Goal: Task Accomplishment & Management: Complete application form

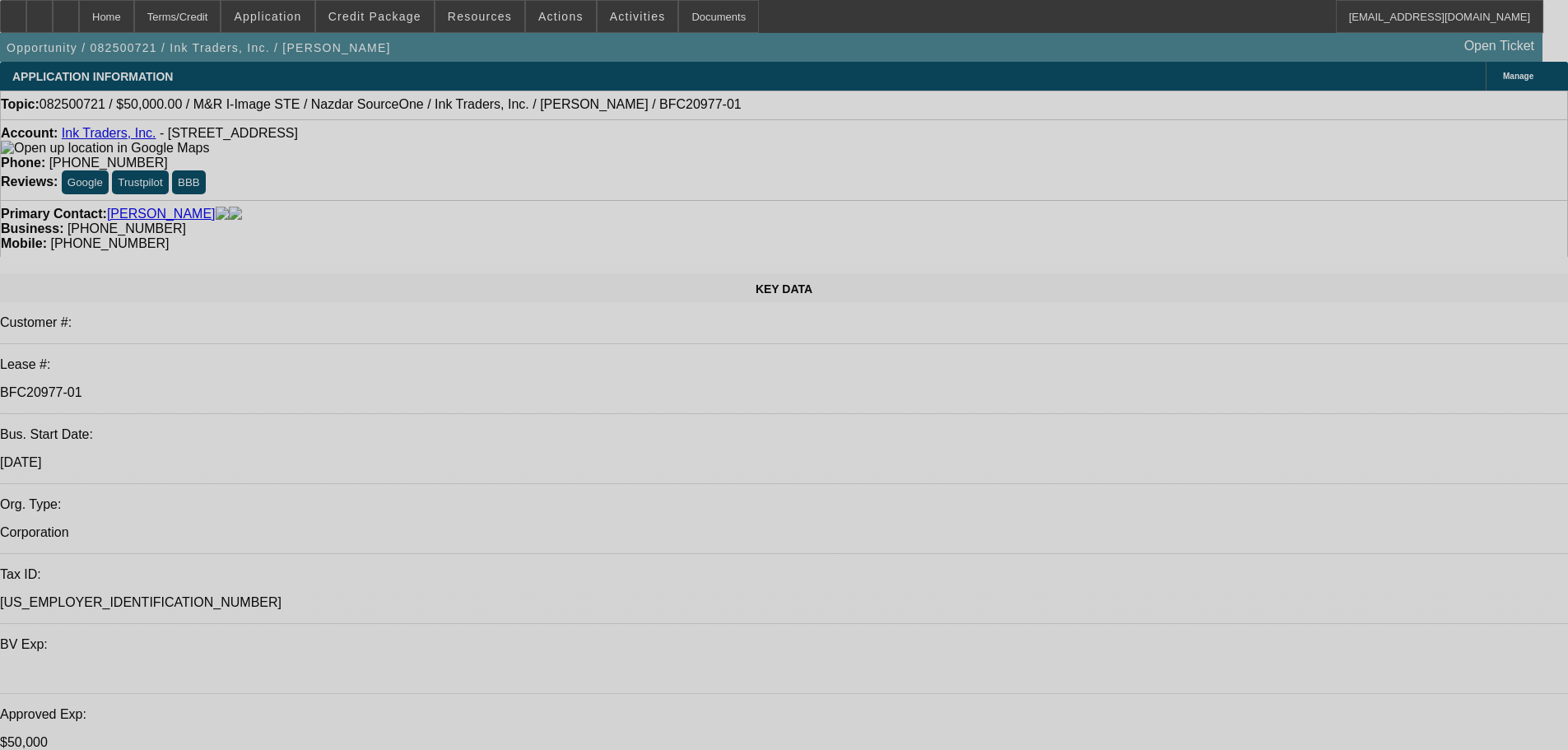
select select "0"
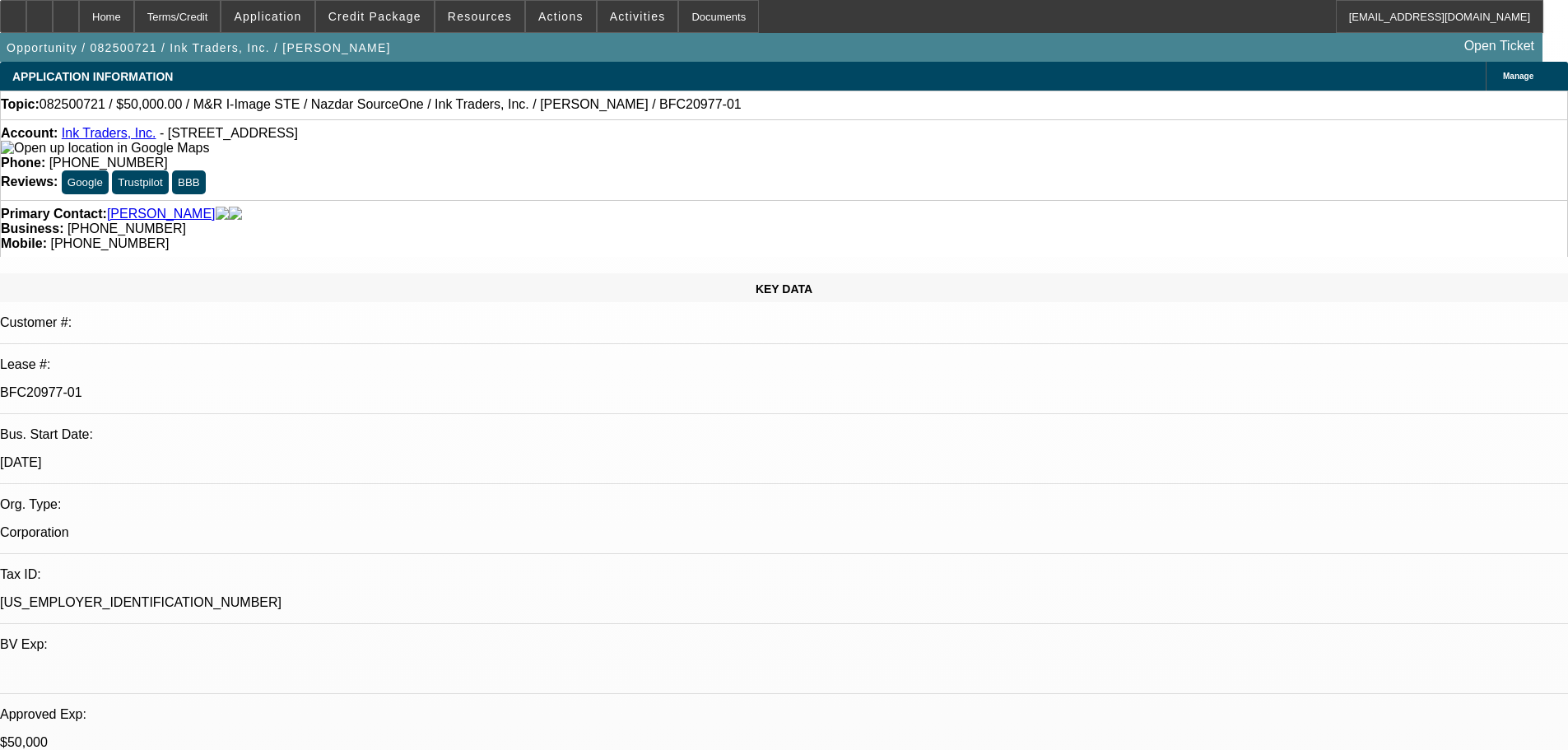
select select "2"
select select "0.1"
select select "4"
select select "0"
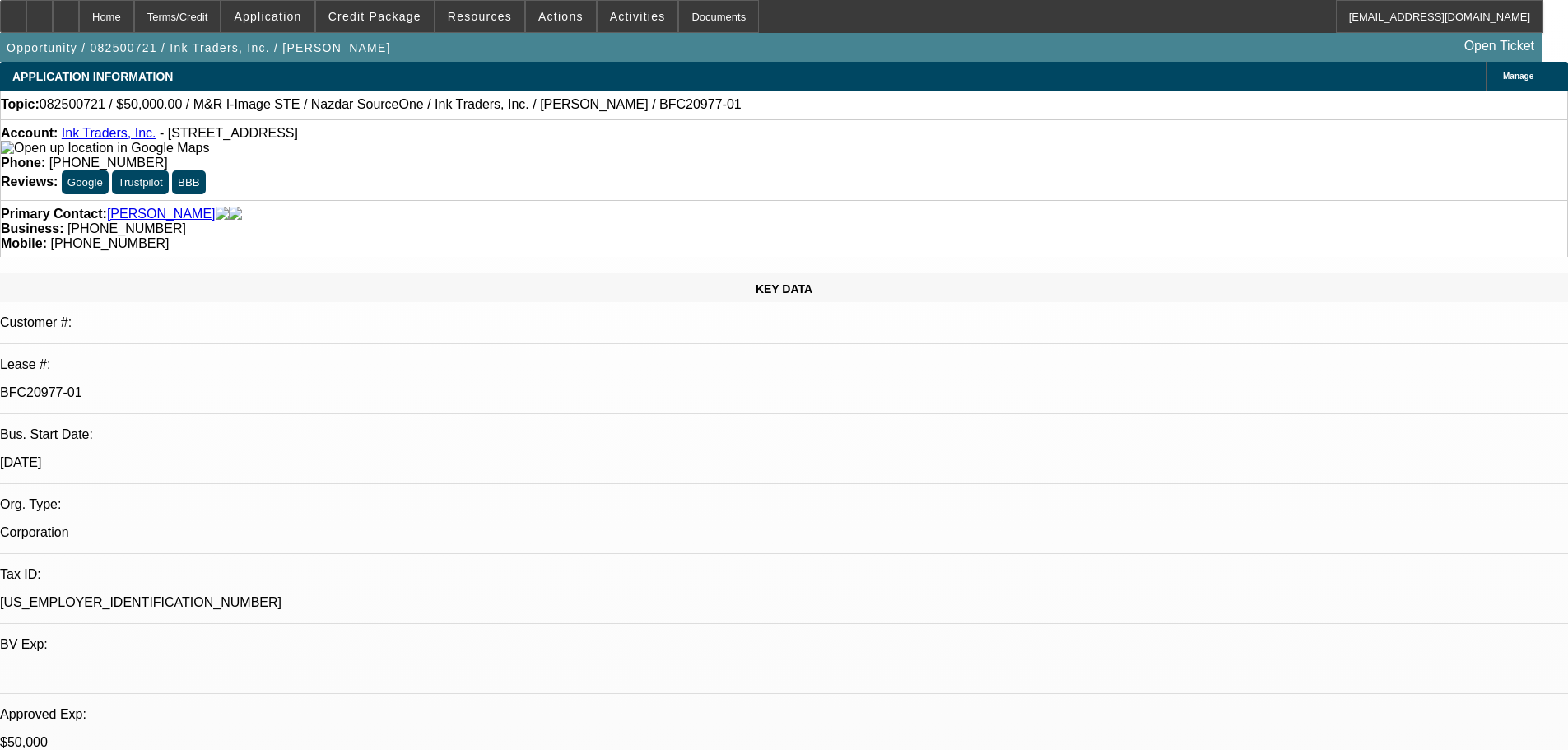
select select "2"
select select "0.1"
select select "4"
select select "0"
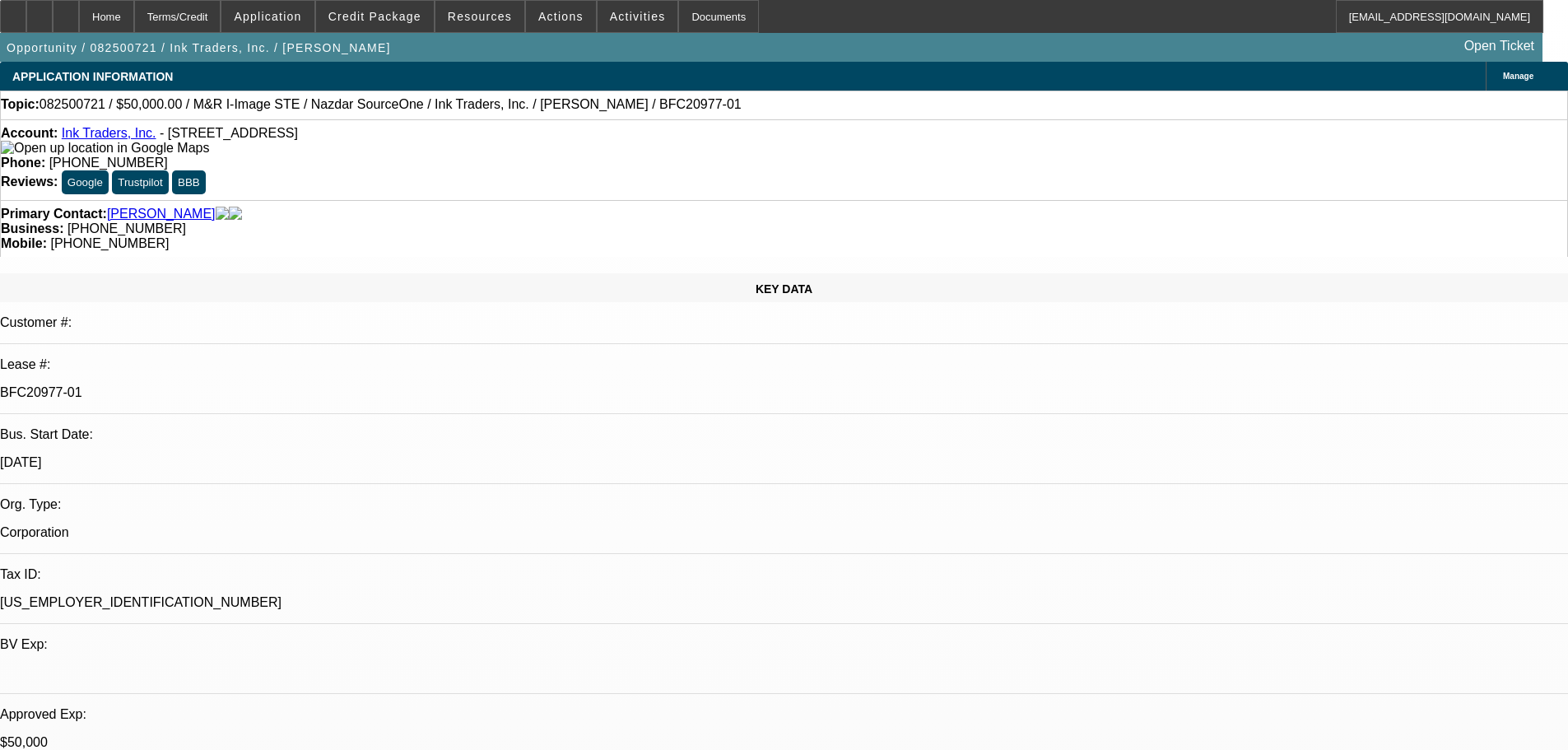
select select "2"
select select "0.1"
select select "4"
select select "0"
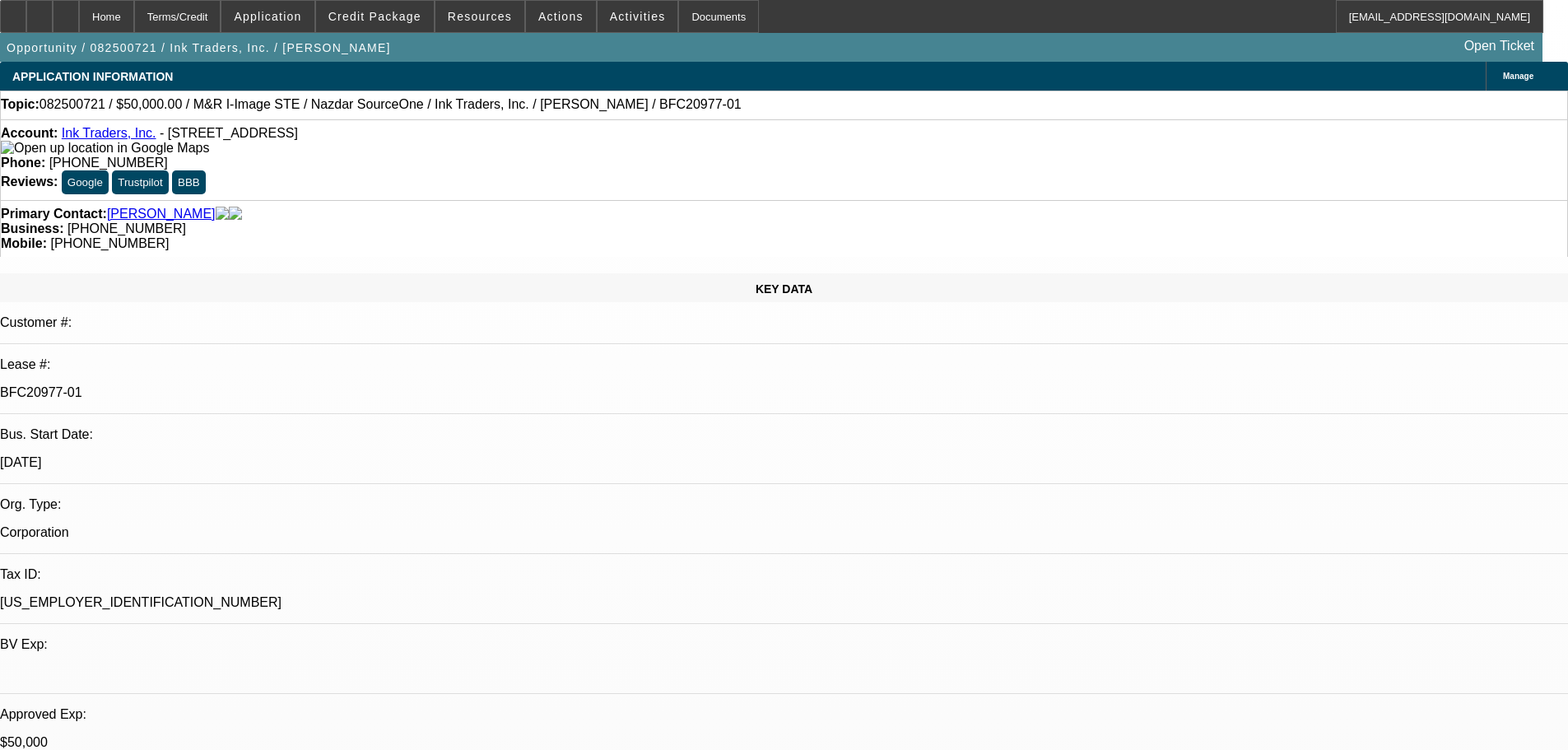
select select "2"
select select "0.1"
select select "4"
click at [400, 15] on span "Credit Package" at bounding box center [374, 17] width 93 height 14
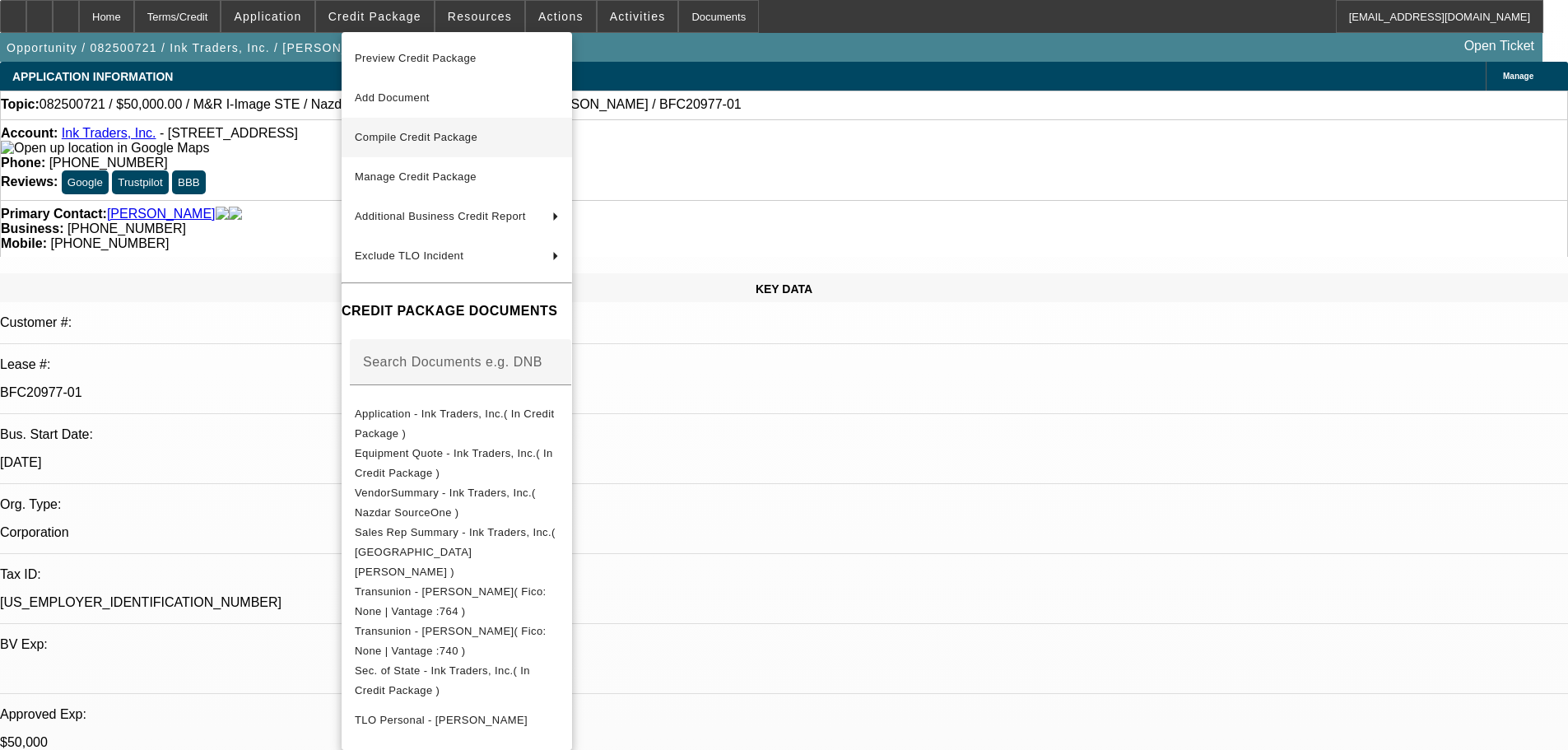
click at [440, 137] on span "Compile Credit Package" at bounding box center [416, 137] width 123 height 13
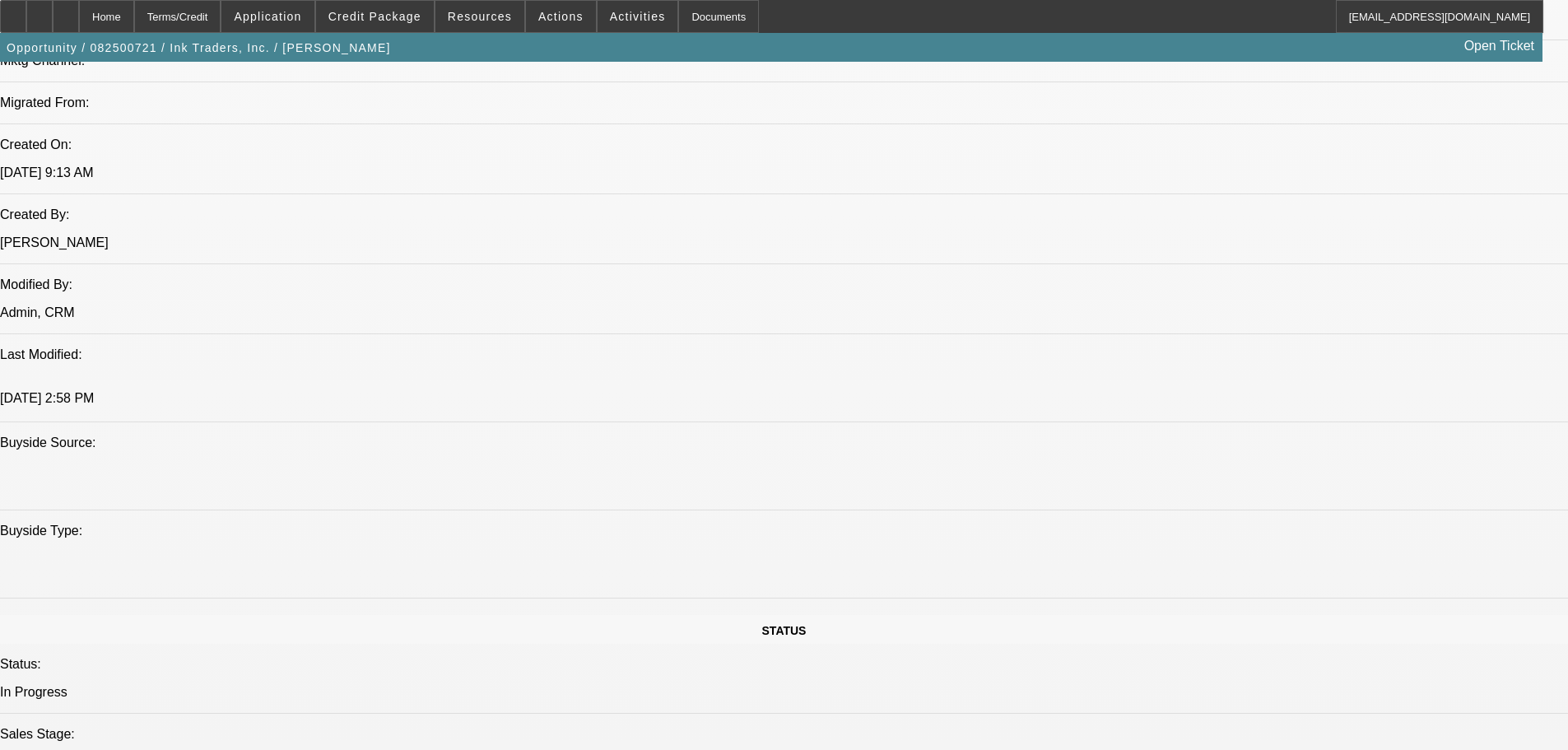
select select "0"
select select "2"
select select "0.1"
select select "4"
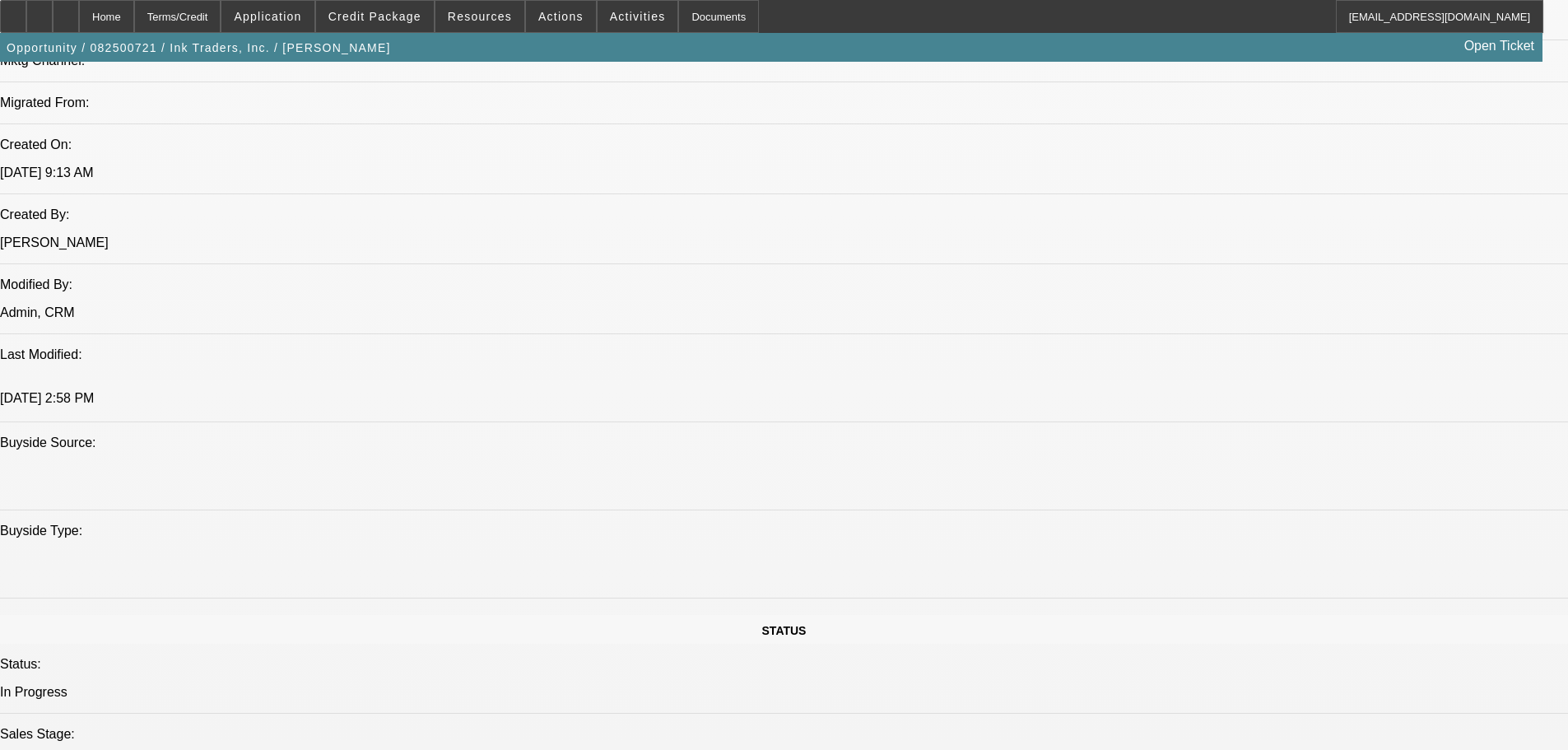
select select "0"
select select "2"
select select "0.1"
select select "4"
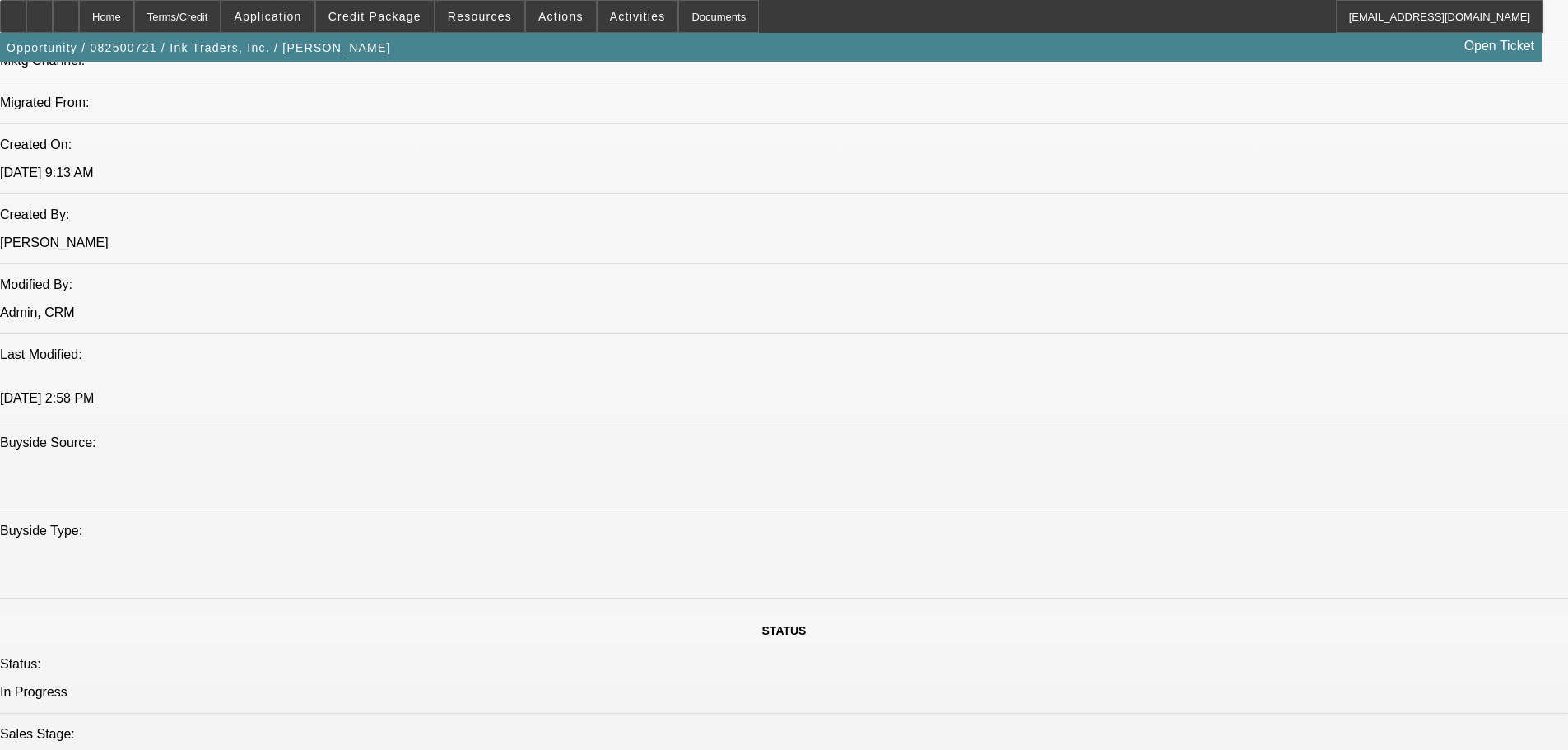
select select "0"
select select "2"
select select "0.1"
select select "4"
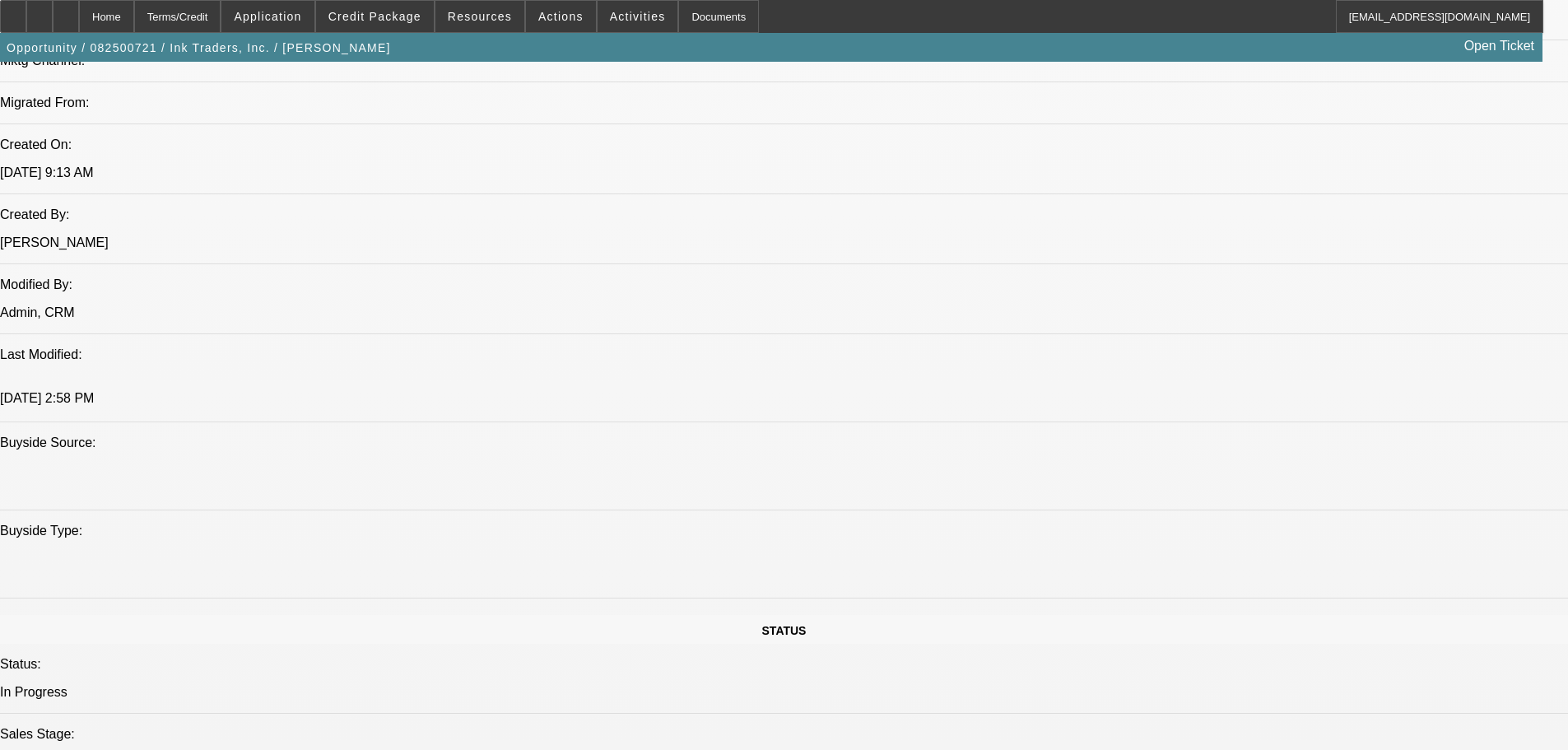
select select "0"
select select "2"
select select "0.1"
select select "4"
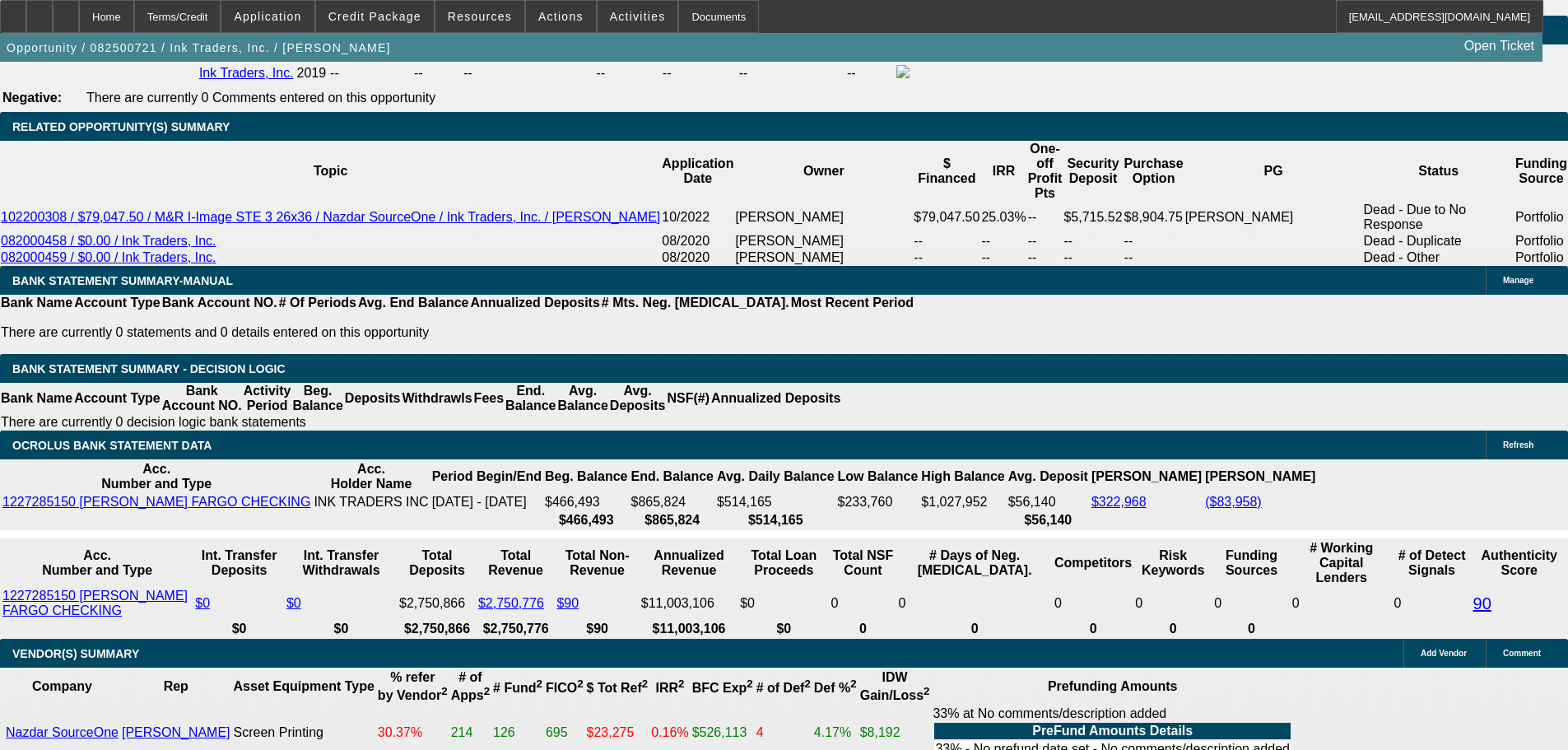
scroll to position [2659, 0]
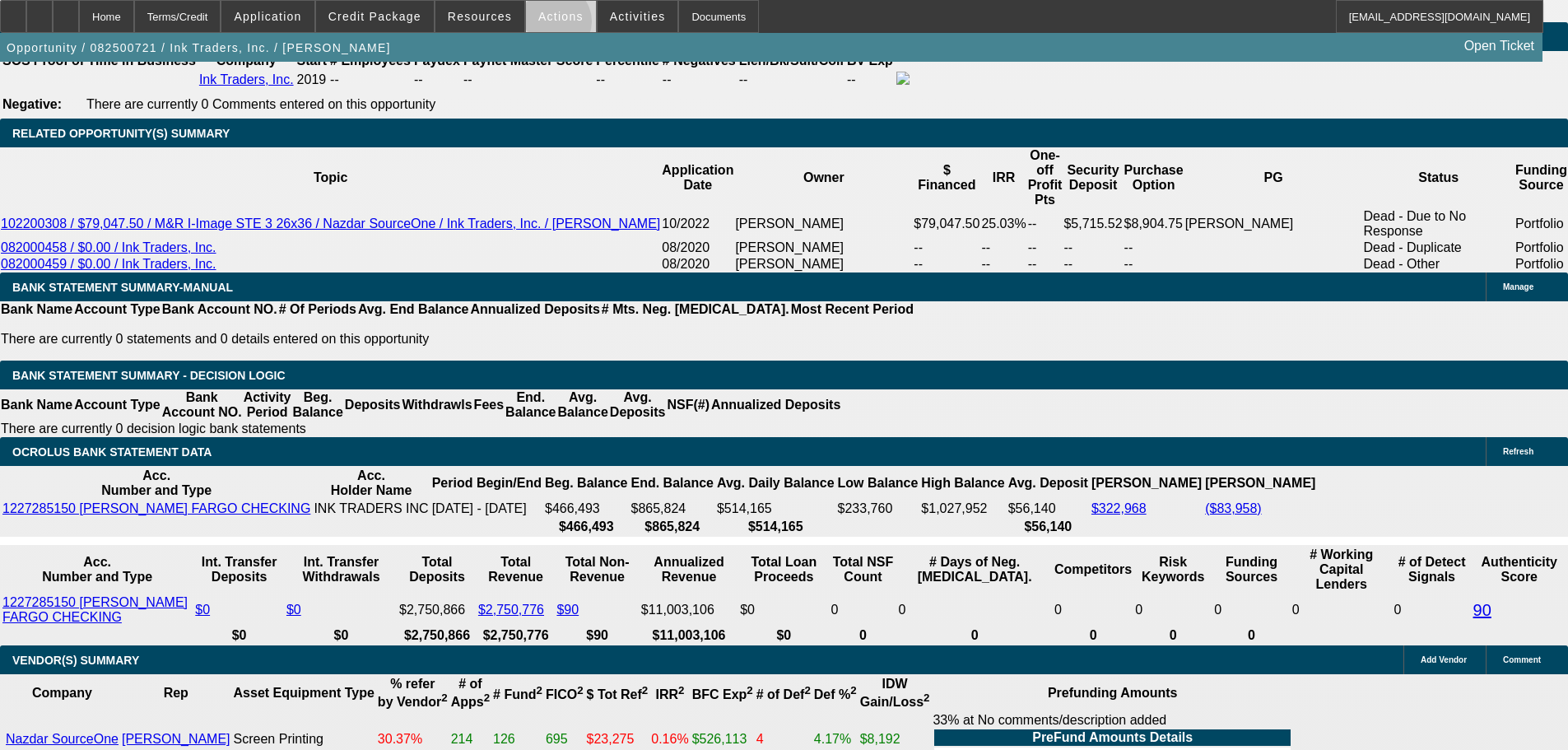
click at [548, 25] on span at bounding box center [560, 16] width 70 height 40
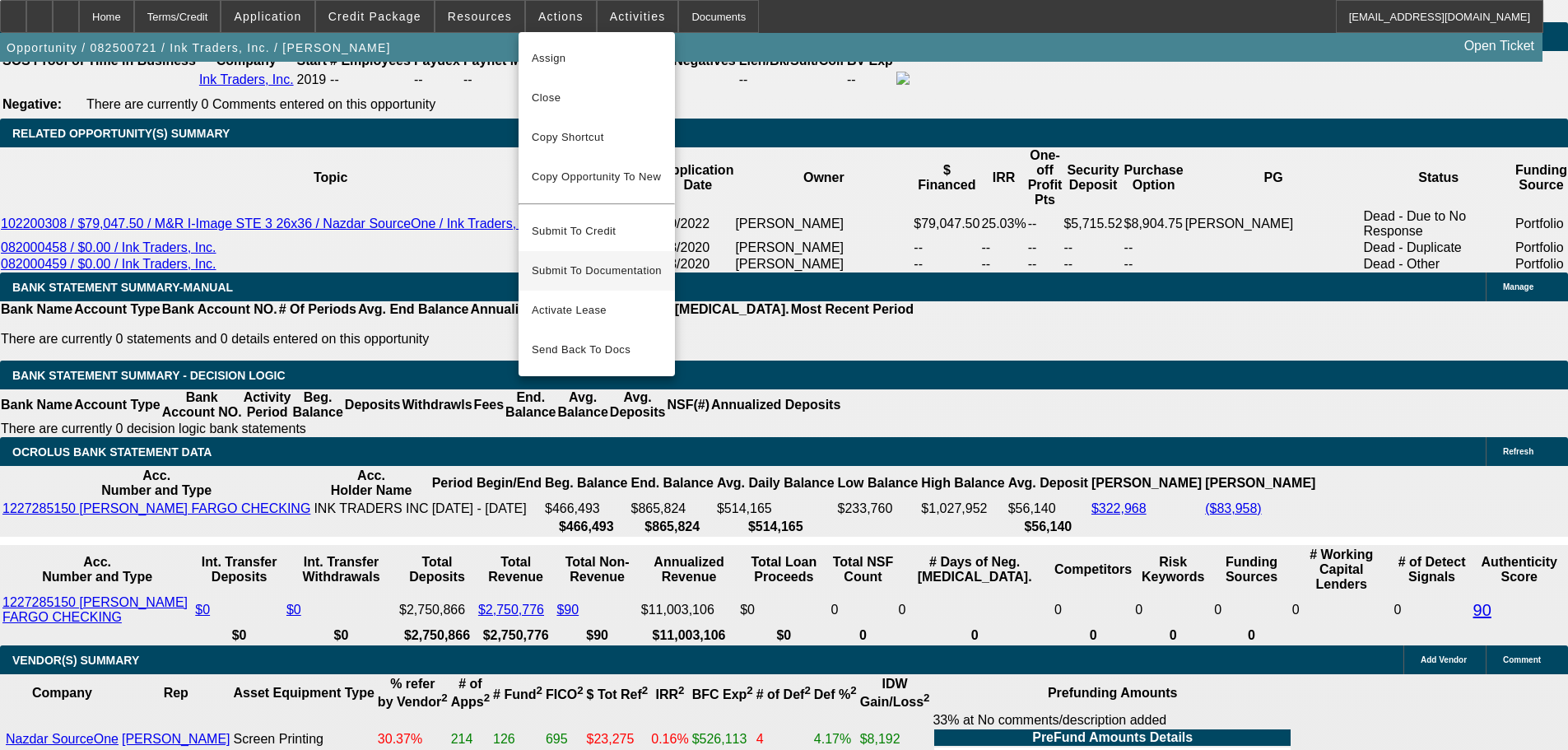
scroll to position [2495, 0]
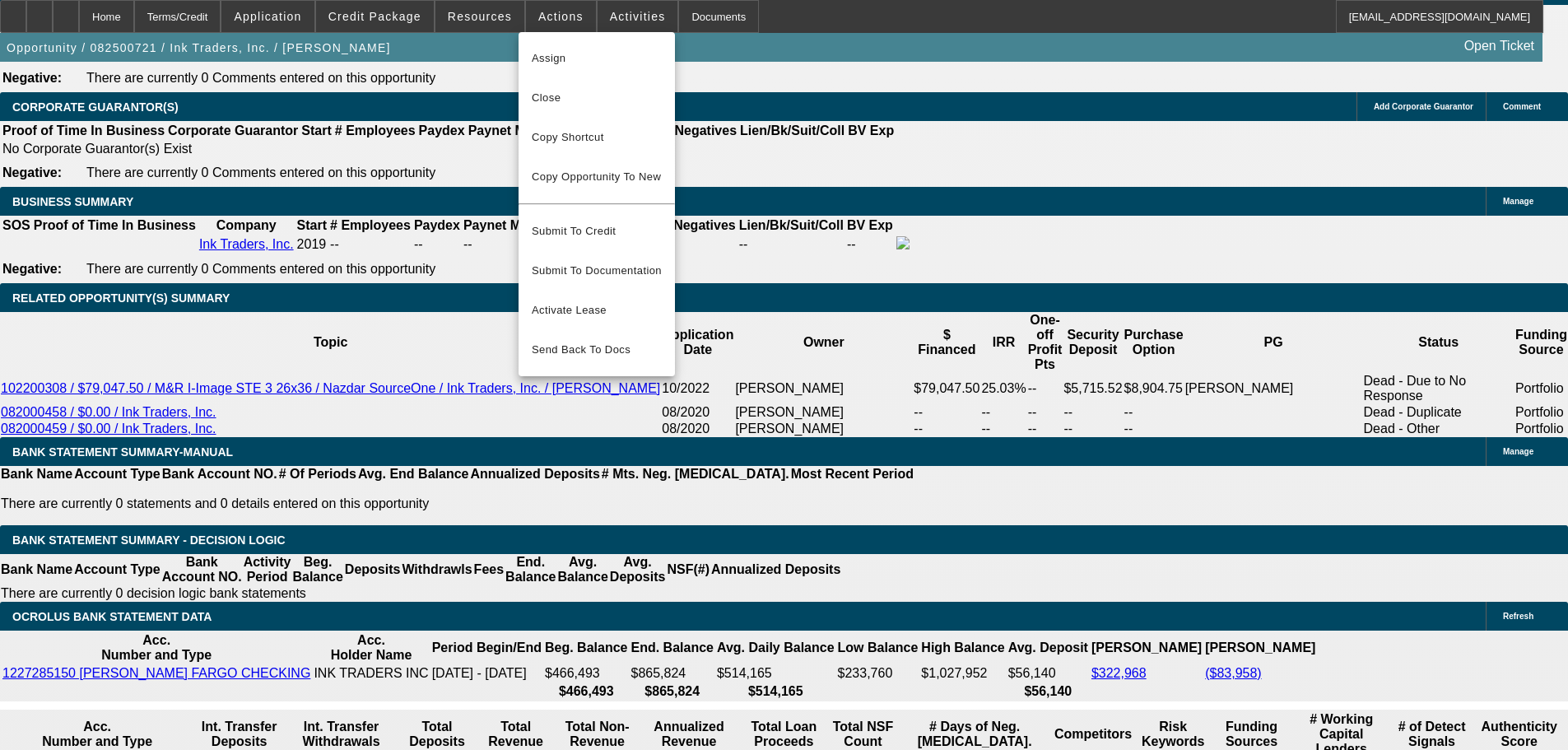
click at [462, 156] on div at bounding box center [784, 375] width 1568 height 750
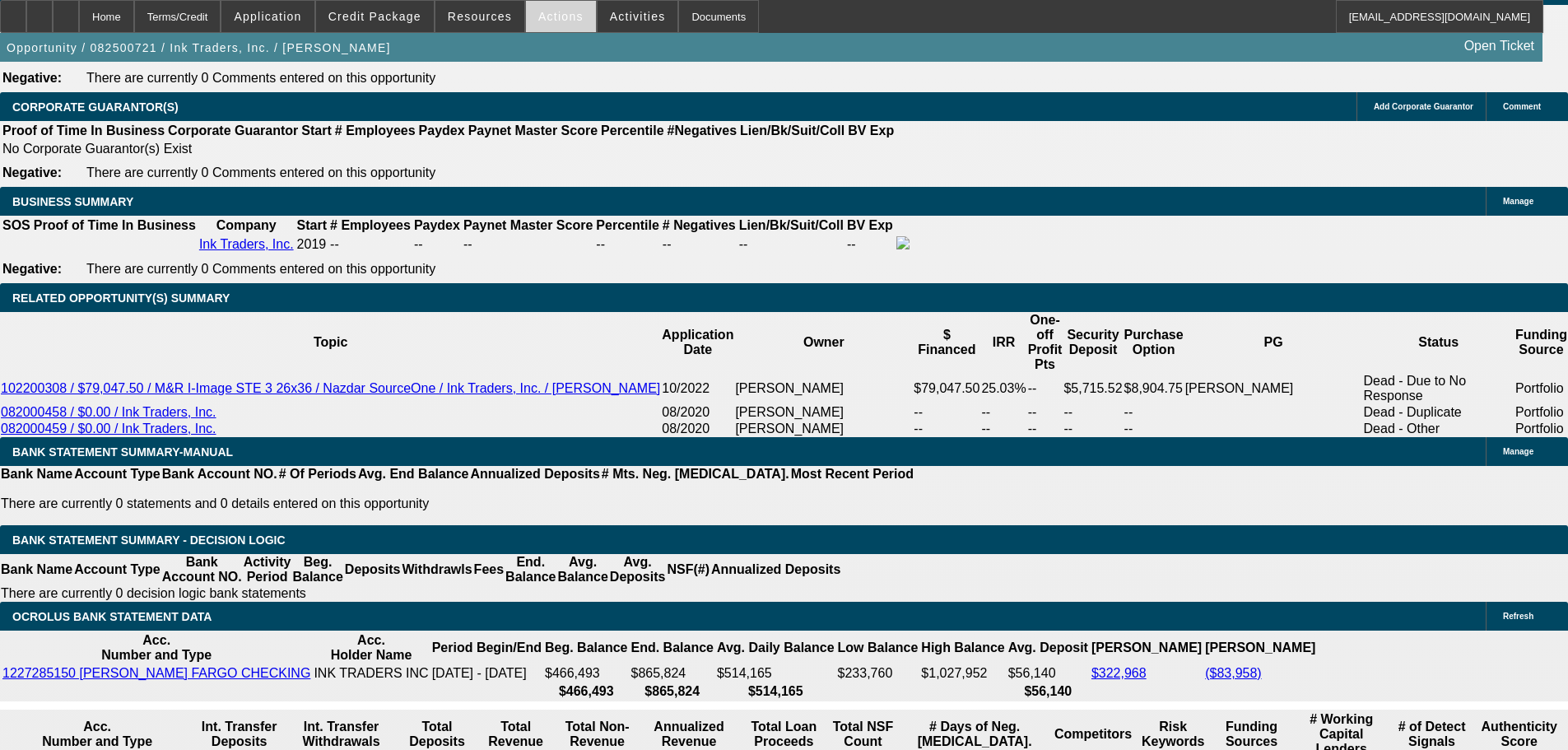
click at [547, 24] on span at bounding box center [560, 16] width 70 height 40
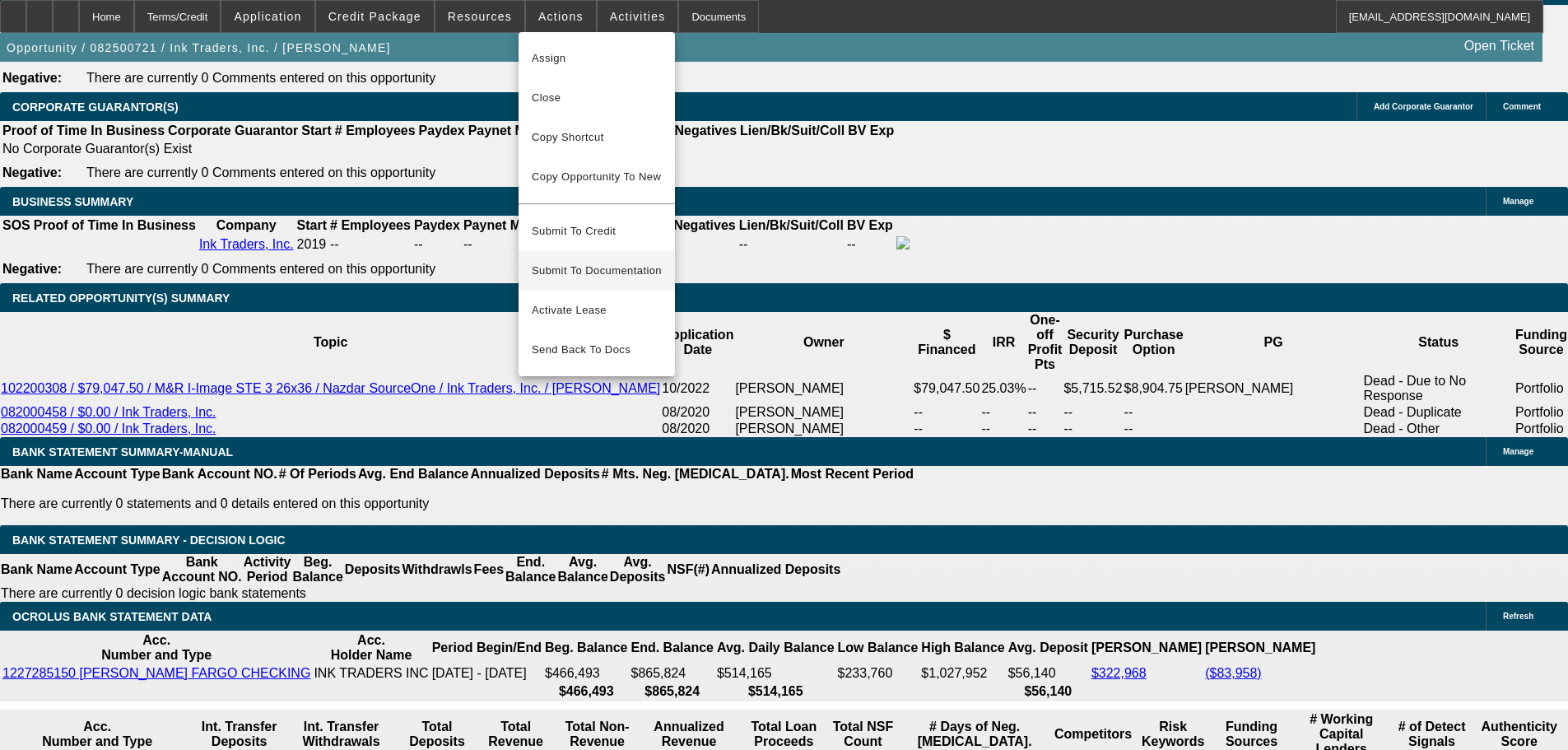
click at [604, 261] on span "Submit To Documentation" at bounding box center [597, 271] width 130 height 19
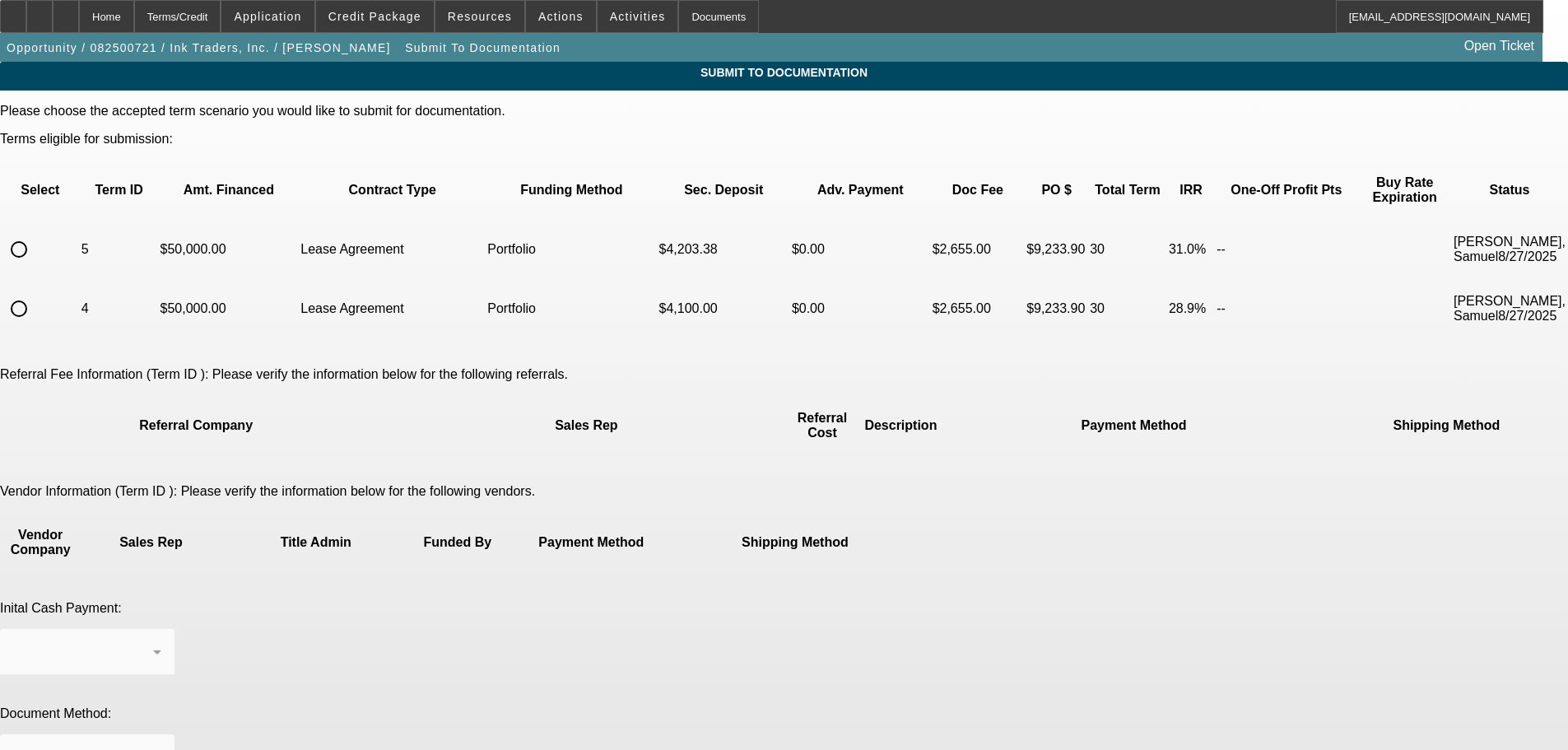
click at [36, 233] on input "radio" at bounding box center [19, 249] width 33 height 33
radio input "true"
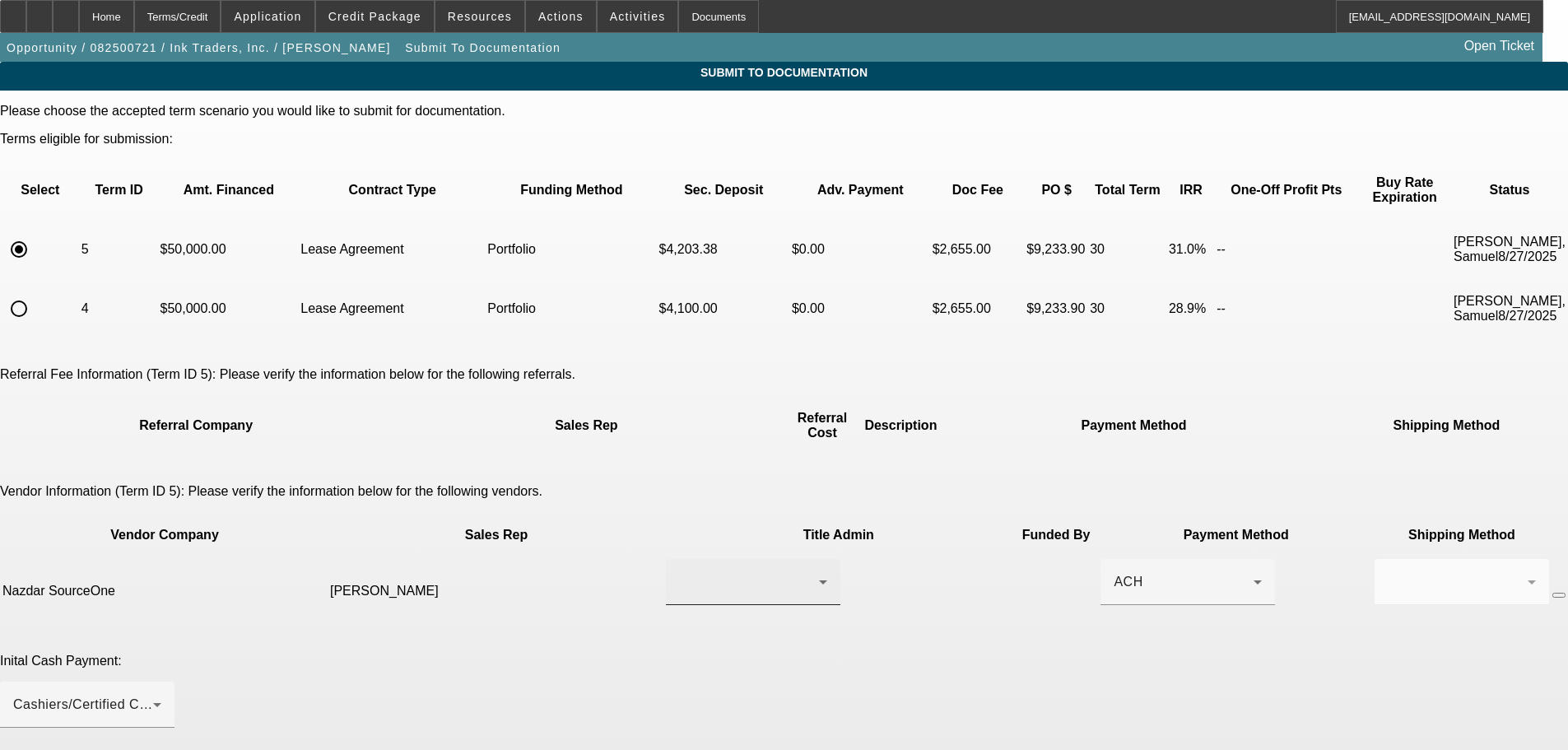
click at [679, 559] on div at bounding box center [752, 582] width 148 height 47
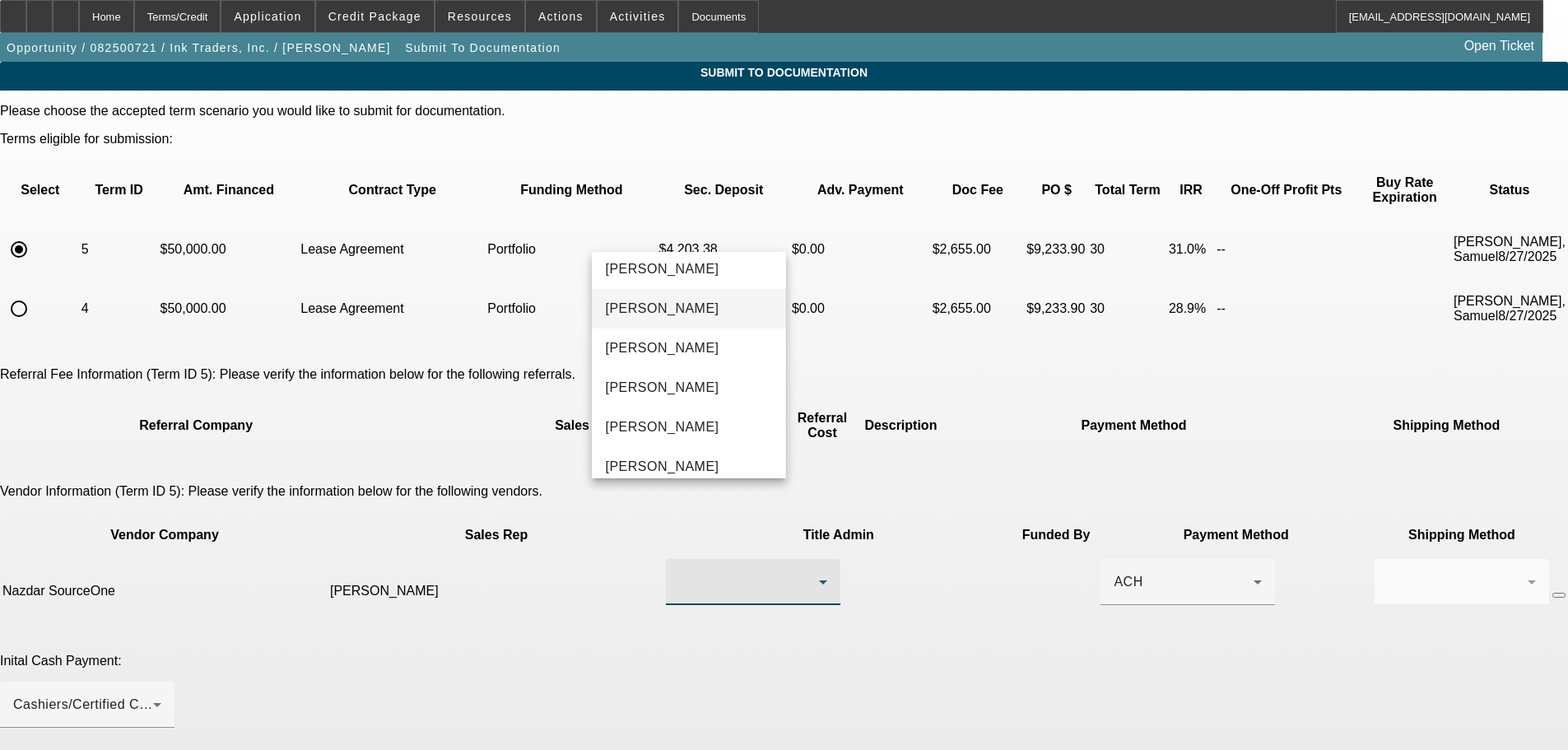
scroll to position [247, 0]
click at [670, 386] on span "Mancia, Pete" at bounding box center [662, 386] width 113 height 19
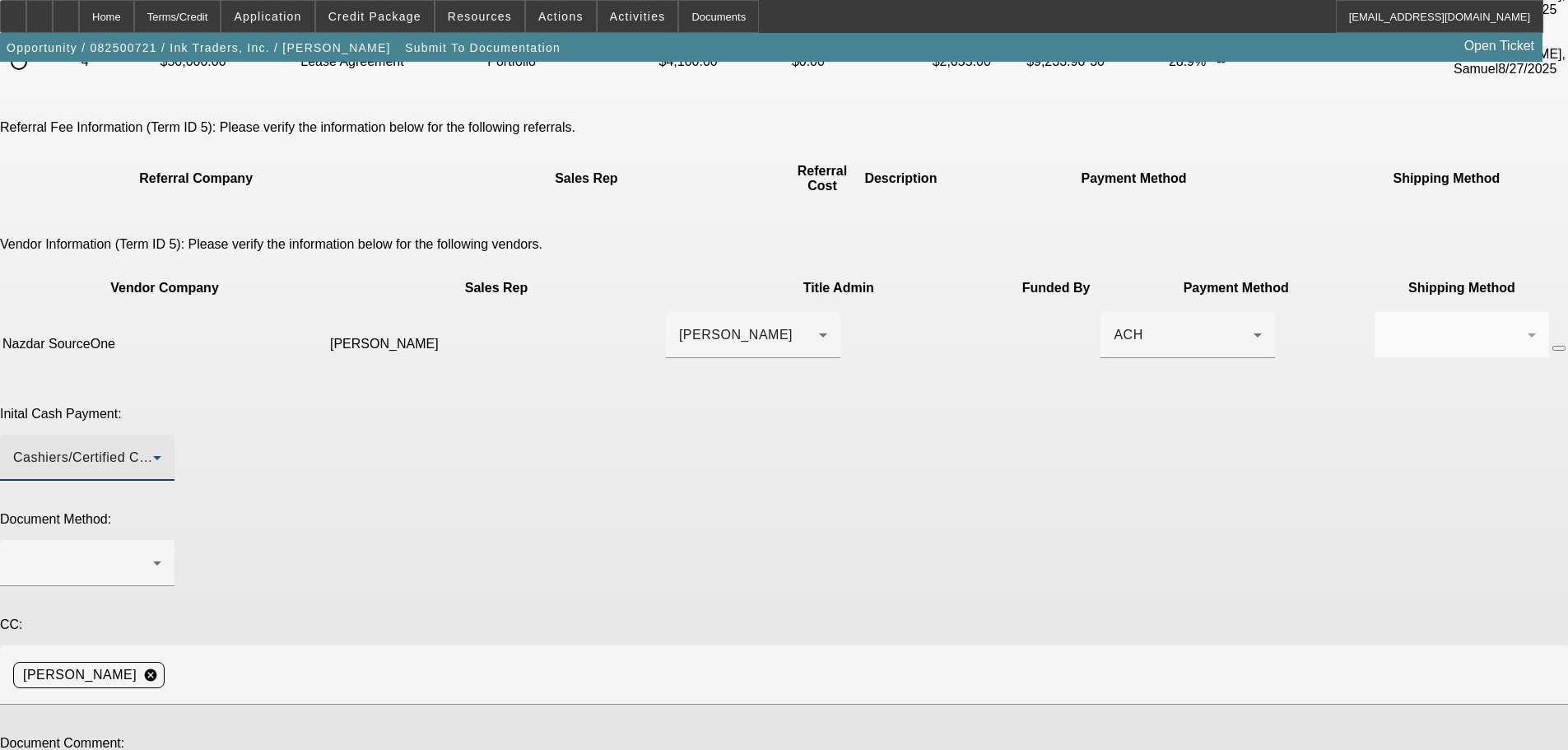
click at [153, 448] on div "Cashiers/Certified Check" at bounding box center [83, 457] width 139 height 19
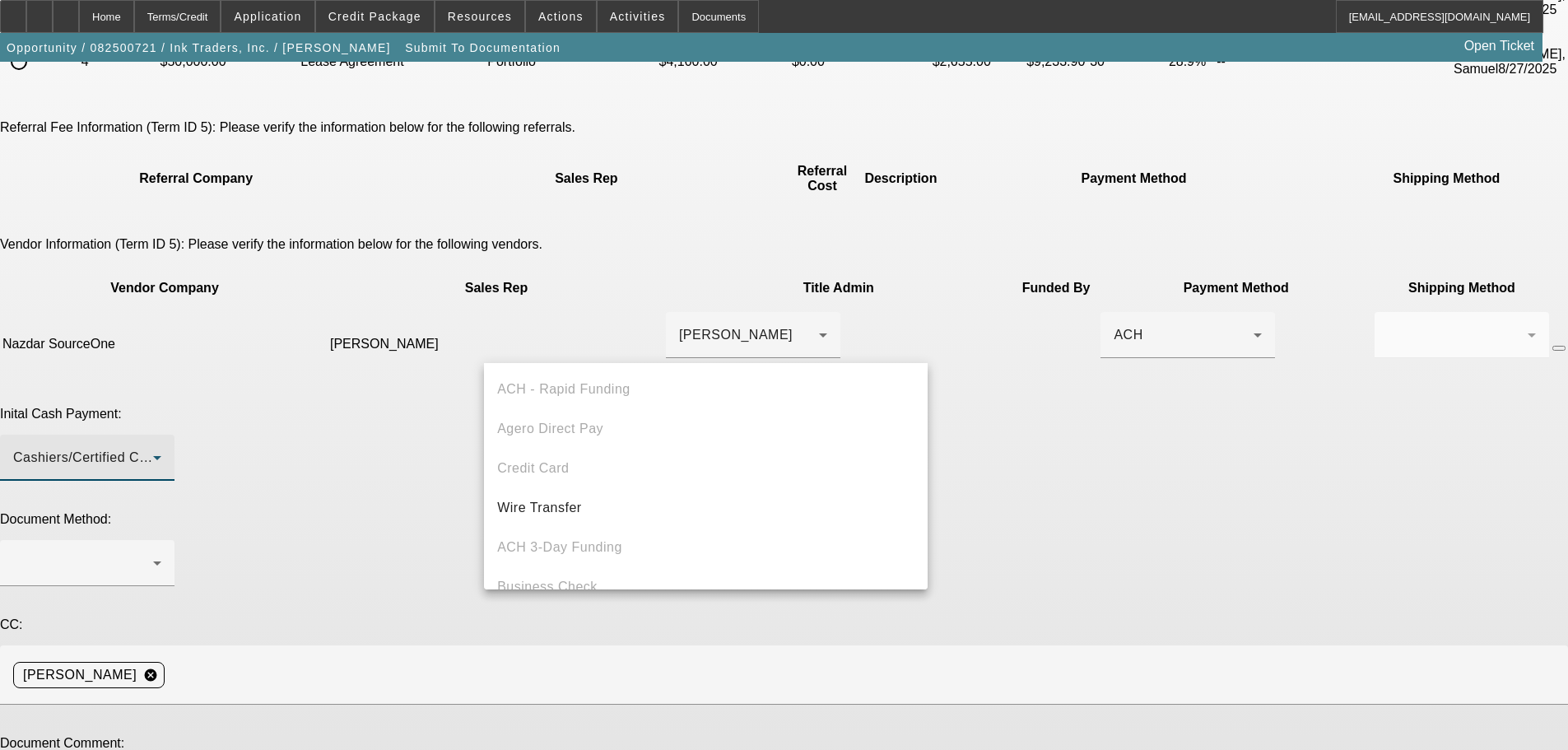
scroll to position [57, 0]
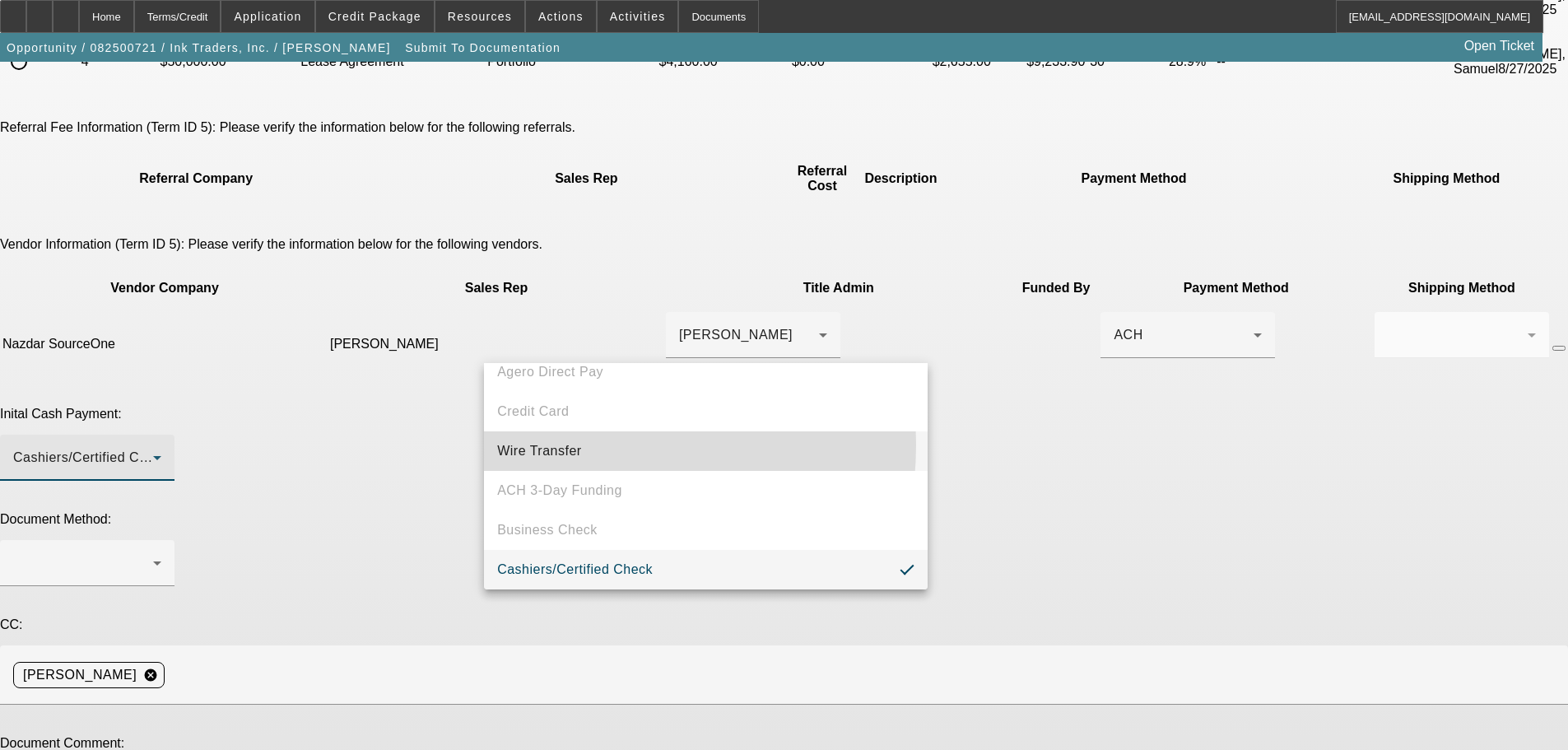
click at [560, 445] on span "Wire Transfer" at bounding box center [539, 451] width 85 height 19
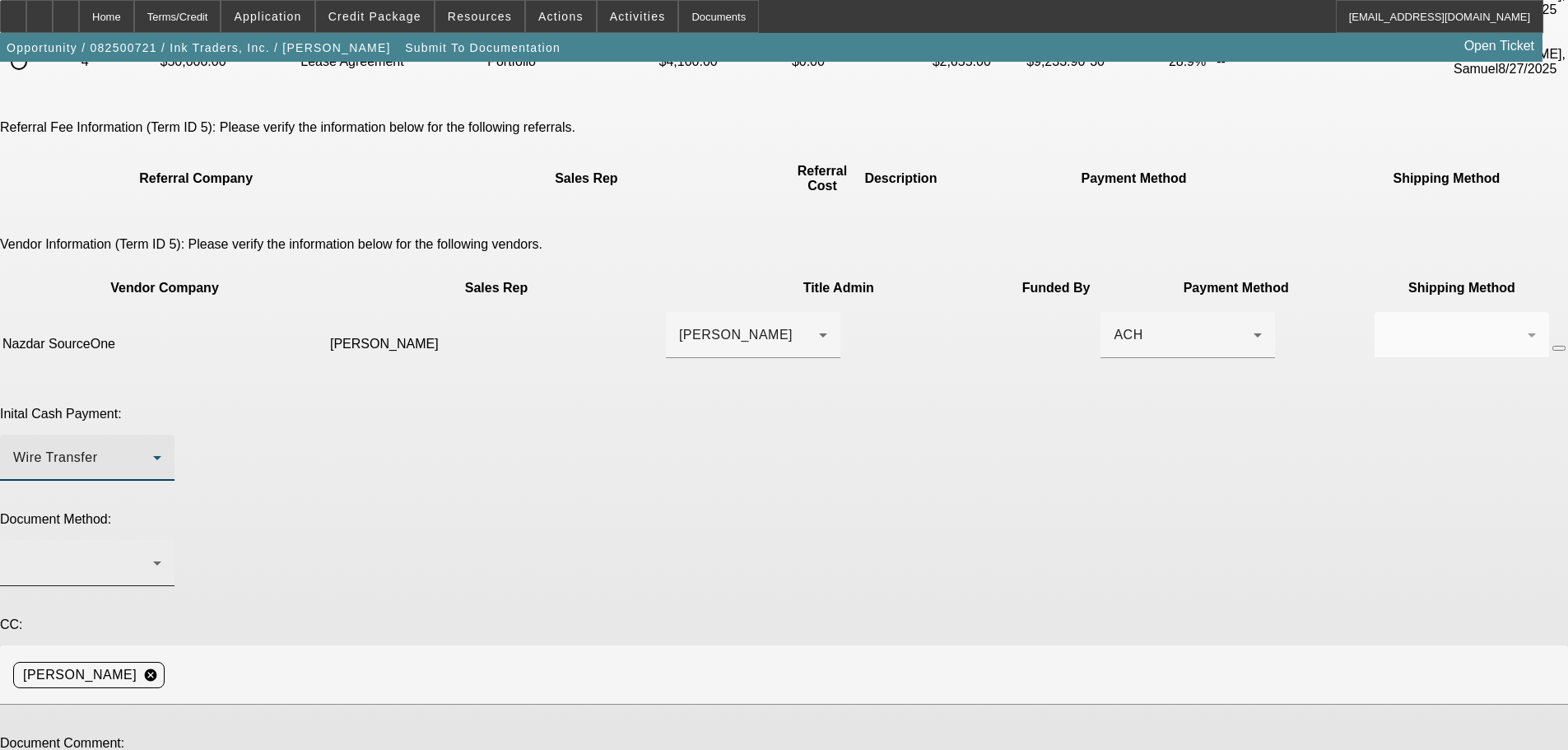
click at [153, 553] on div at bounding box center [83, 562] width 139 height 19
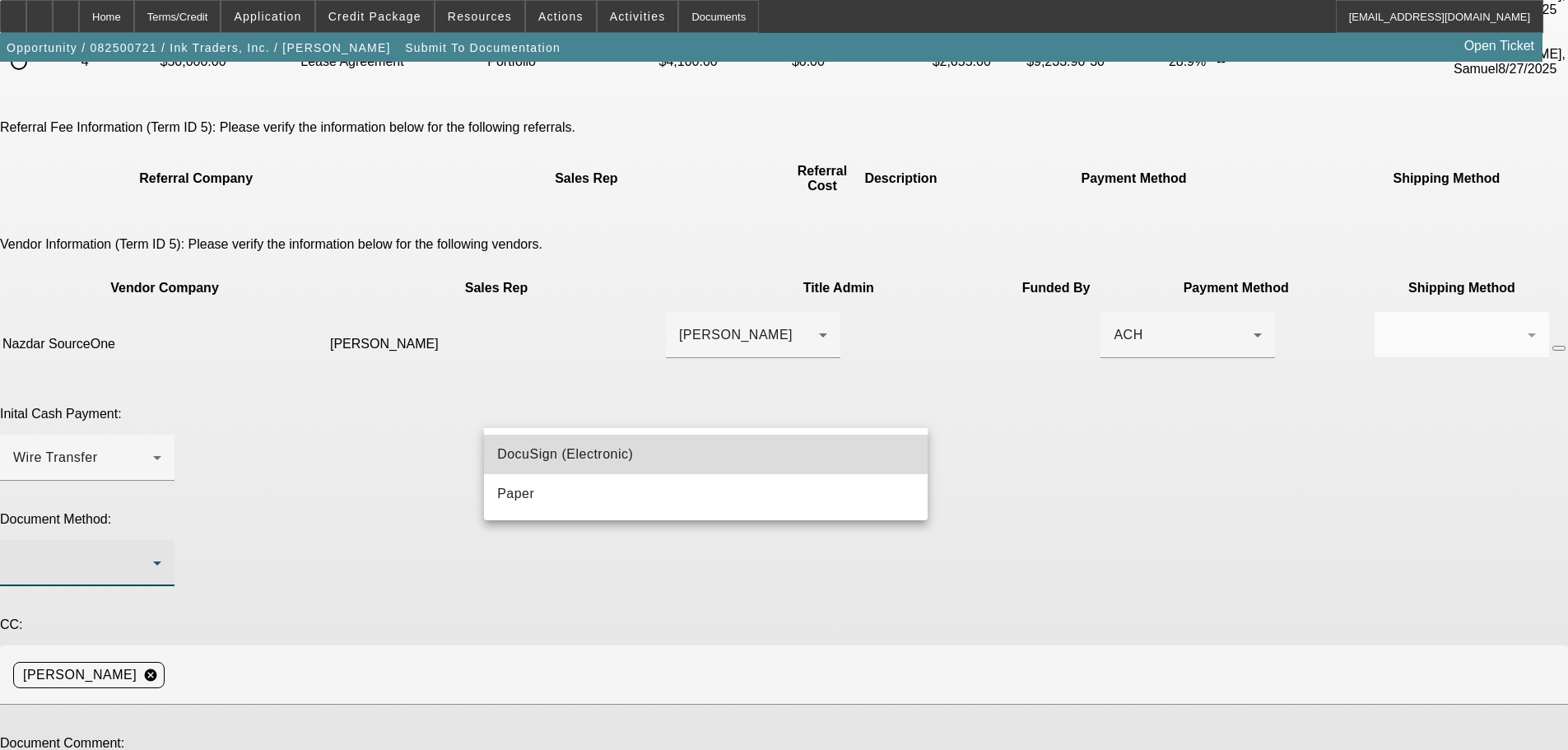
click at [541, 457] on span "DocuSign (Electronic)" at bounding box center [565, 454] width 136 height 19
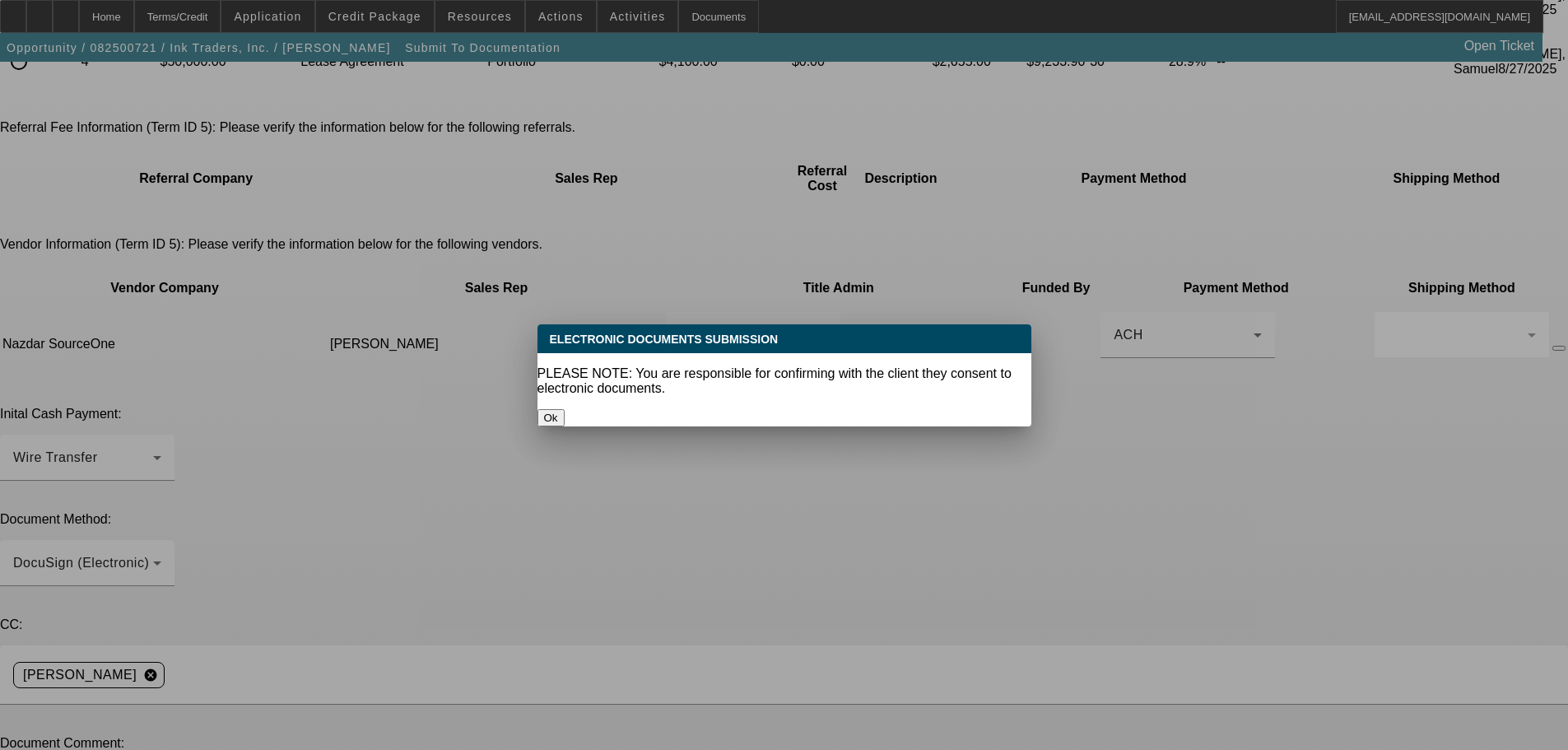
click at [565, 409] on button "Ok" at bounding box center [551, 418] width 27 height 17
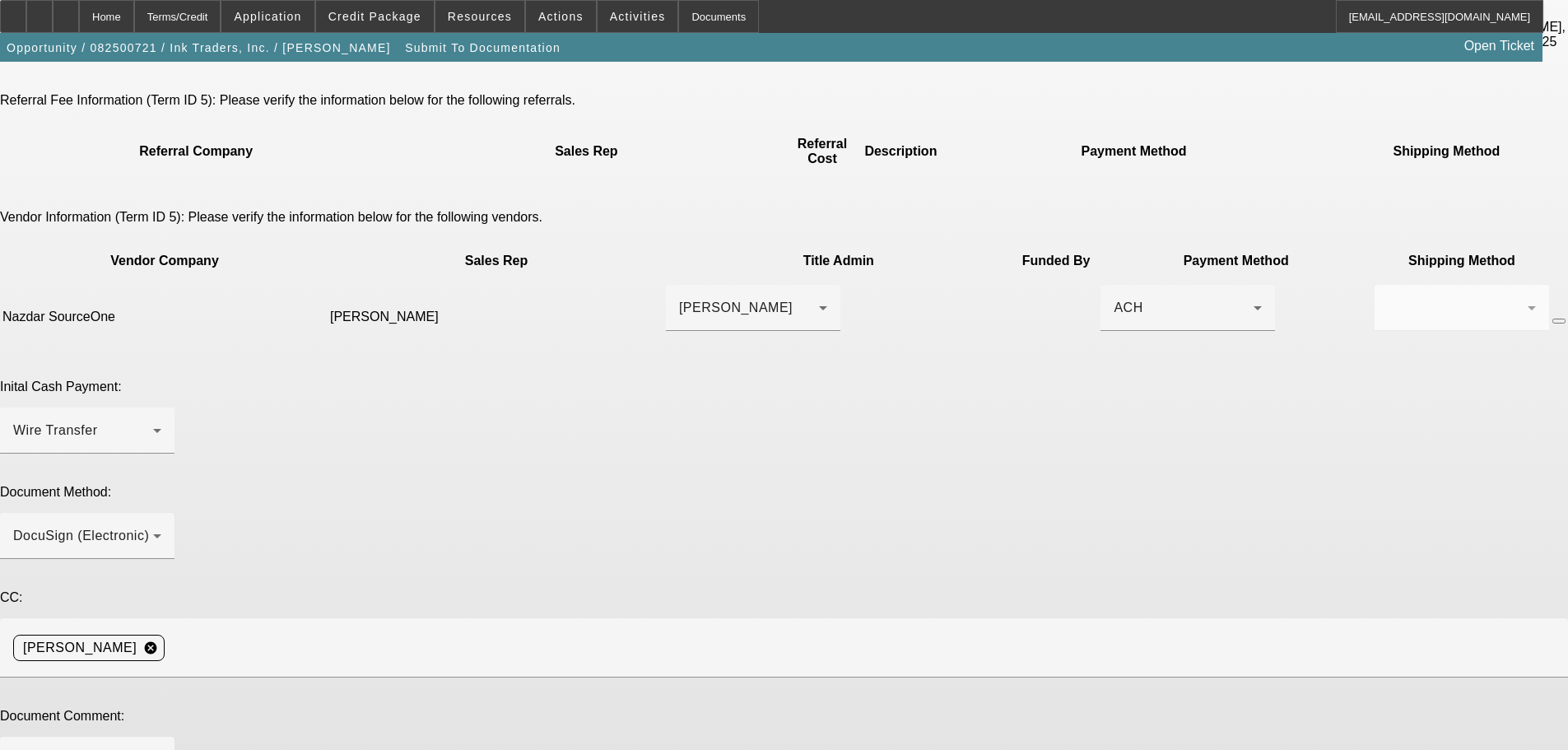
scroll to position [289, 0]
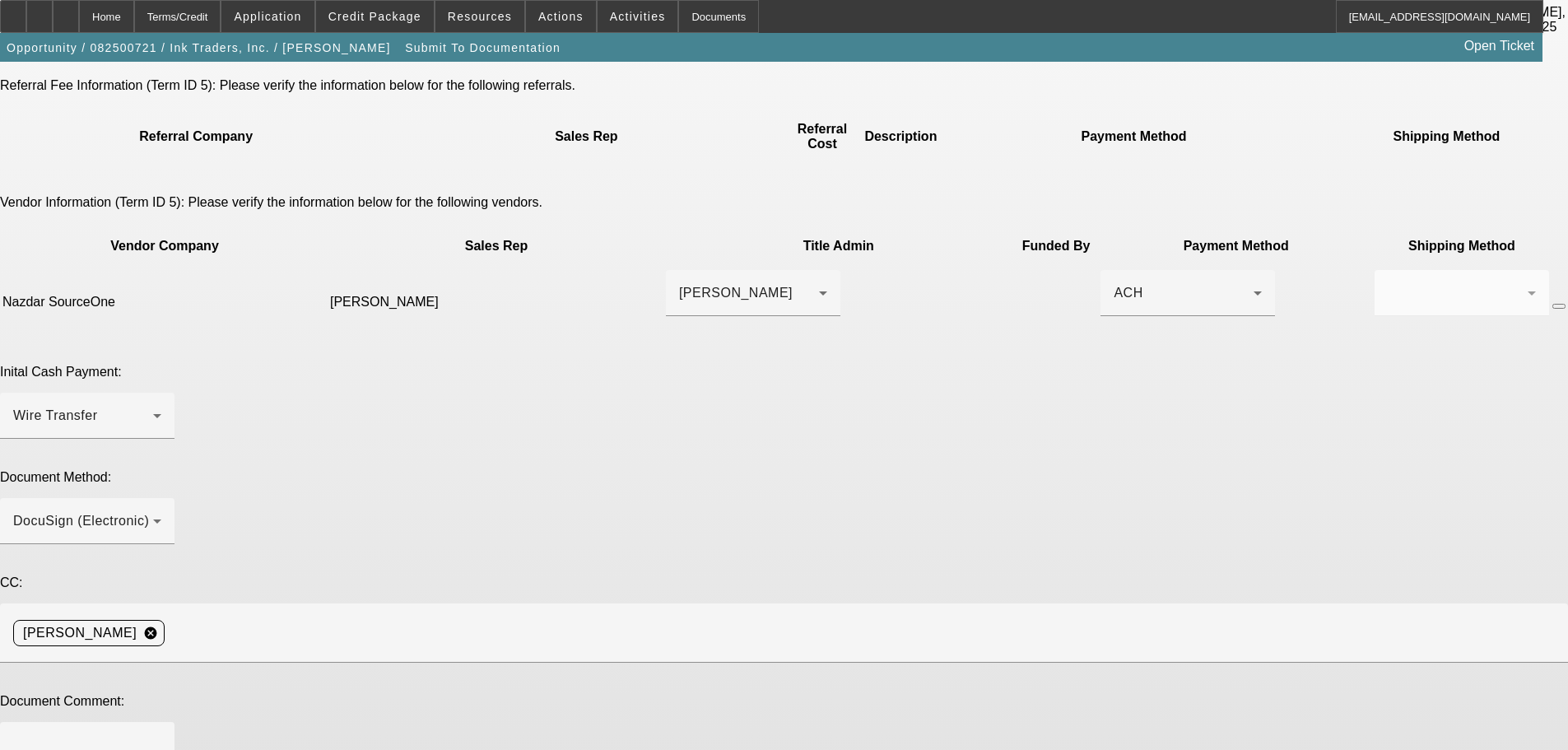
type textarea "raised pmt"
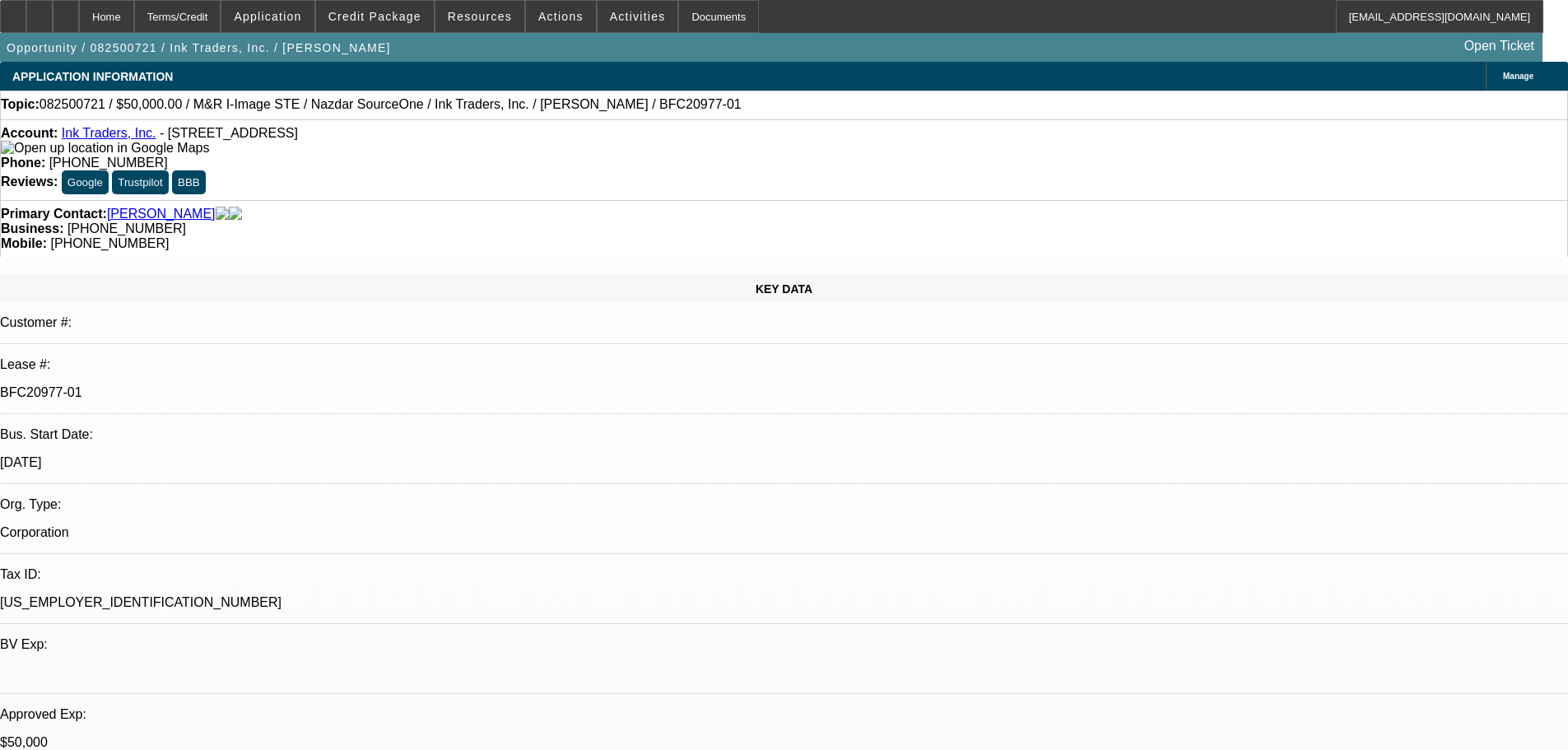
select select "0"
select select "2"
select select "0.1"
select select "4"
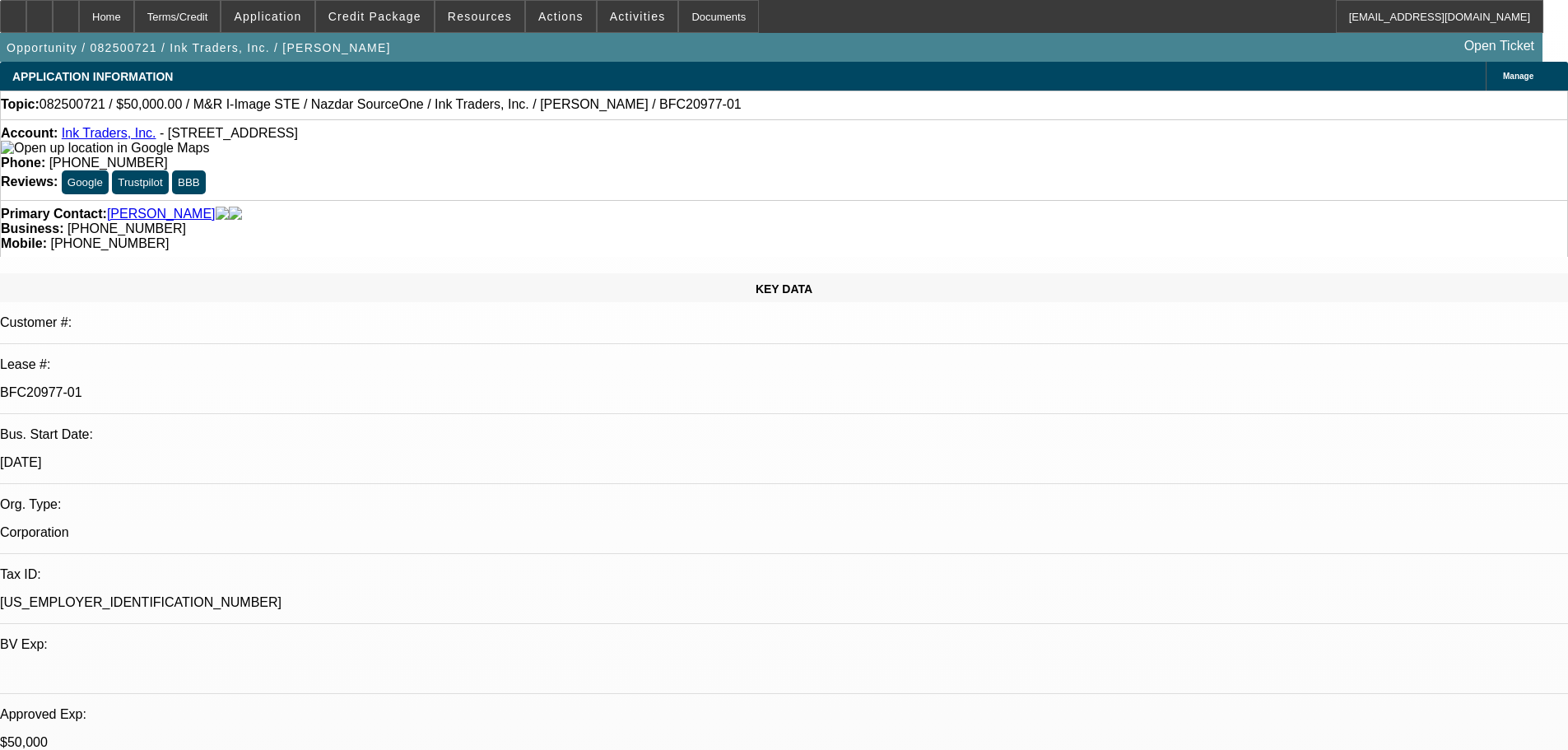
select select "0"
select select "2"
select select "0.1"
select select "4"
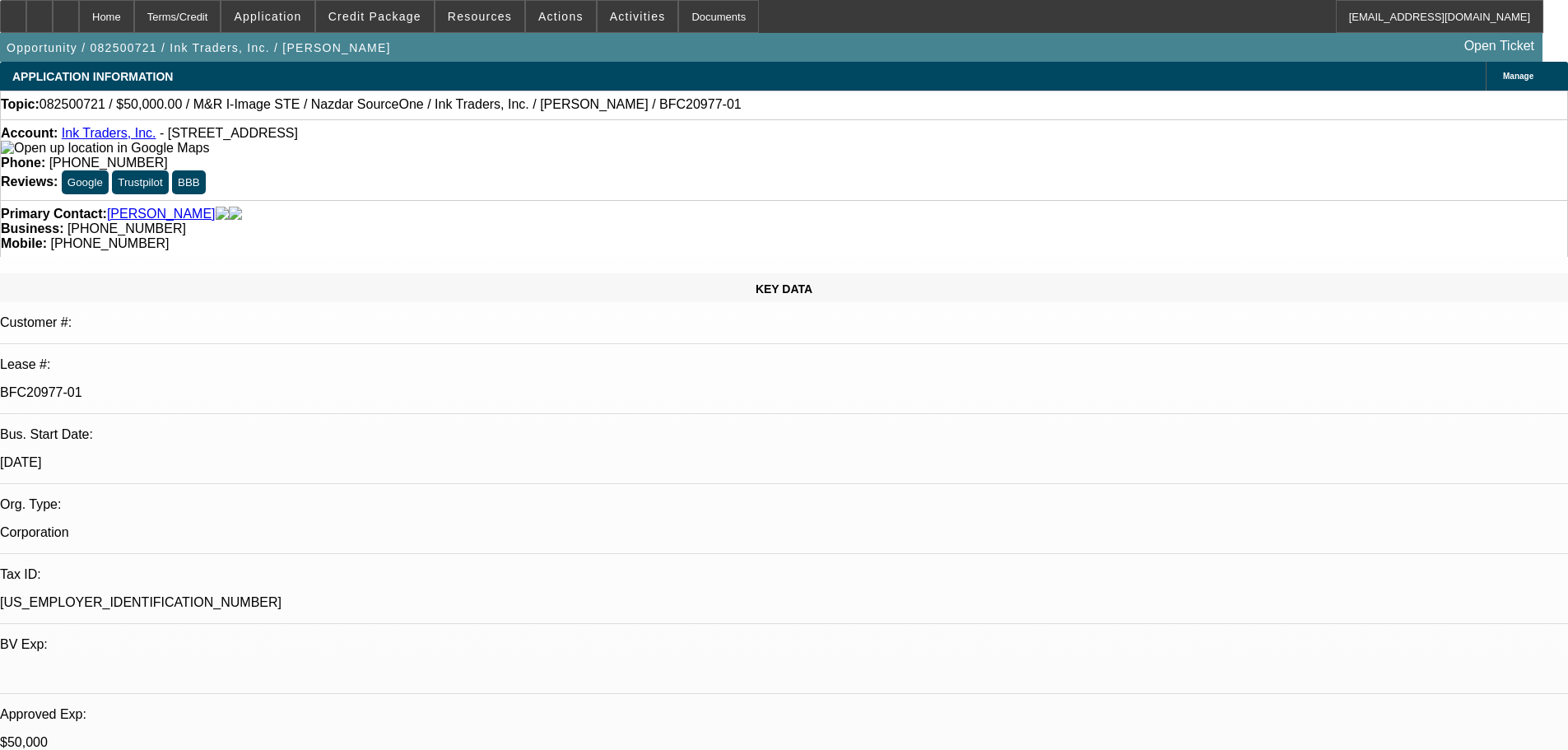
select select "0"
select select "2"
select select "0.1"
select select "4"
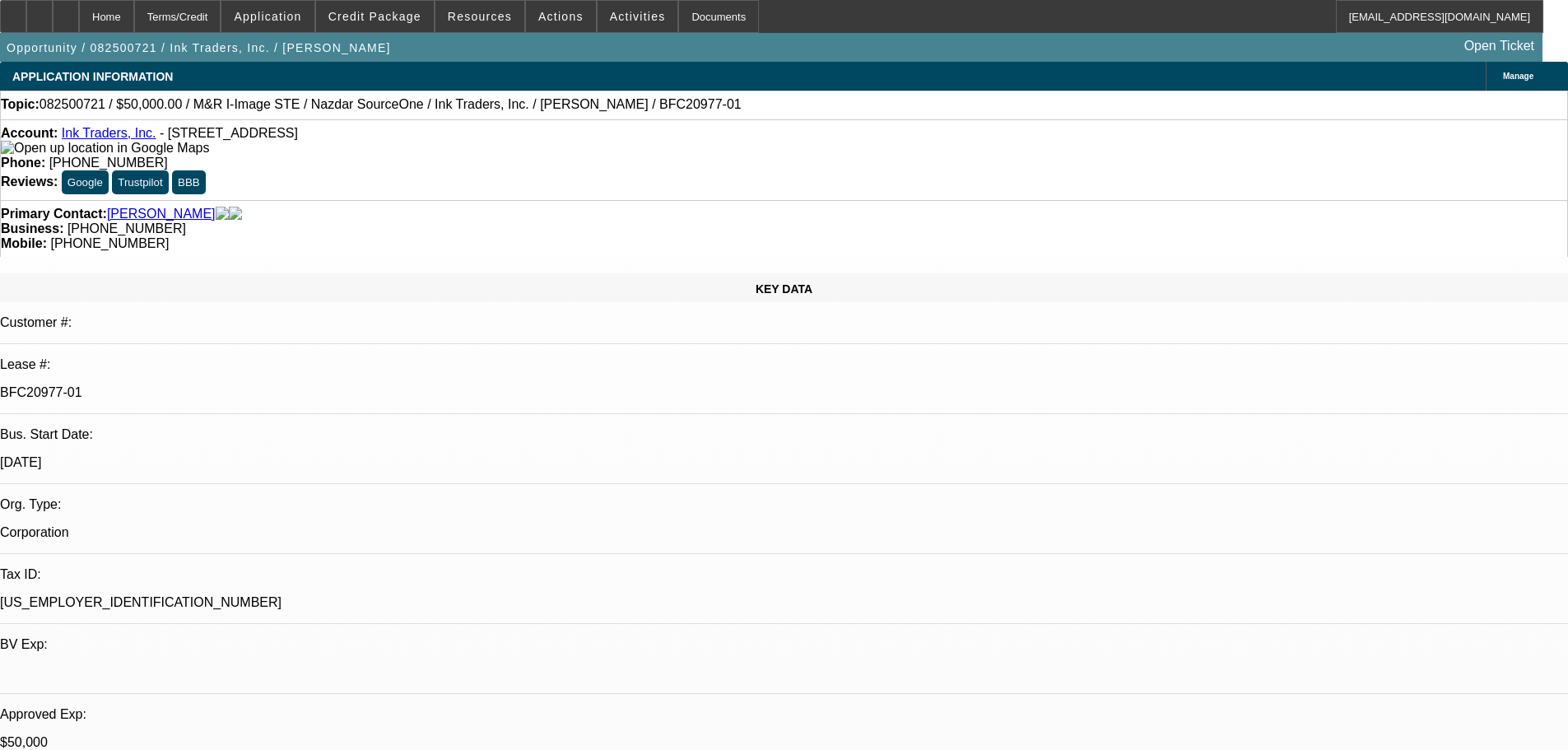
select select "0"
select select "2"
select select "0.1"
select select "4"
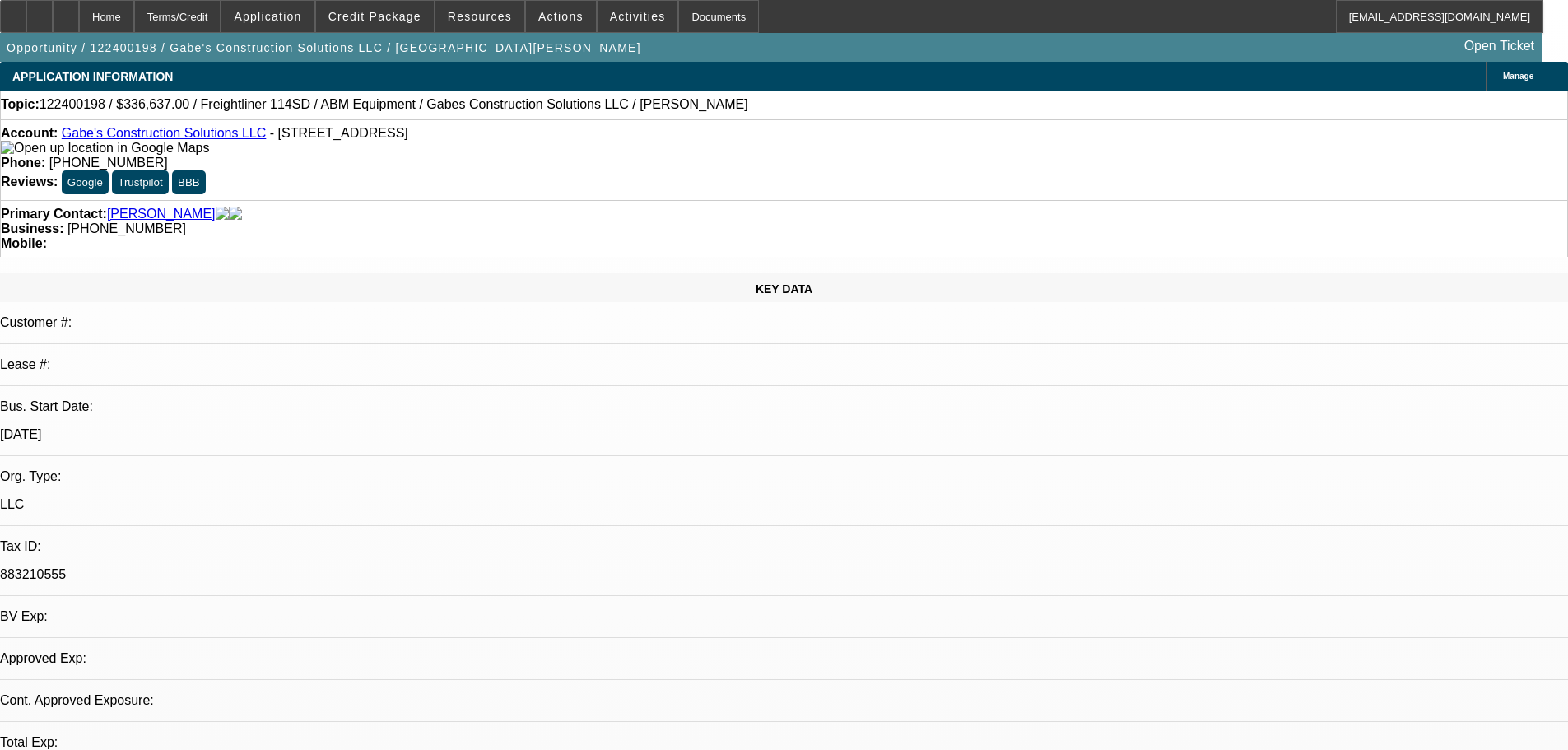
select select "0"
select select "2"
select select "0"
select select "6"
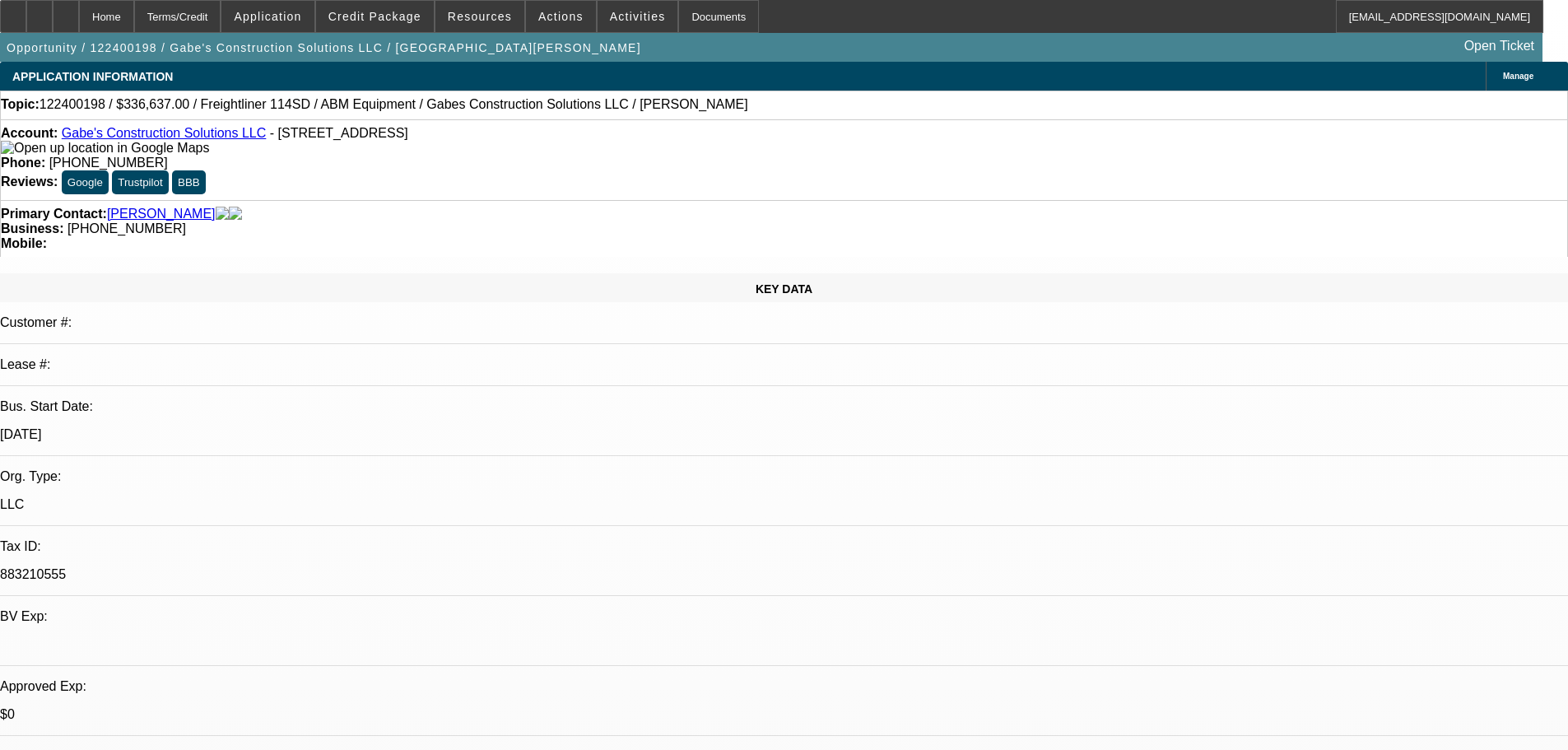
click at [190, 136] on link "Gabe's Construction Solutions LLC" at bounding box center [164, 133] width 205 height 14
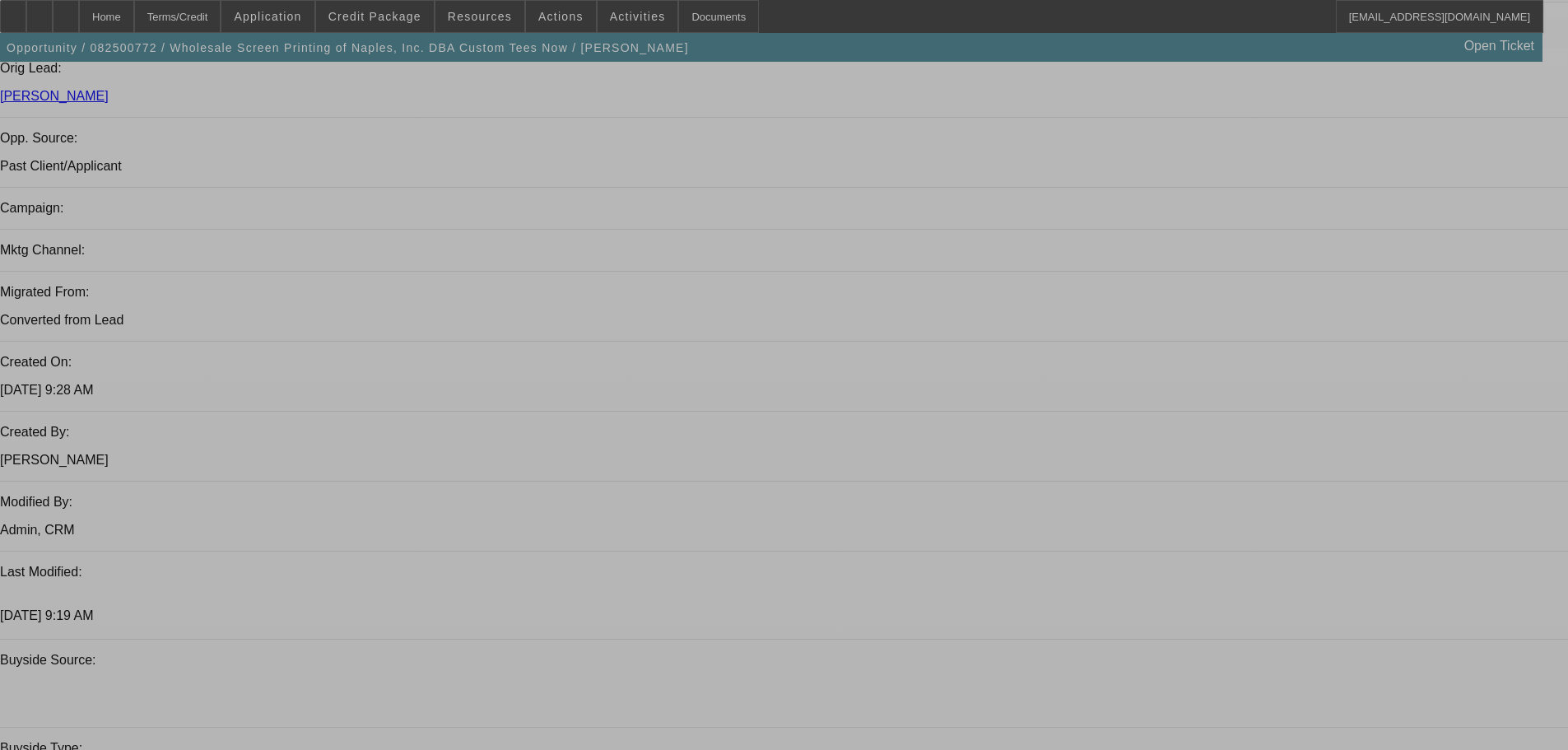
select select "0"
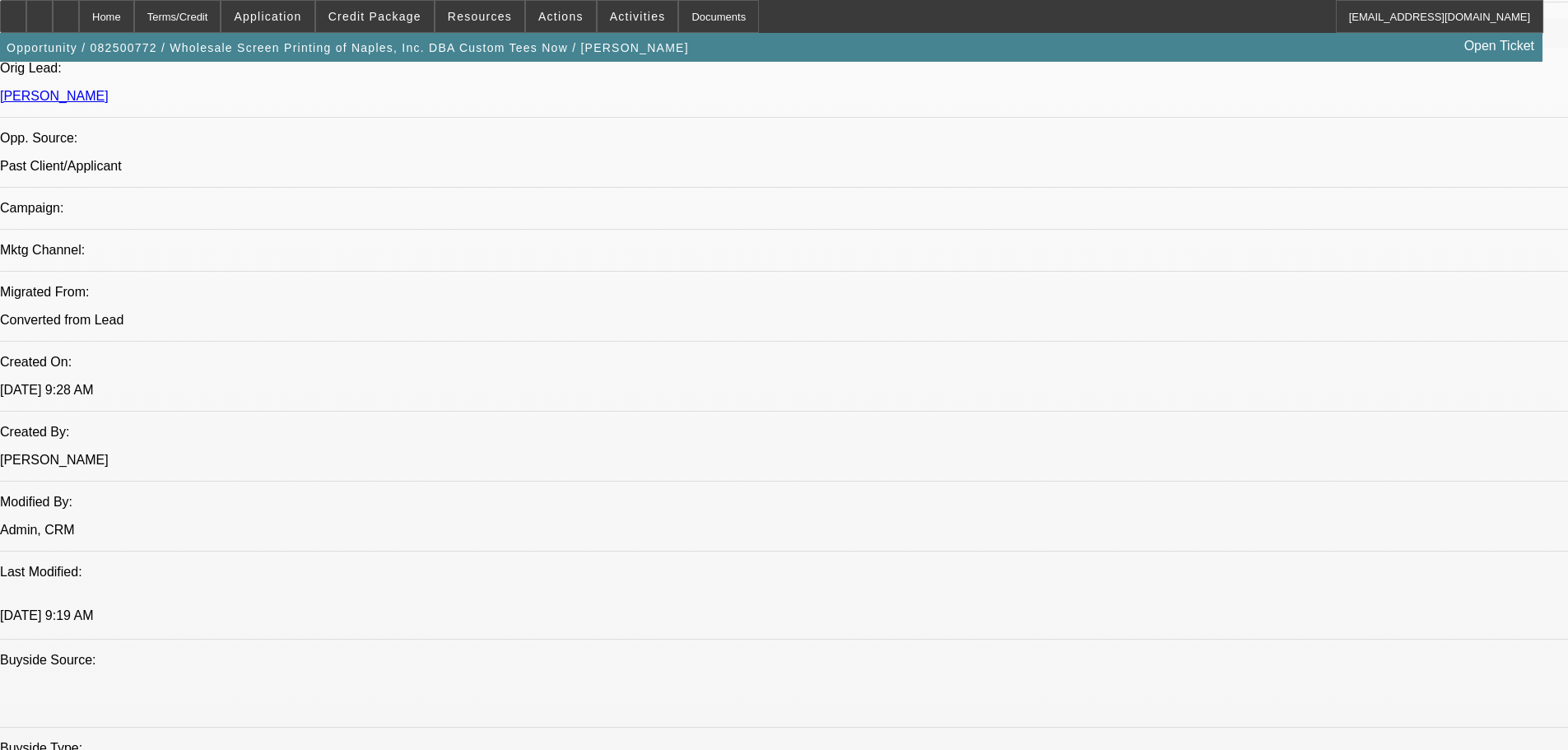
select select "0"
select select "2"
select select "0"
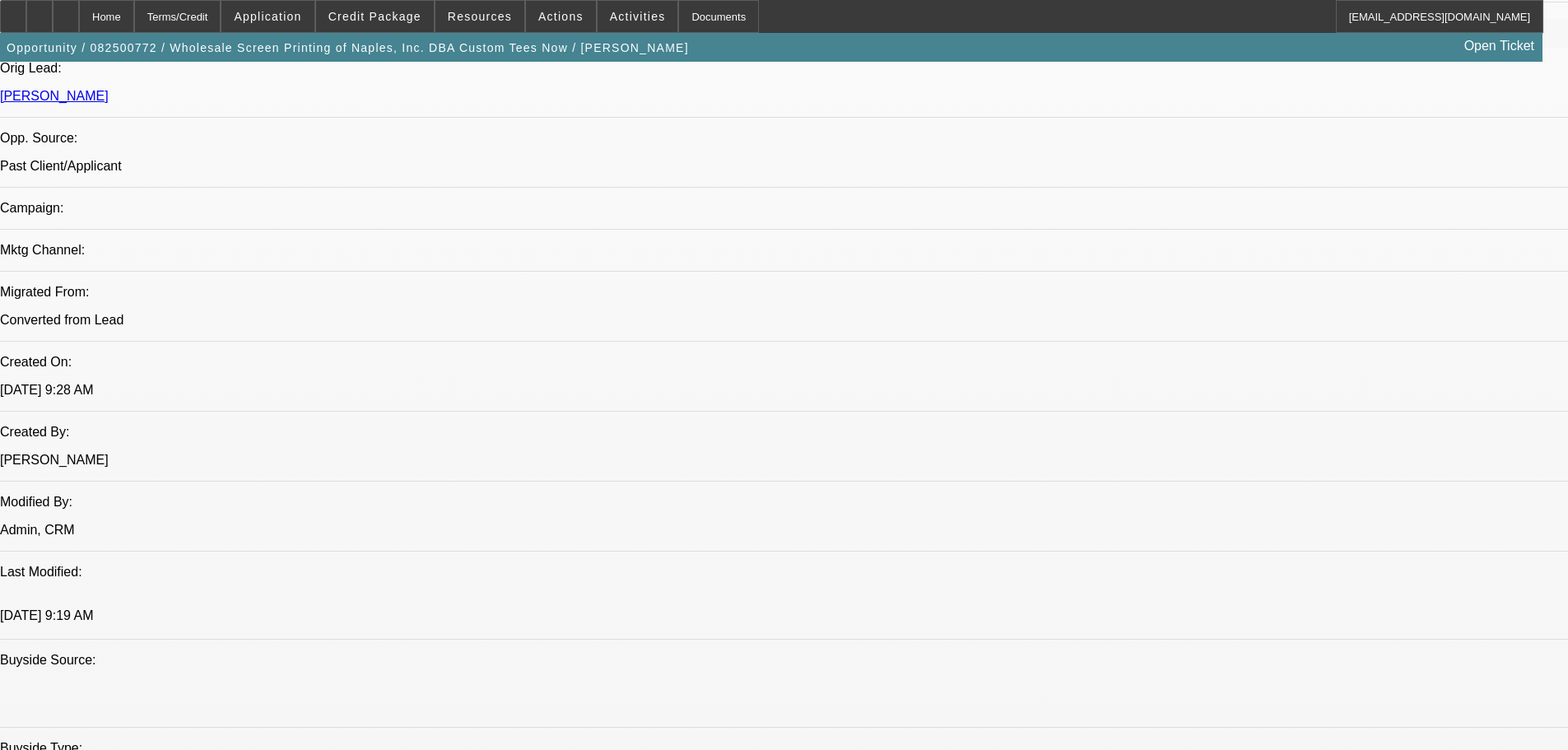
select select "2"
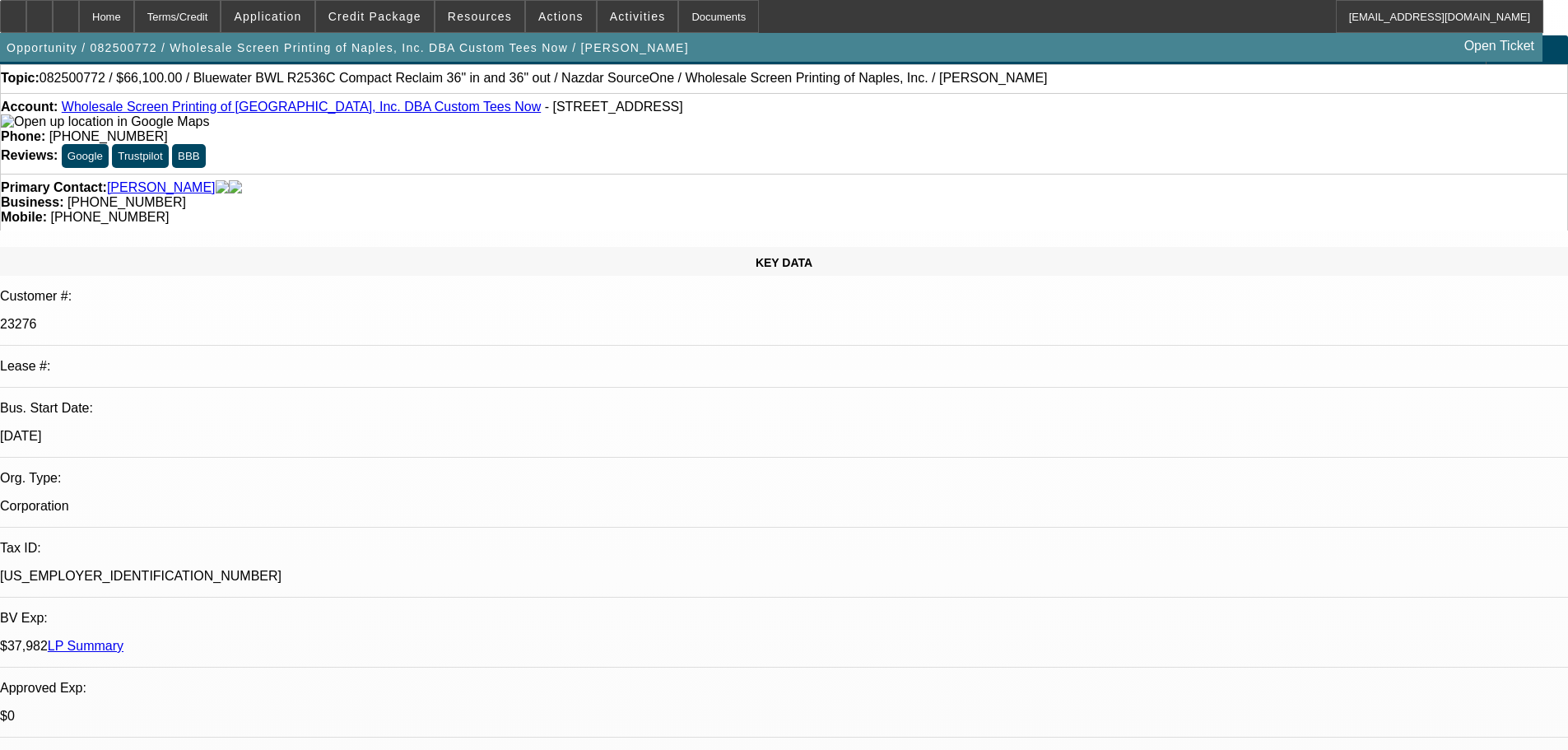
scroll to position [2, 0]
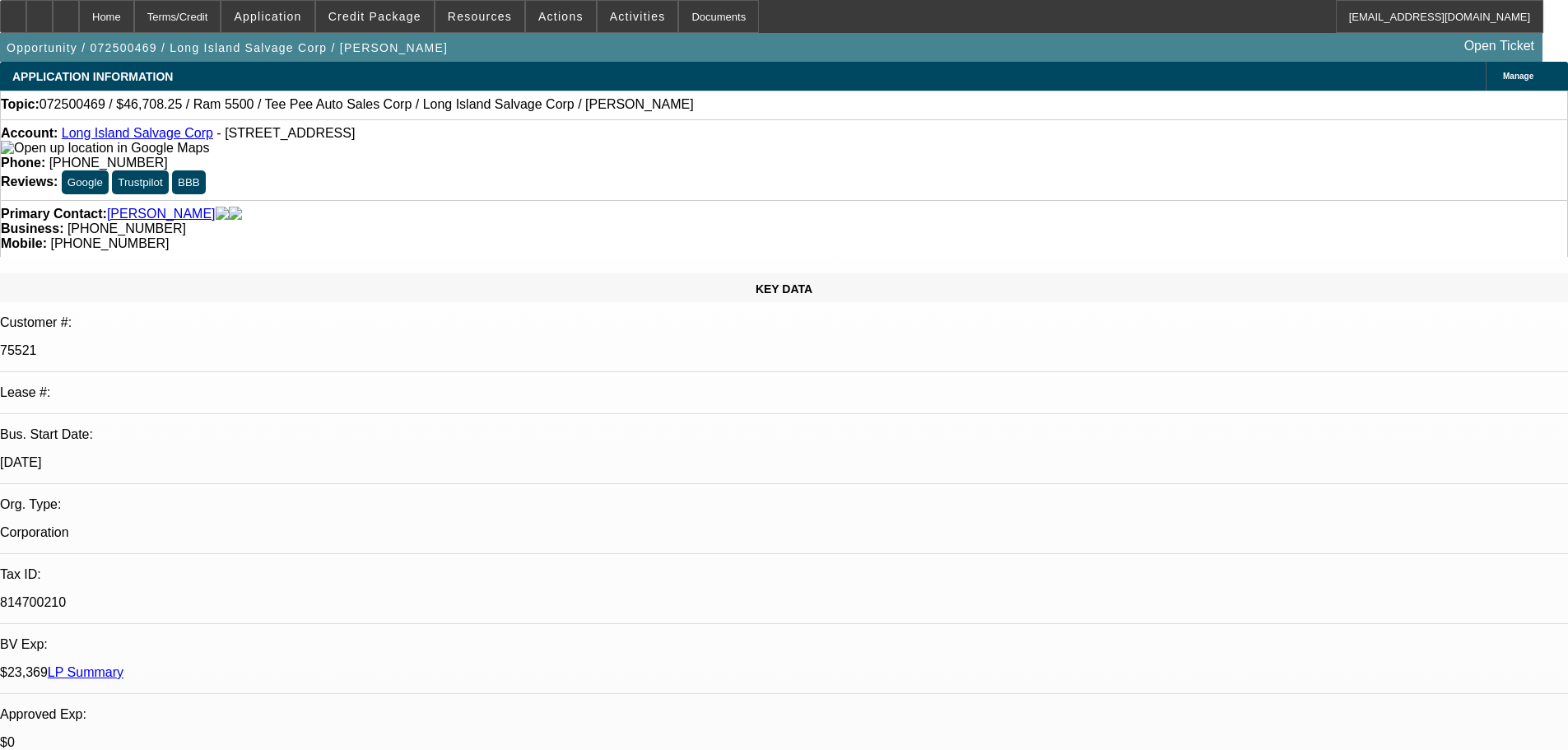
select select "0"
select select "0.1"
select select "4"
select select "0"
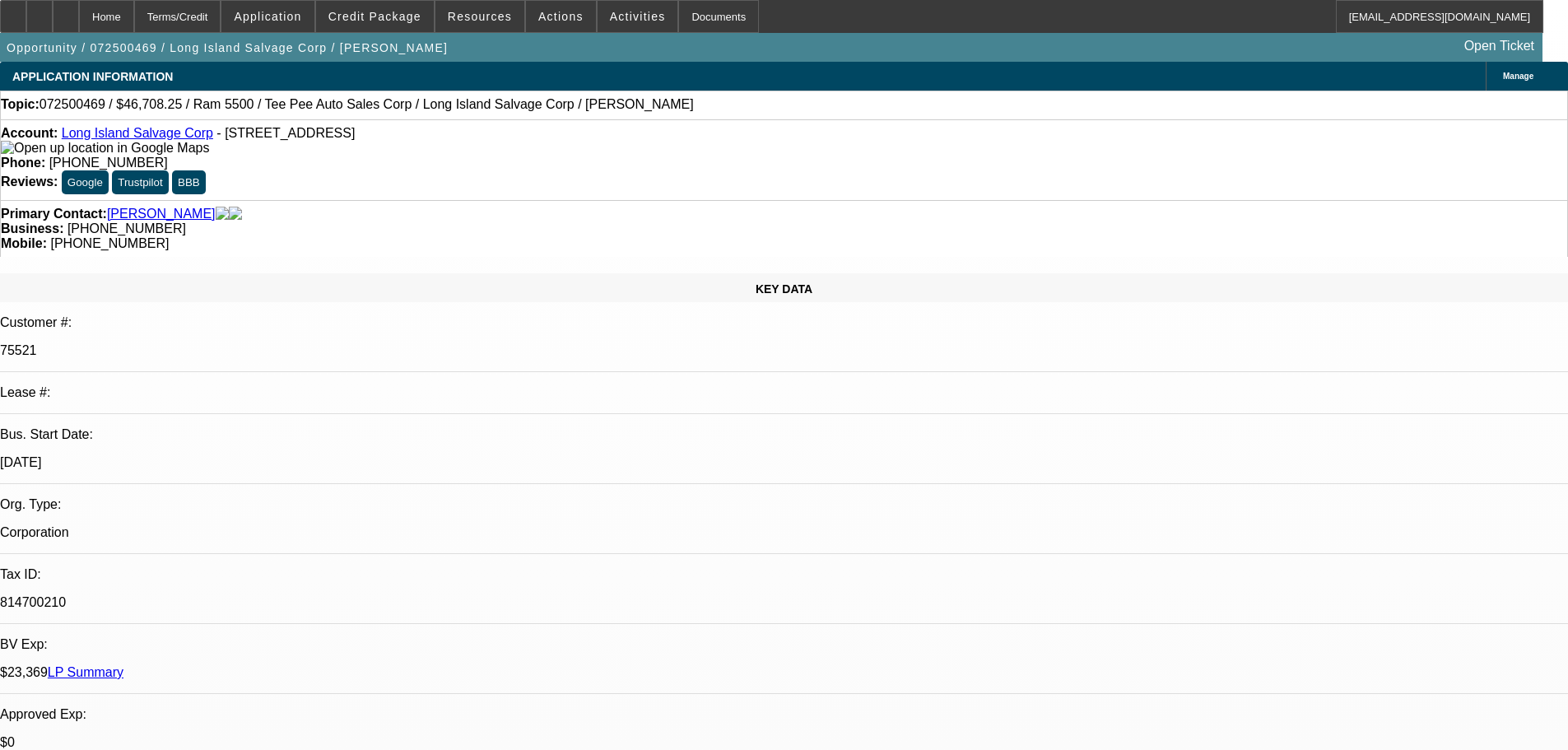
select select "0"
select select "0.1"
select select "4"
select select "0"
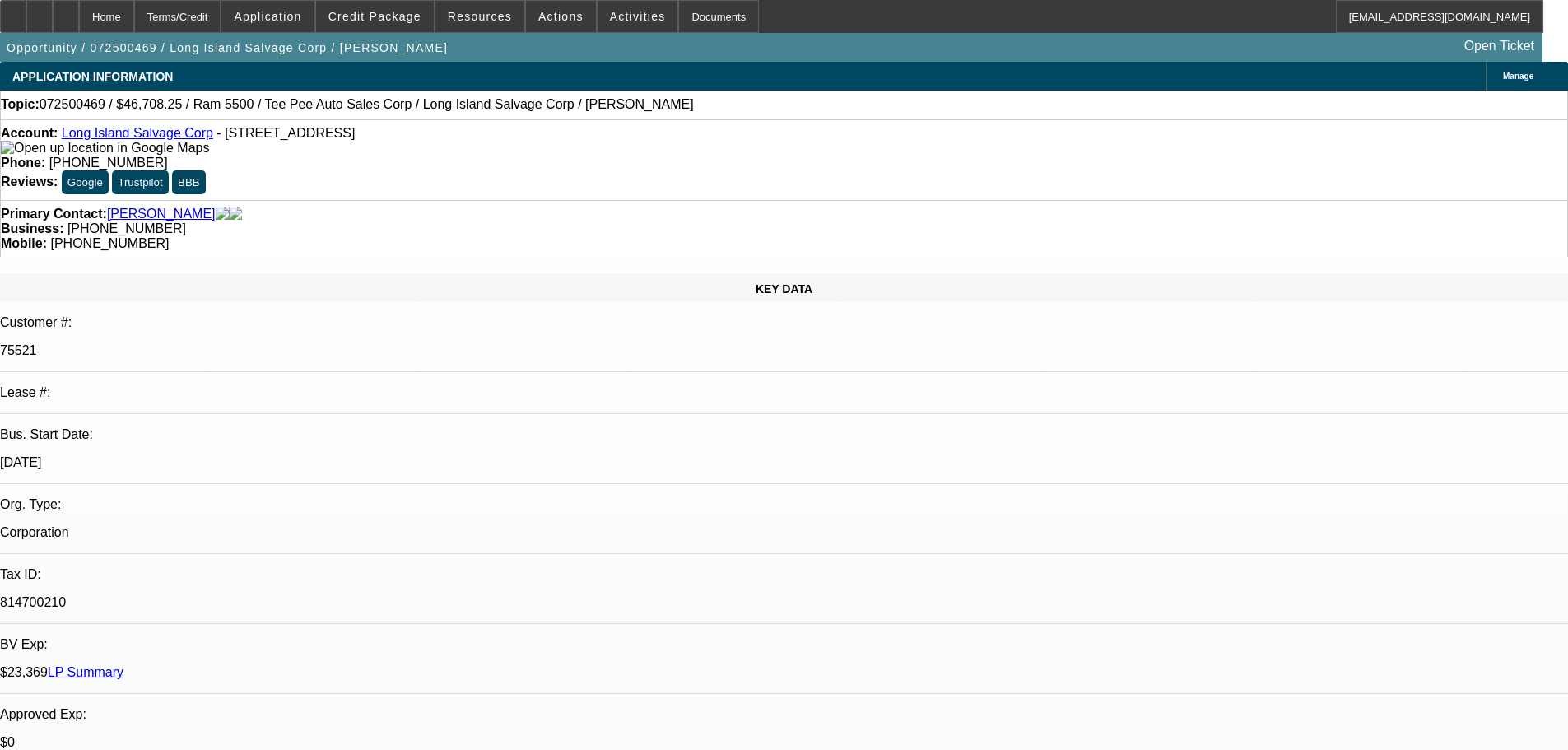
select select "0.1"
select select "4"
select select "0"
select select "0.1"
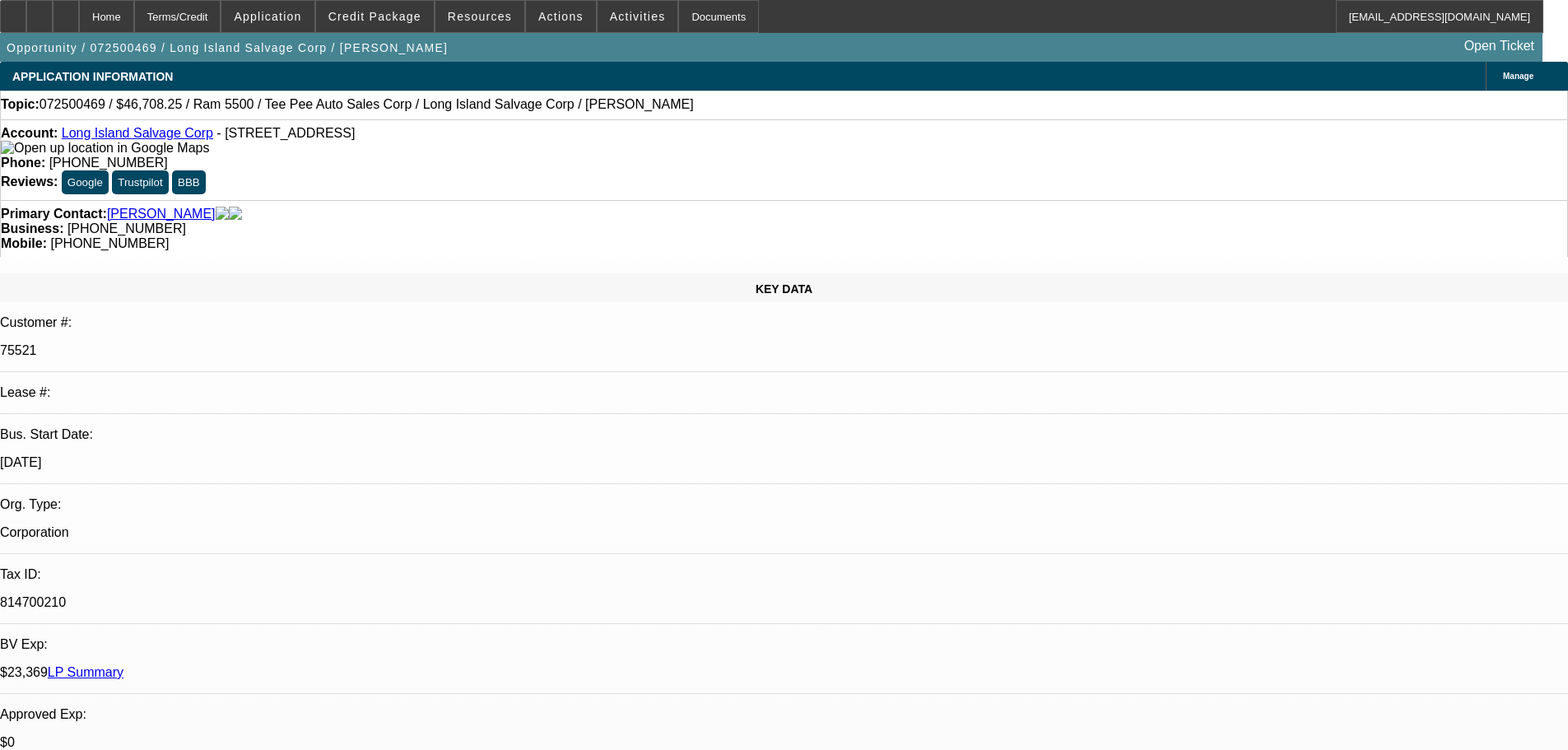
select select "4"
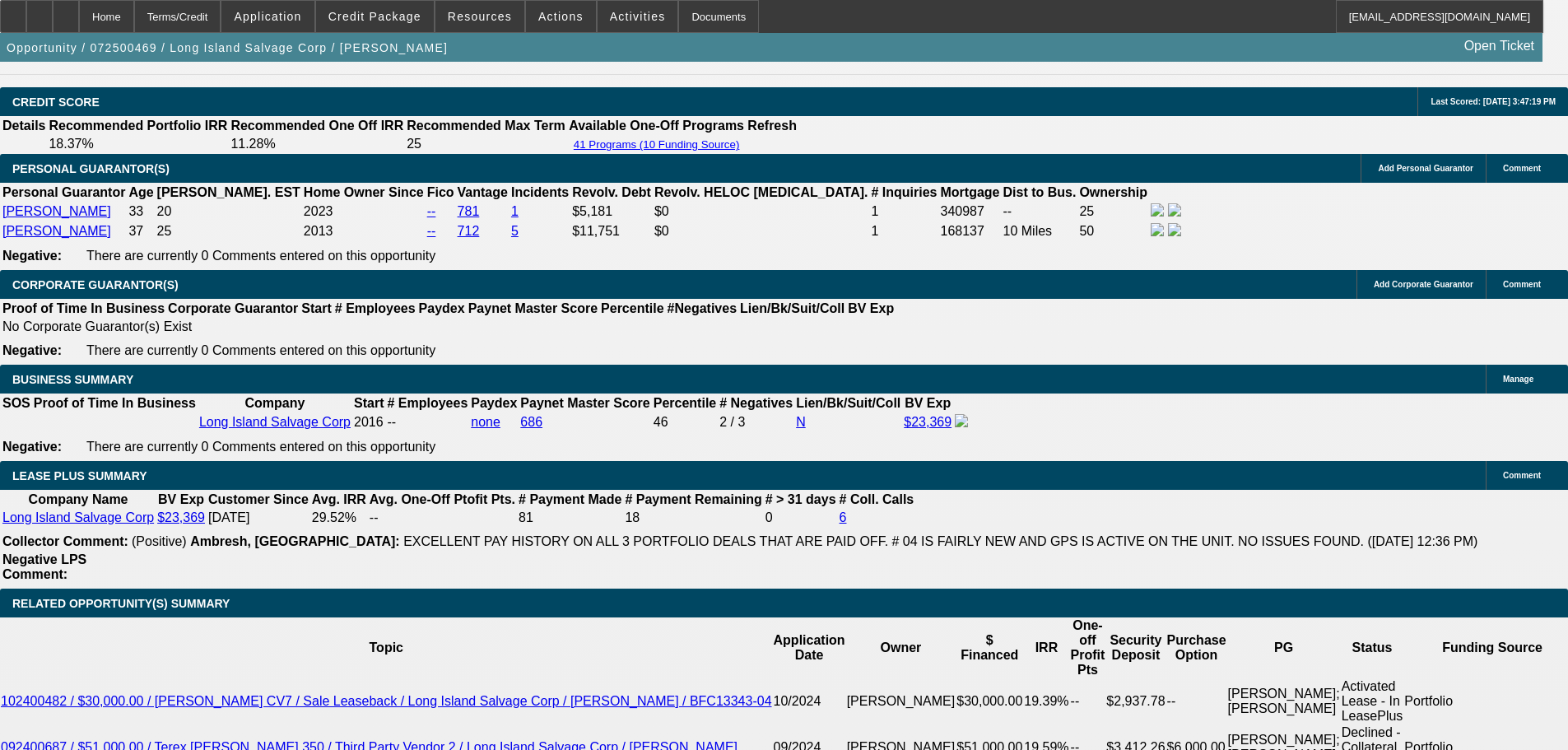
scroll to position [2701, 0]
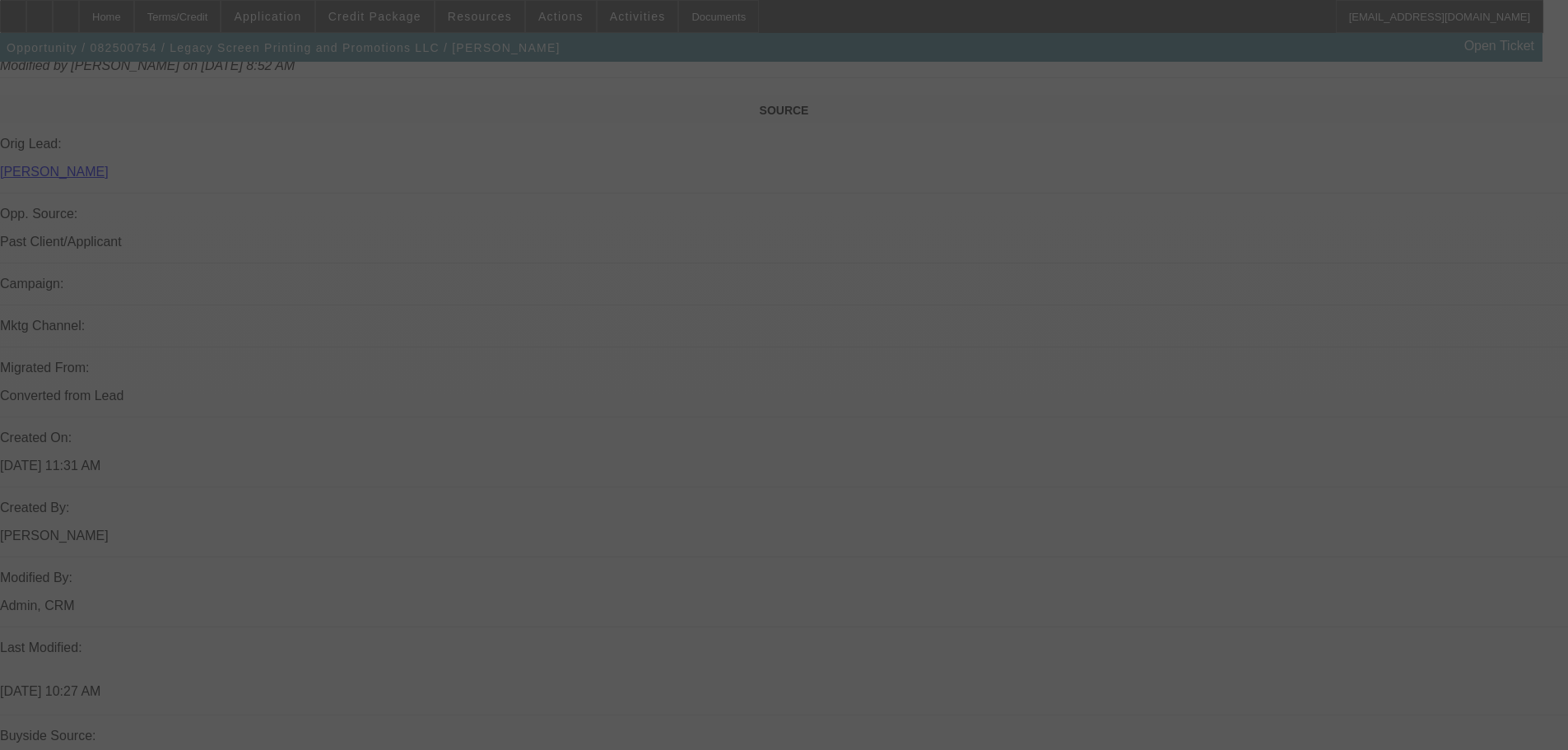
scroll to position [981, 0]
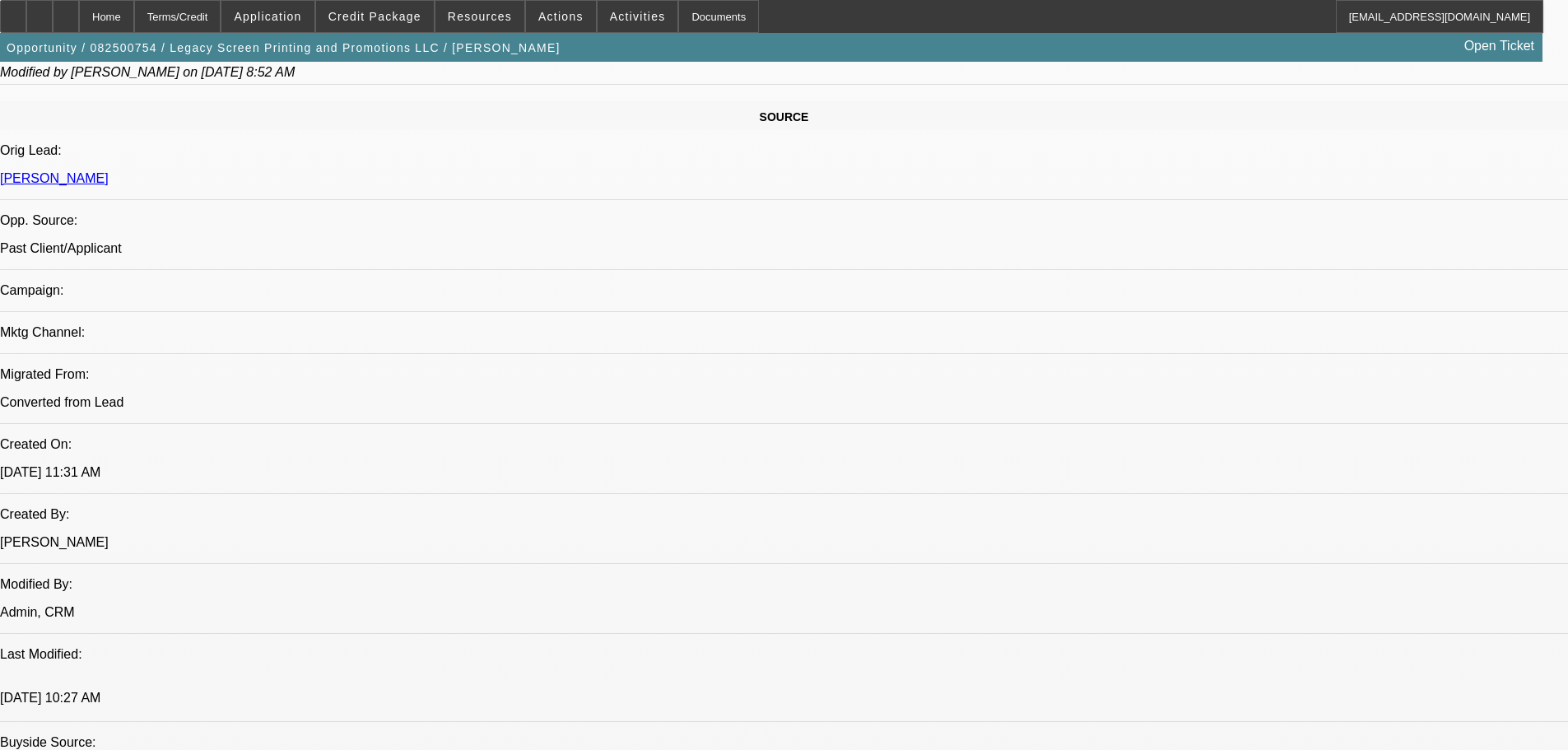
select select "0"
select select "2"
select select "0"
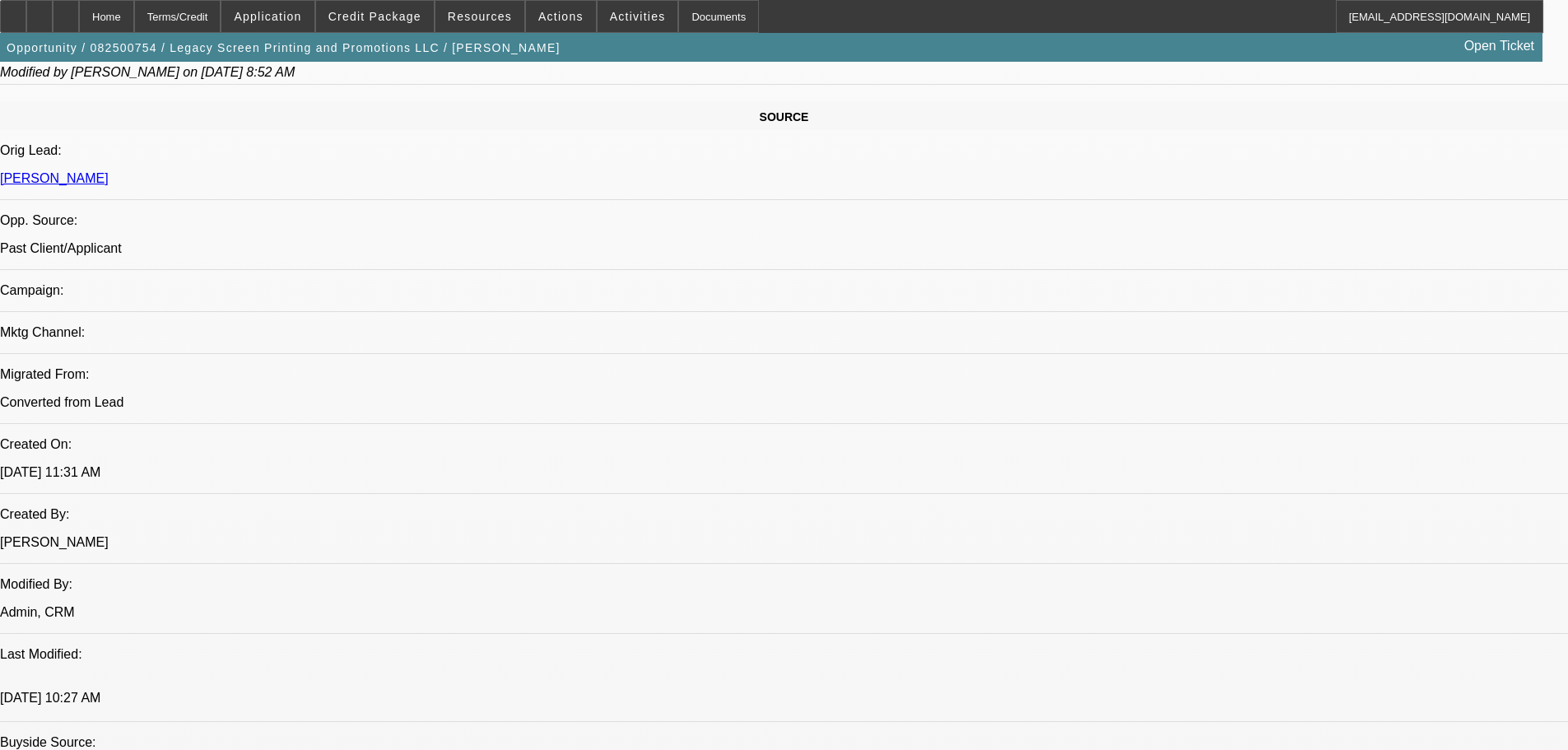
select select "0"
select select "2"
select select "0"
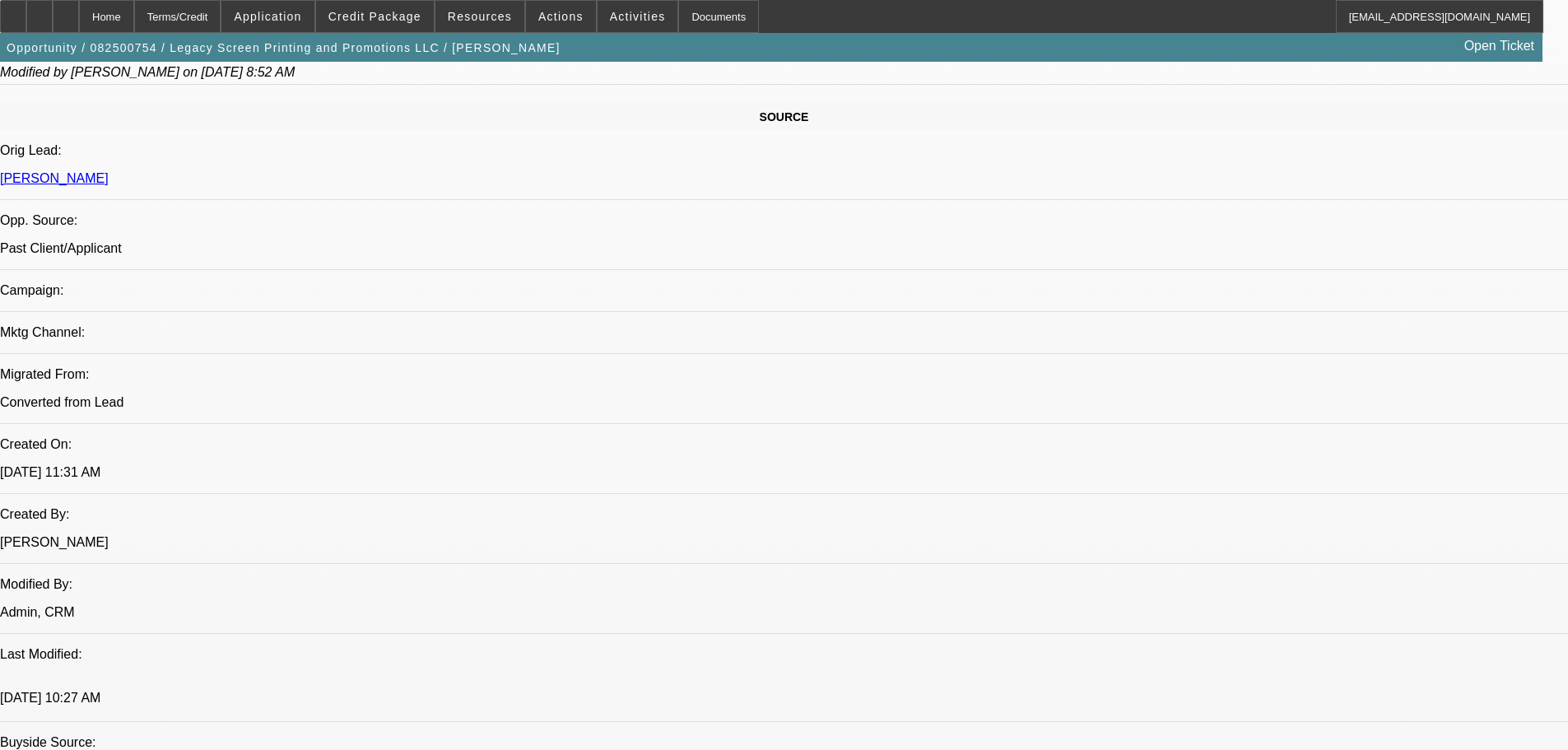
select select "0"
select select "2"
select select "0"
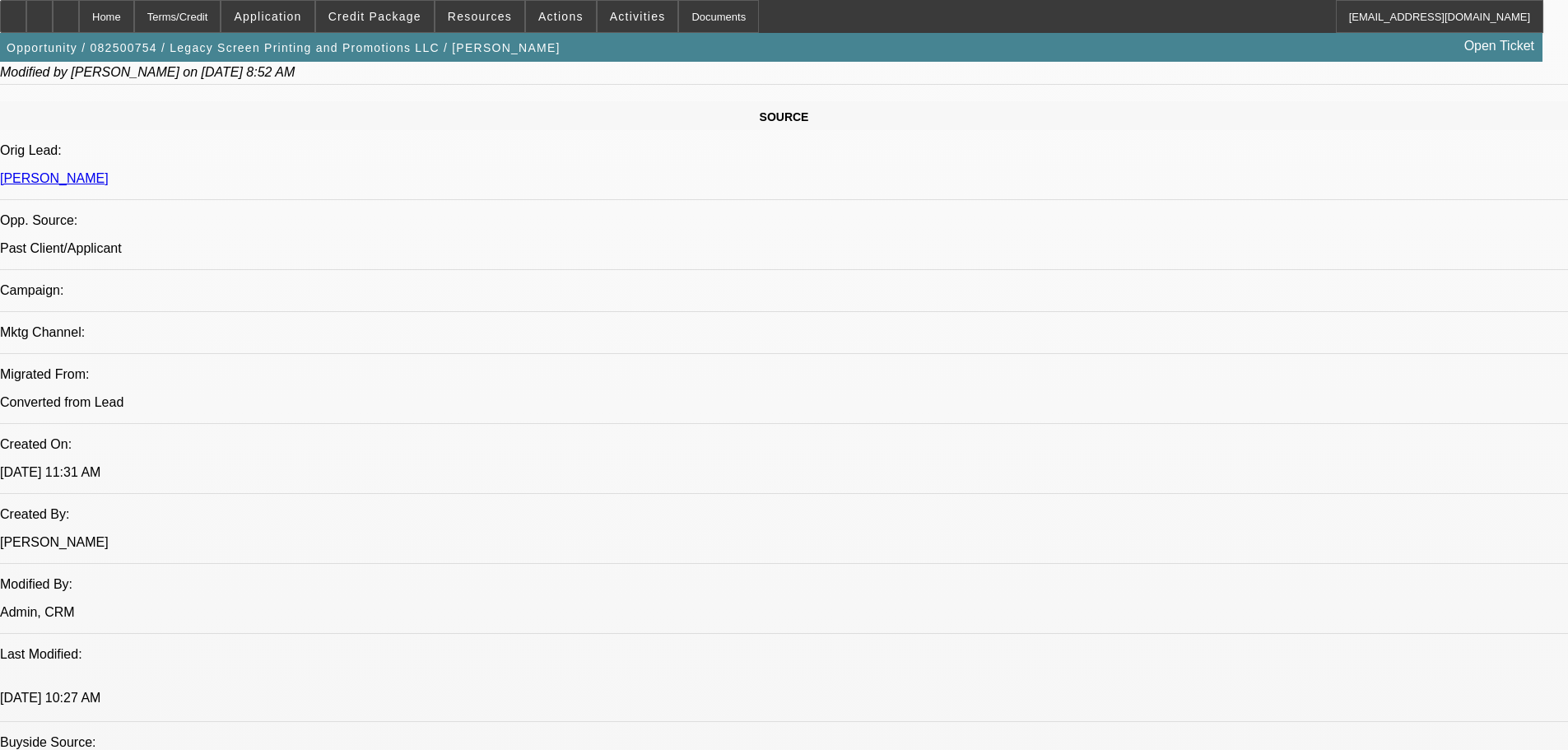
select select "2"
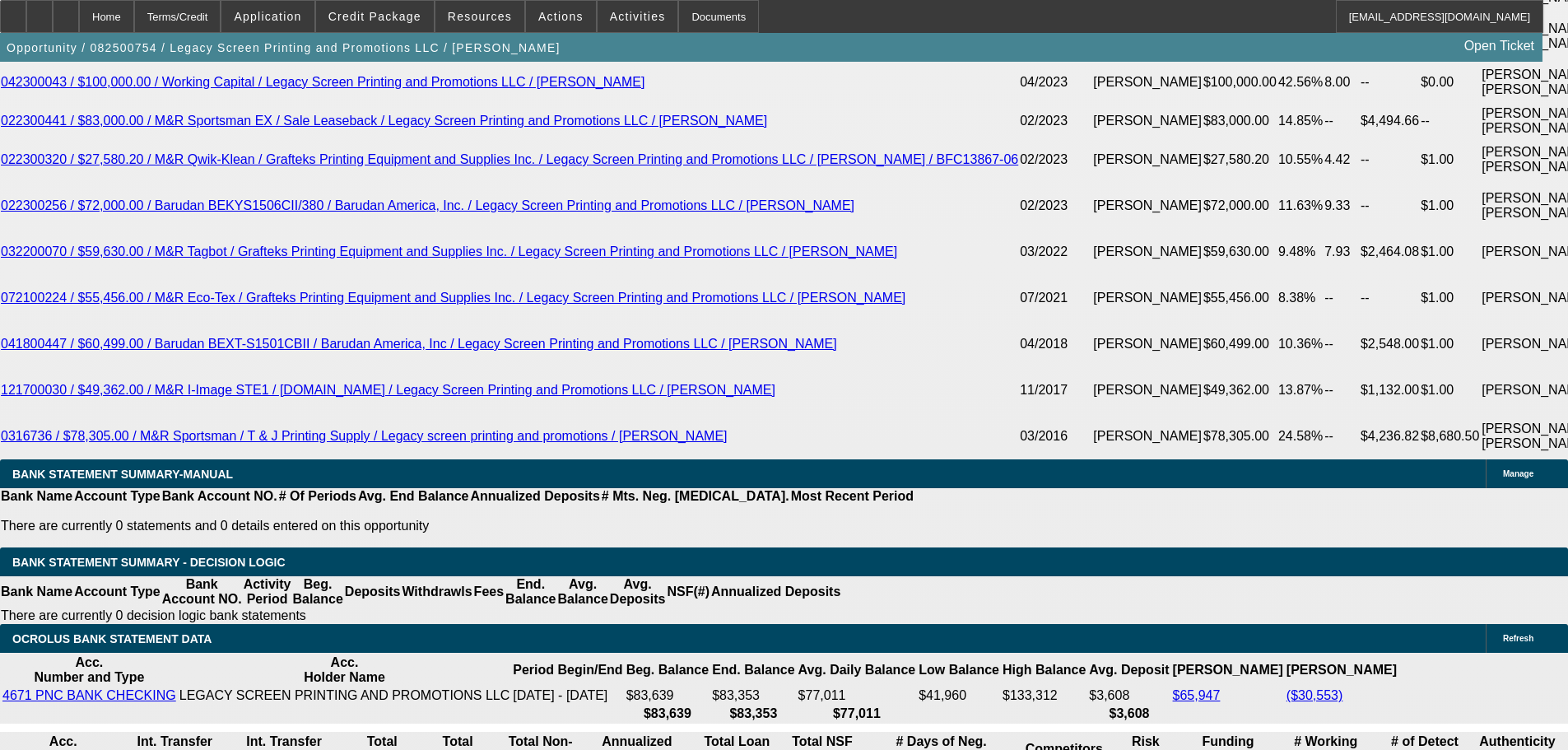
scroll to position [3204, 0]
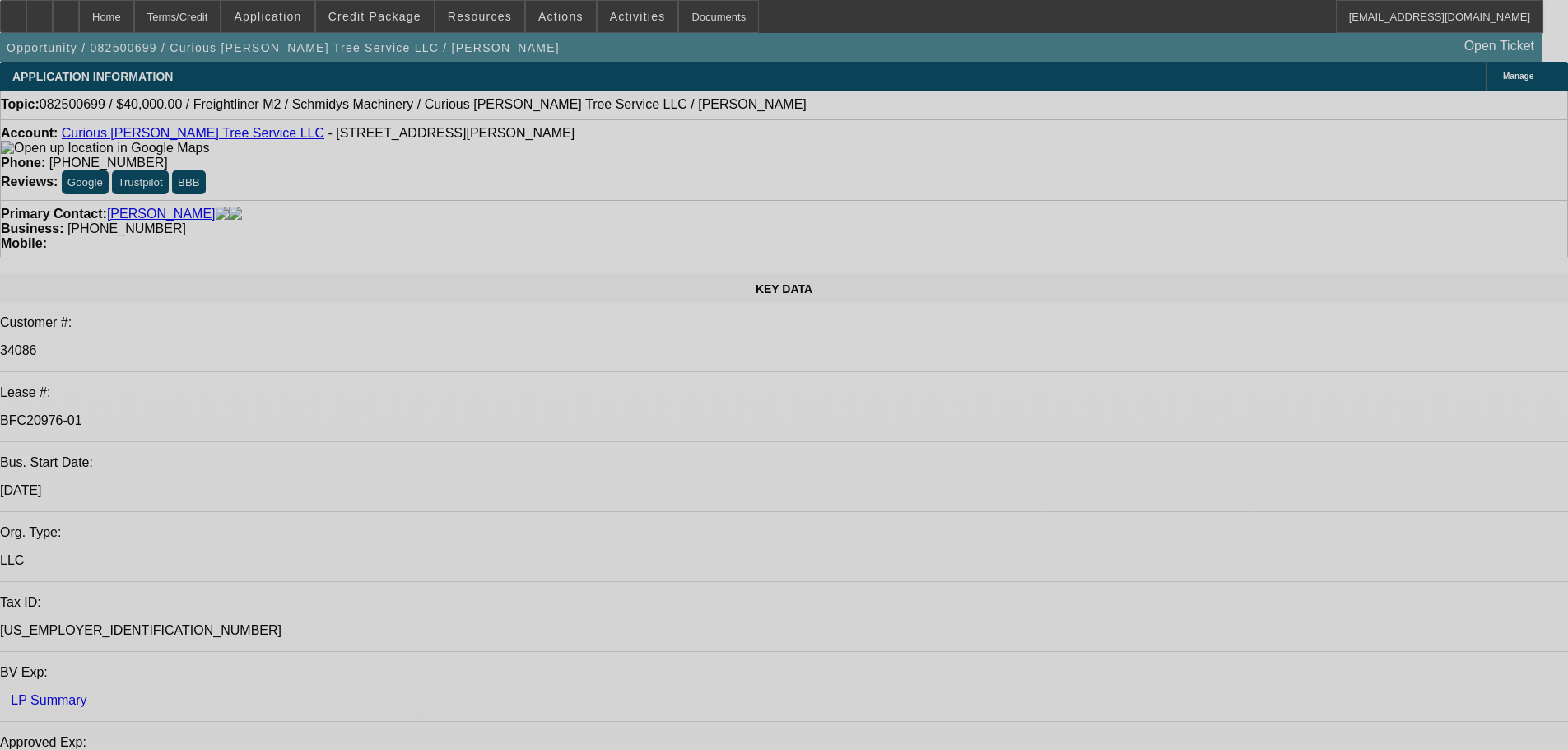
select select "0"
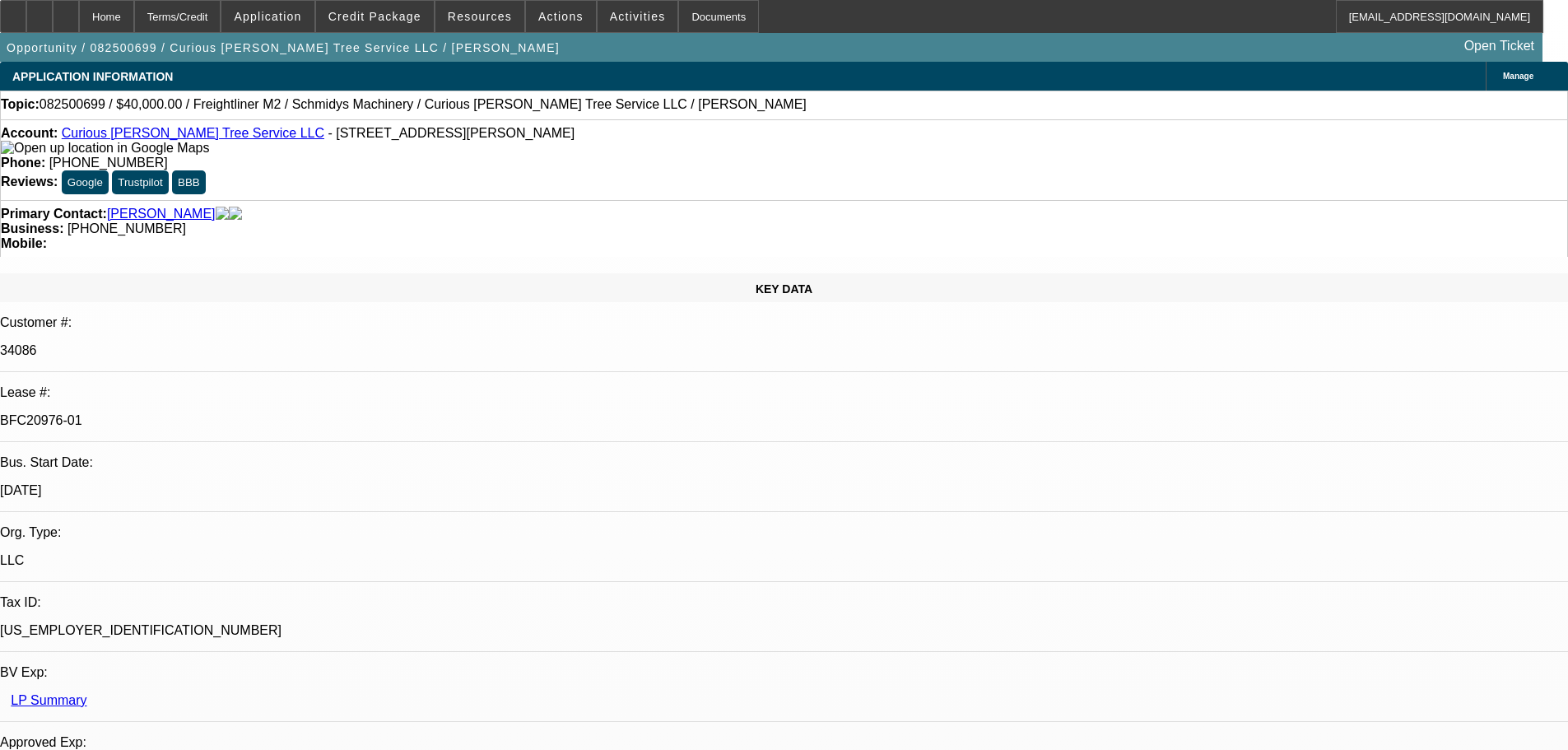
select select "0"
select select "3"
select select "0"
select select "6"
select select "0"
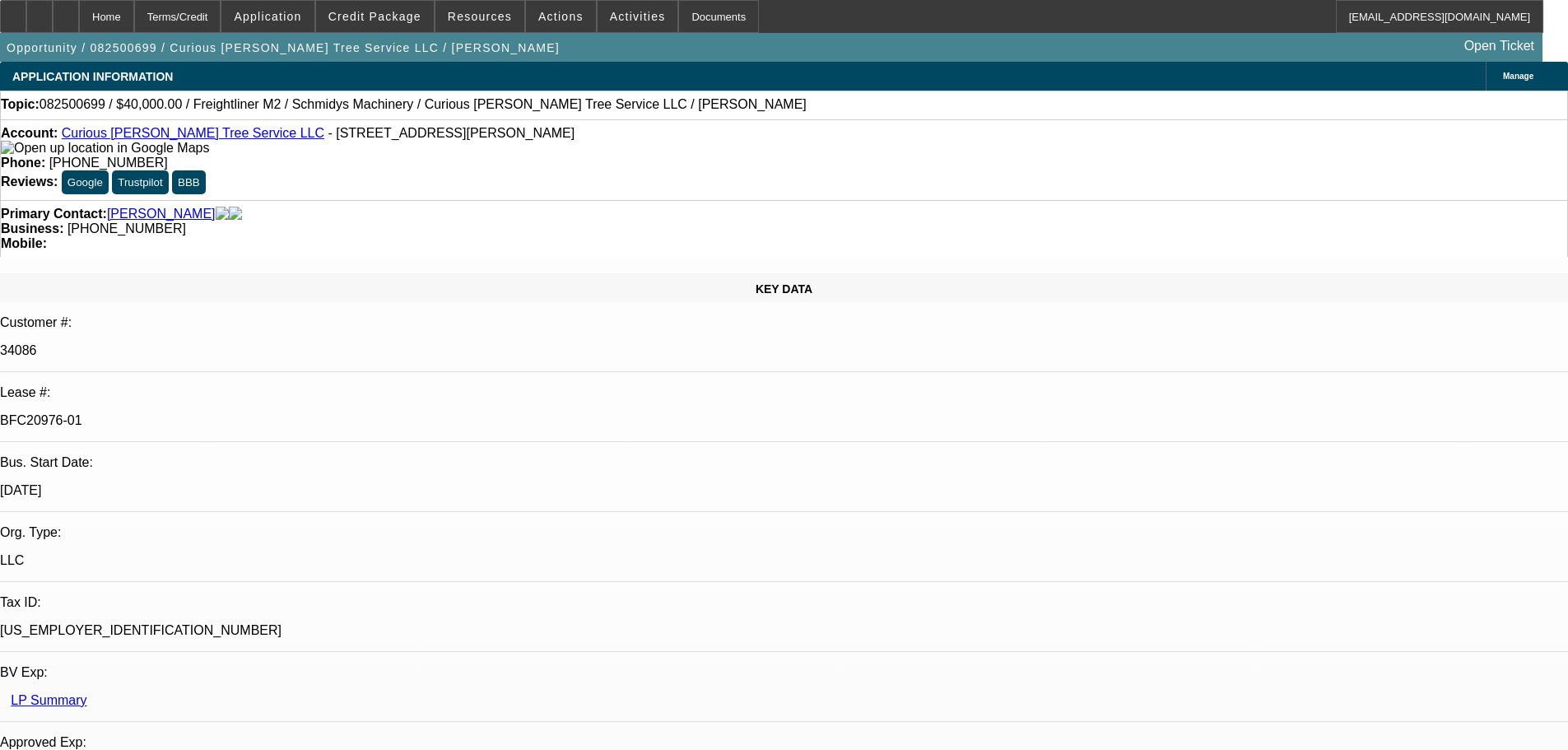
select select "0"
select select "2"
select select "0"
select select "6"
select select "0"
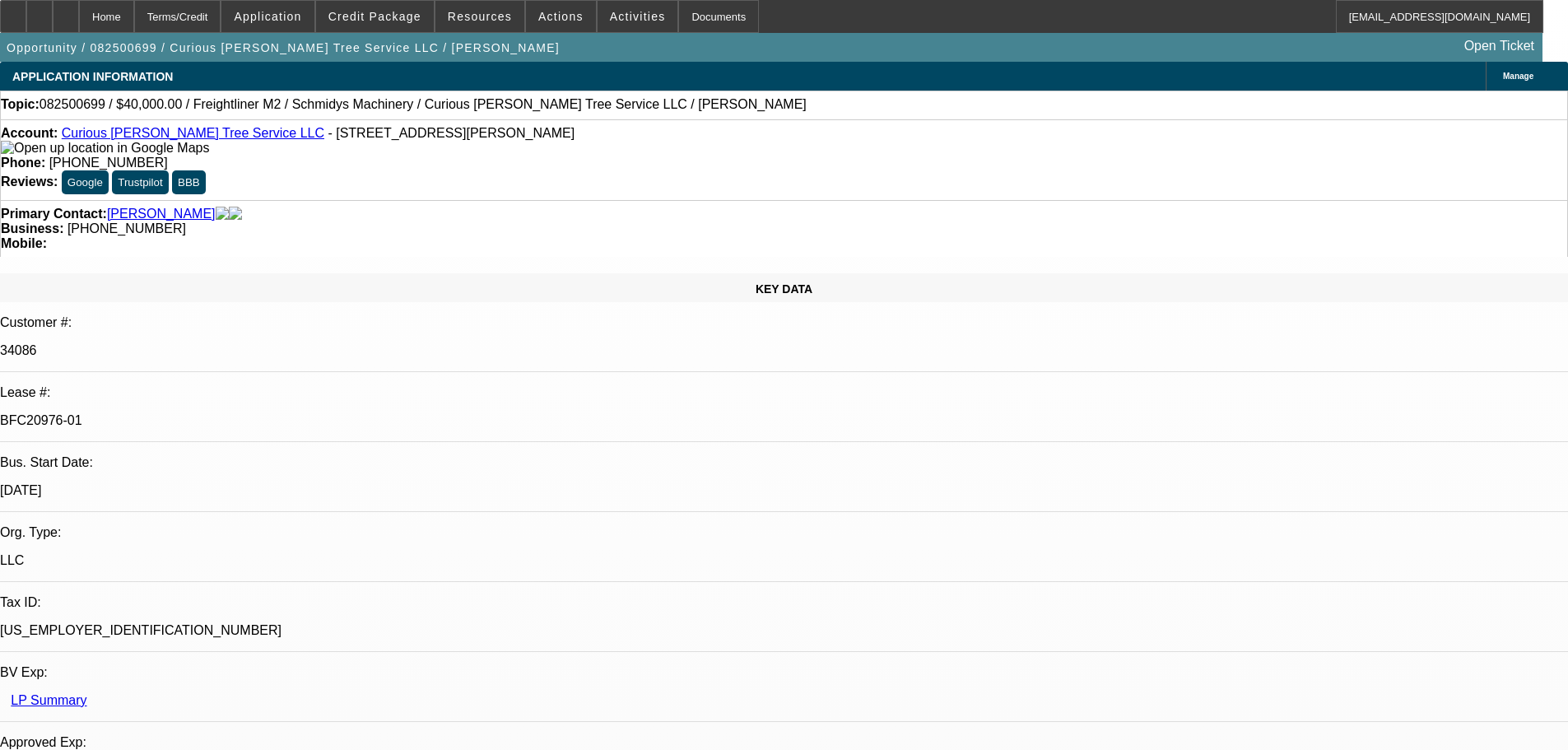
select select "0"
select select "2"
select select "0"
select select "6"
select select "0"
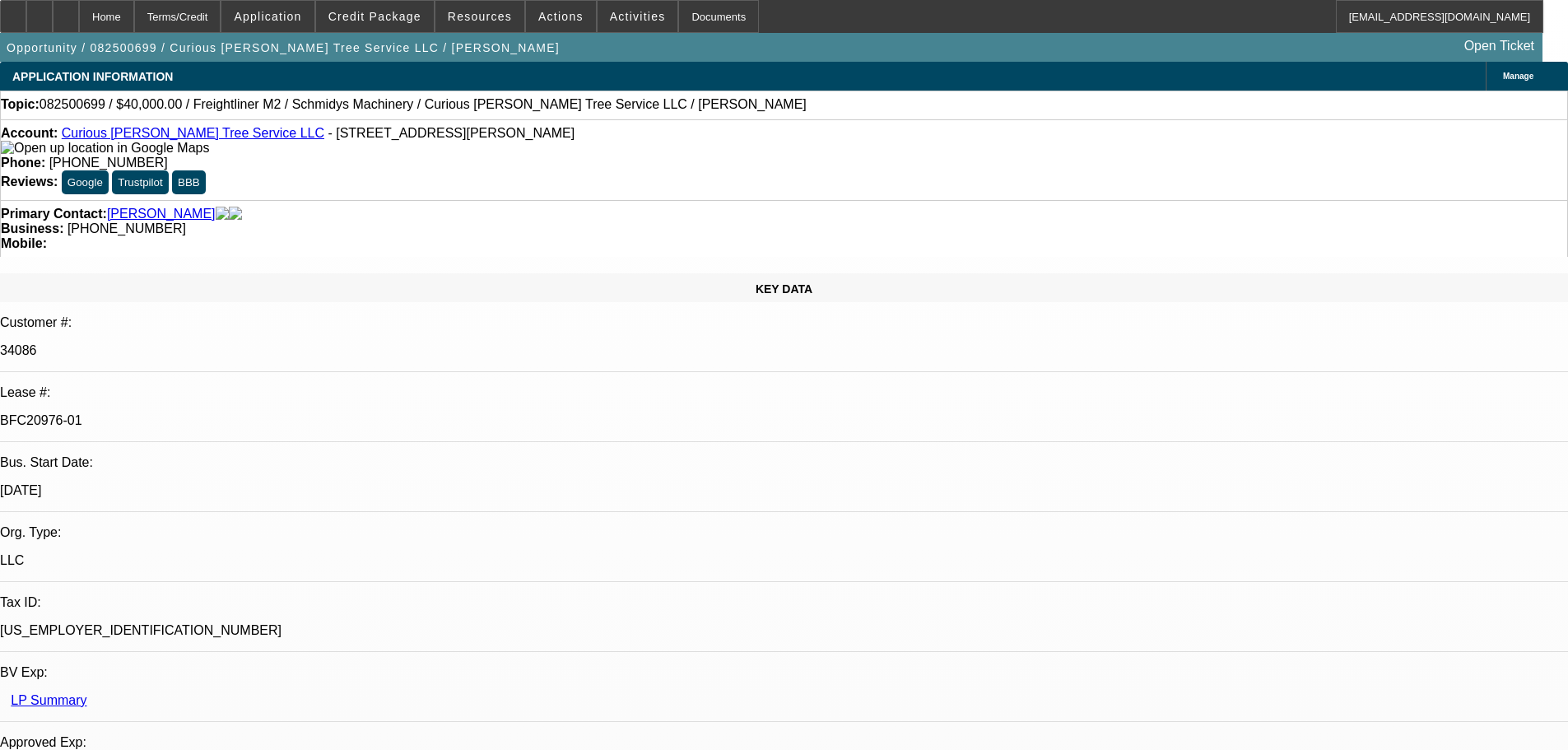
select select "0"
select select "6"
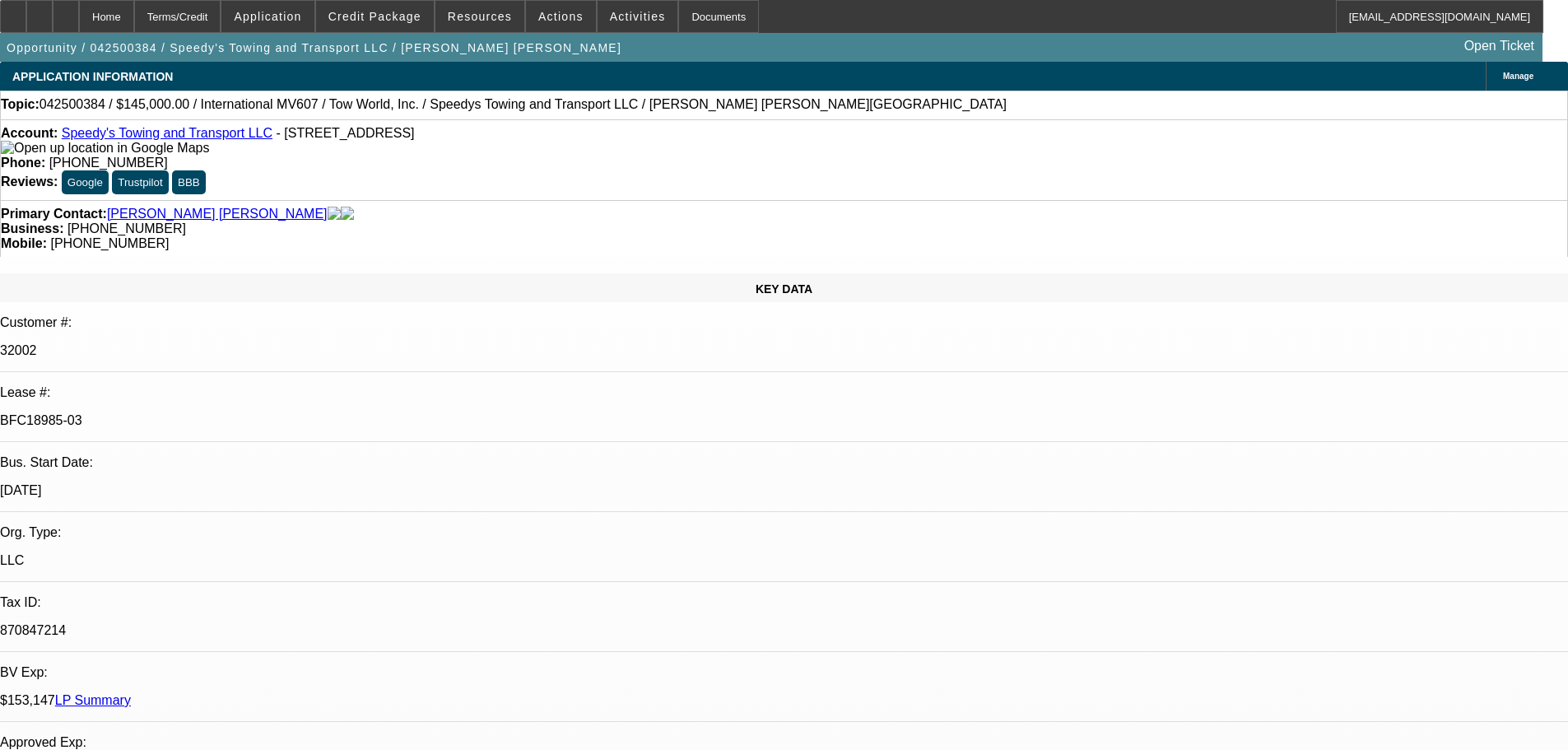
select select "0"
select select "2"
select select "0.1"
select select "4"
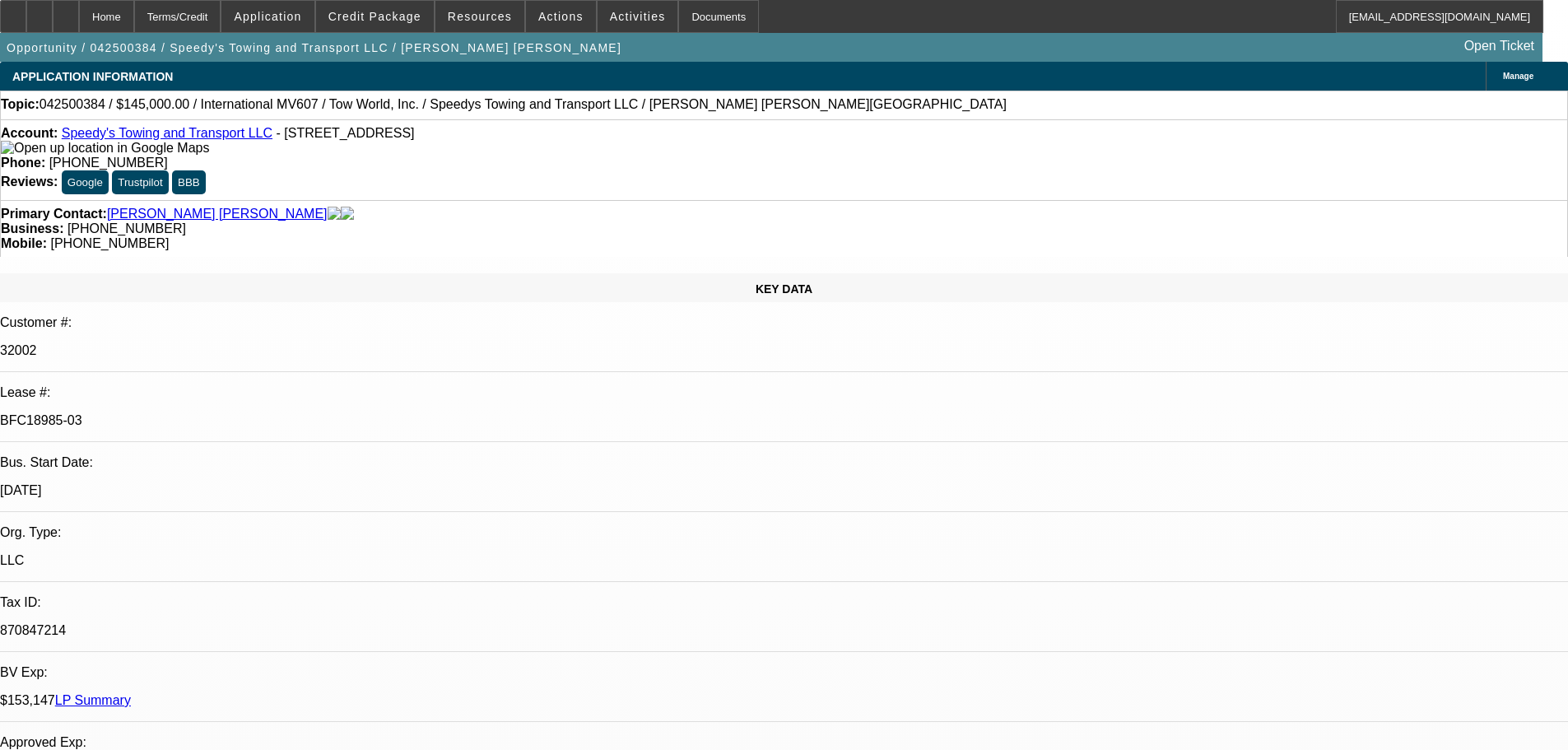
select select "0"
select select "2"
select select "0.1"
select select "4"
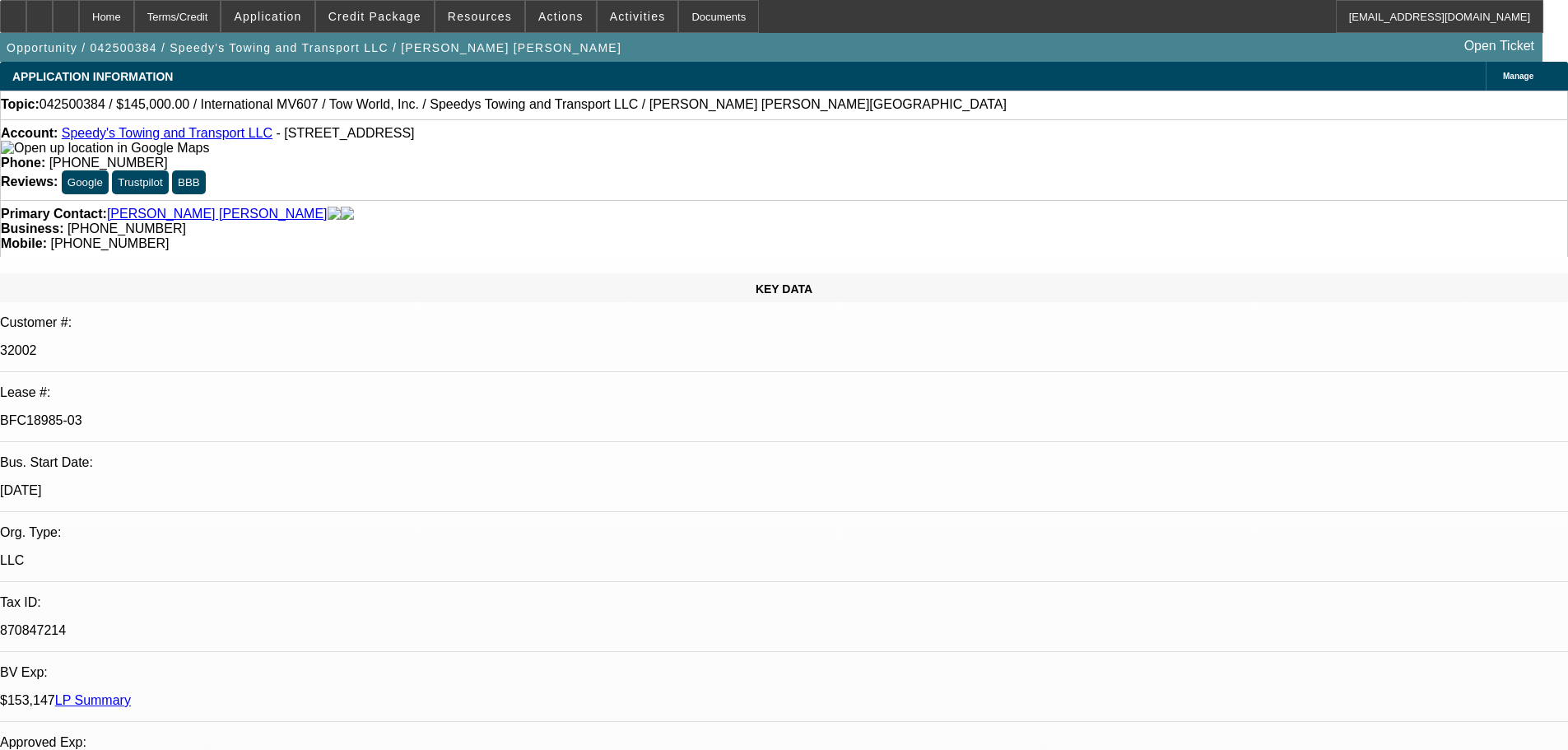
select select "0"
select select "2"
select select "0.1"
select select "4"
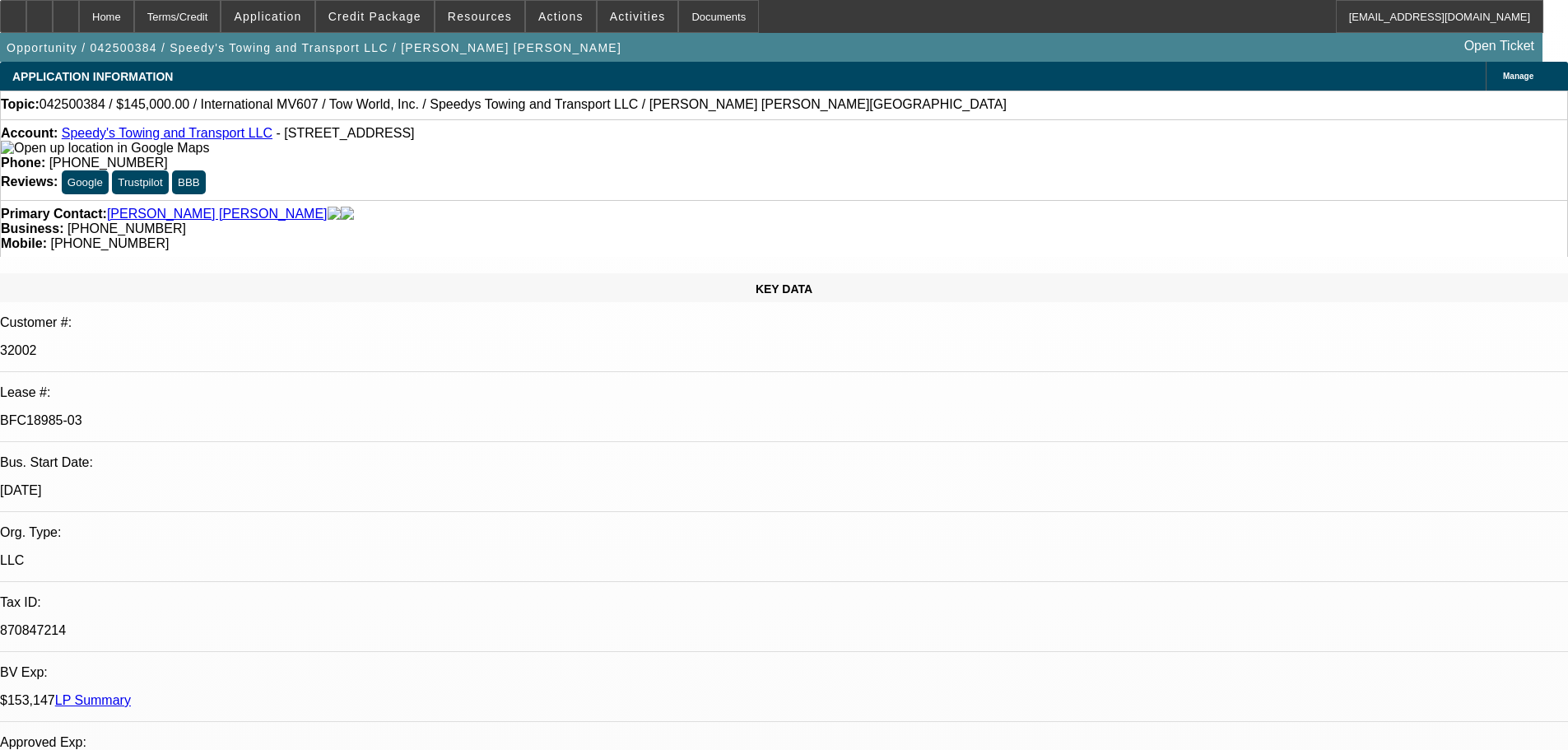
select select "0.1"
select select "0"
select select "2"
select select "0"
select select "6"
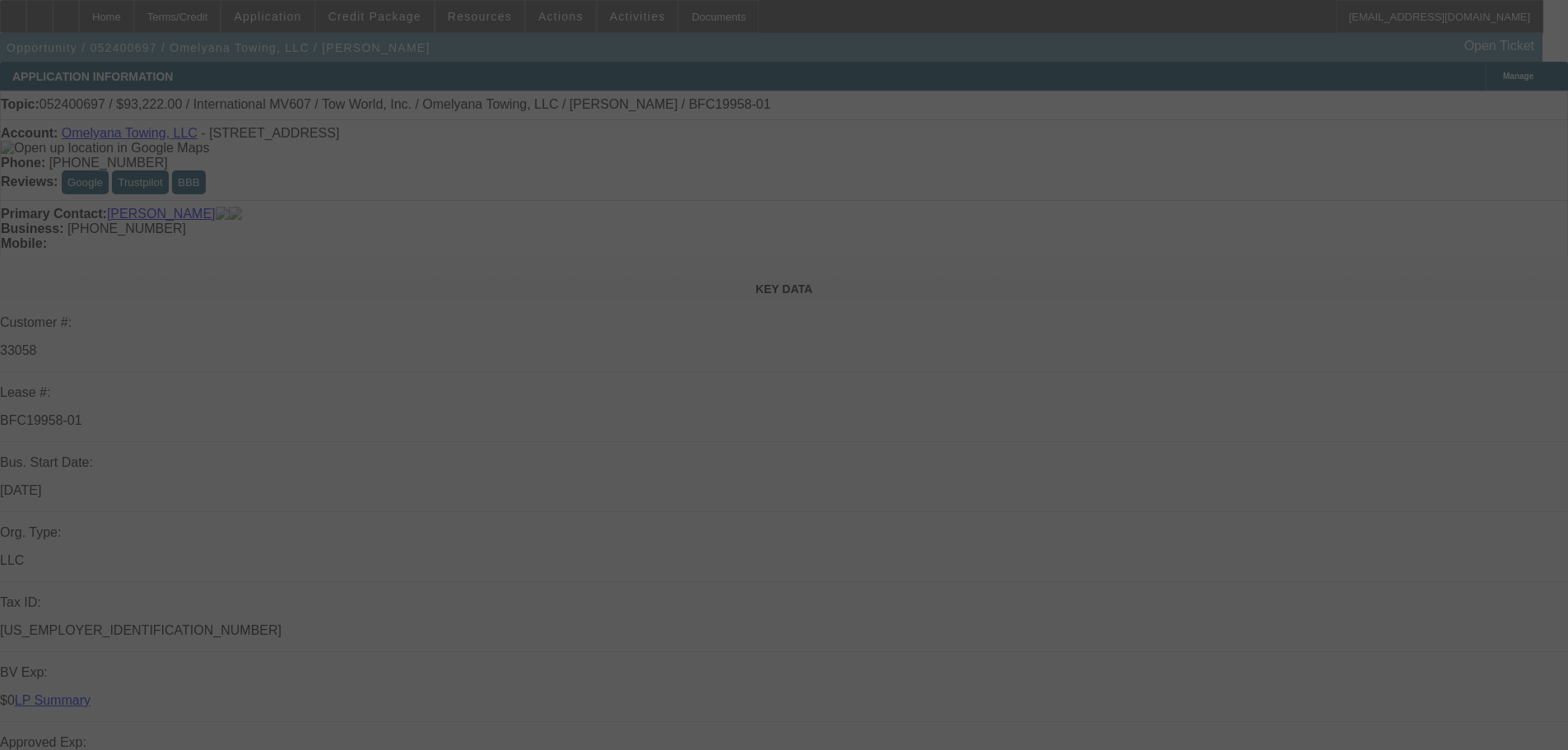
select select "0"
select select "2"
select select "0"
select select "6"
select select "0"
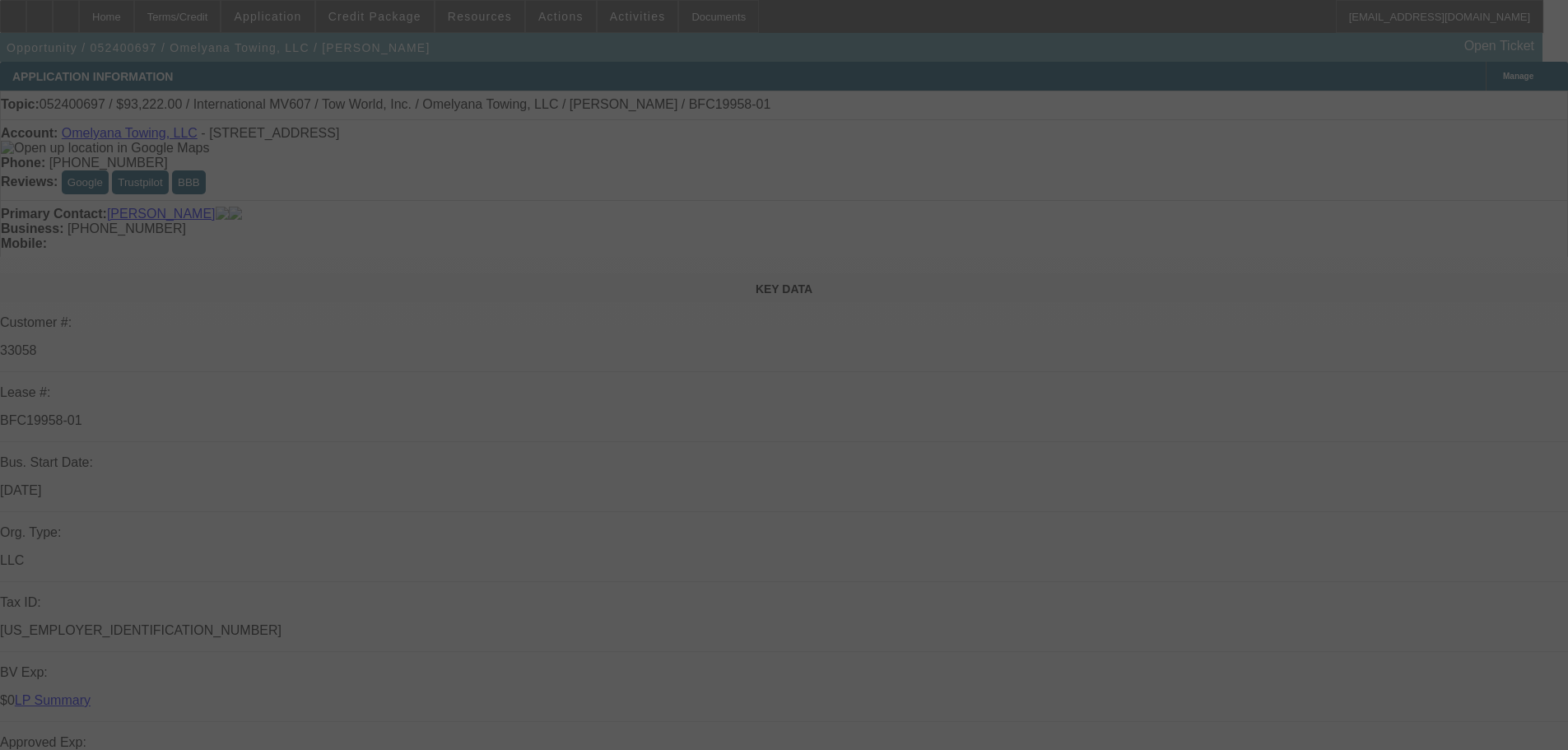
select select "0"
select select "2"
select select "0"
select select "6"
select select "0.1"
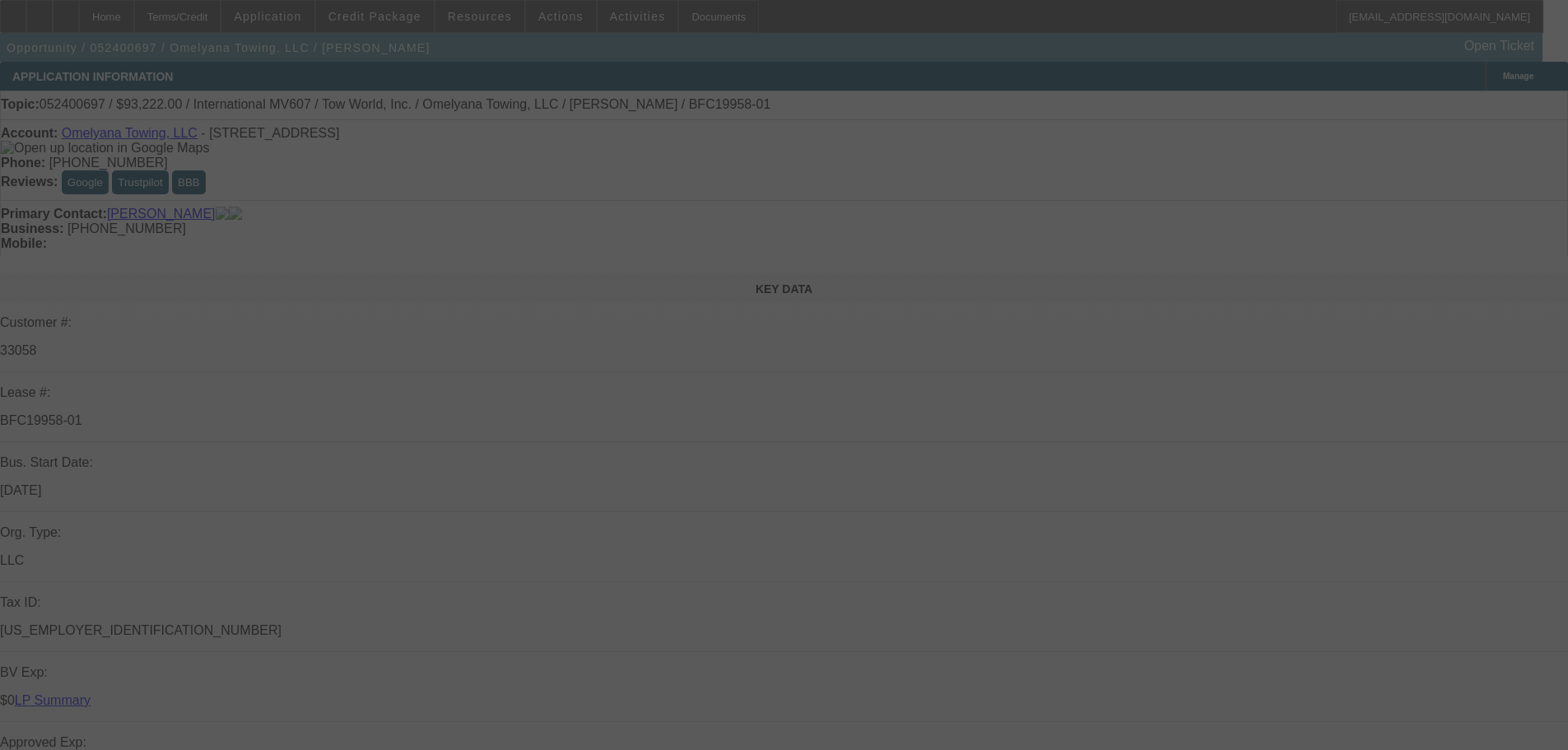
select select "0"
select select "2"
select select "0"
select select "6"
select select "0.1"
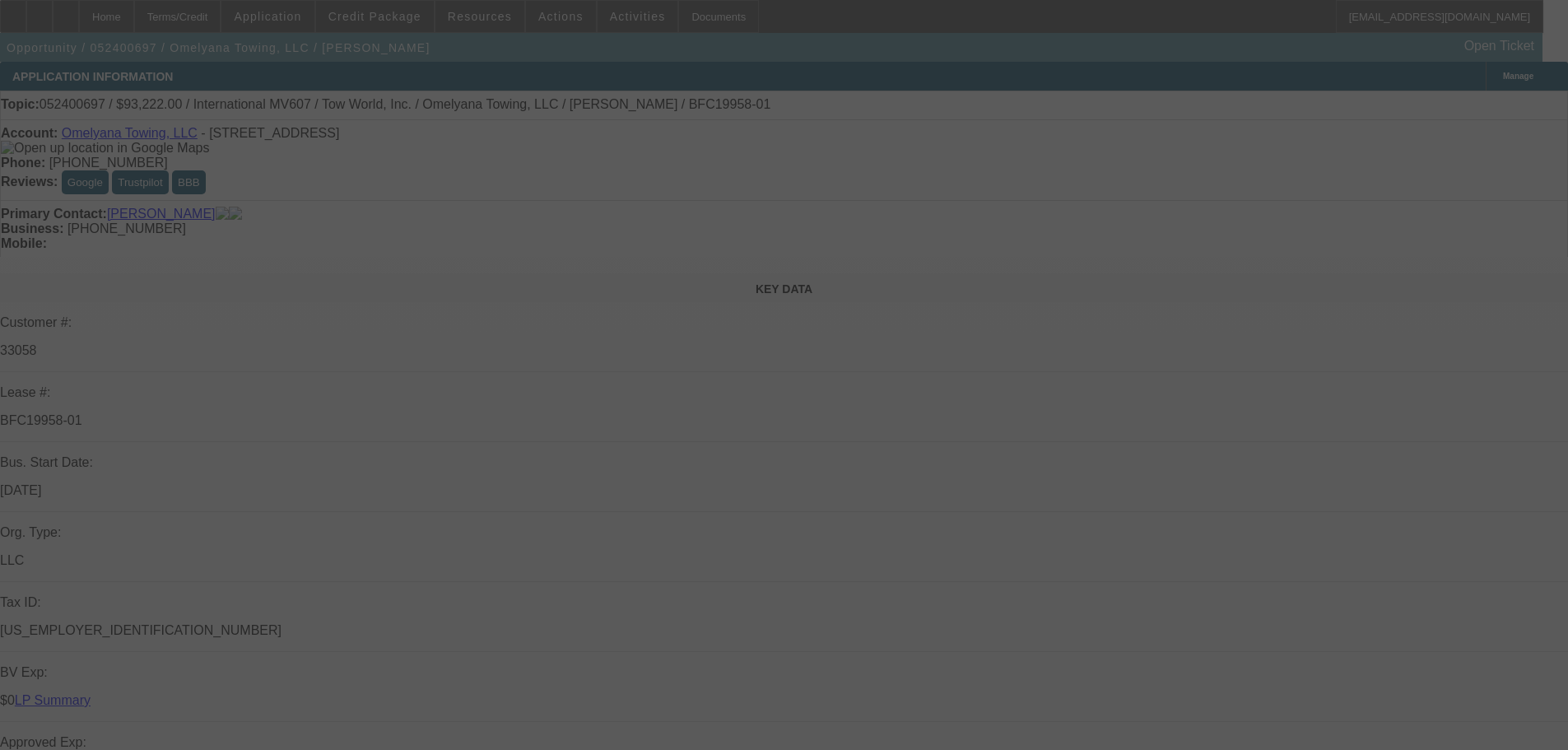
select select "0"
select select "2"
select select "0"
select select "6"
select select "0"
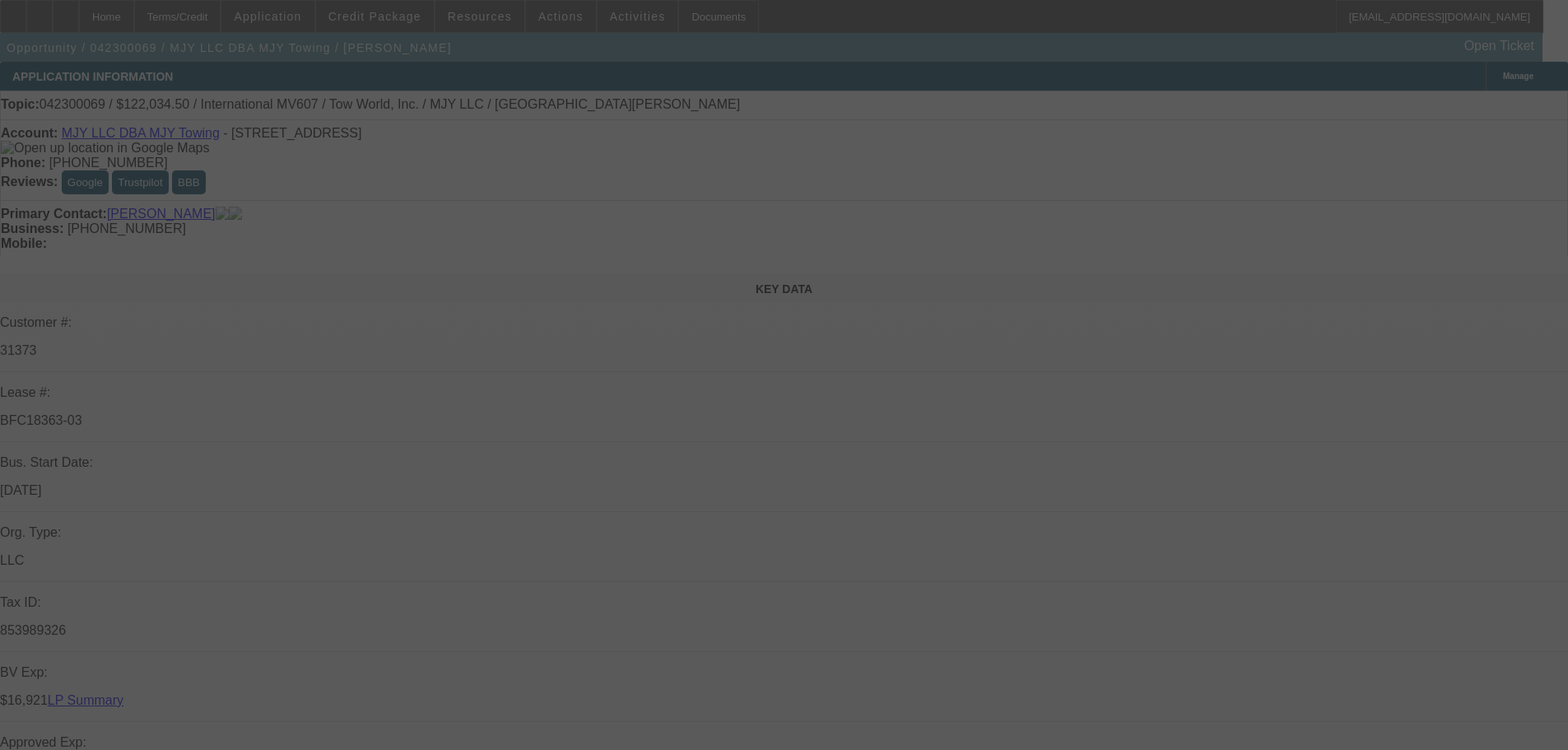
select select "2"
select select "0.1"
select select "4"
select select "0.15"
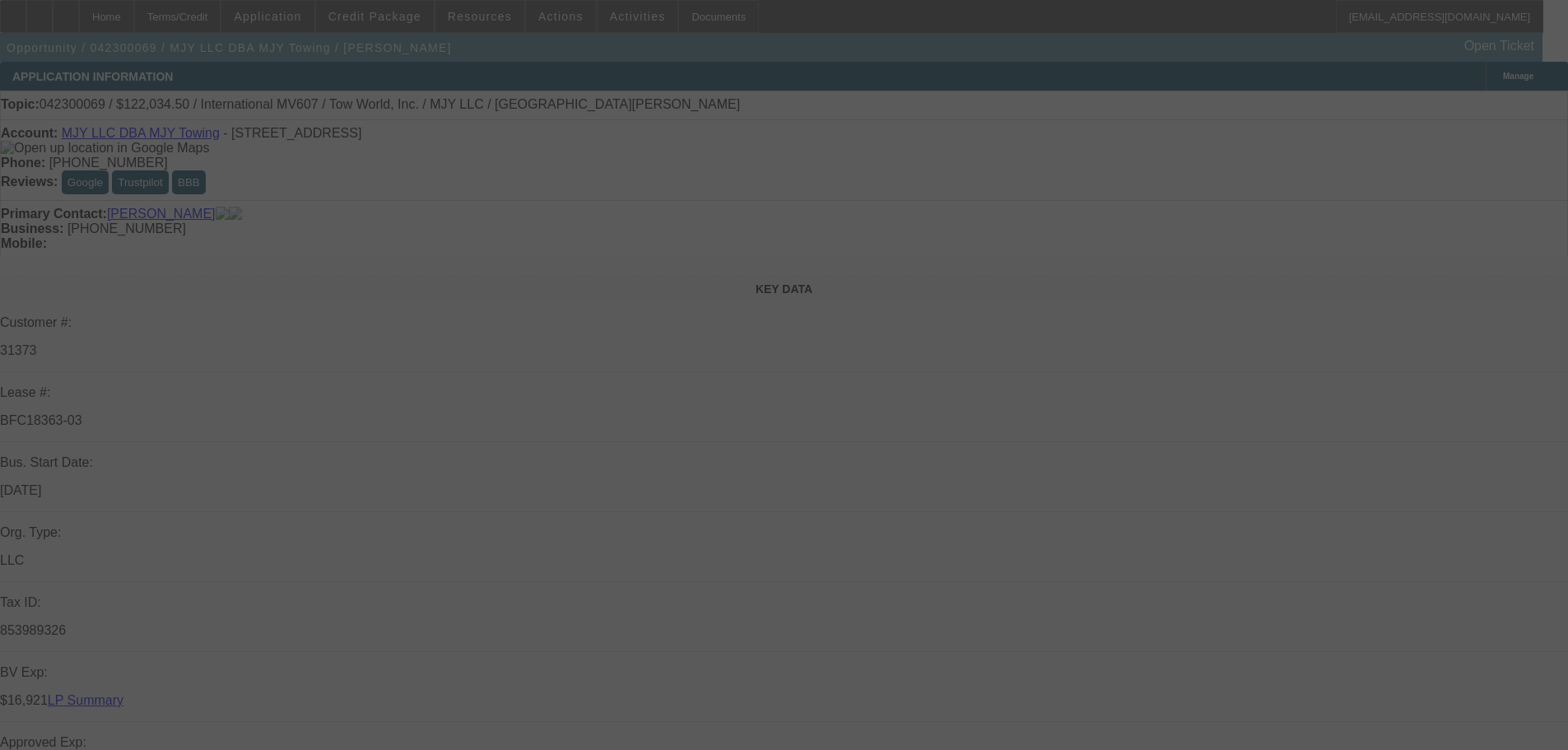
select select "2"
select select "0.1"
select select "4"
select select "0.15"
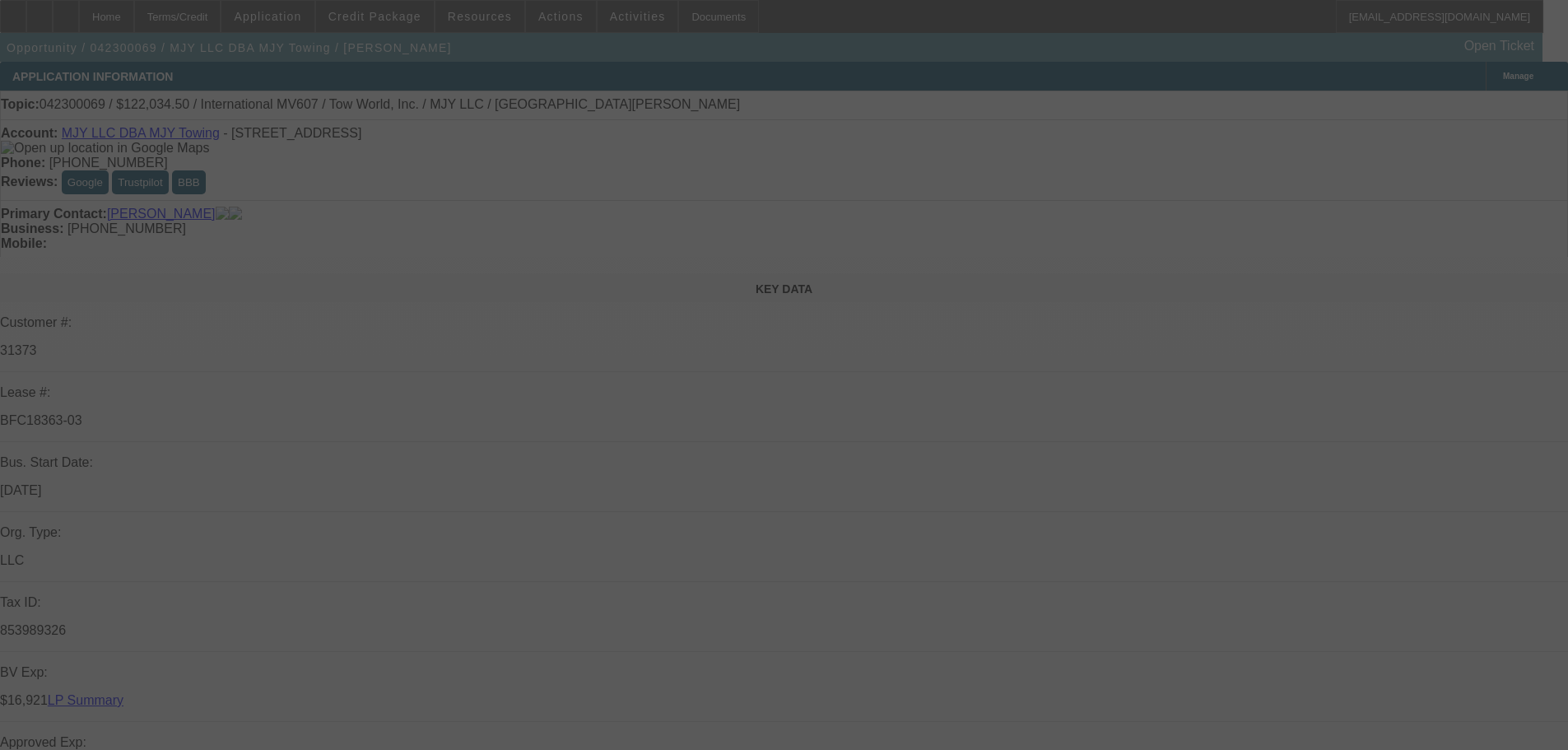
select select "2"
select select "0.1"
select select "4"
select select "0.15"
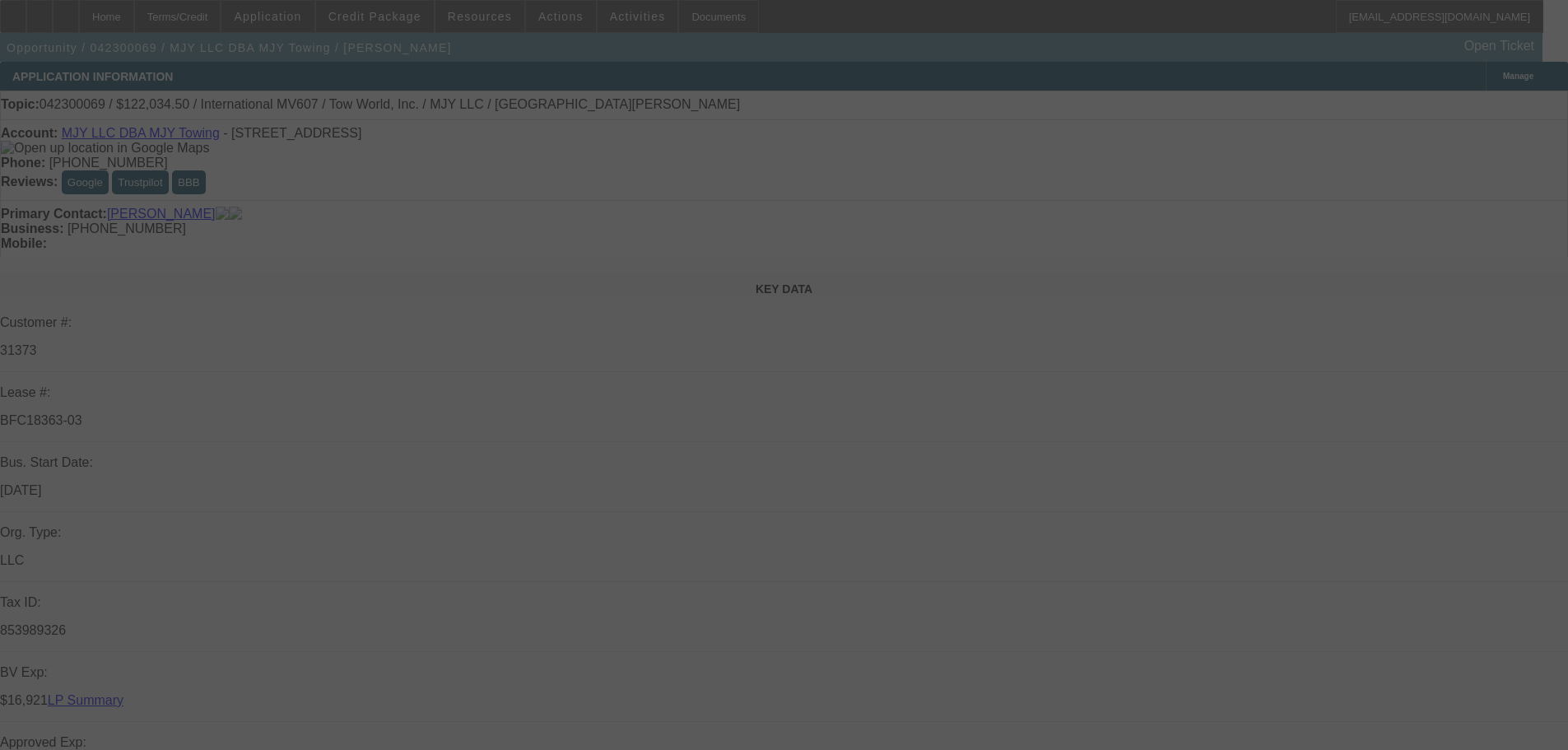
select select "2"
select select "0.1"
select select "4"
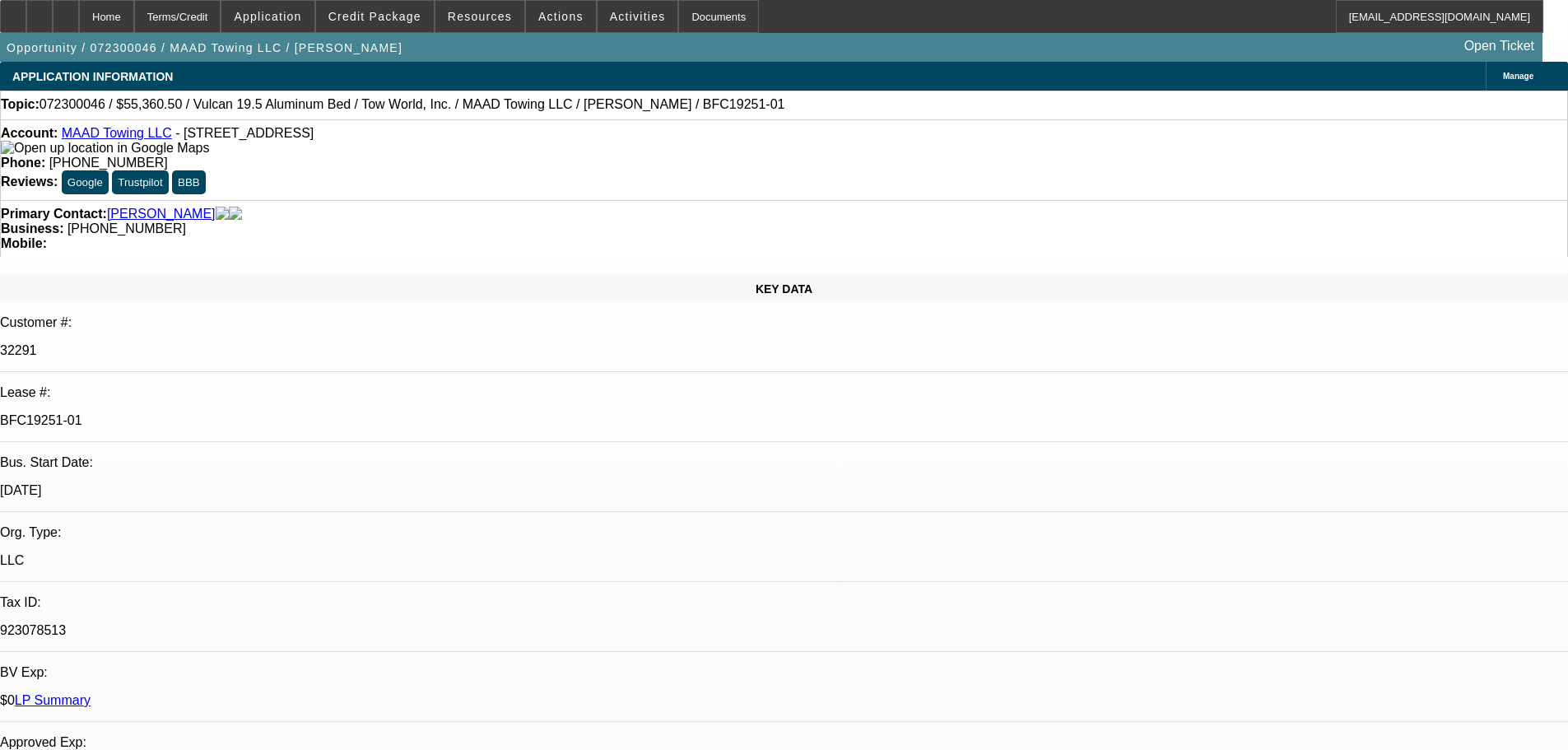
select select "0.15"
select select "2"
select select "0.1"
select select "4"
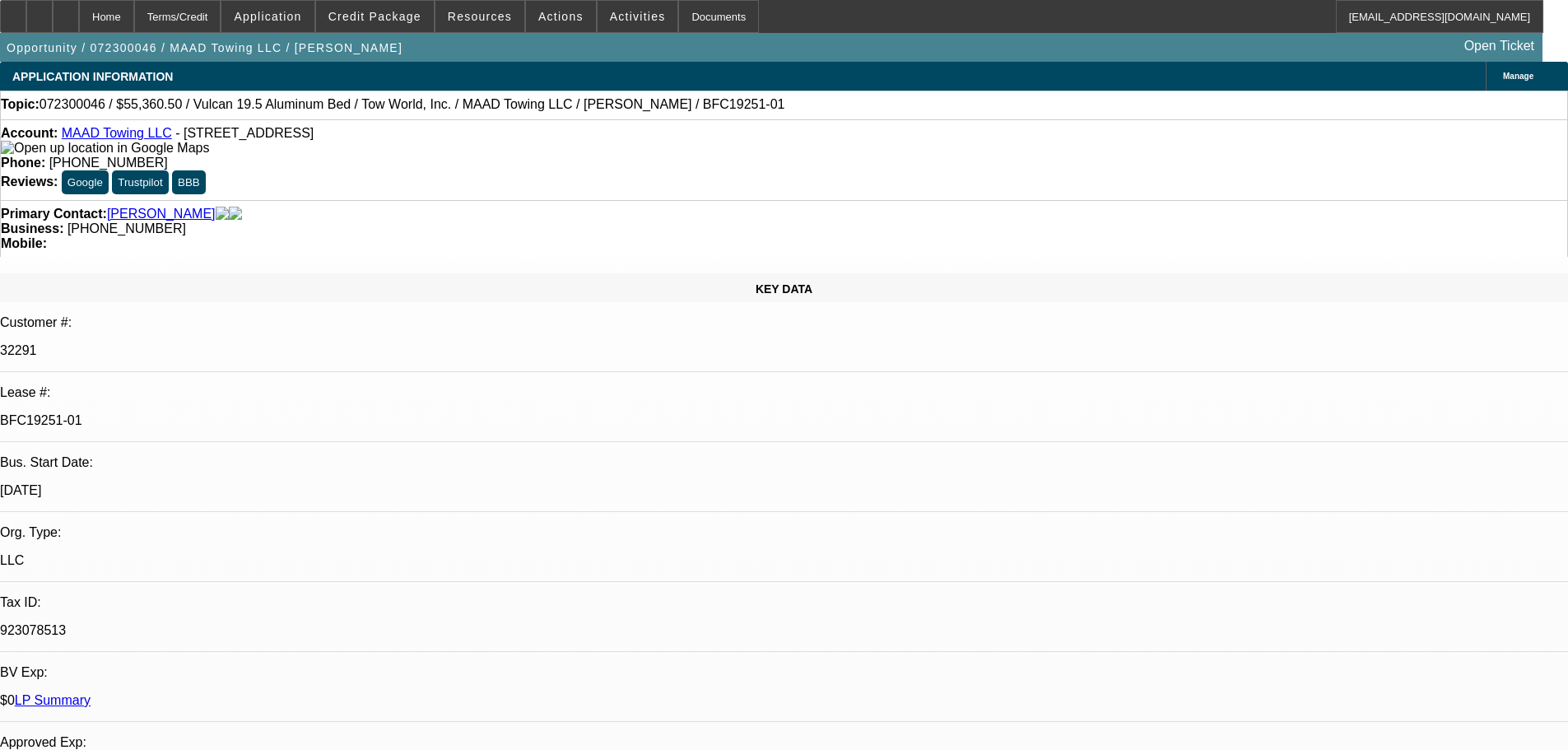
select select "0.15"
select select "2"
select select "0.1"
select select "4"
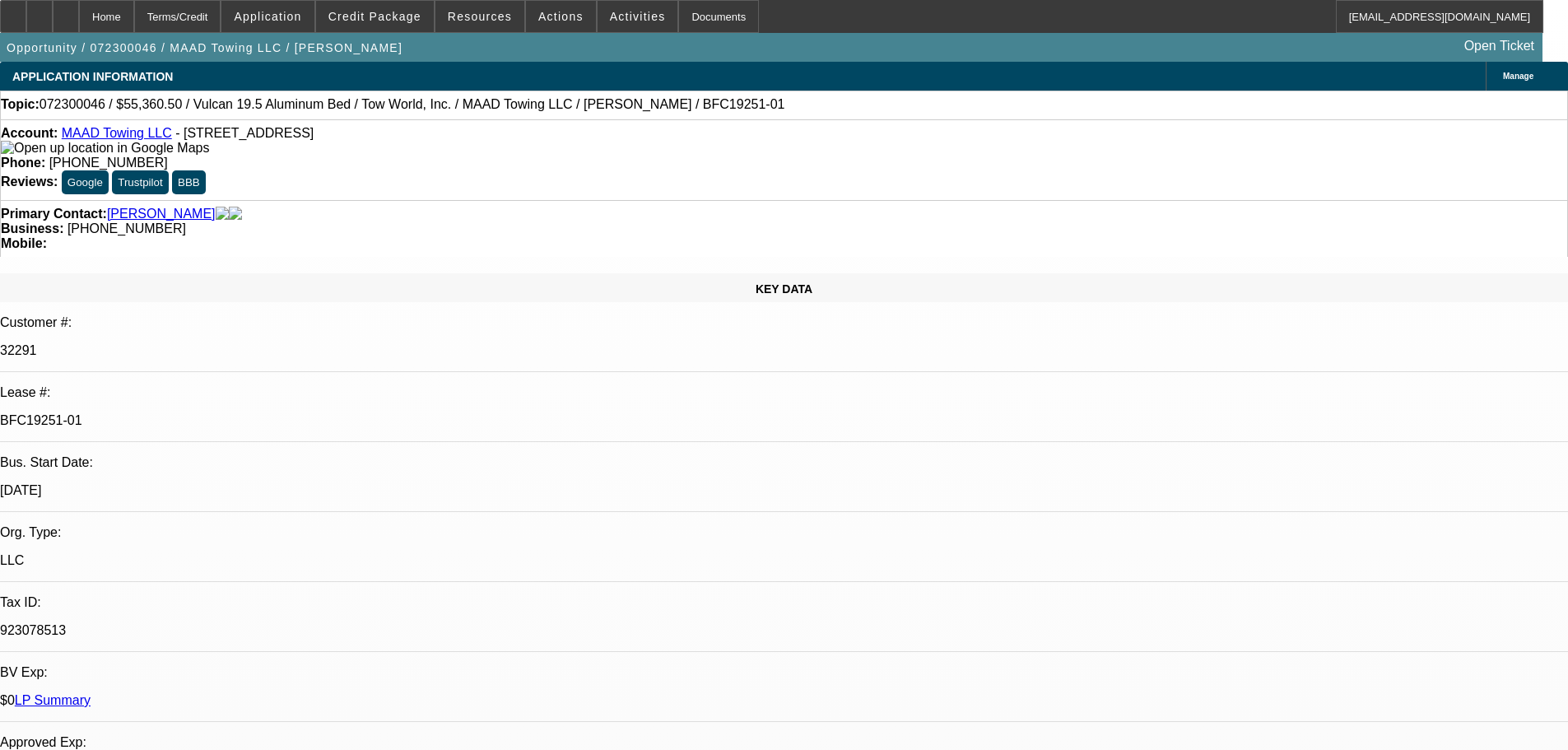
select select "0.15"
select select "2"
select select "0.1"
select select "4"
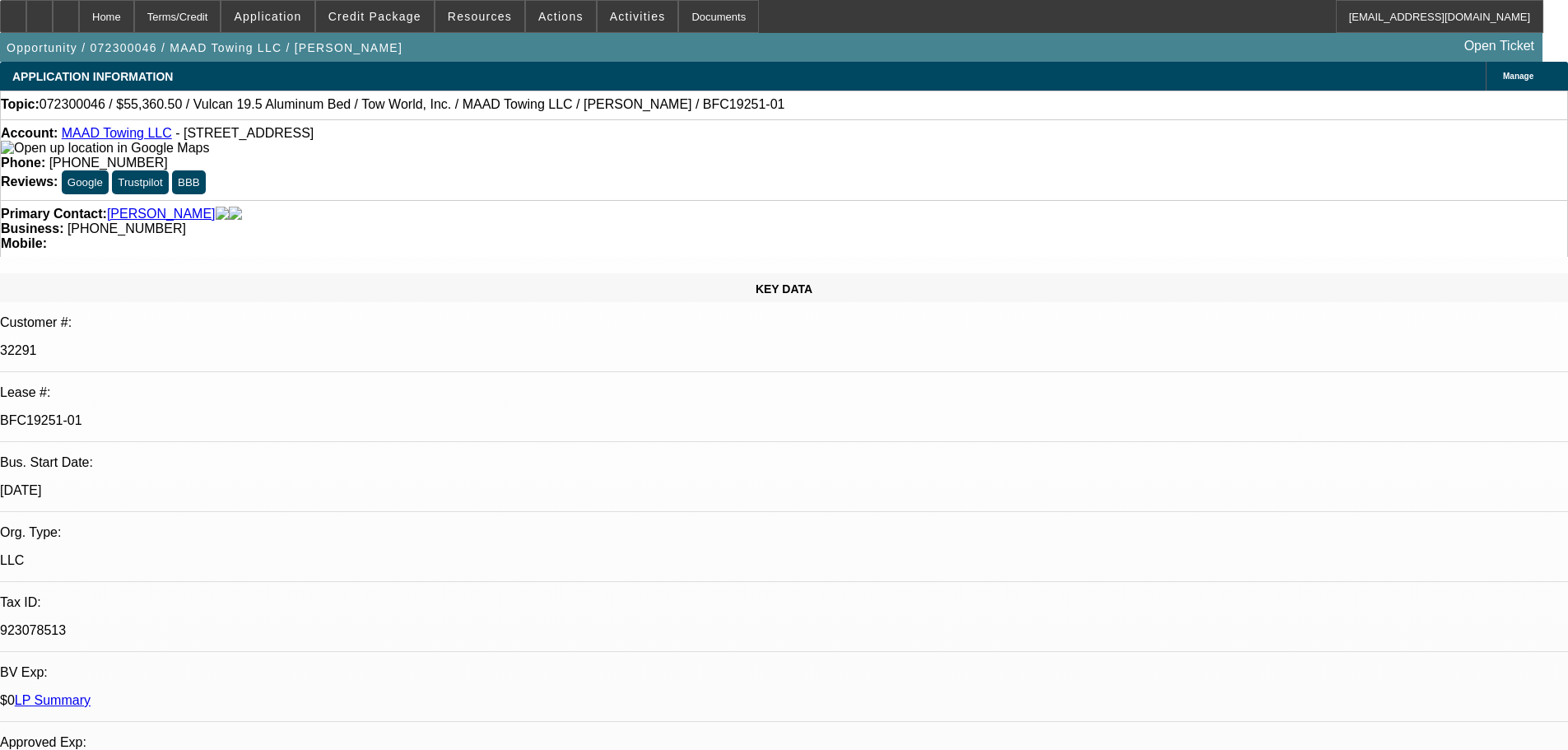
select select "0.15"
select select "2"
select select "0.1"
select select "4"
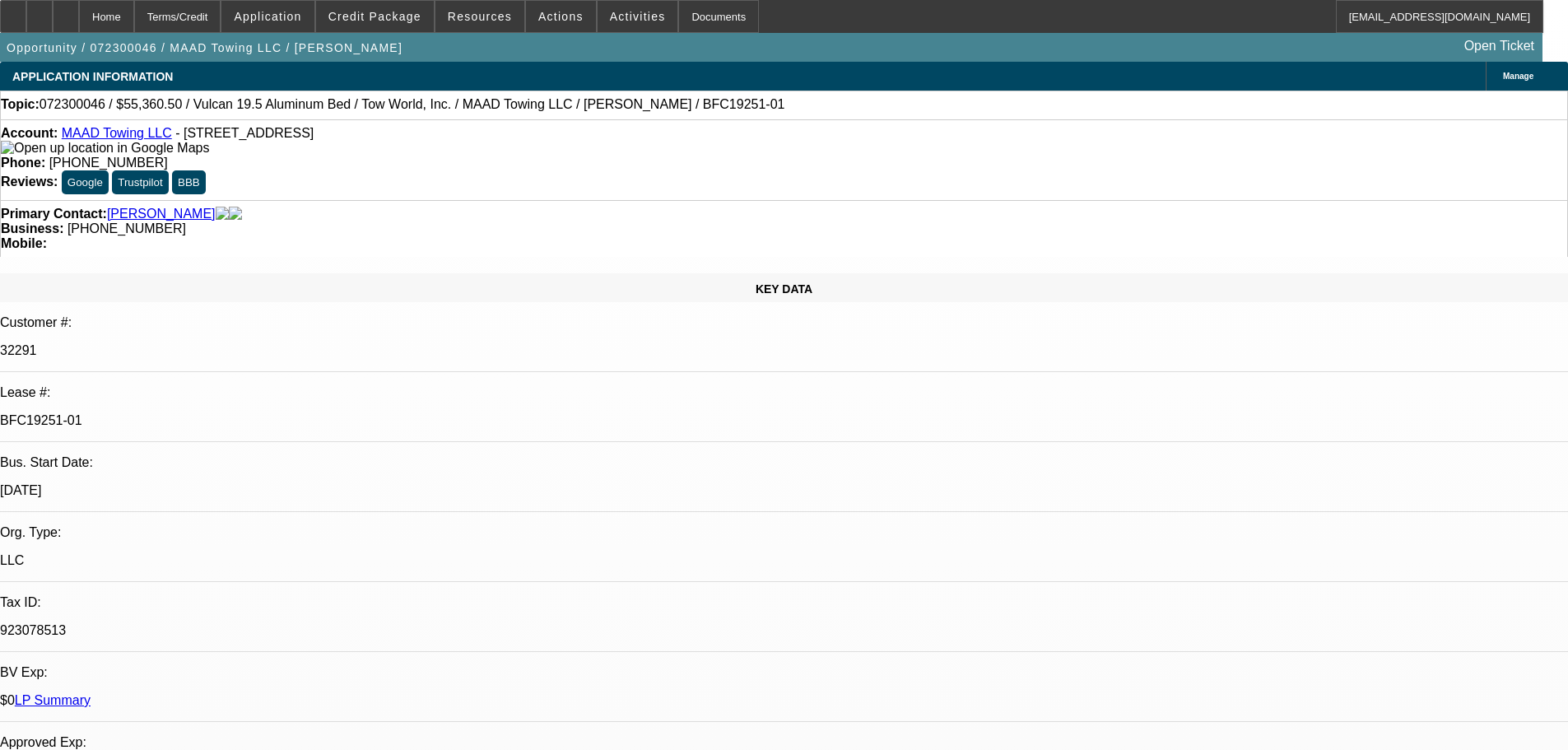
click at [133, 136] on link "MAAD Towing LLC" at bounding box center [117, 133] width 110 height 14
select select "0"
select select "6"
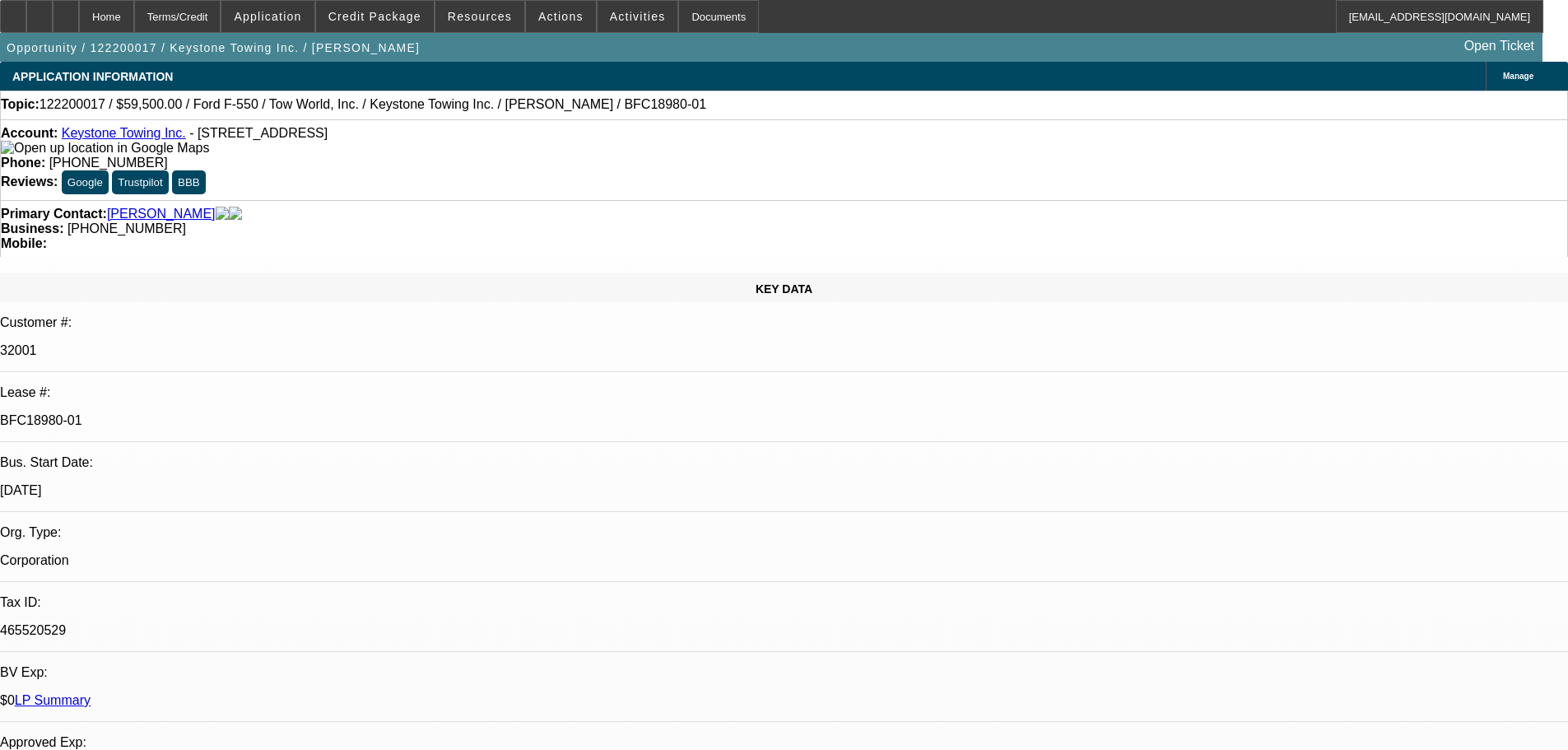
select select "0"
select select "2"
select select "0"
select select "6"
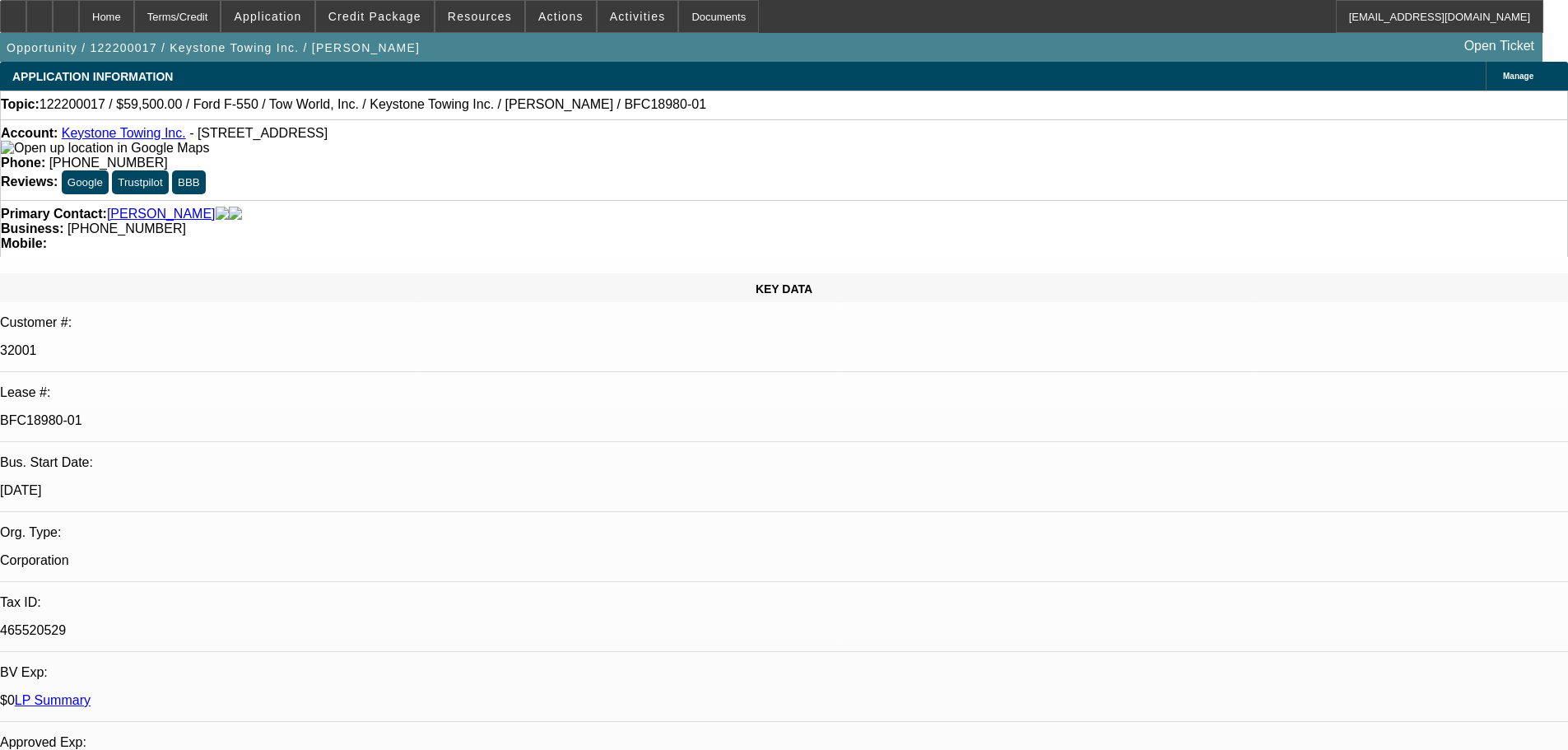
select select "0"
select select "2"
select select "0"
select select "6"
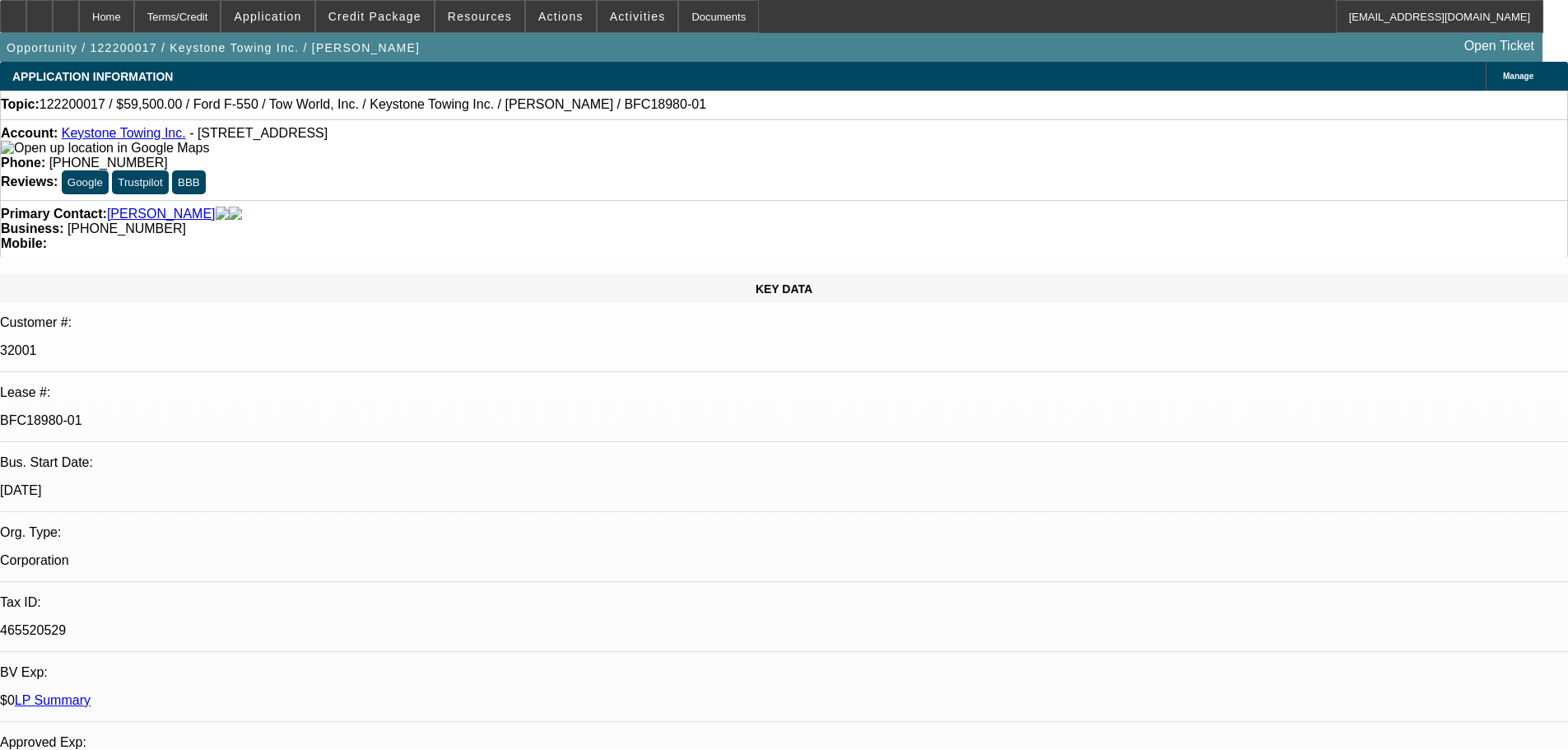
select select "0"
select select "2"
select select "0"
select select "6"
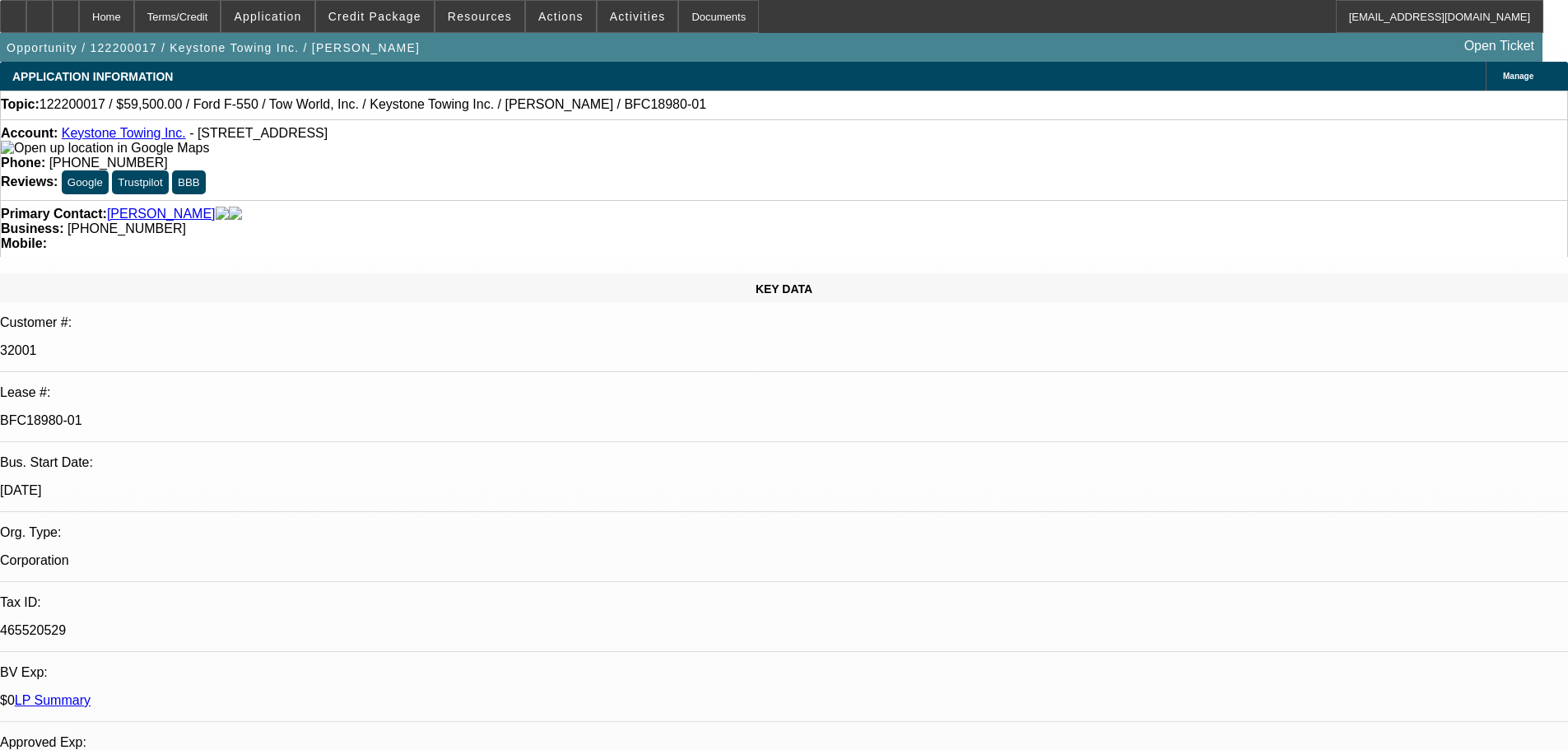
click at [128, 139] on link "Keystone Towing Inc." at bounding box center [123, 133] width 124 height 14
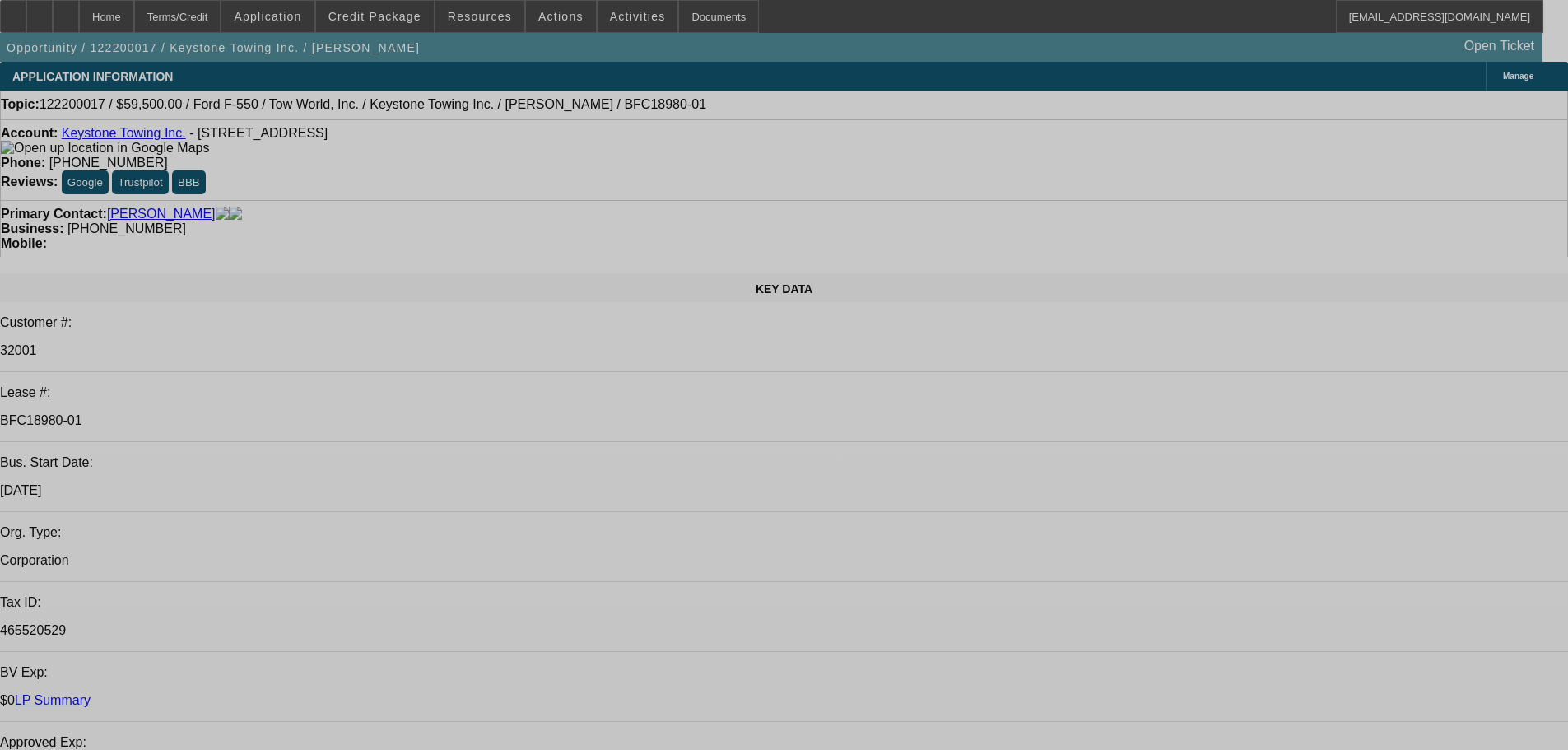
select select "0"
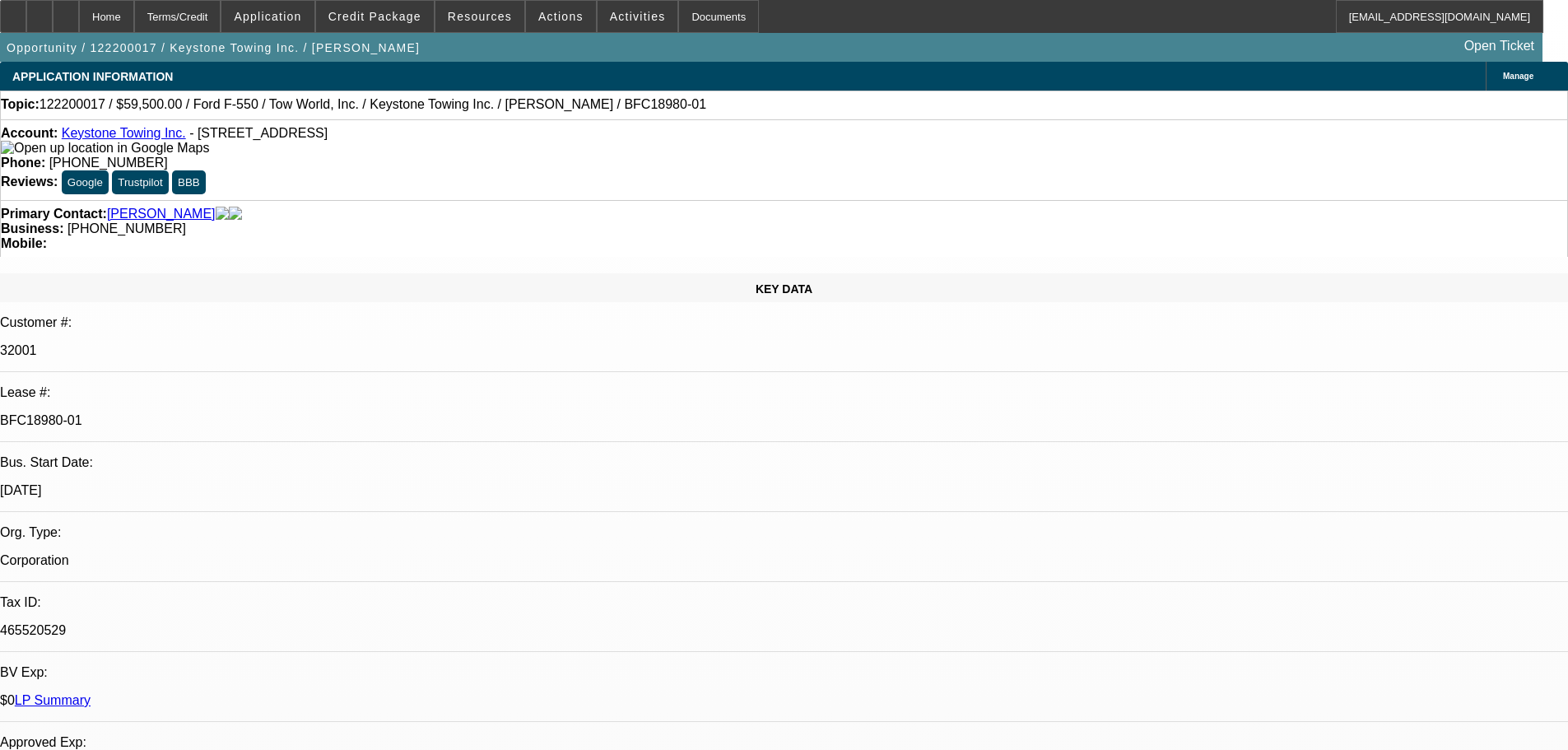
select select "0"
select select "6"
select select "0"
select select "2"
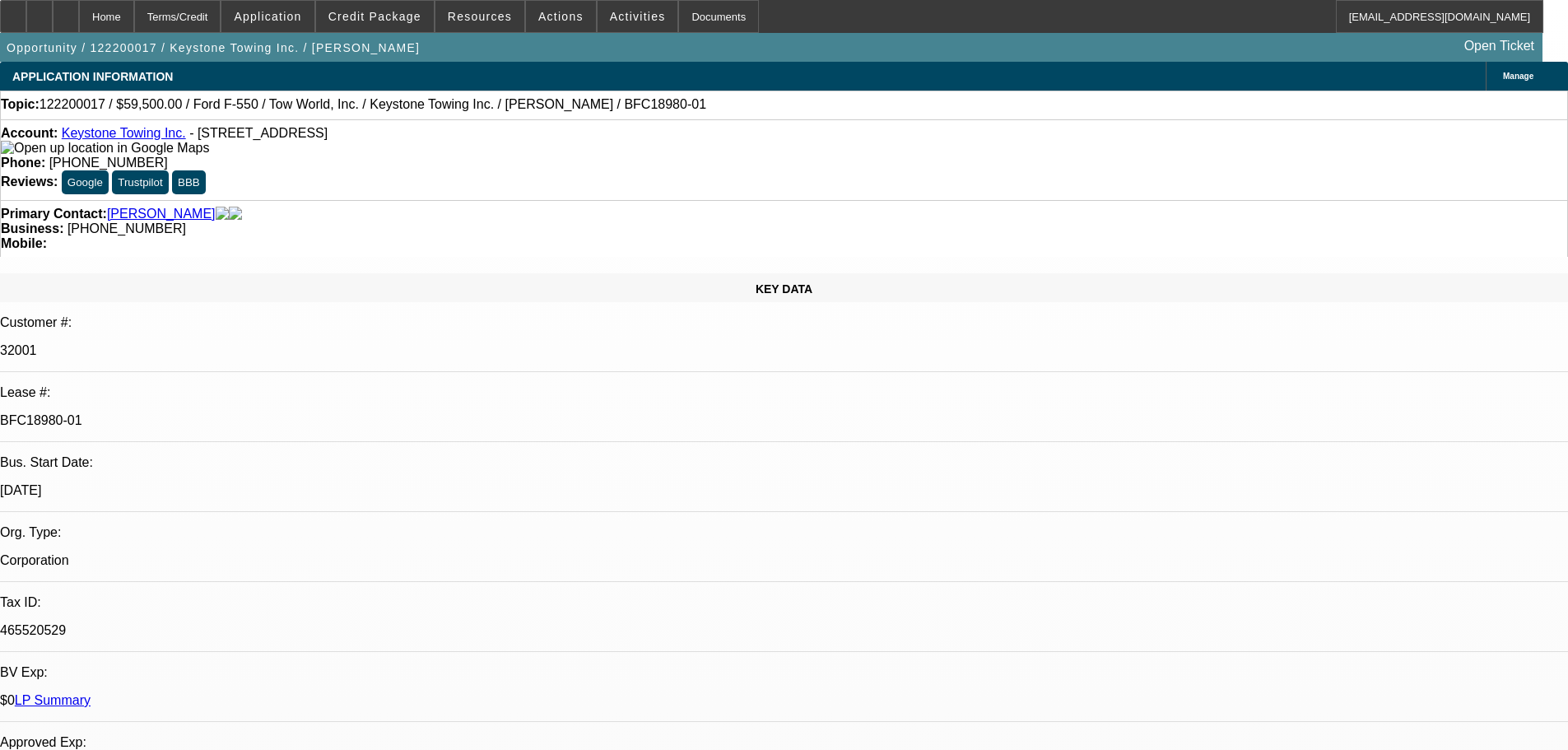
select select "0"
select select "6"
select select "0"
select select "2"
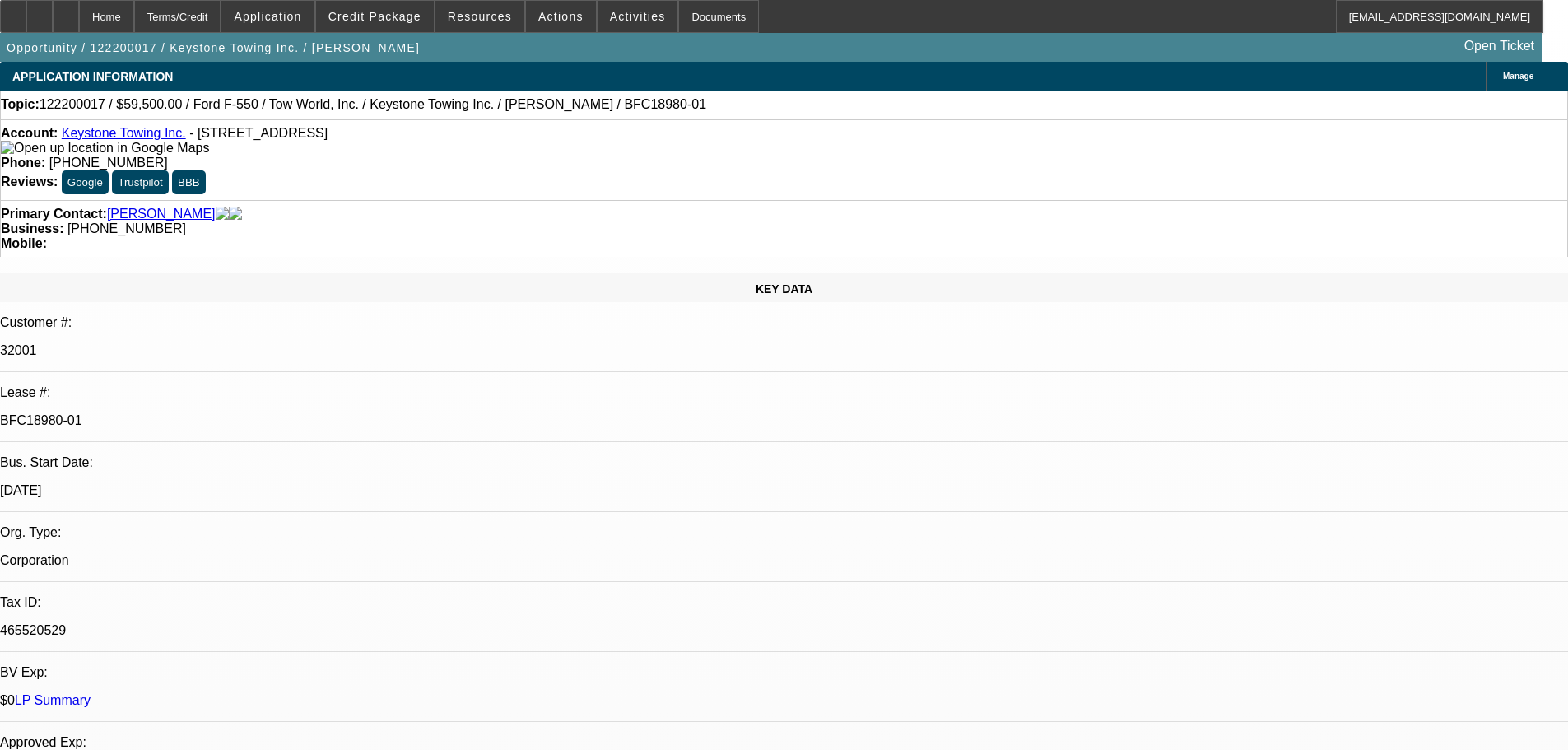
select select "0"
select select "6"
select select "0"
select select "2"
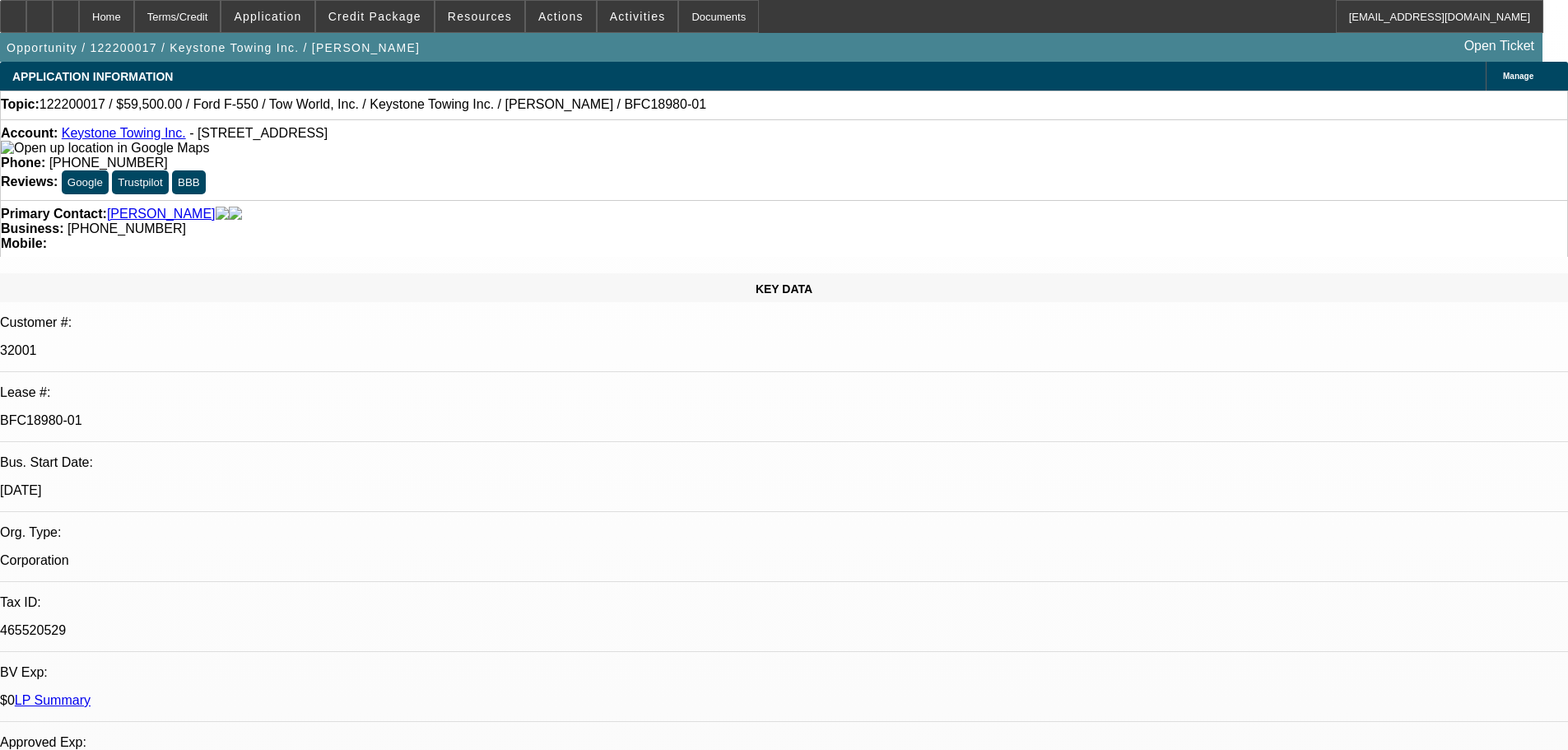
select select "0"
select select "6"
click at [90, 693] on link "LP Summary" at bounding box center [53, 700] width 76 height 14
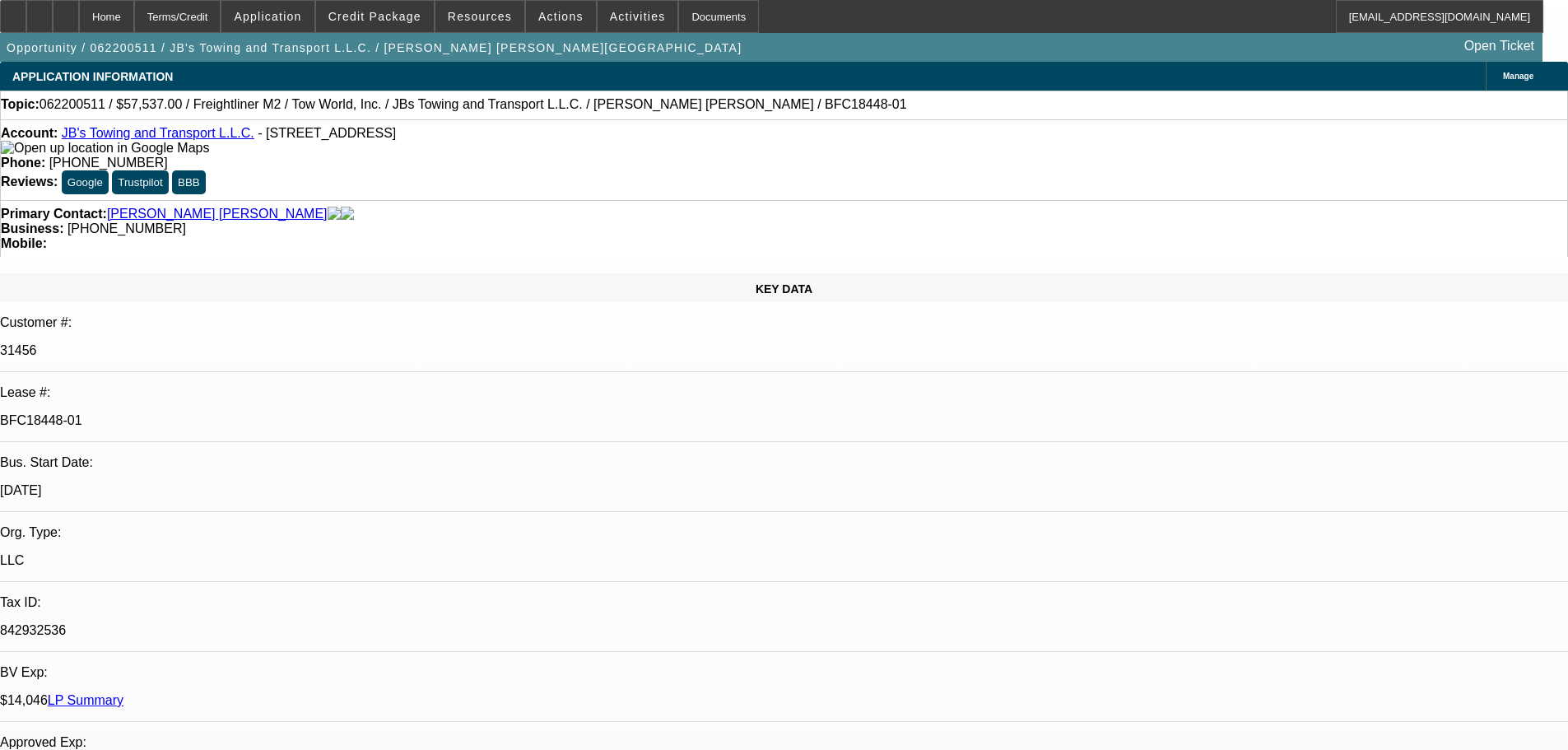
select select "0.1"
select select "0"
select select "2"
select select "0.1"
select select "4"
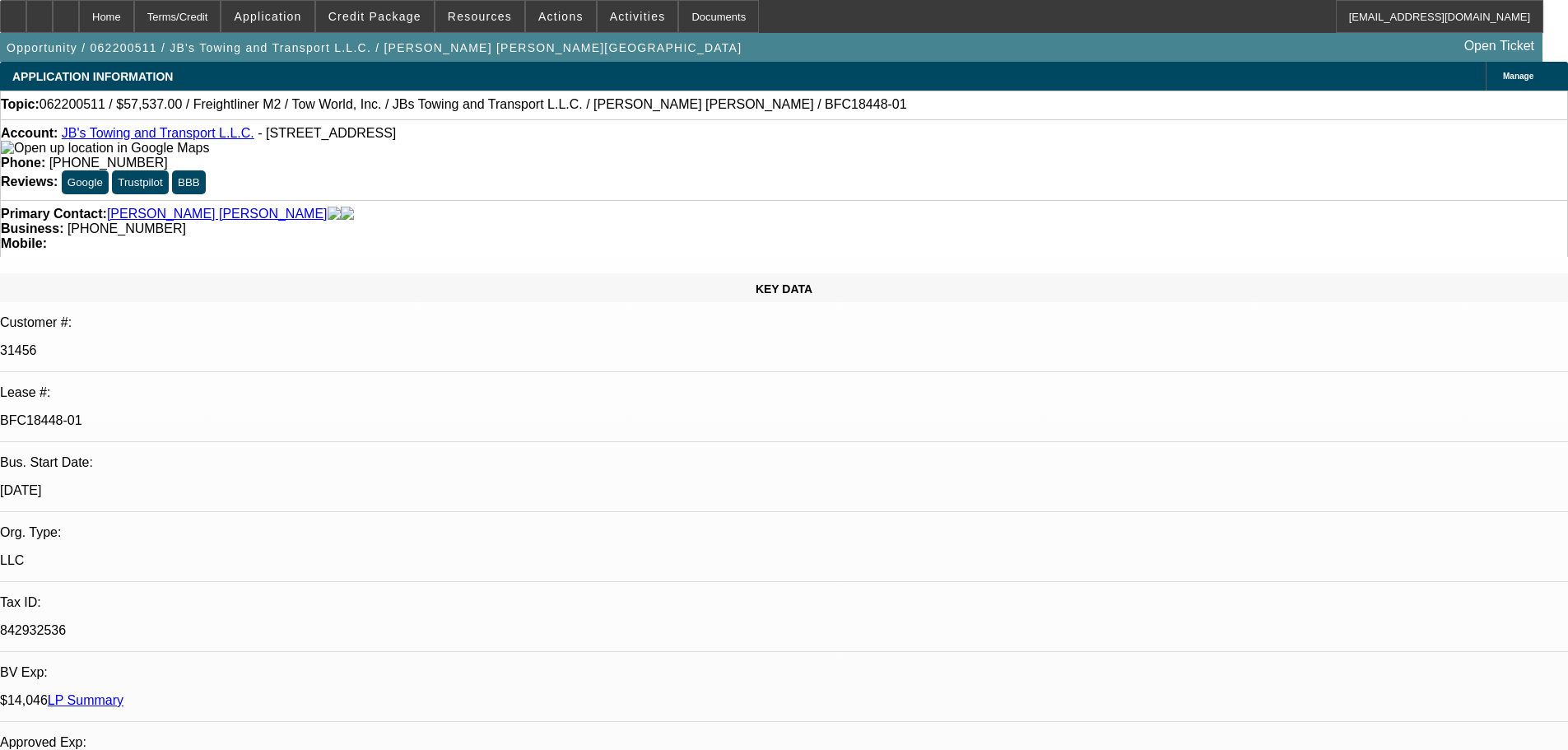
select select "0"
select select "3"
select select "0.1"
select select "4"
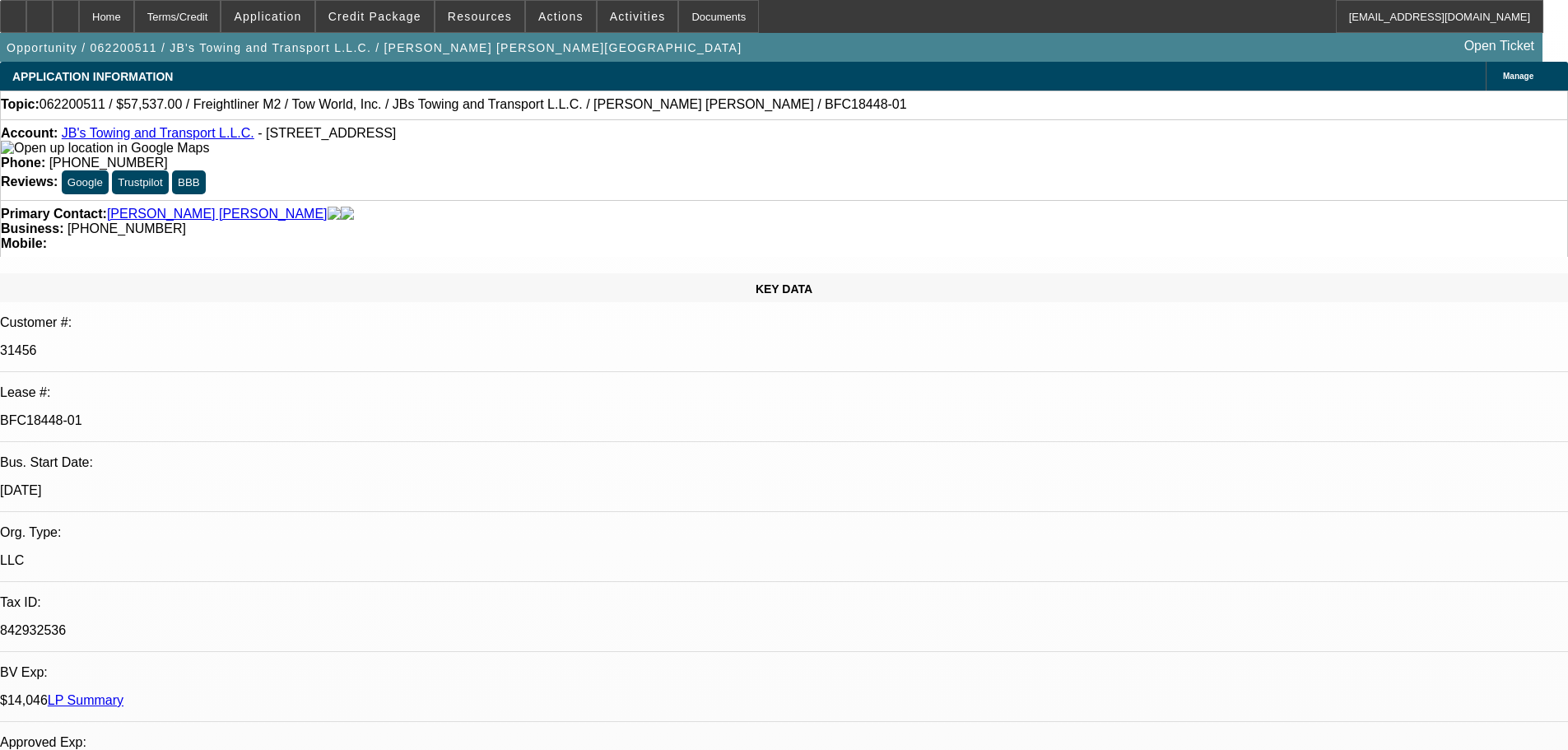
select select "0"
select select "3"
select select "0.1"
select select "4"
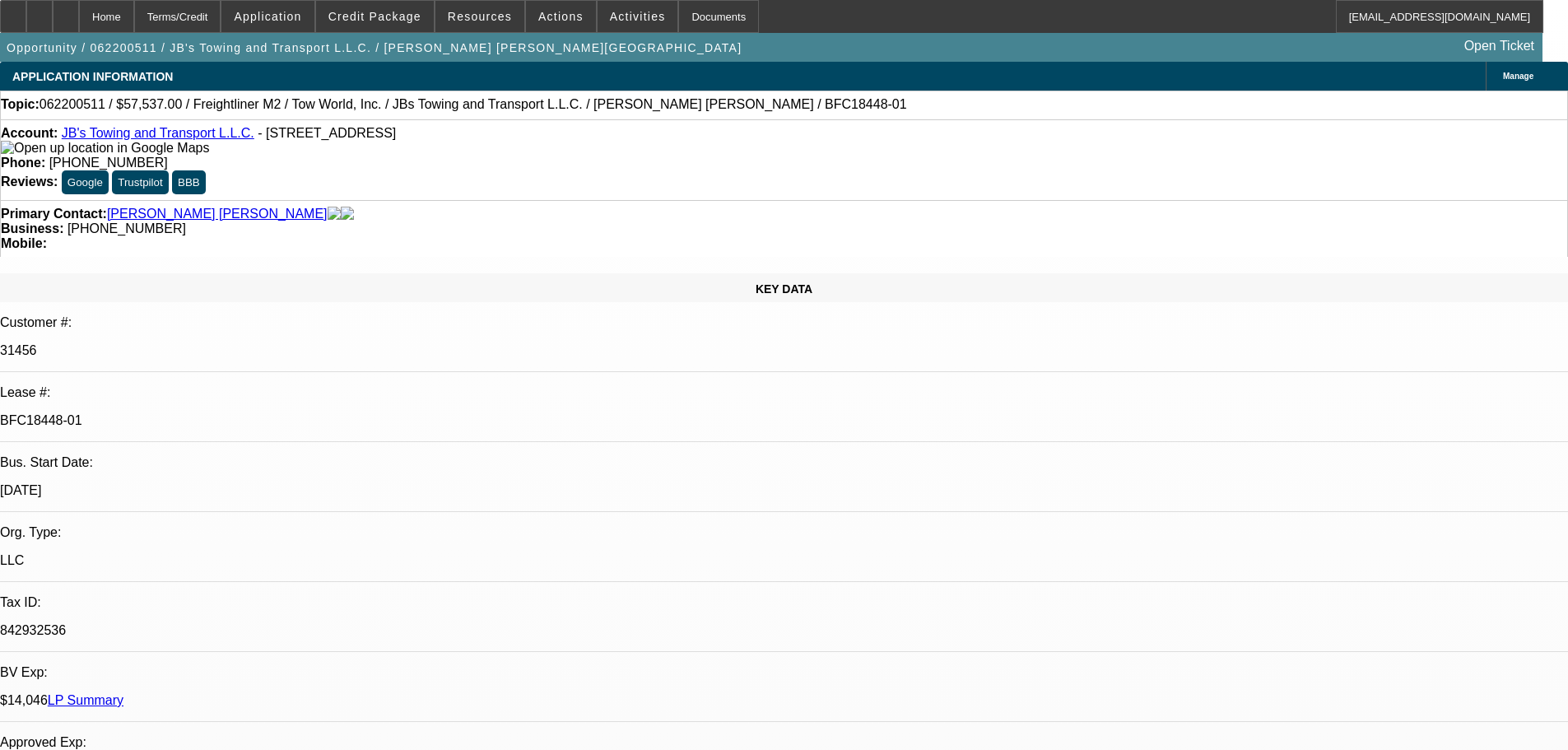
select select "0"
select select "3"
select select "0.1"
select select "4"
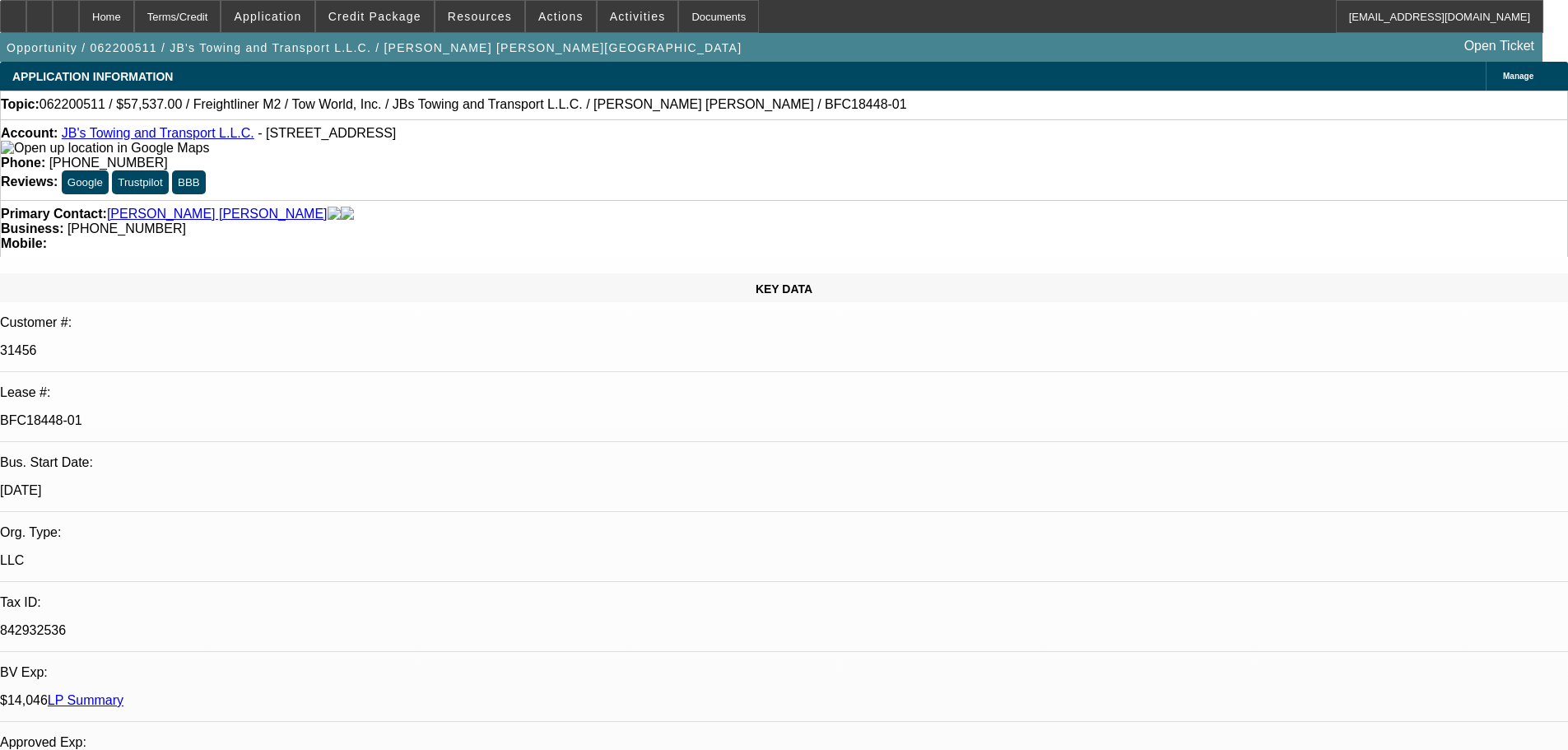
click at [123, 693] on link "LP Summary" at bounding box center [85, 700] width 76 height 14
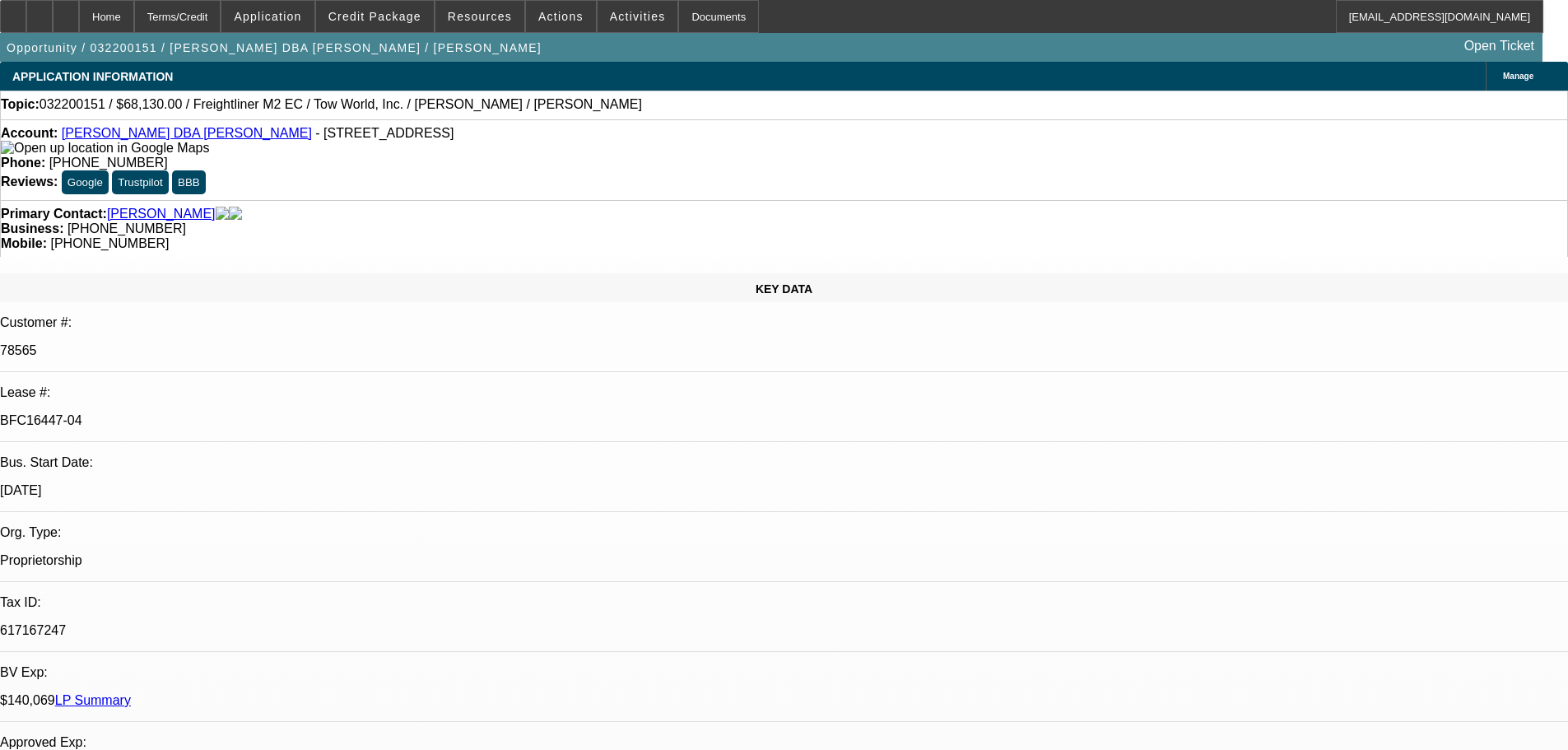
select select "0"
select select "2"
select select "0.1"
select select "4"
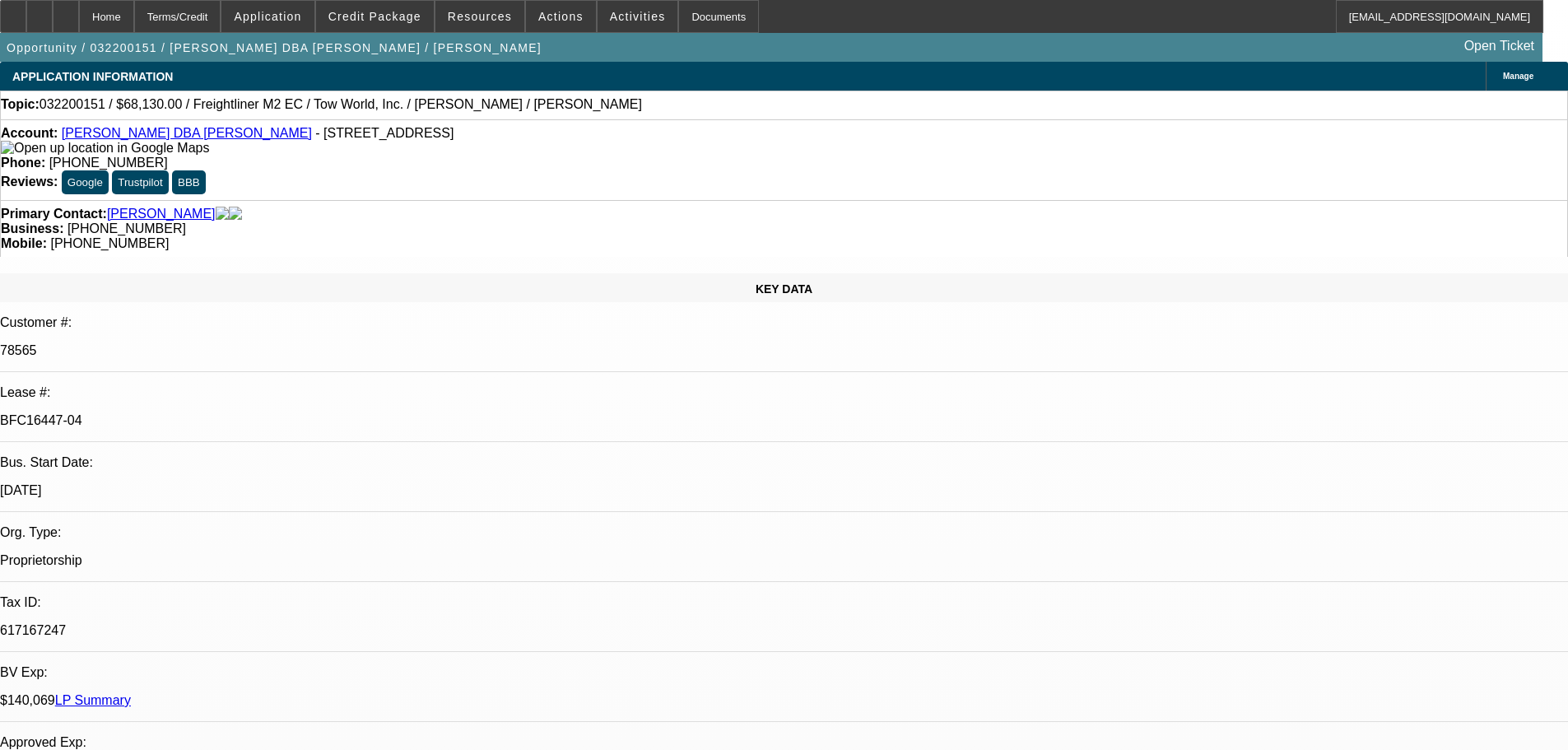
select select "0"
select select "0.1"
select select "4"
select select "0"
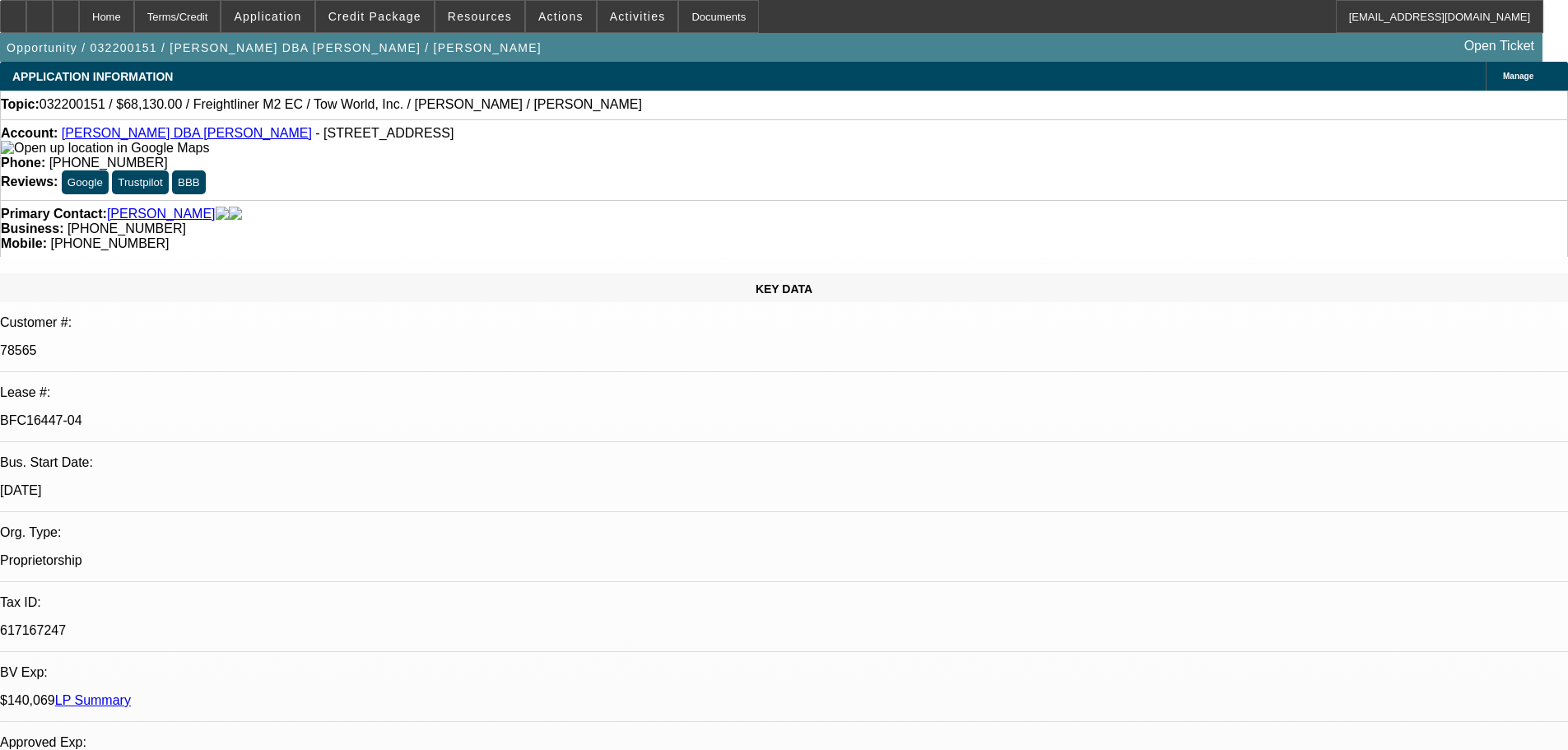
select select "0"
select select "0.1"
select select "4"
click at [160, 140] on link "Jose Gabriel Caballero DBA Skyline Towing" at bounding box center [187, 133] width 250 height 14
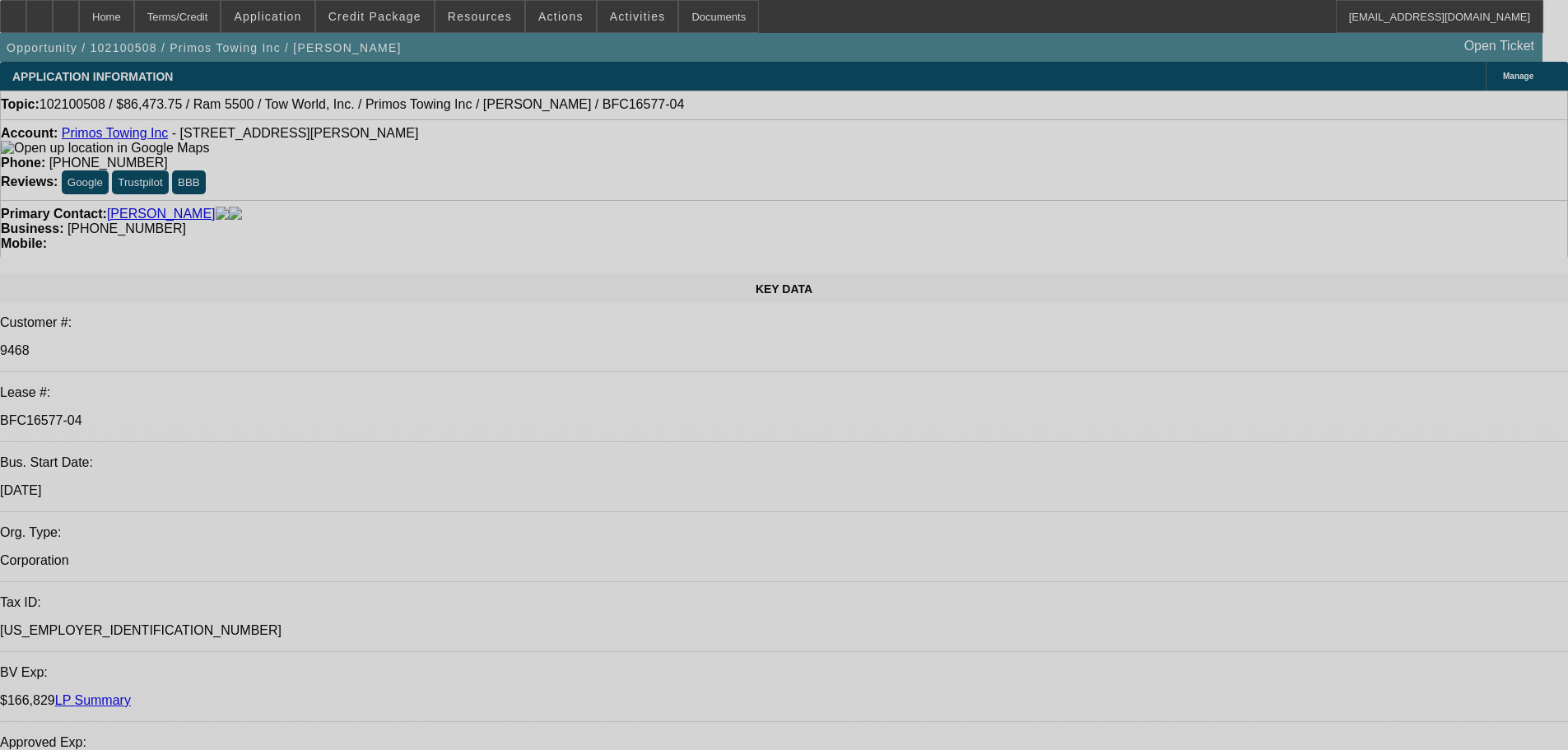
select select "2"
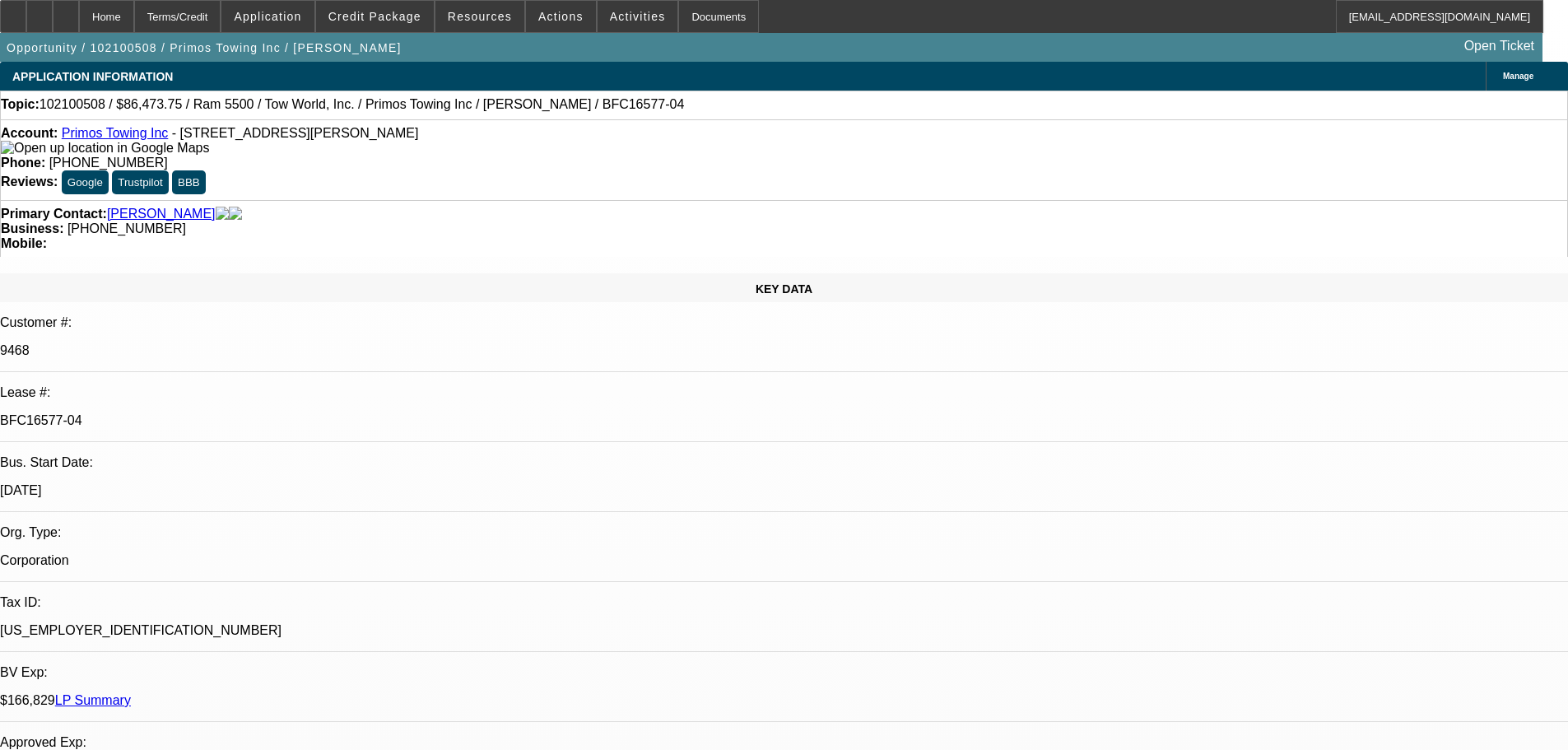
select select "2"
select select "0.1"
select select "4"
select select "2"
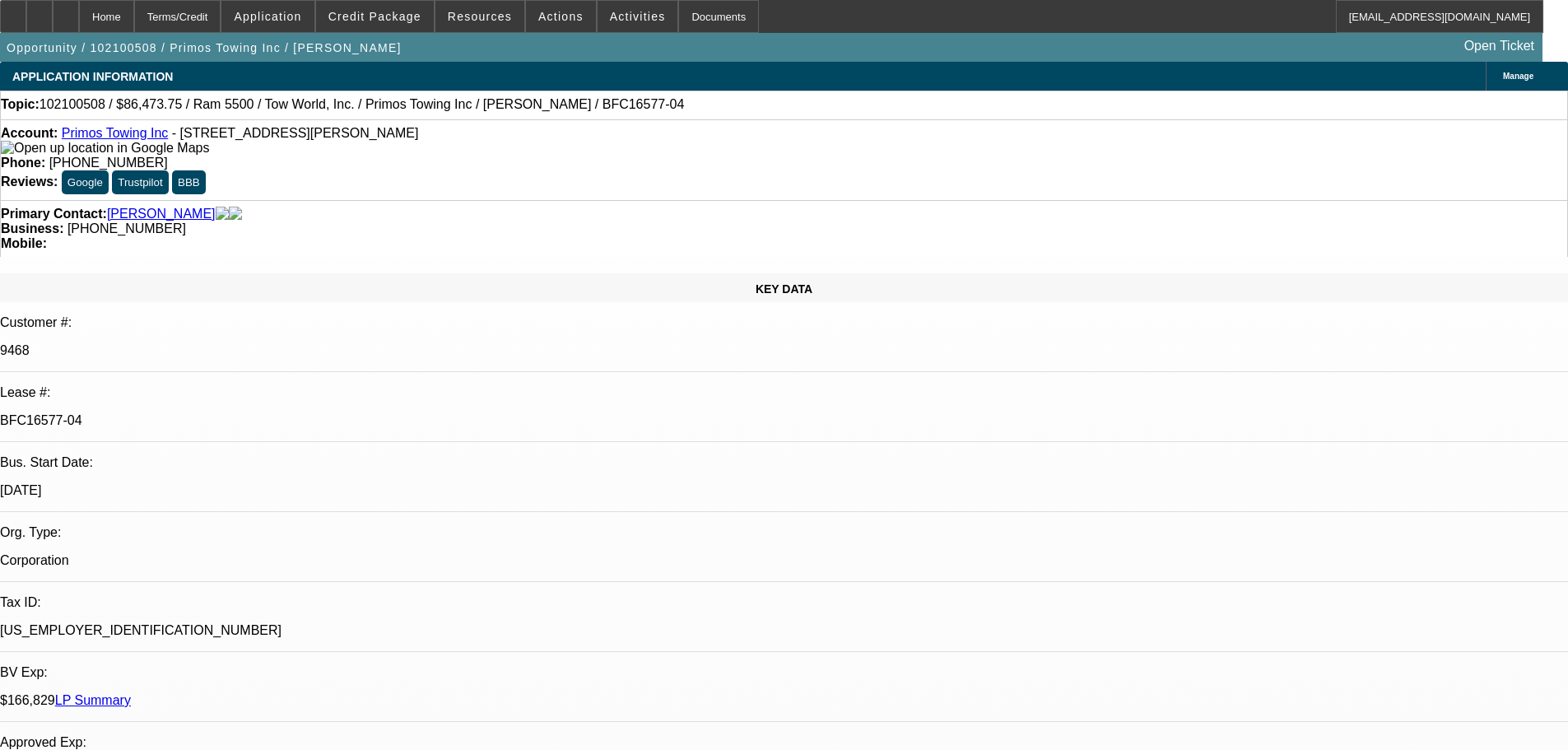
select select "0.1"
select select "4"
select select "2"
select select "0.1"
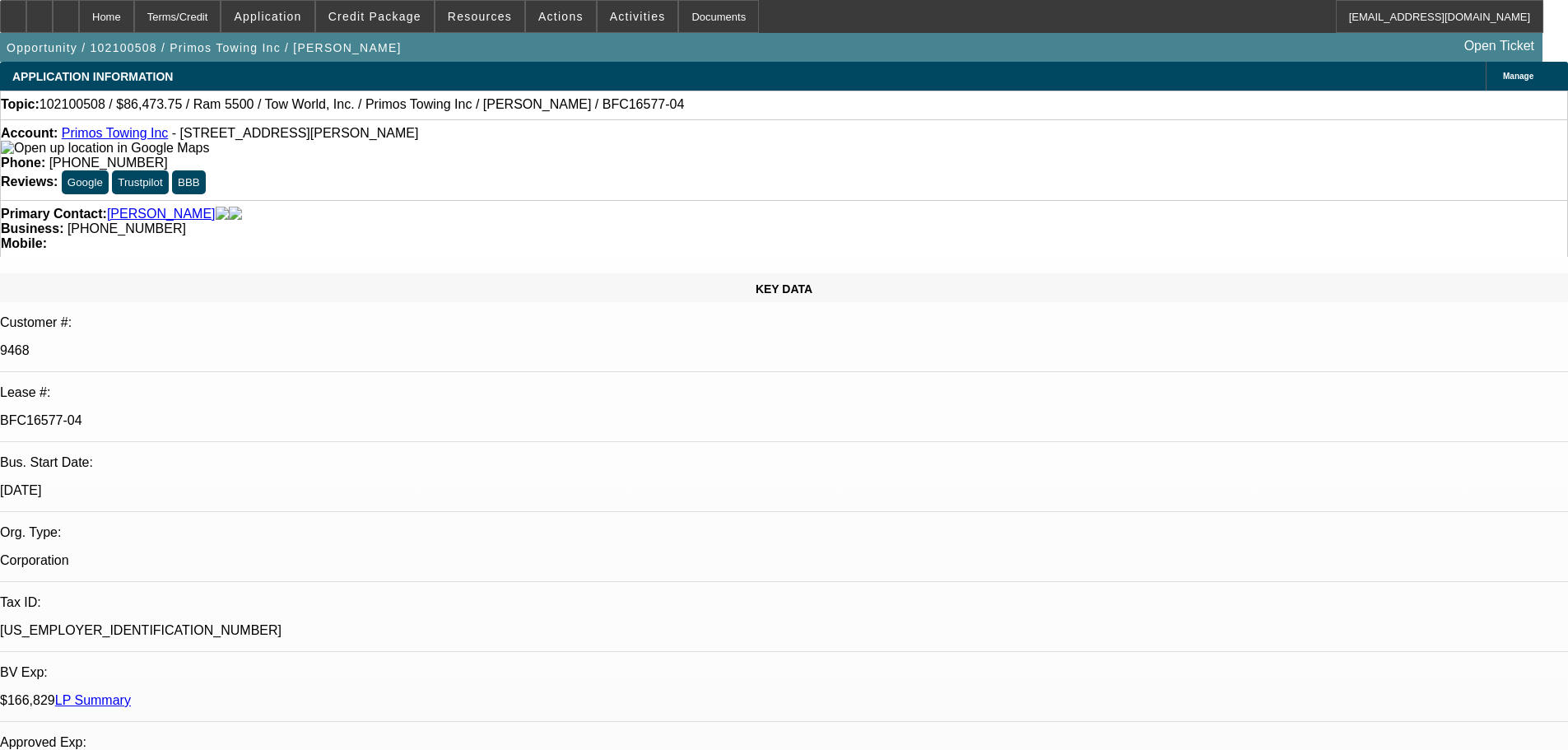
select select "4"
select select "0"
select select "2"
select select "0.1"
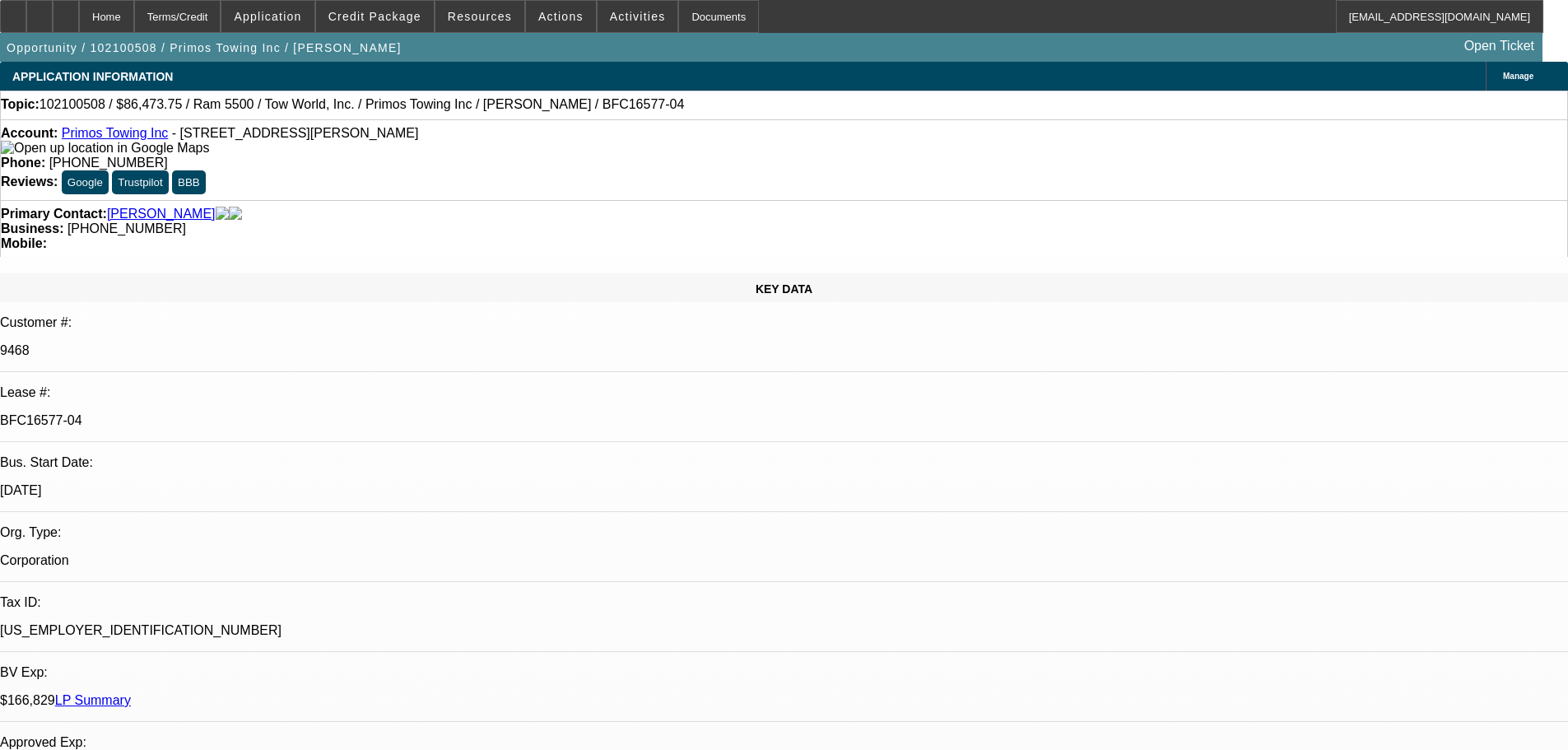
select select "4"
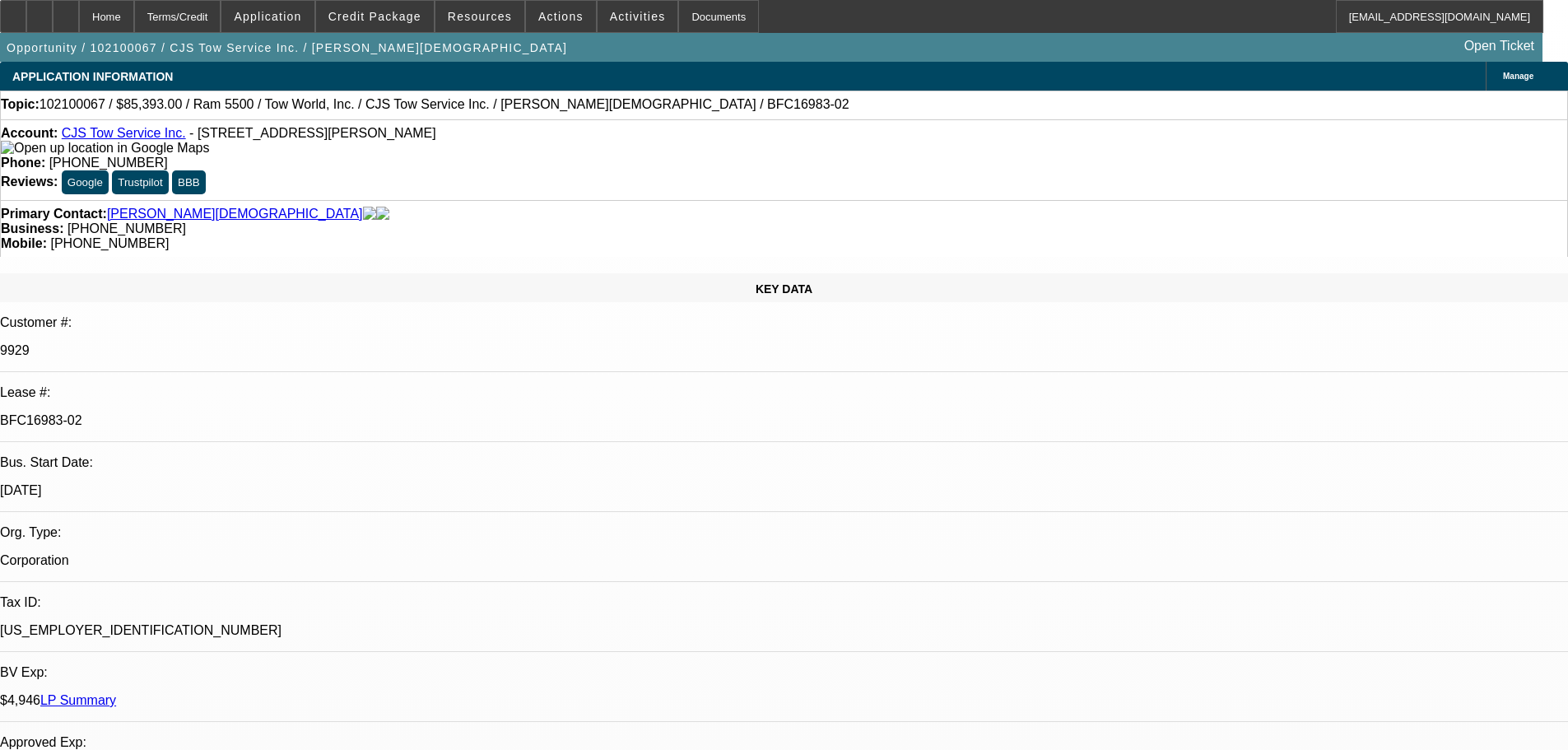
select select "0"
select select "0.1"
select select "4"
select select "0"
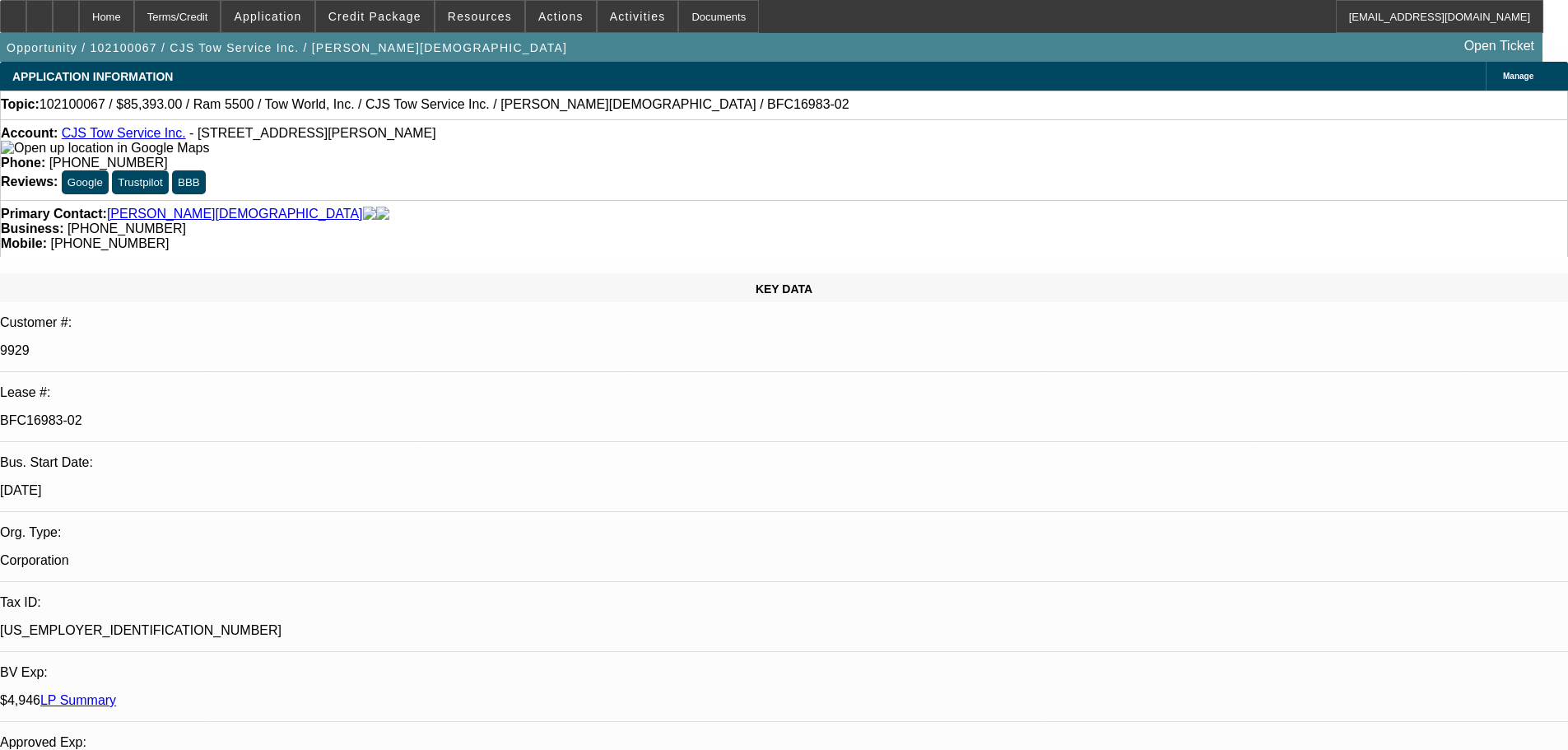
select select "0"
select select "0.1"
select select "4"
select select "0"
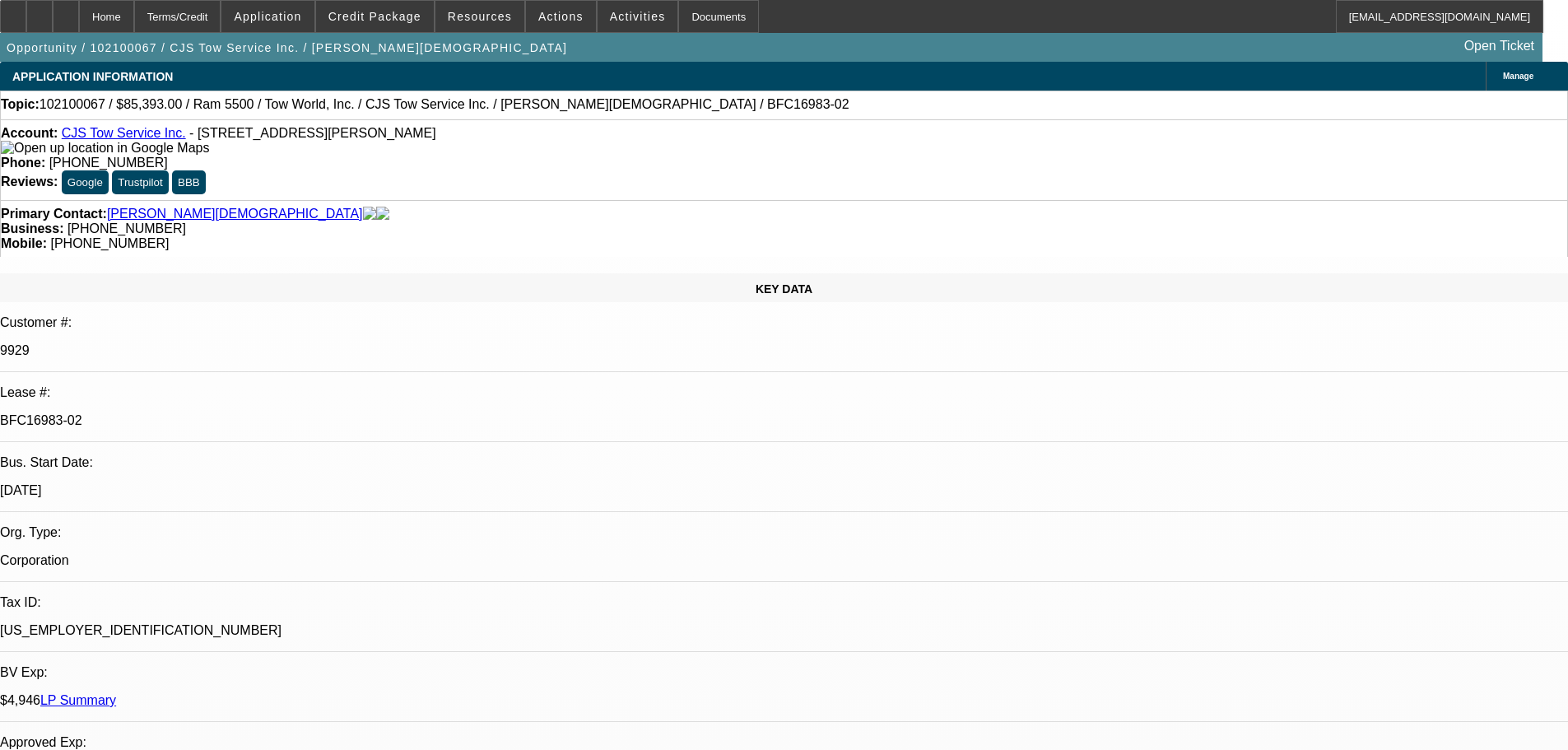
select select "0.1"
select select "4"
select select "0.1"
select select "2"
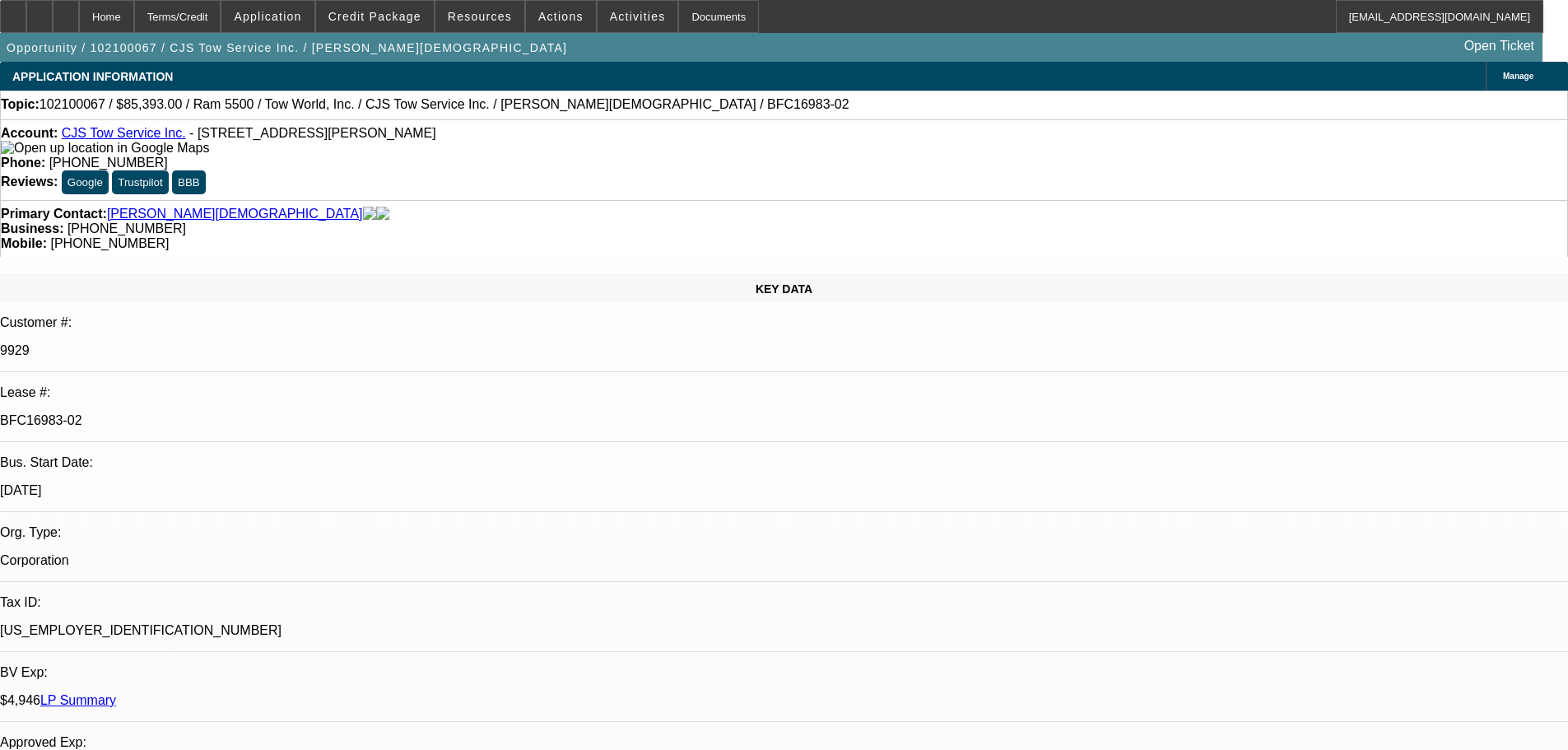
select select "0.1"
select select "4"
click at [149, 136] on link "CJS Tow Service Inc." at bounding box center [123, 133] width 124 height 14
click at [285, 693] on div "$4,946 LP Summary" at bounding box center [784, 701] width 1568 height 15
click at [116, 693] on link "LP Summary" at bounding box center [79, 700] width 76 height 14
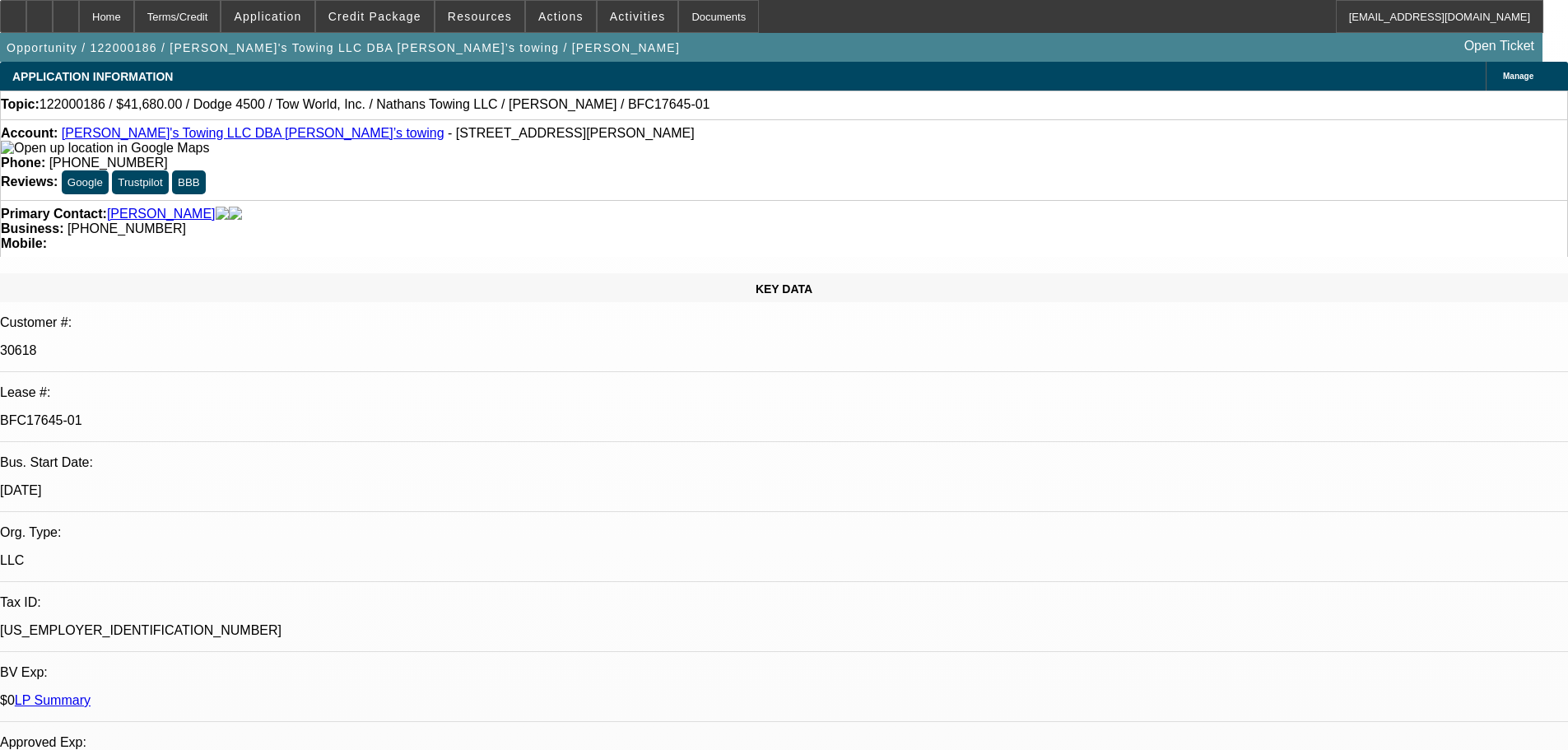
select select "0"
select select "2"
select select "0.1"
select select "4"
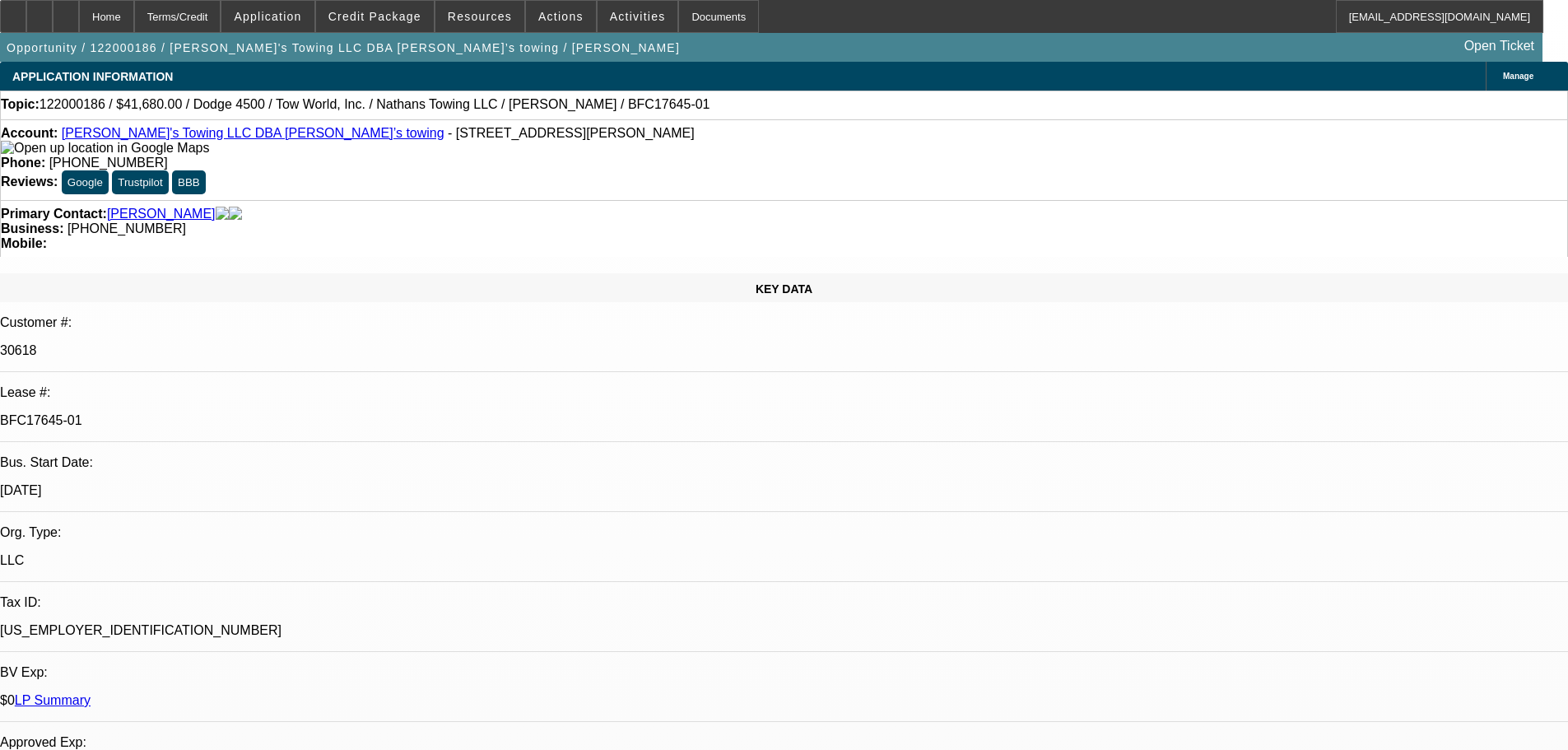
select select "0"
select select "2"
select select "0.1"
select select "4"
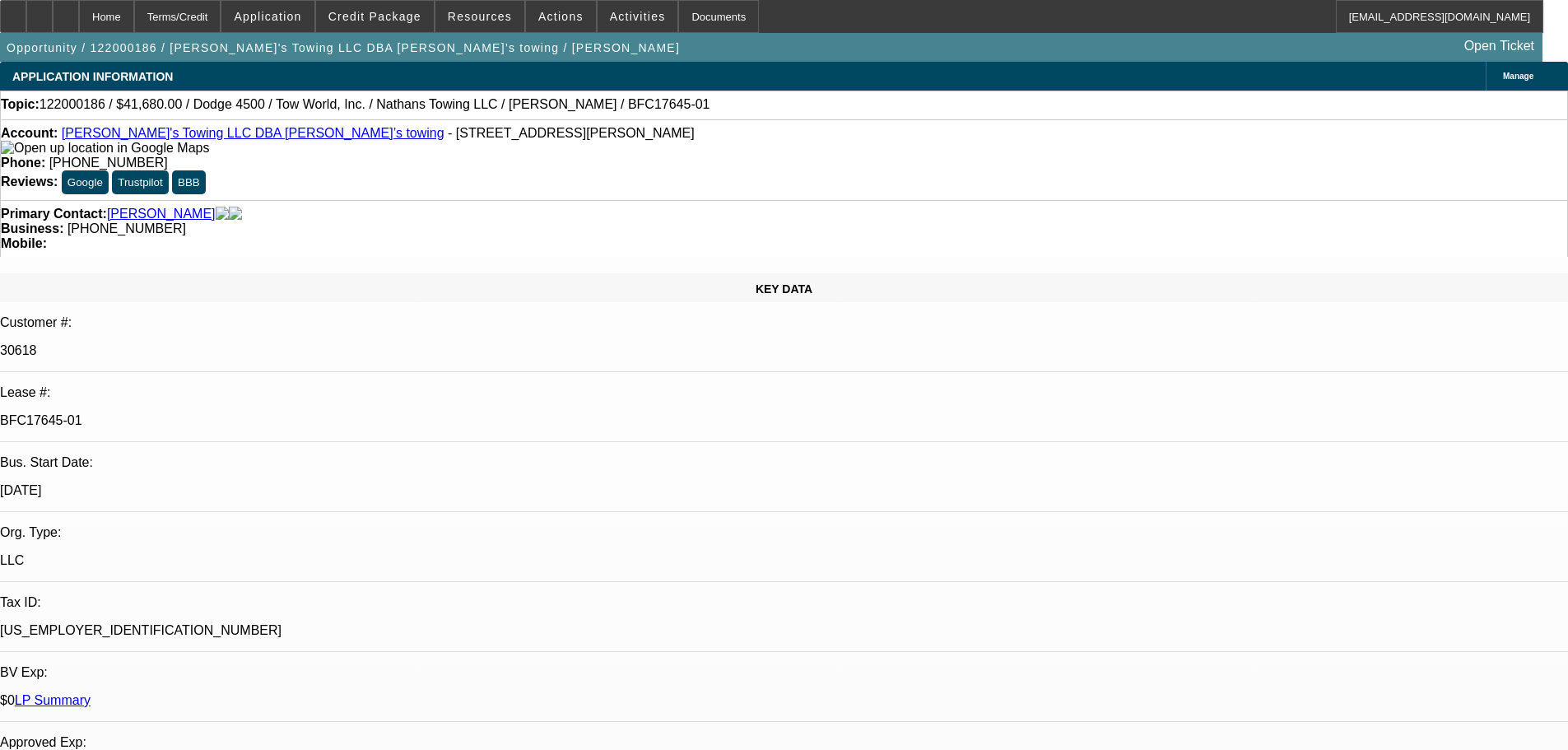
select select "0"
select select "2"
select select "0.1"
select select "4"
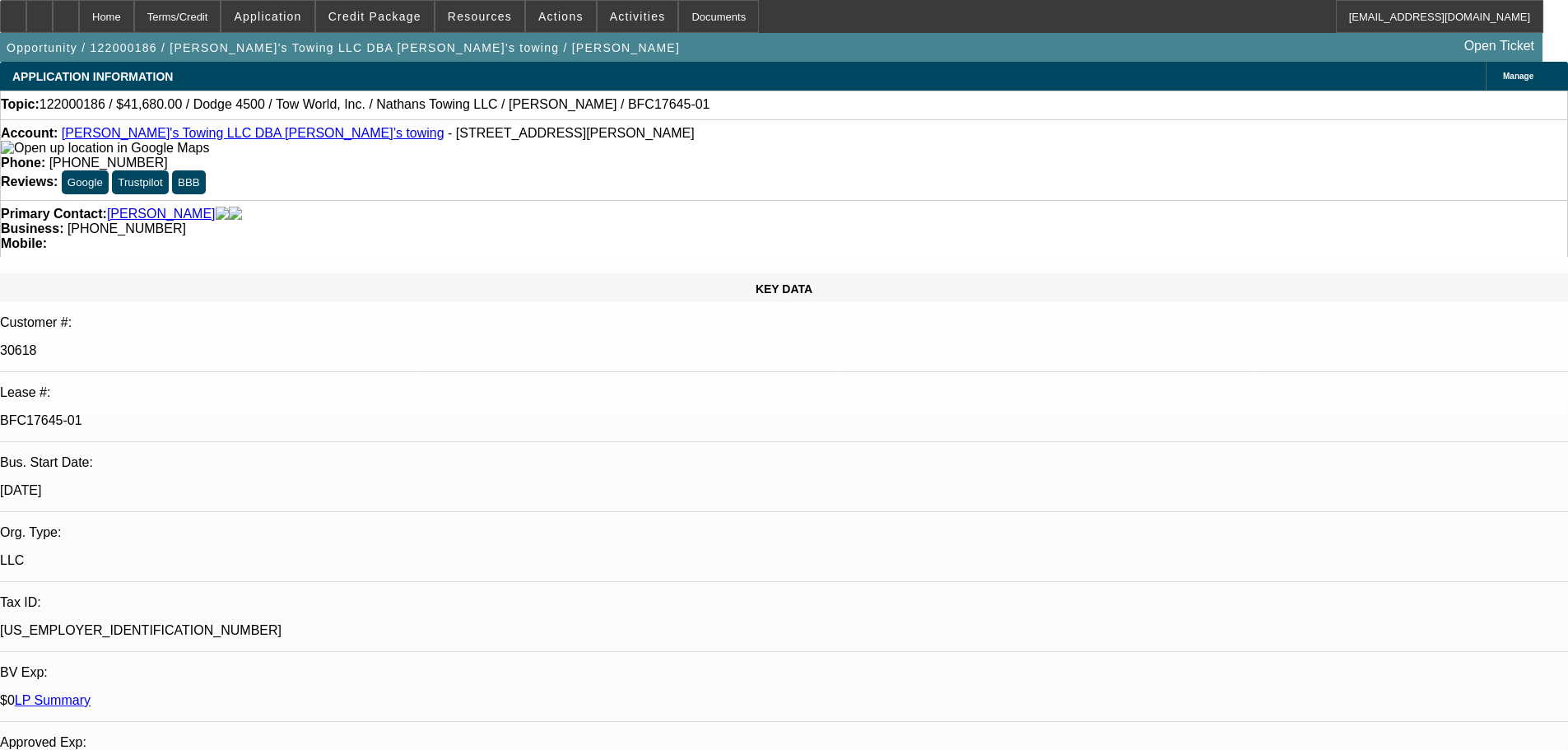
select select "0"
select select "2"
select select "0.1"
select select "4"
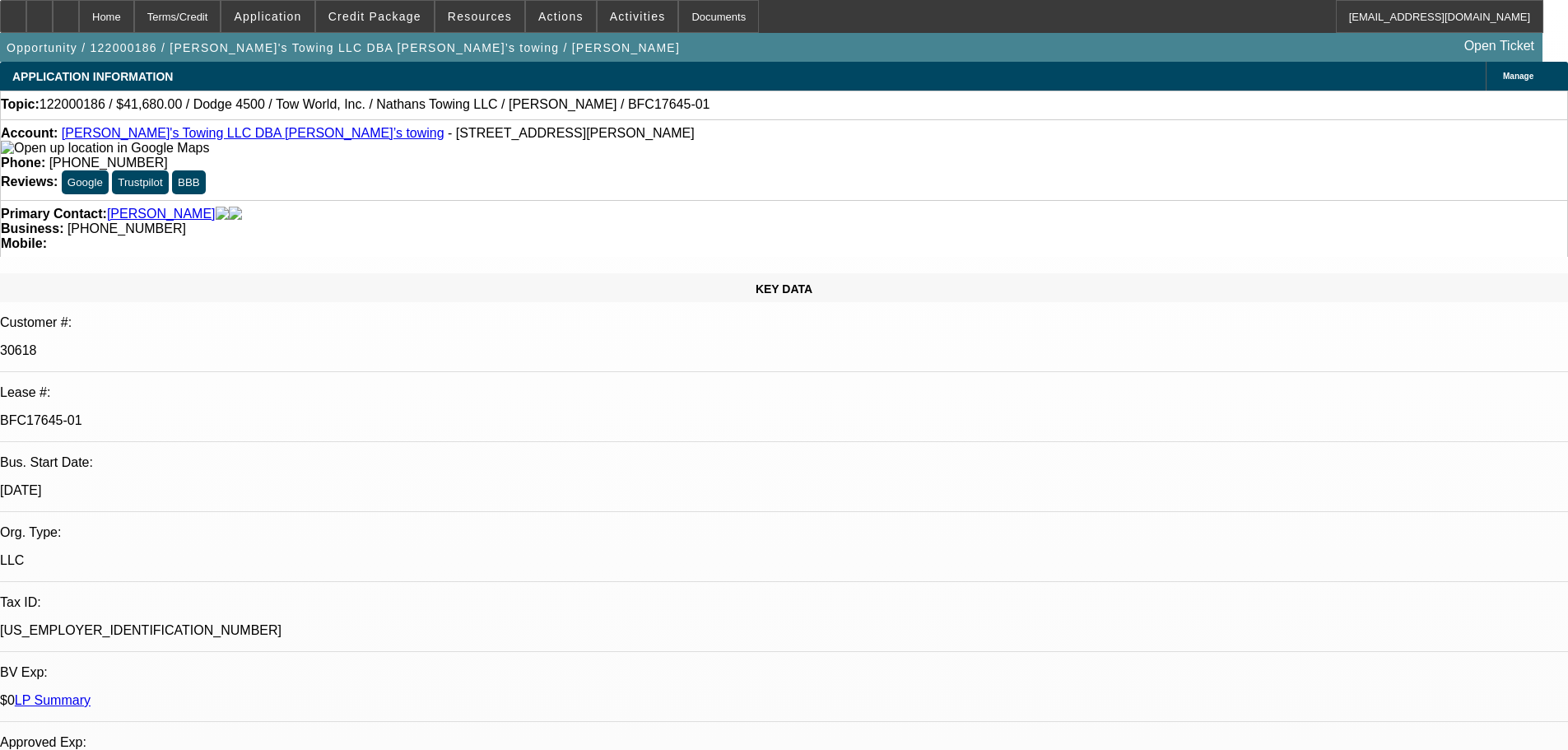
click at [90, 693] on link "LP Summary" at bounding box center [53, 700] width 76 height 14
click at [213, 137] on link "[PERSON_NAME]'s Towing LLC DBA [PERSON_NAME]’s towing" at bounding box center [253, 133] width 383 height 14
click at [182, 139] on link "[PERSON_NAME]'s Towing LLC DBA [PERSON_NAME]’s towing" at bounding box center [253, 133] width 383 height 14
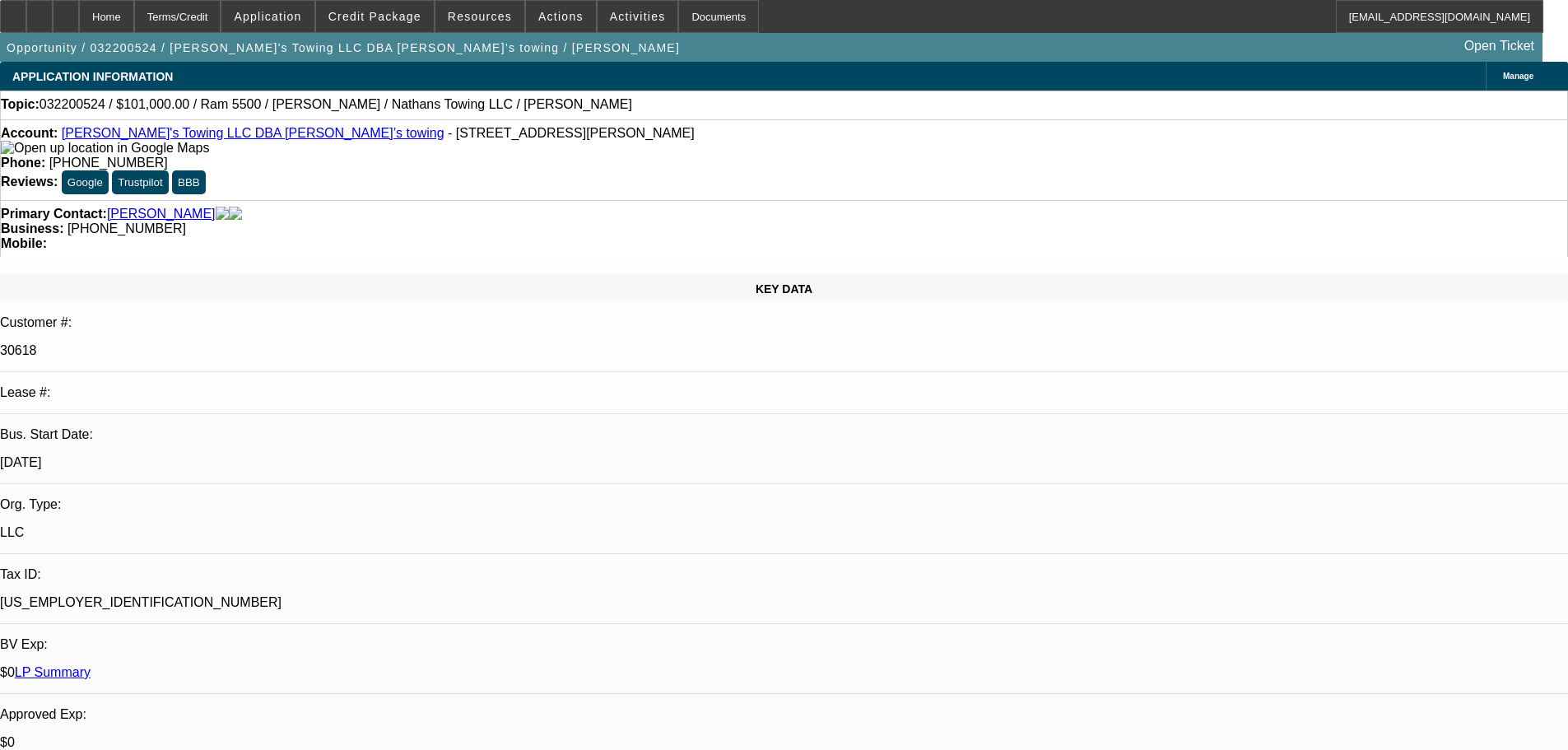
select select "0"
select select "2"
select select "0.1"
select select "4"
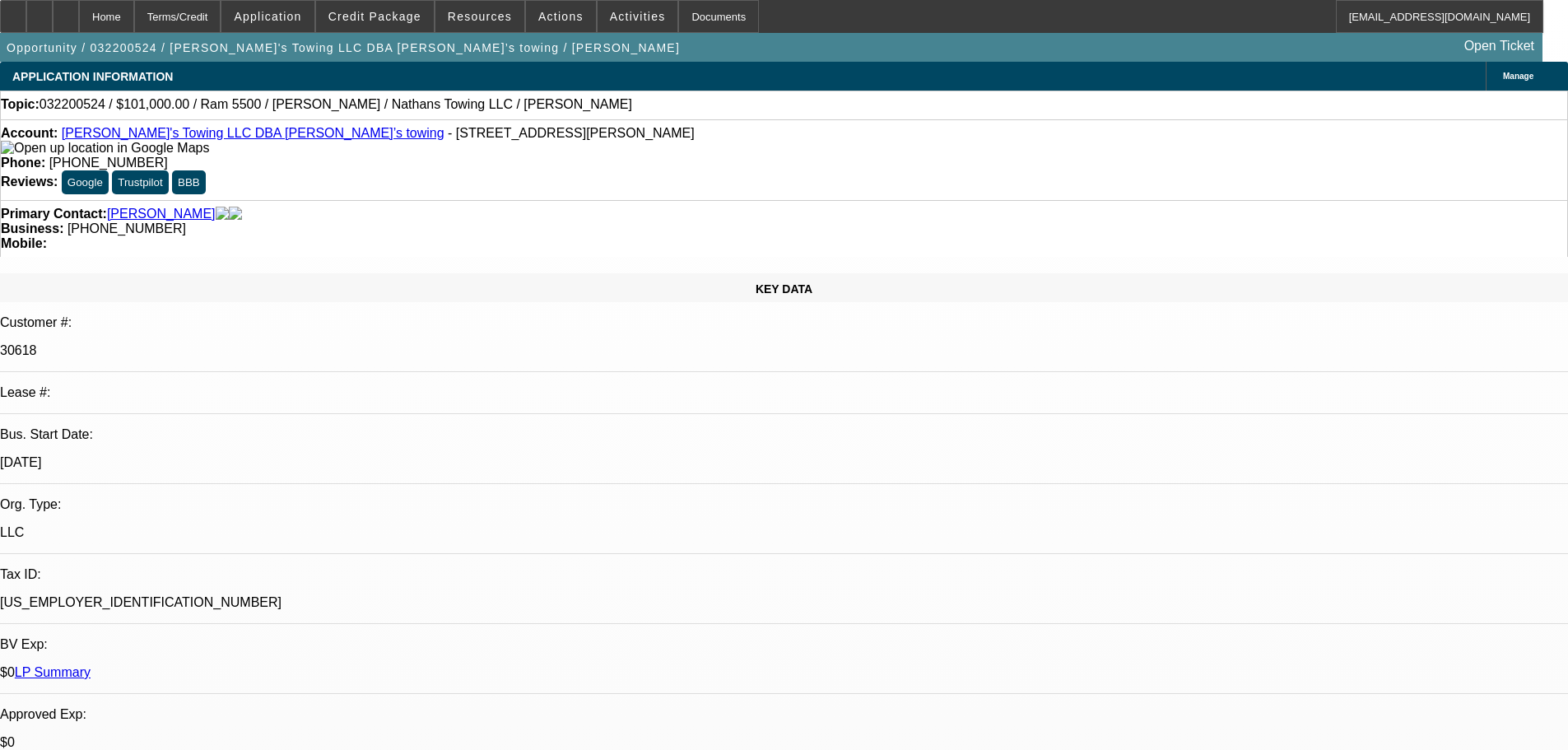
select select "0"
select select "2"
select select "0.1"
select select "4"
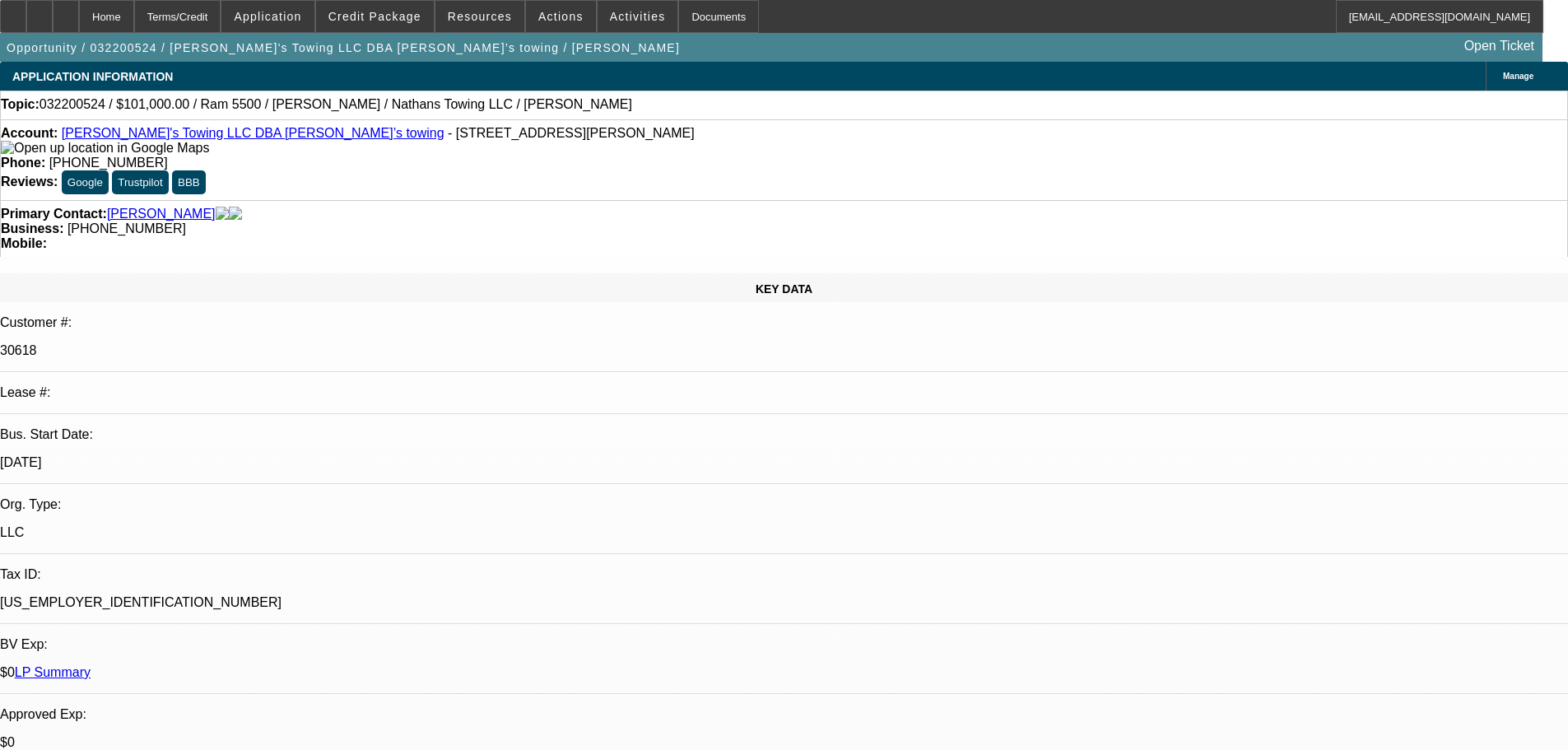
select select "0"
select select "2"
select select "0.1"
select select "4"
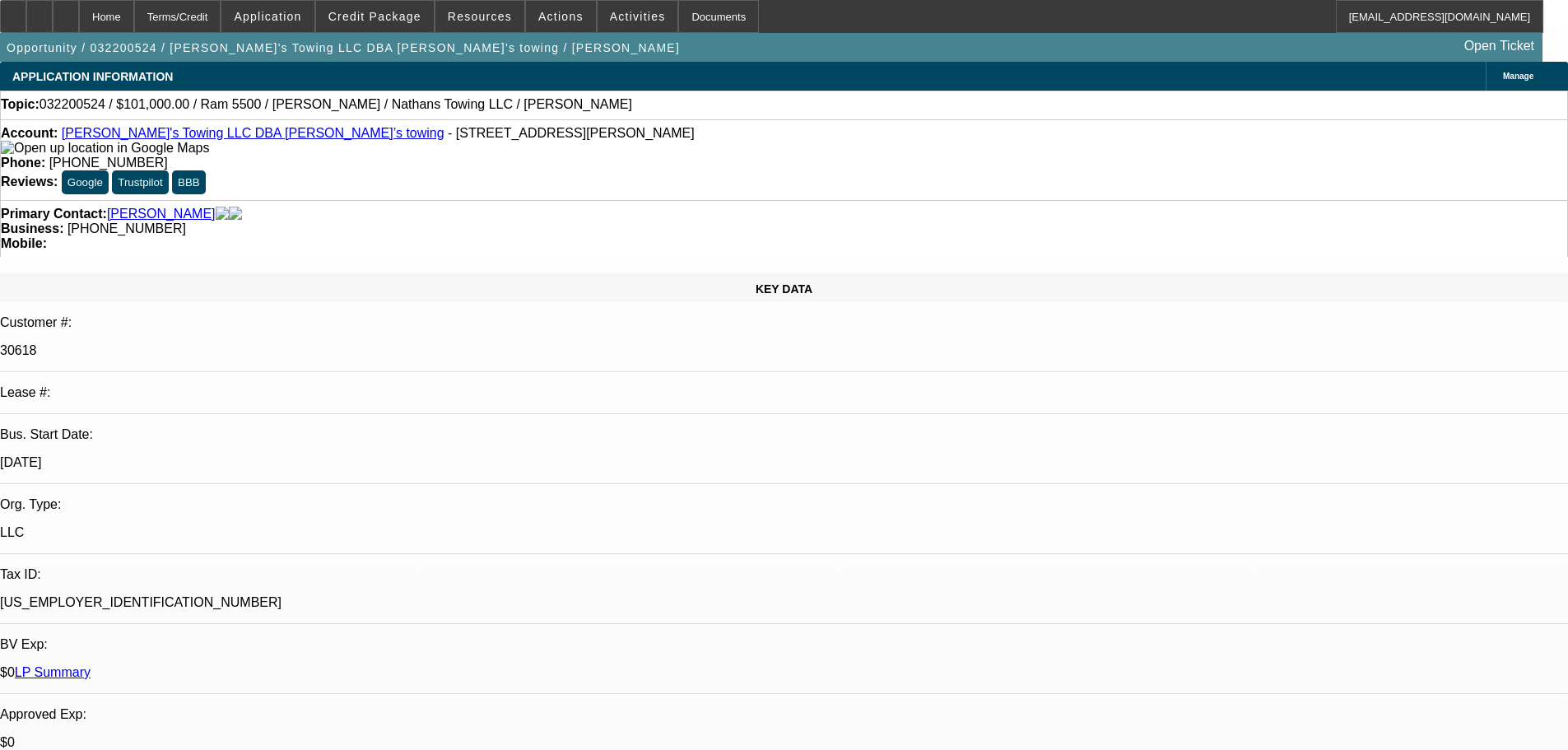
select select "0"
select select "2"
select select "0.1"
select select "4"
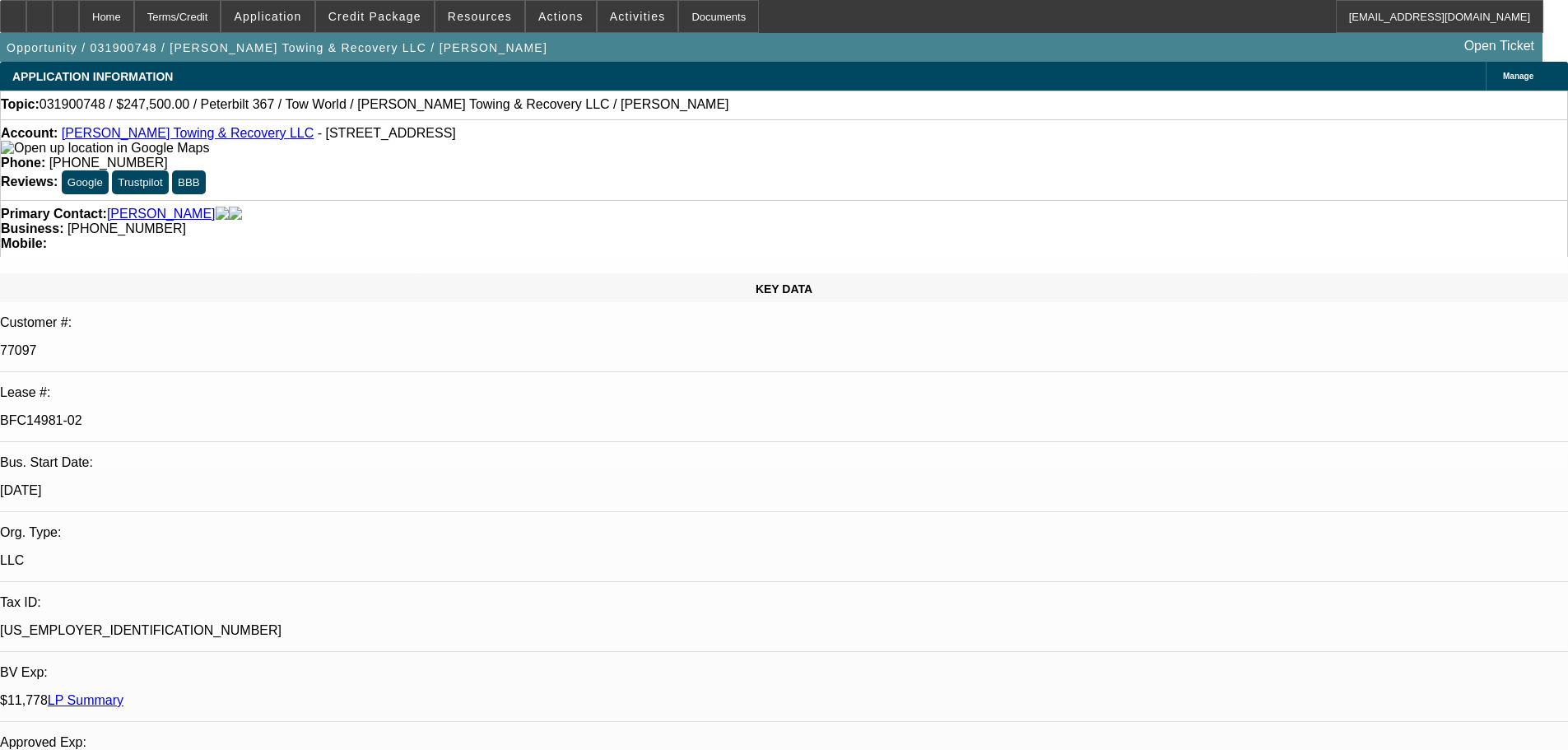
select select "0.1"
select select "2"
select select "0.1"
select select "4"
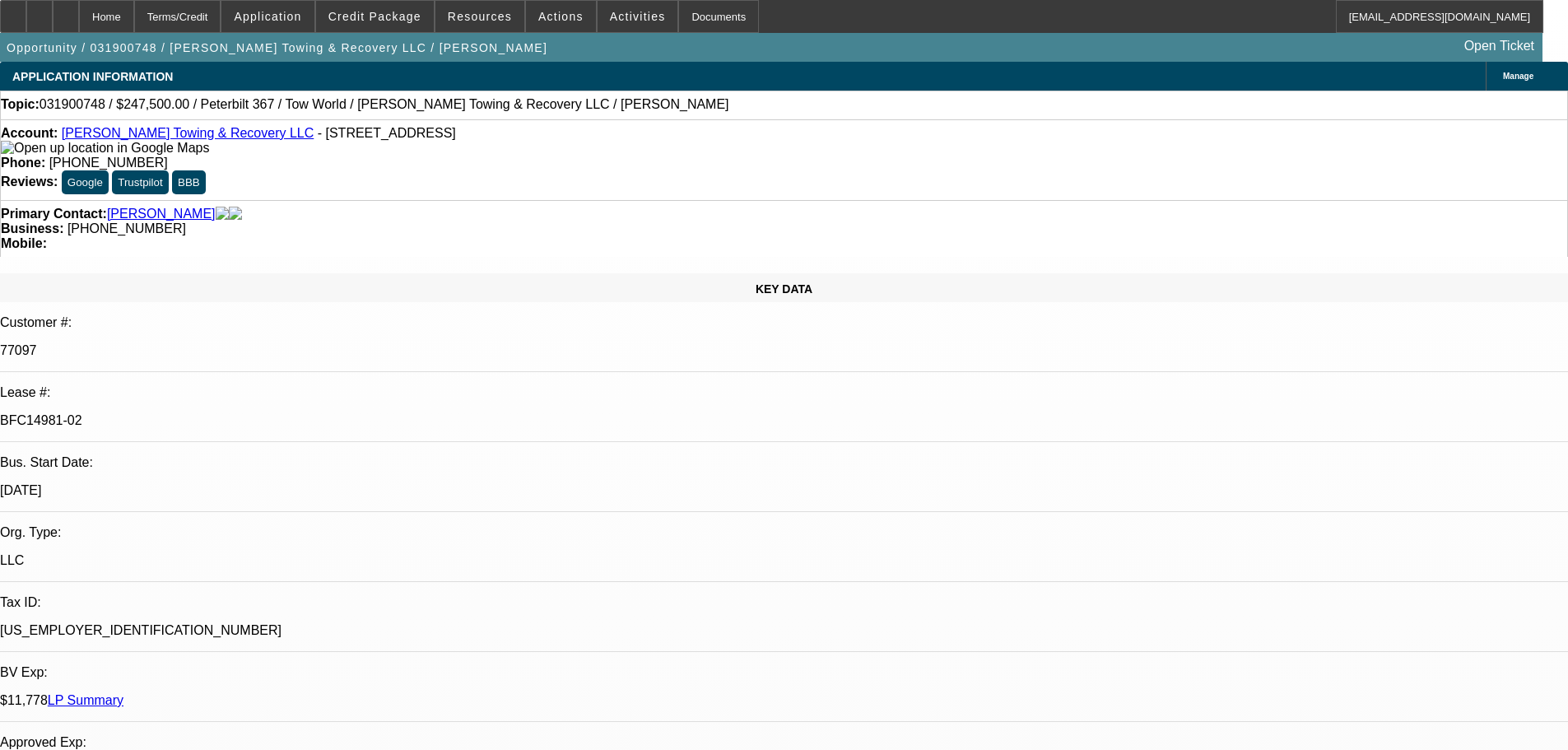
select select "0.1"
select select "2"
select select "0.1"
select select "4"
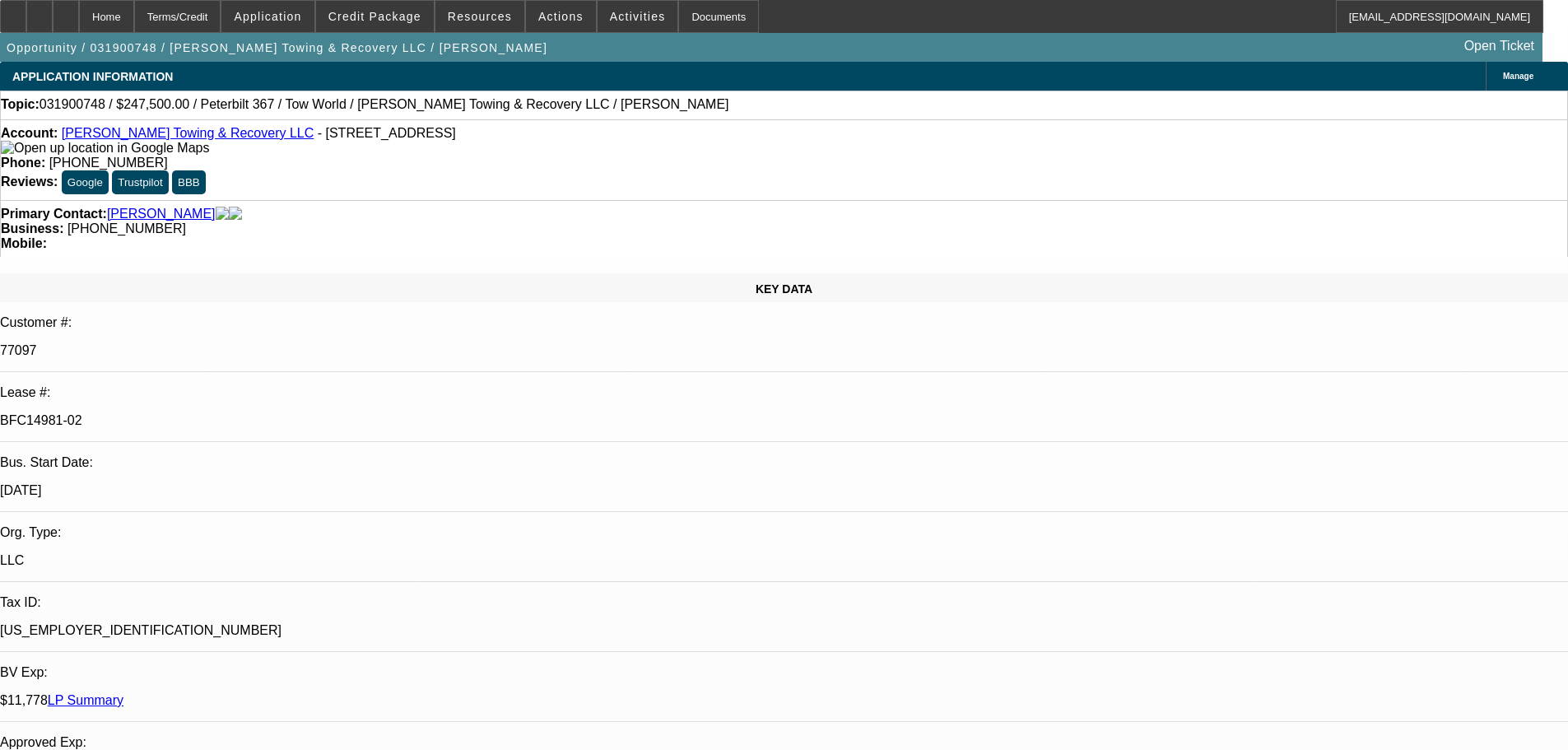
select select "0.1"
select select "2"
select select "0.1"
select select "4"
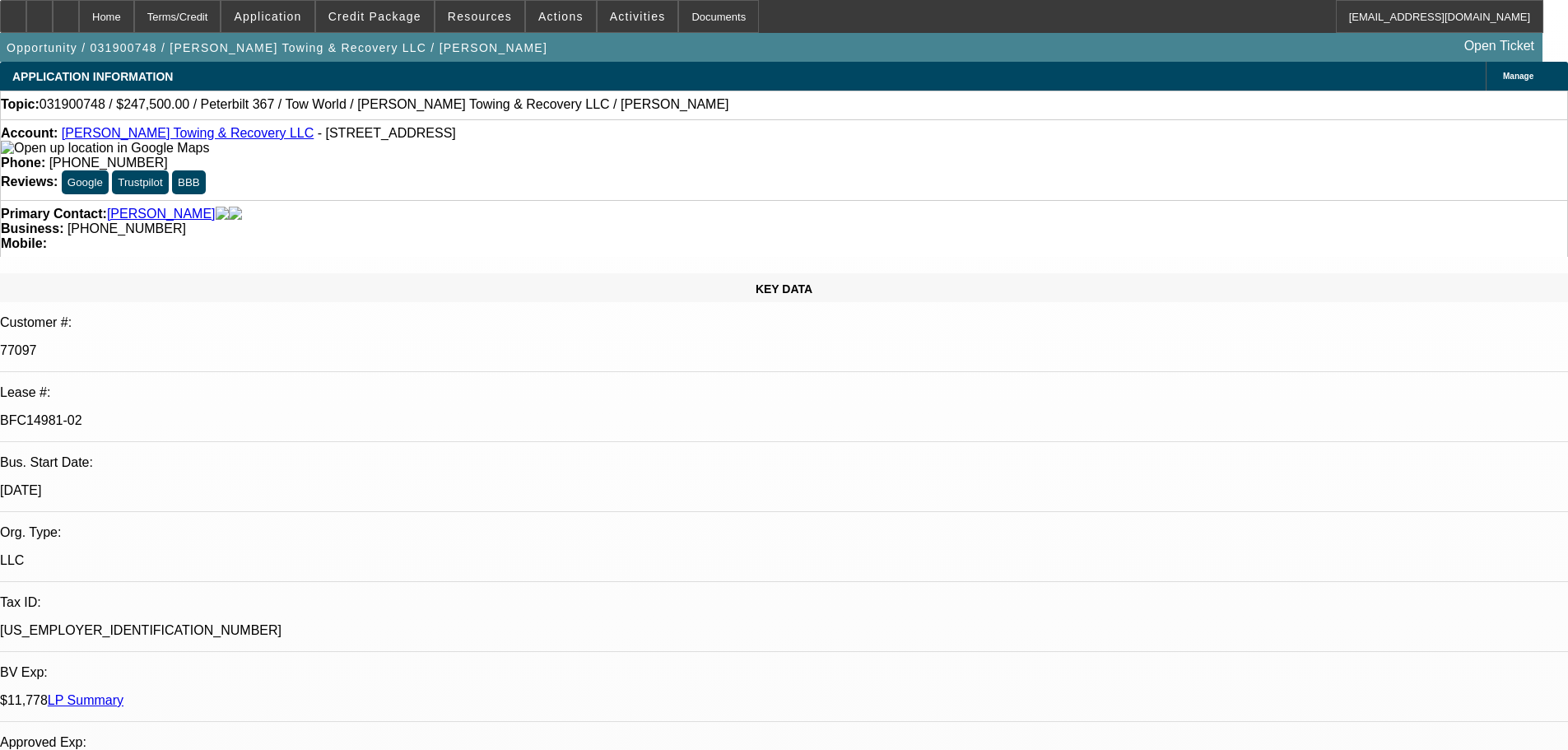
select select "0.1"
select select "2"
select select "0.1"
select select "4"
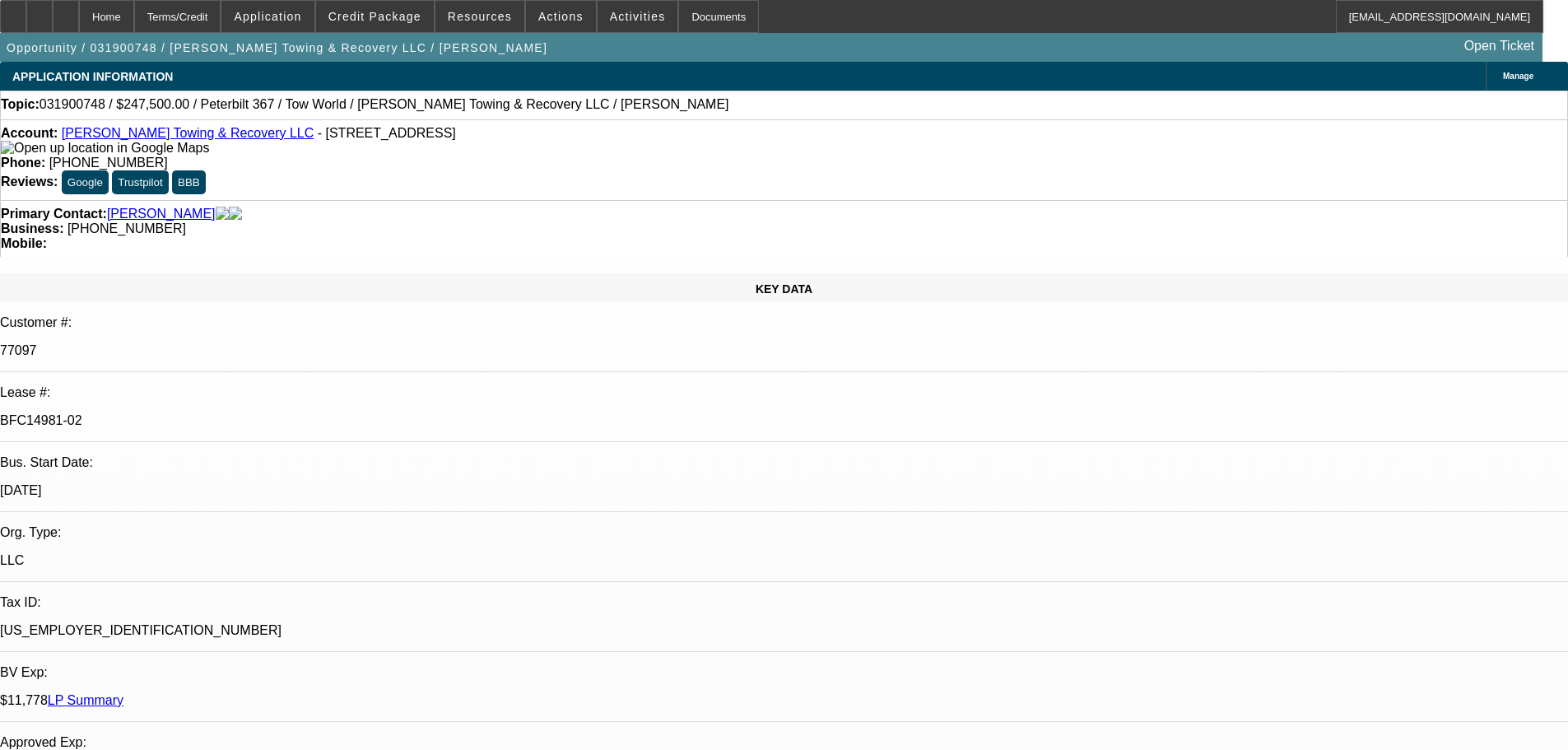
click at [171, 138] on link "Miller Towing & Recovery LLC" at bounding box center [188, 133] width 252 height 14
select select "0"
select select "2"
select select "0"
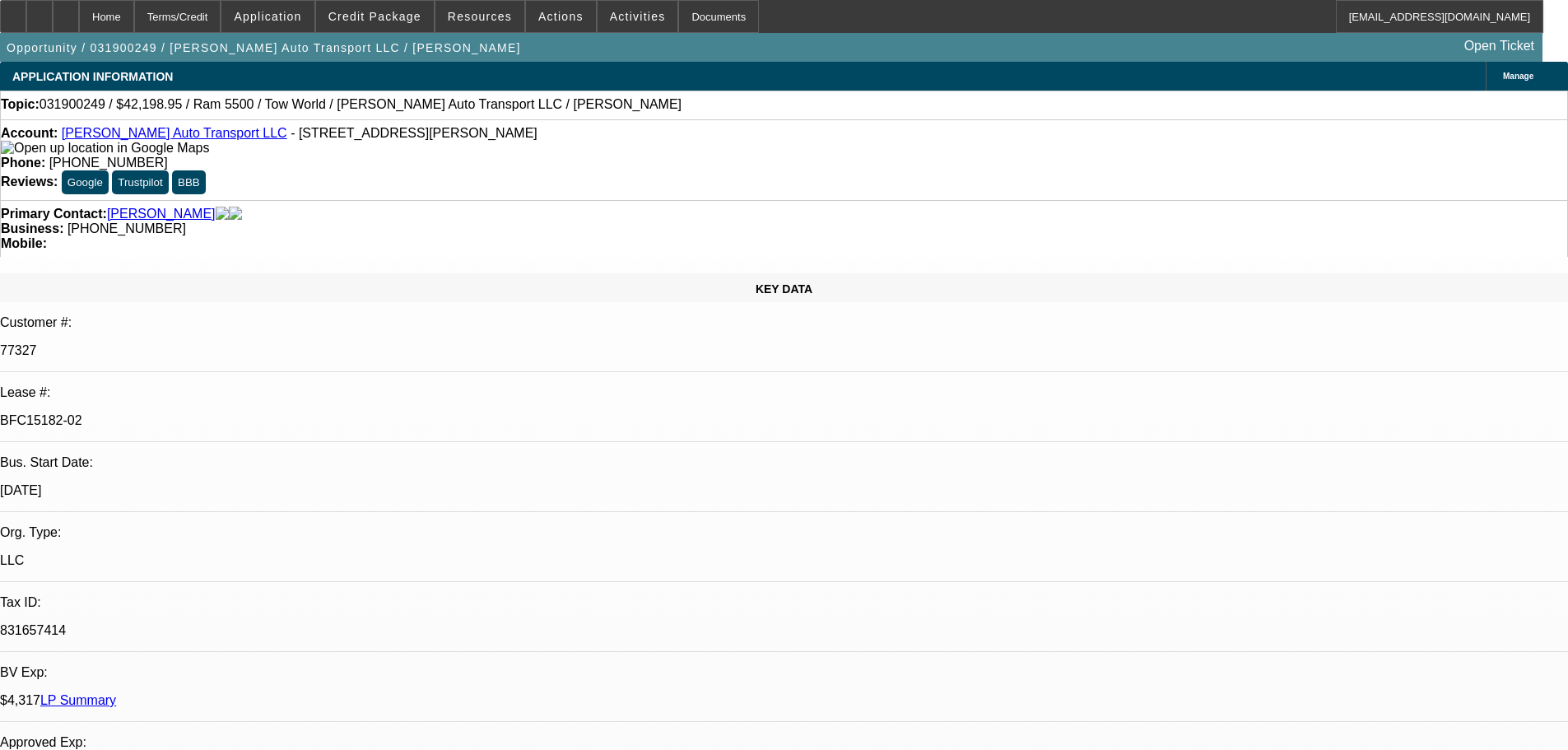
select select "6"
select select "0"
select select "2"
select select "0"
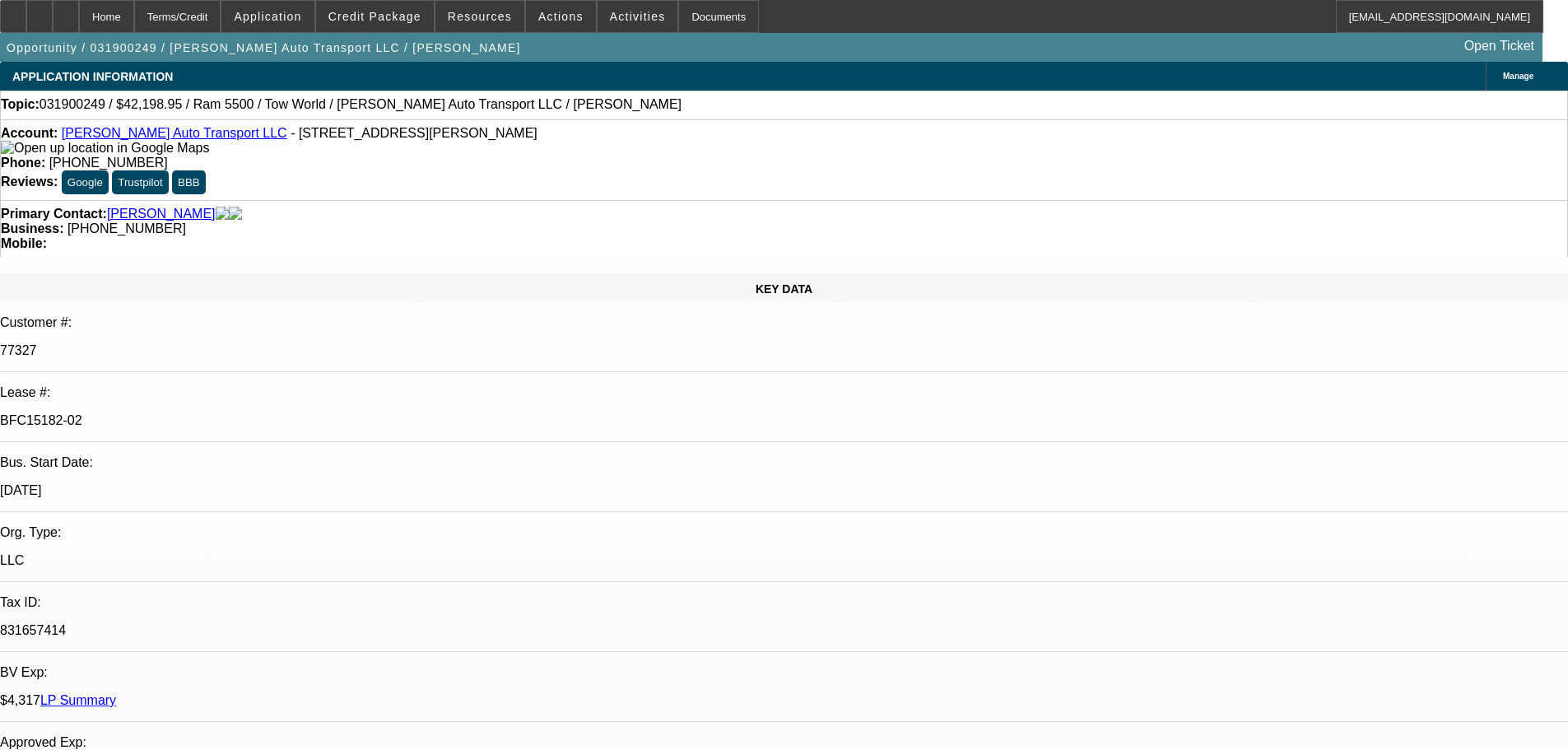
select select "6"
select select "0"
select select "2"
select select "0"
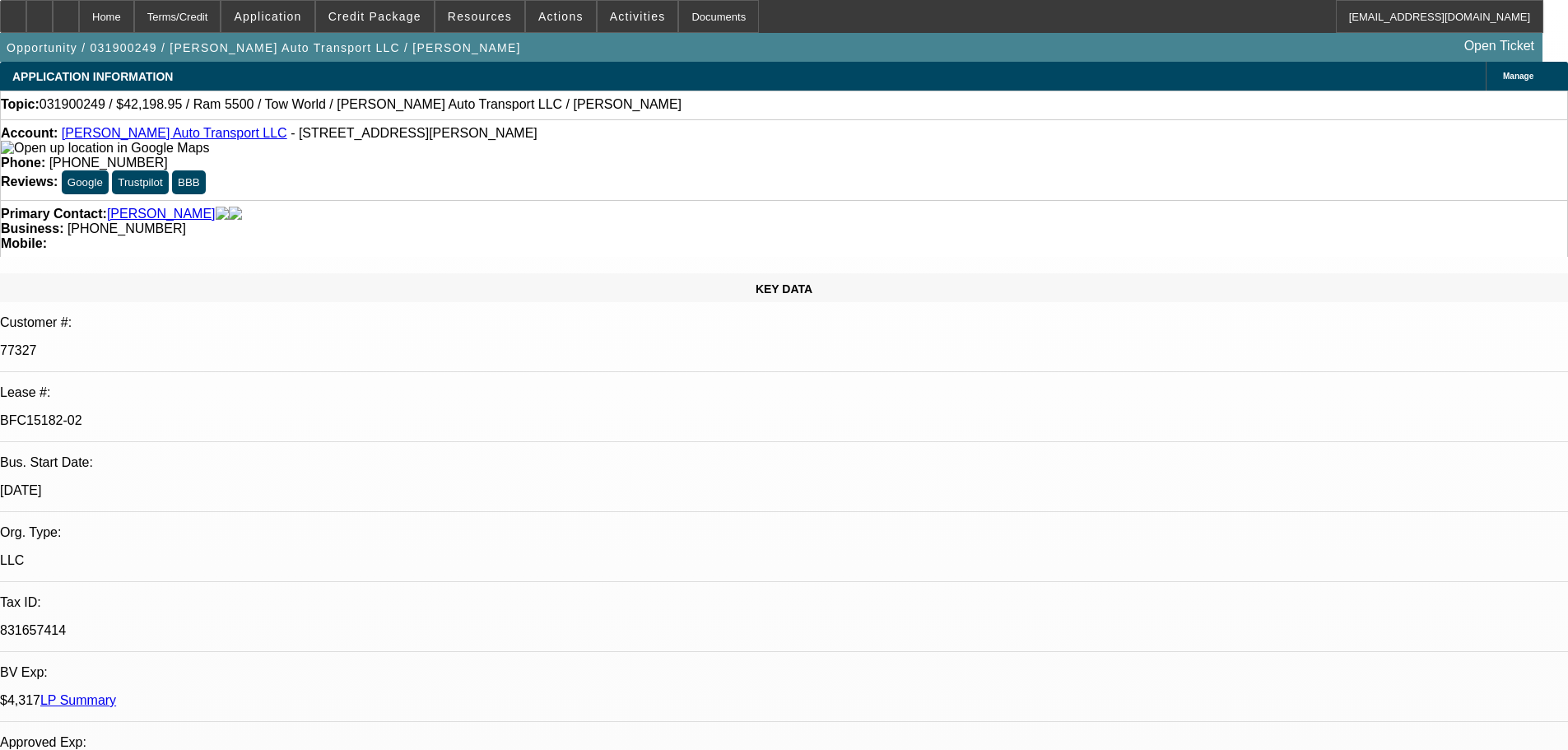
select select "6"
select select "0"
select select "2"
select select "0"
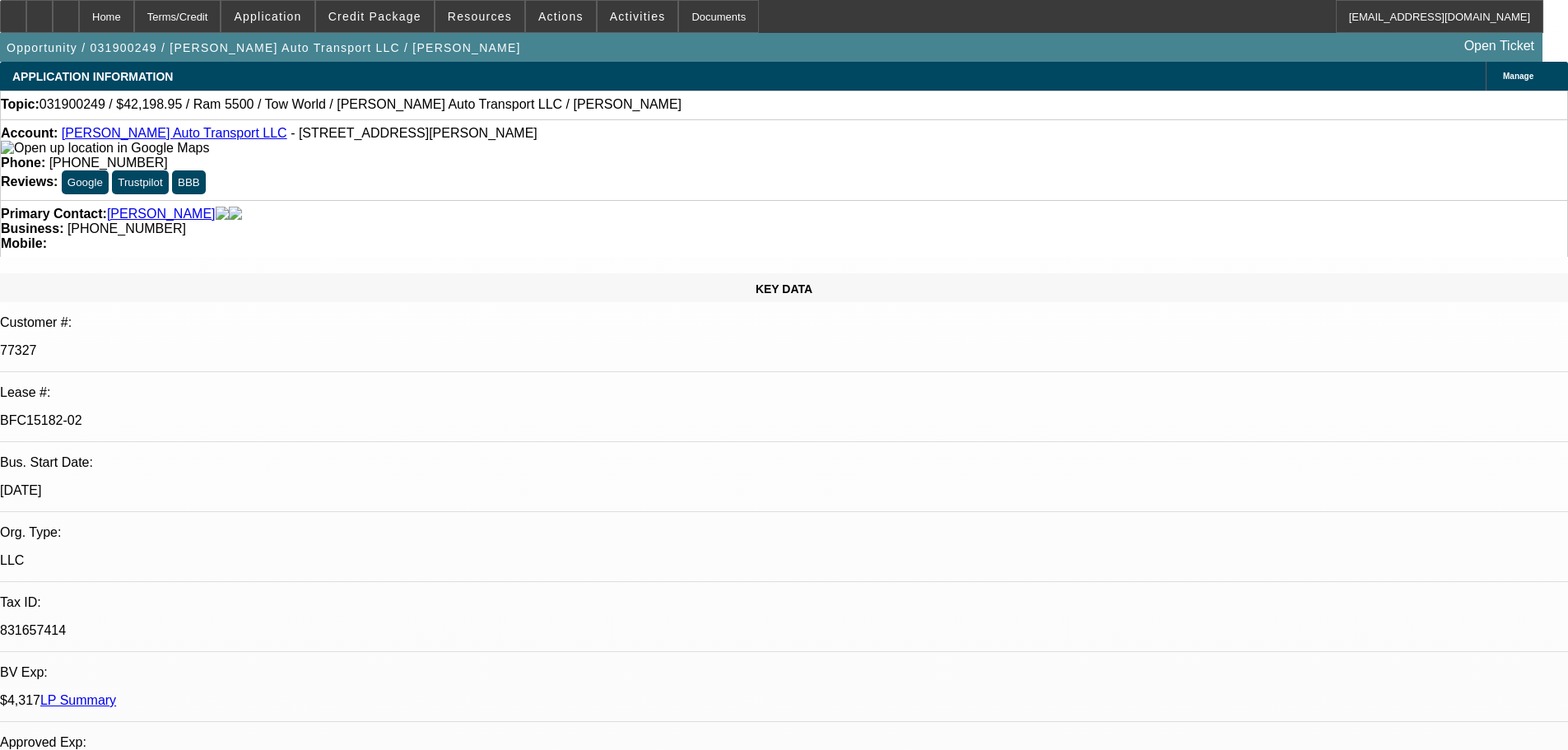
select select "6"
click at [154, 140] on link "Shaw Auto Transport LLC" at bounding box center [174, 133] width 226 height 14
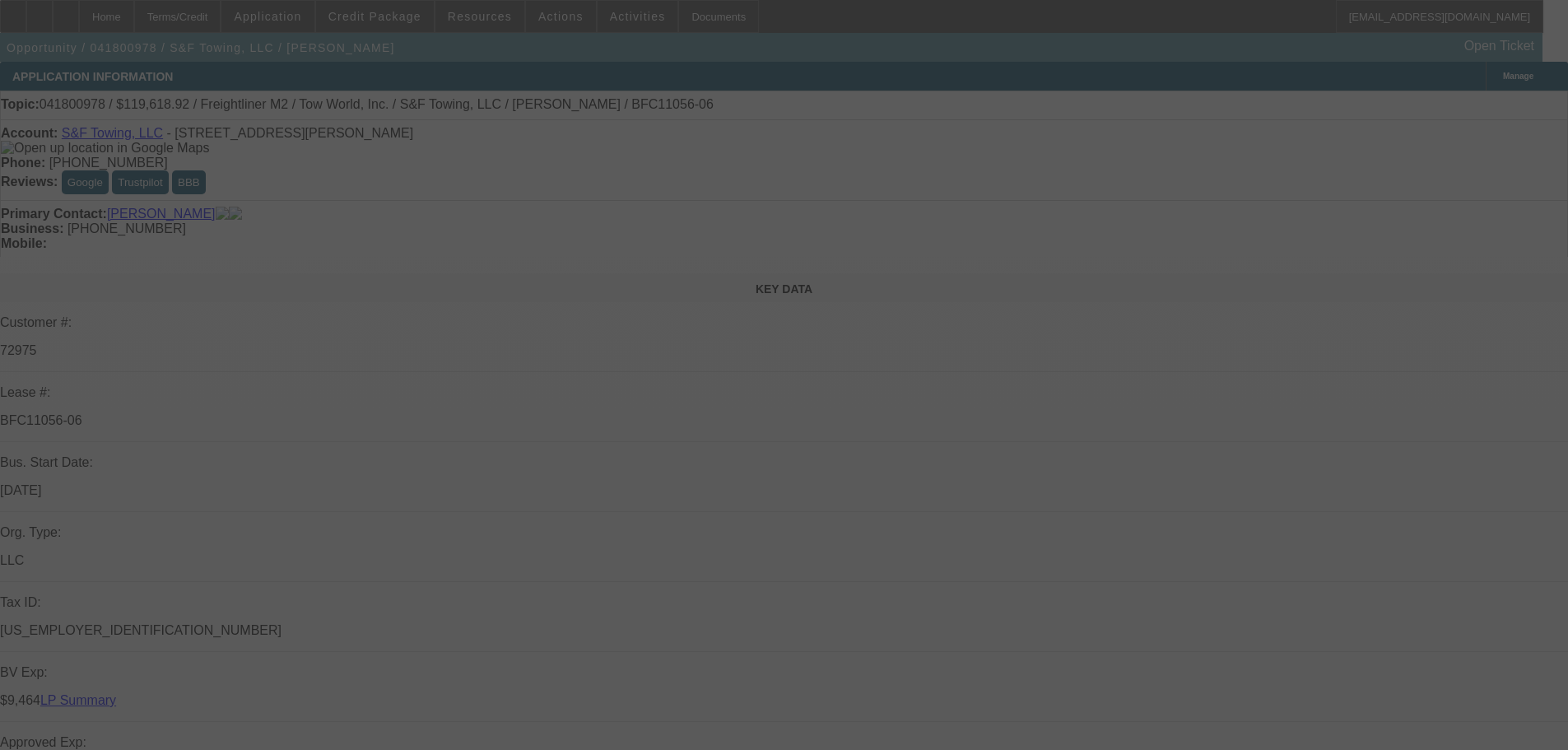
select select "0"
select select "6"
select select "0"
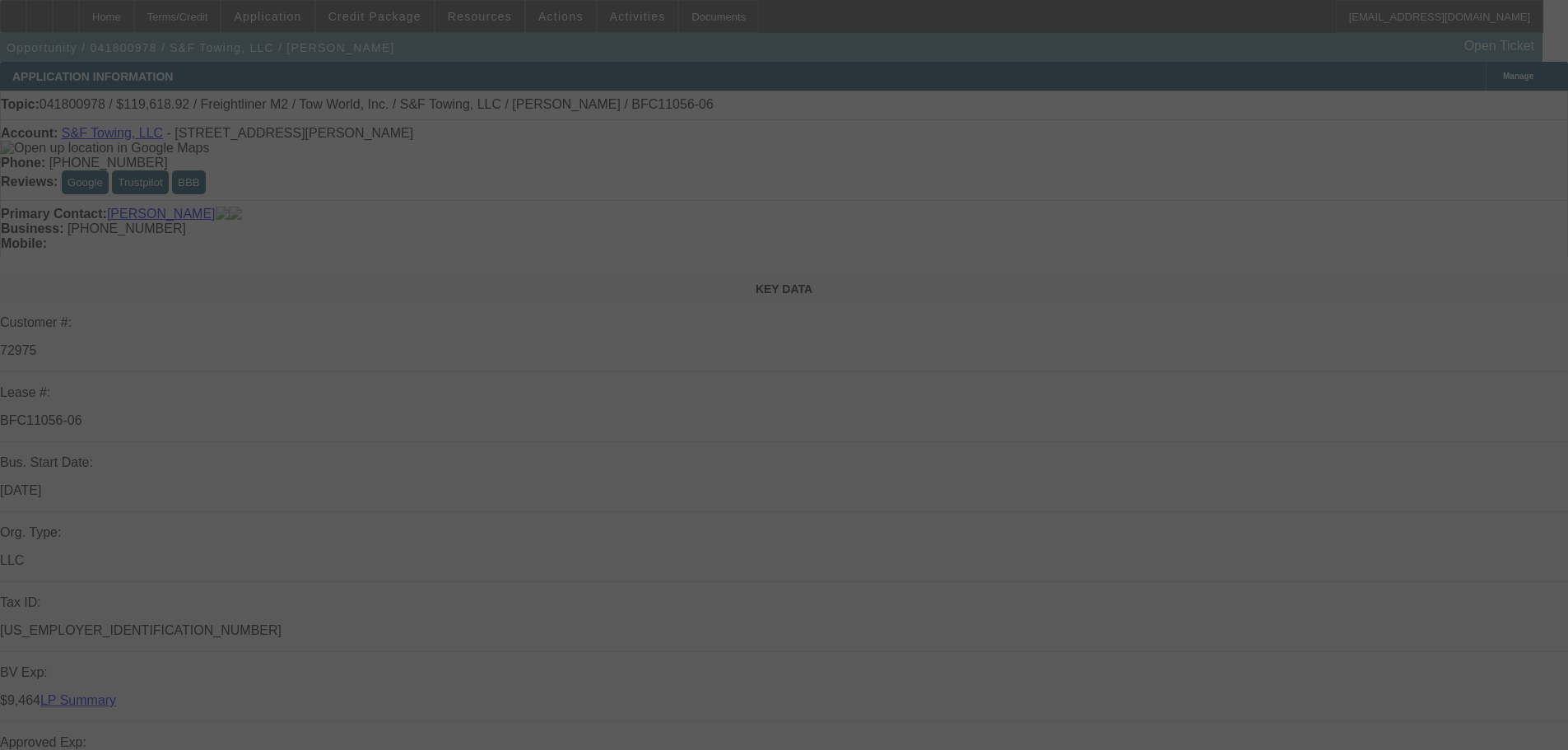
select select "0"
select select "6"
select select "0"
select select "2"
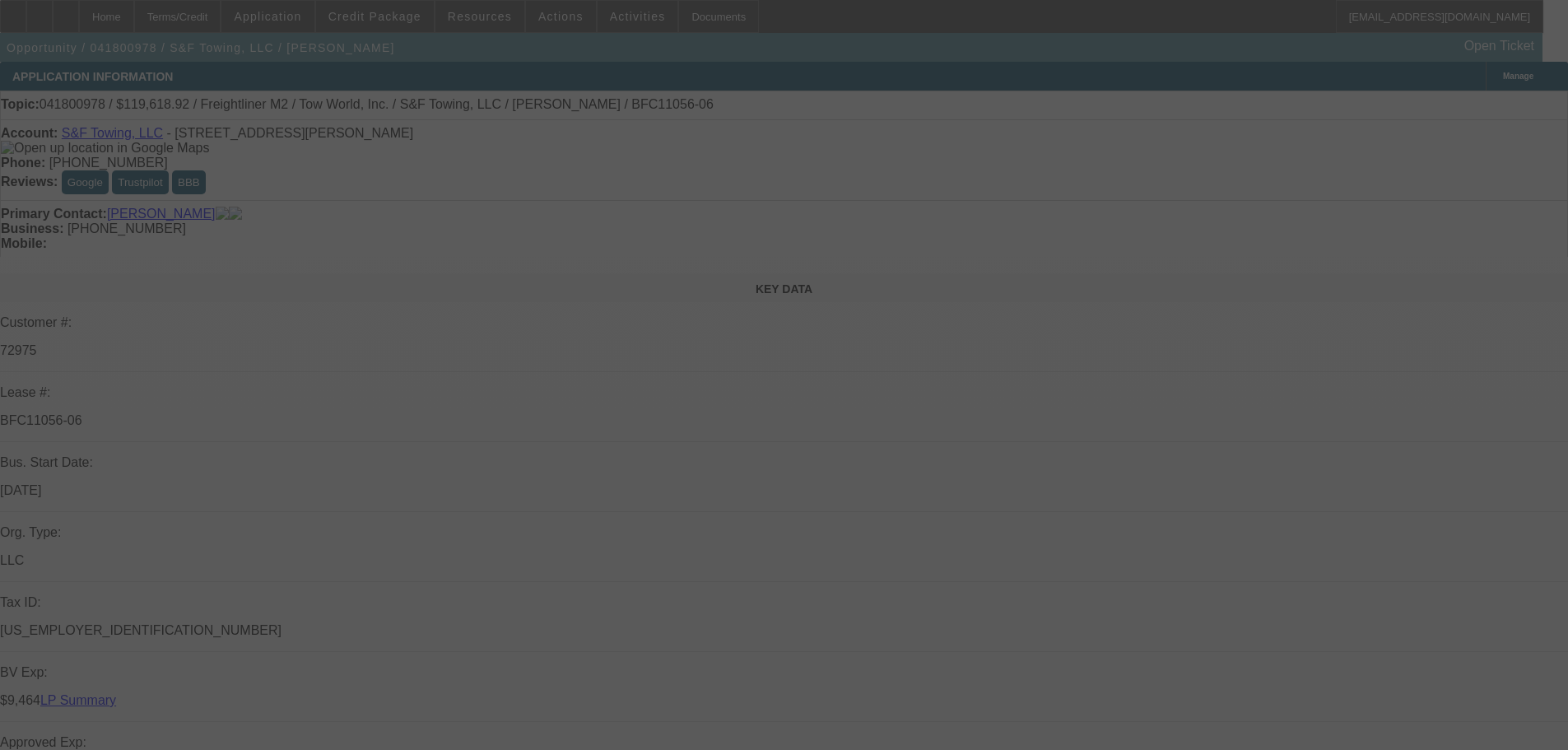
select select "2"
select select "0"
select select "3"
select select "0"
select select "2"
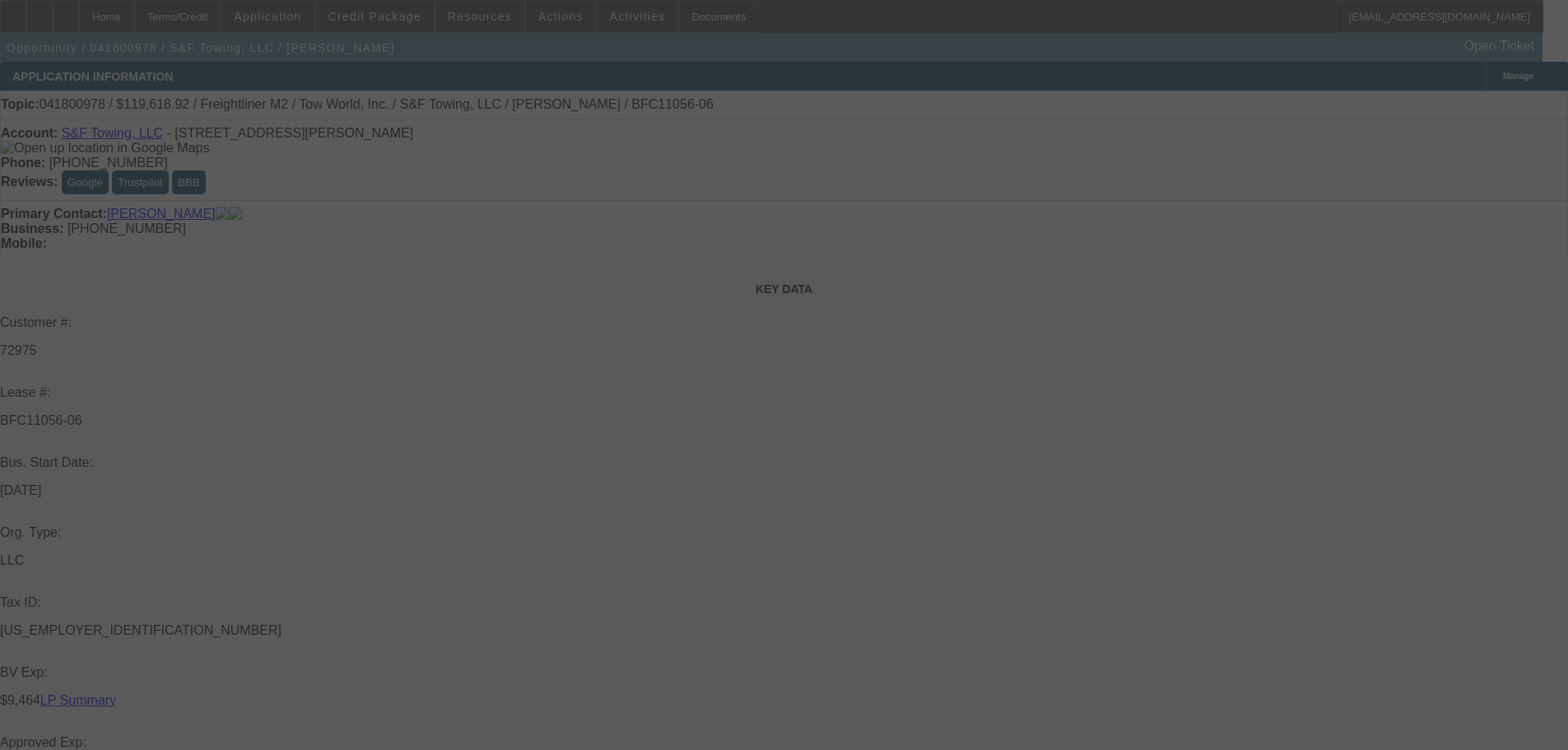
select select "2"
select select "0"
select select "6"
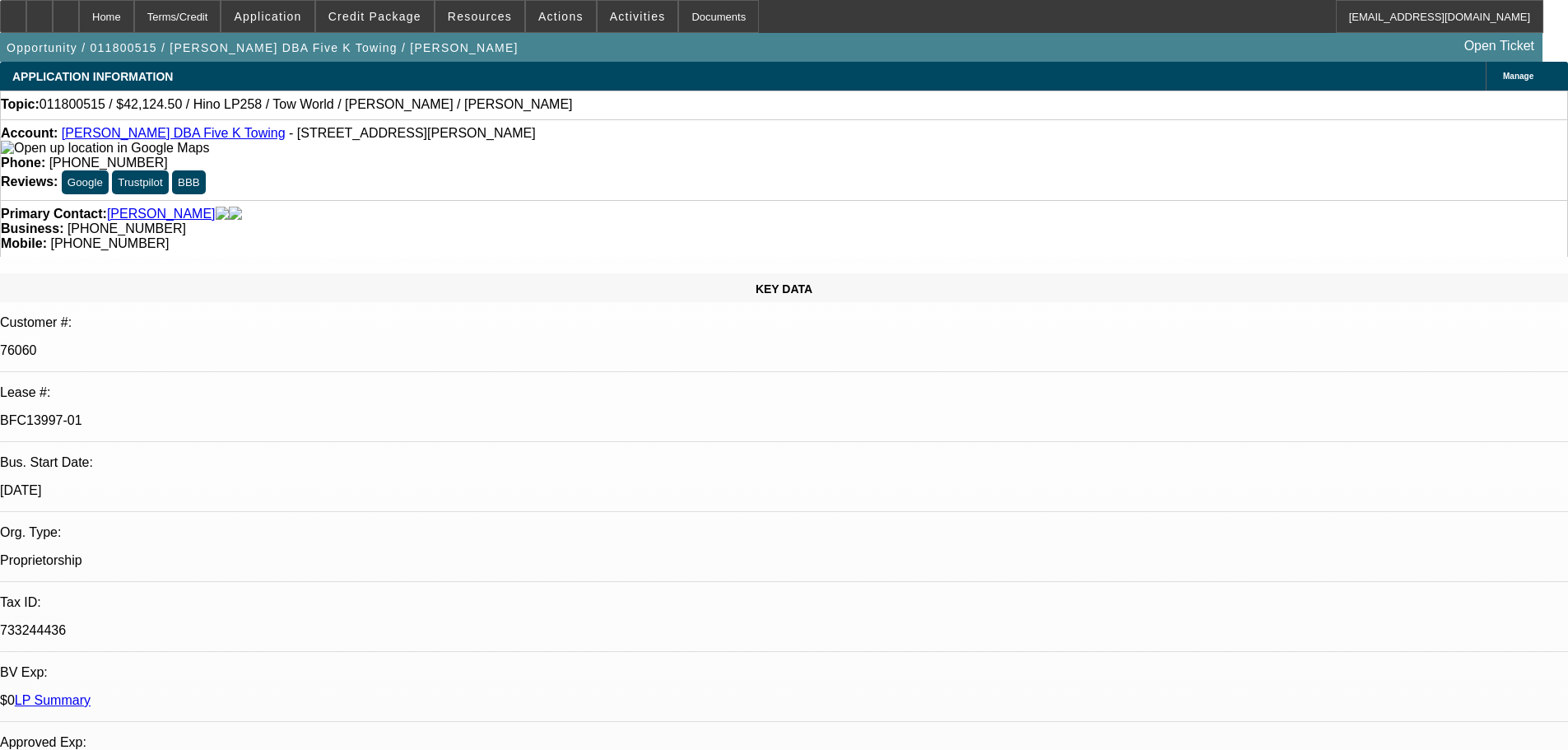
select select "0"
select select "2"
select select "0"
select select "6"
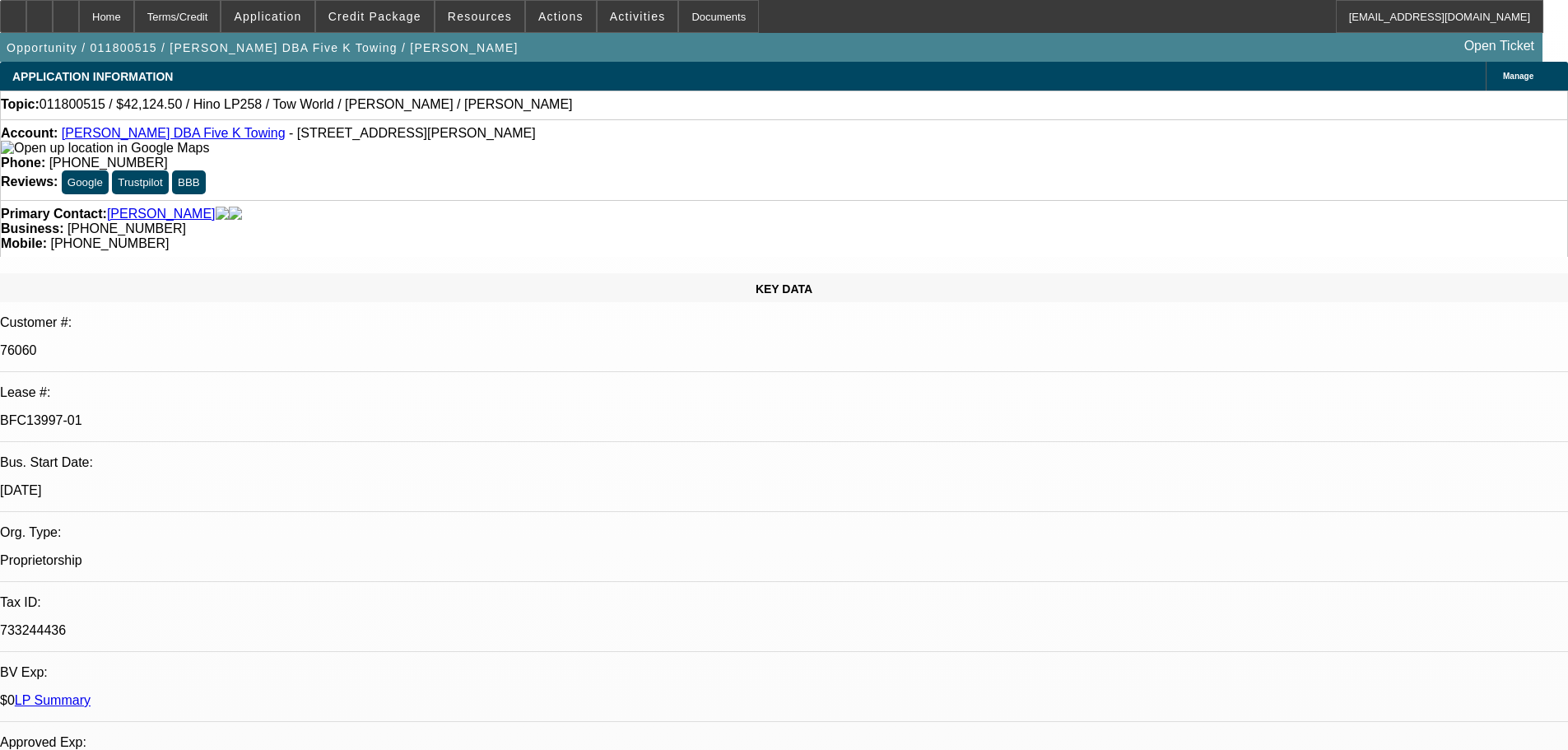
select select "0"
select select "2"
select select "0.1"
select select "4"
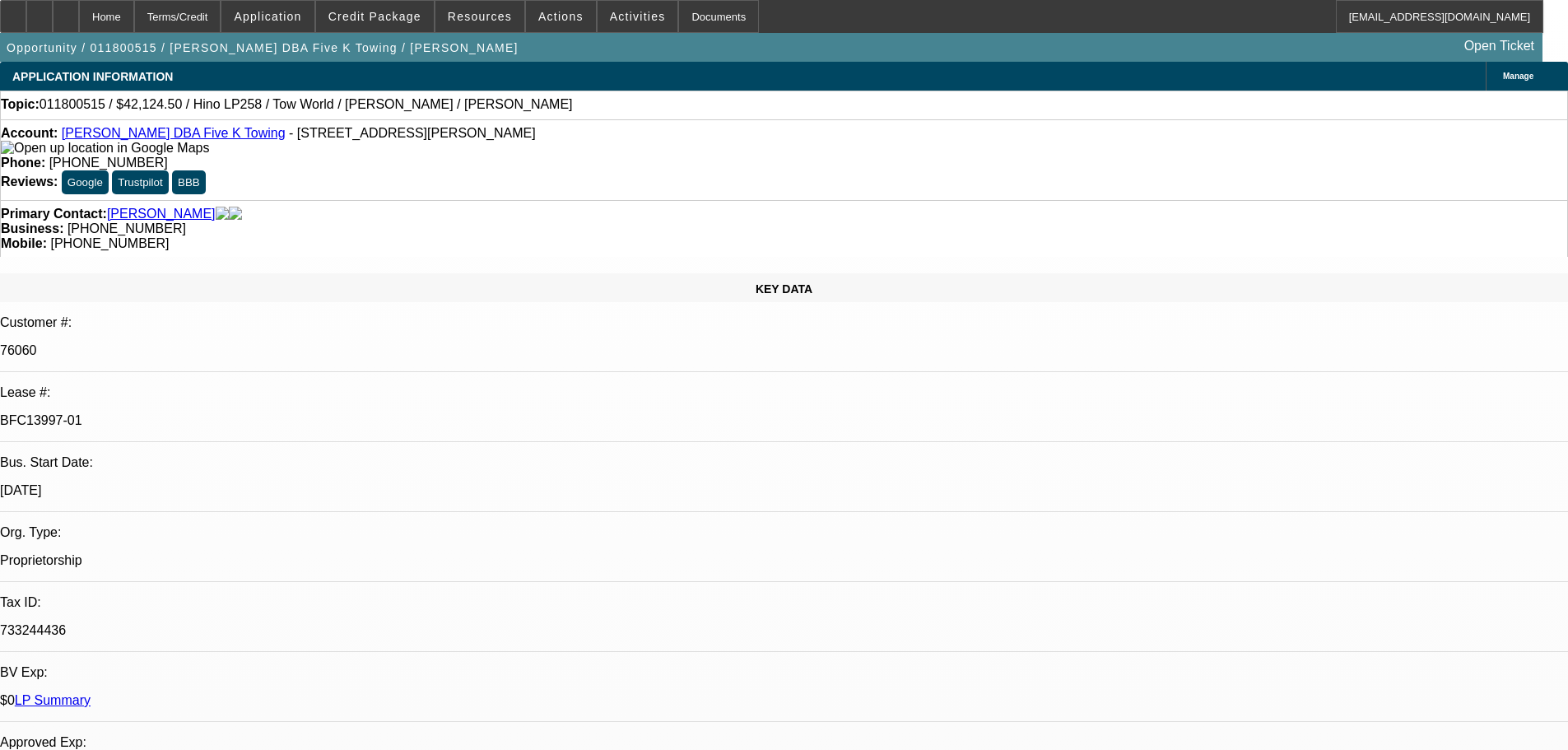
select select "0"
select select "2"
select select "0.1"
select select "4"
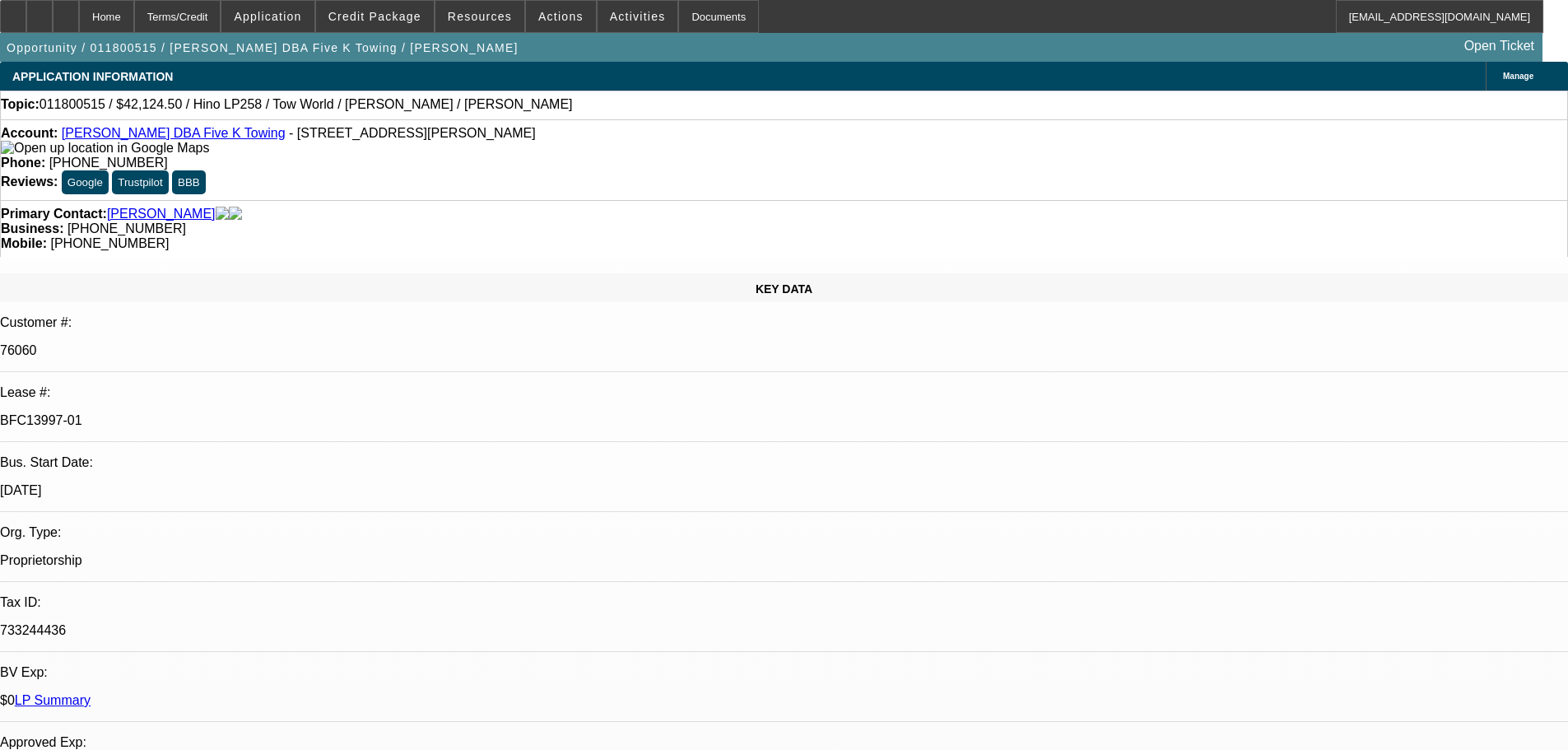
select select "0"
select select "2"
select select "0.1"
select select "4"
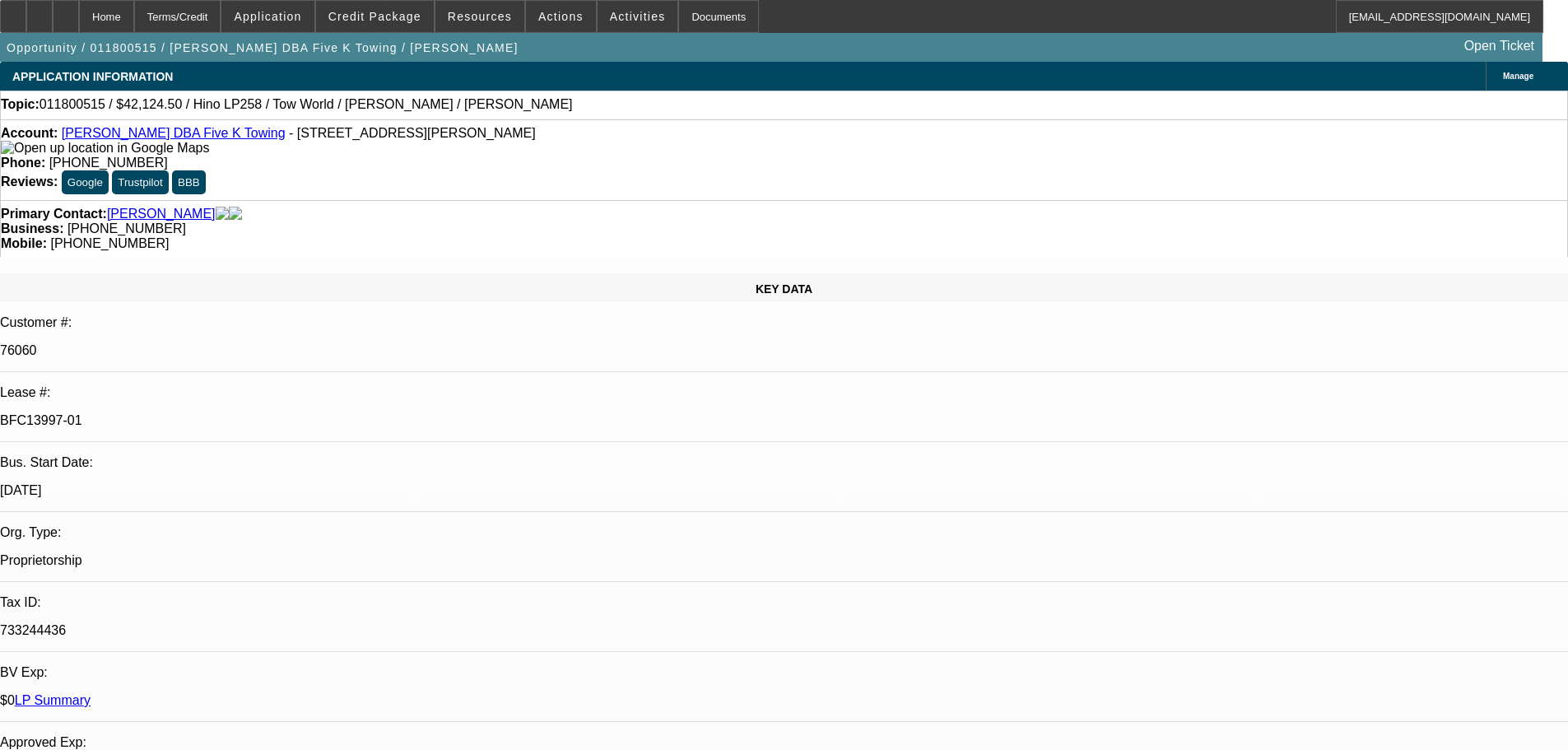
click at [156, 140] on link "Anand Kumar DBA Five K Towing" at bounding box center [173, 133] width 224 height 14
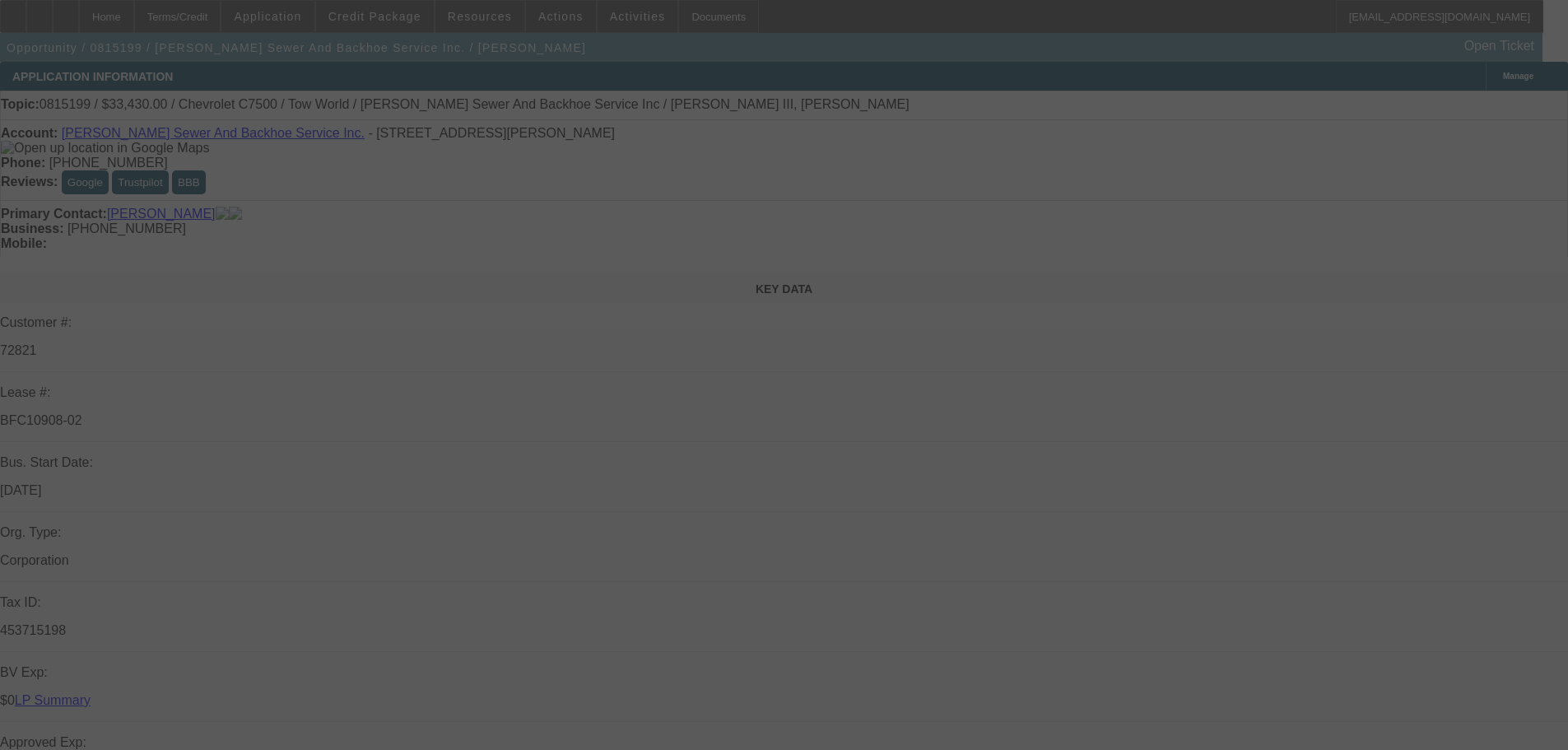
select select "0"
select select "2"
select select "0.1"
select select "4"
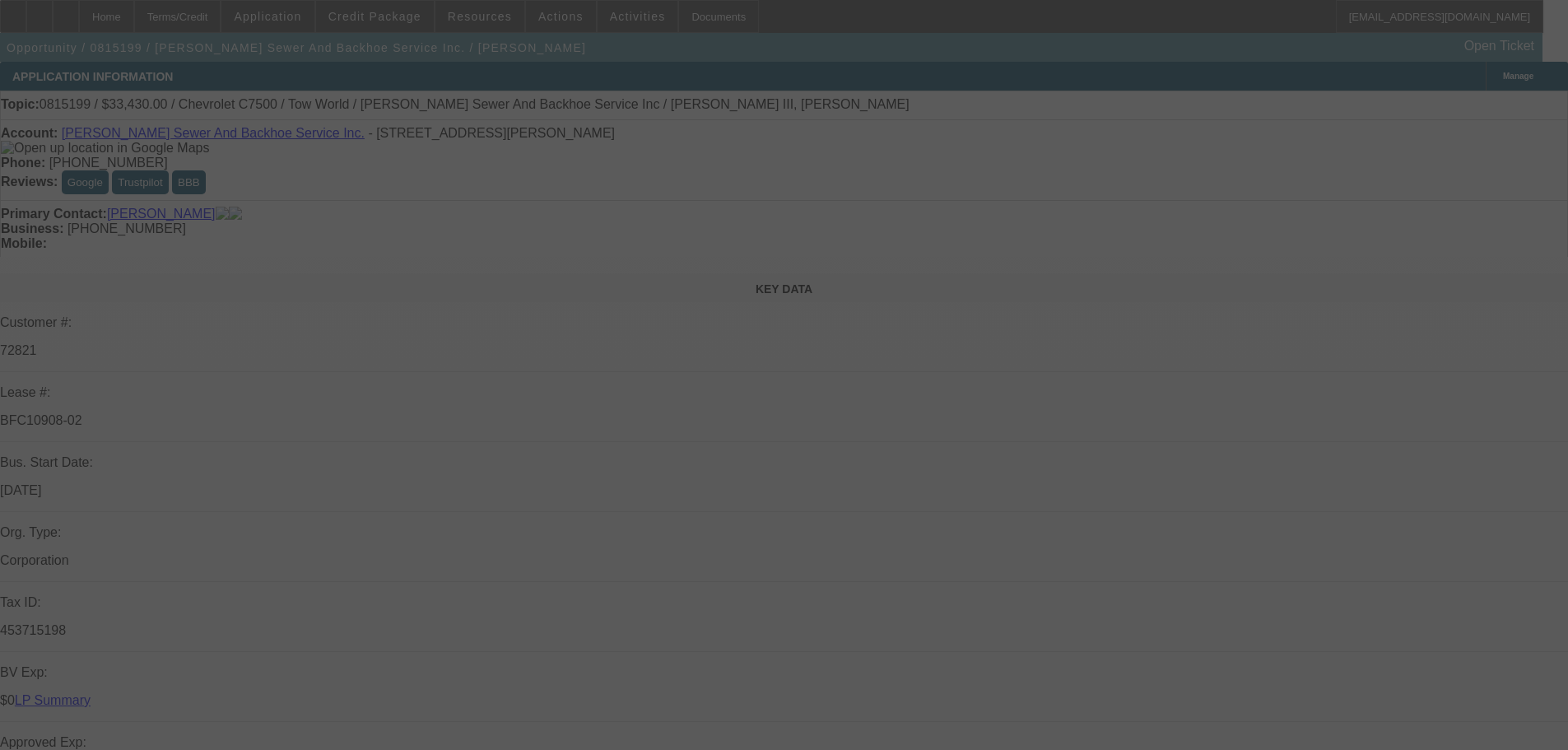
select select "0"
select select "2"
select select "0.1"
select select "4"
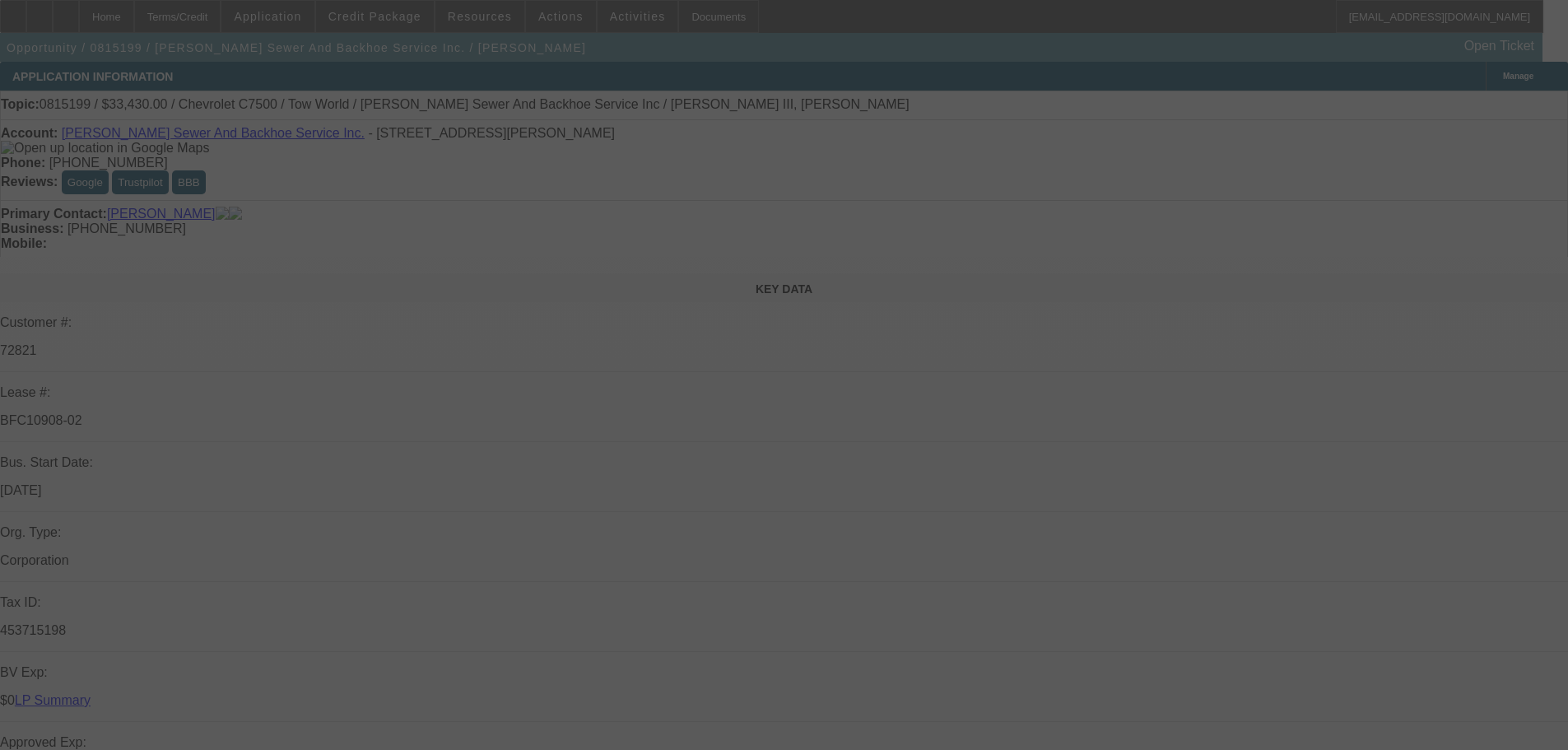
select select "0"
select select "2"
select select "0.1"
select select "4"
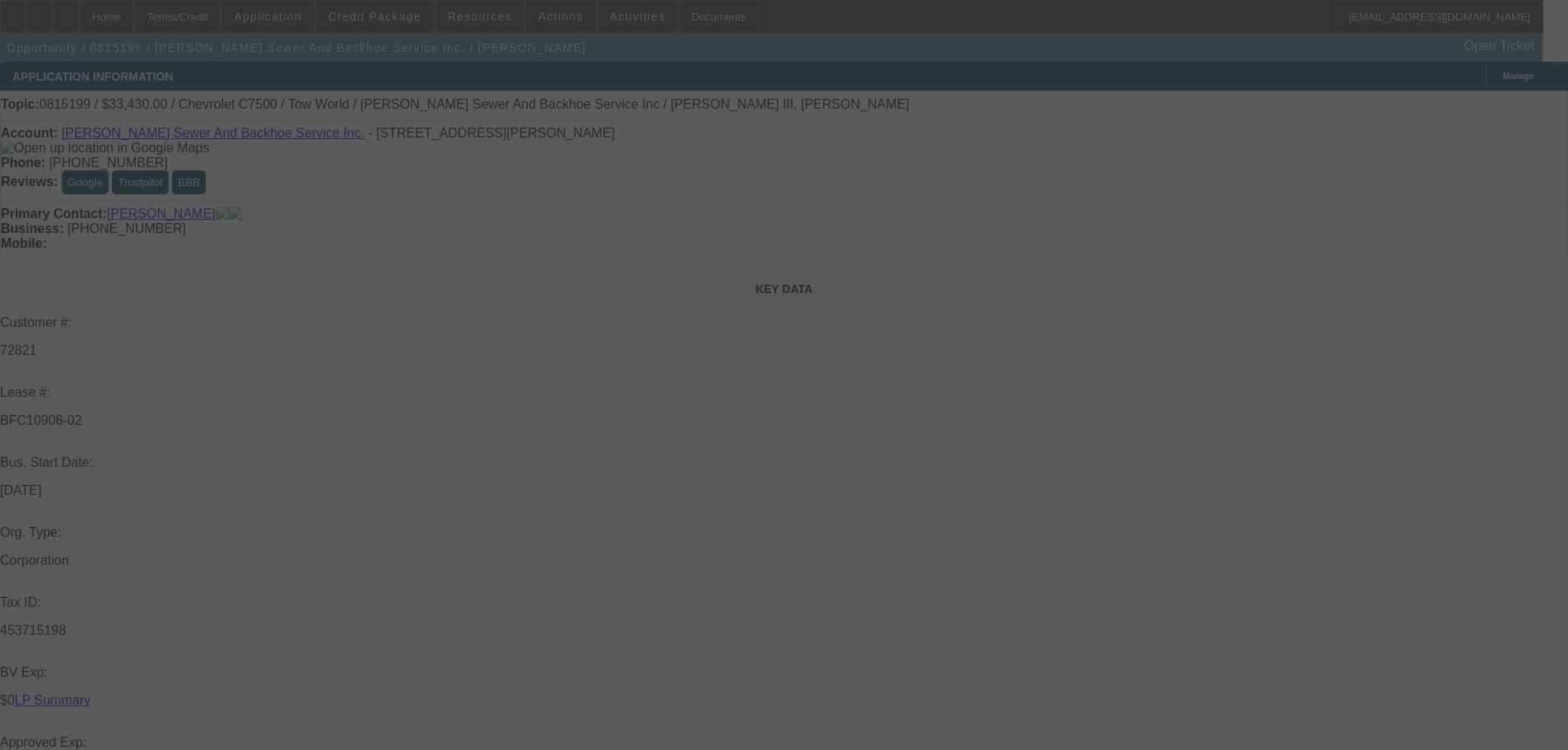
select select "0"
select select "2"
select select "0.1"
select select "4"
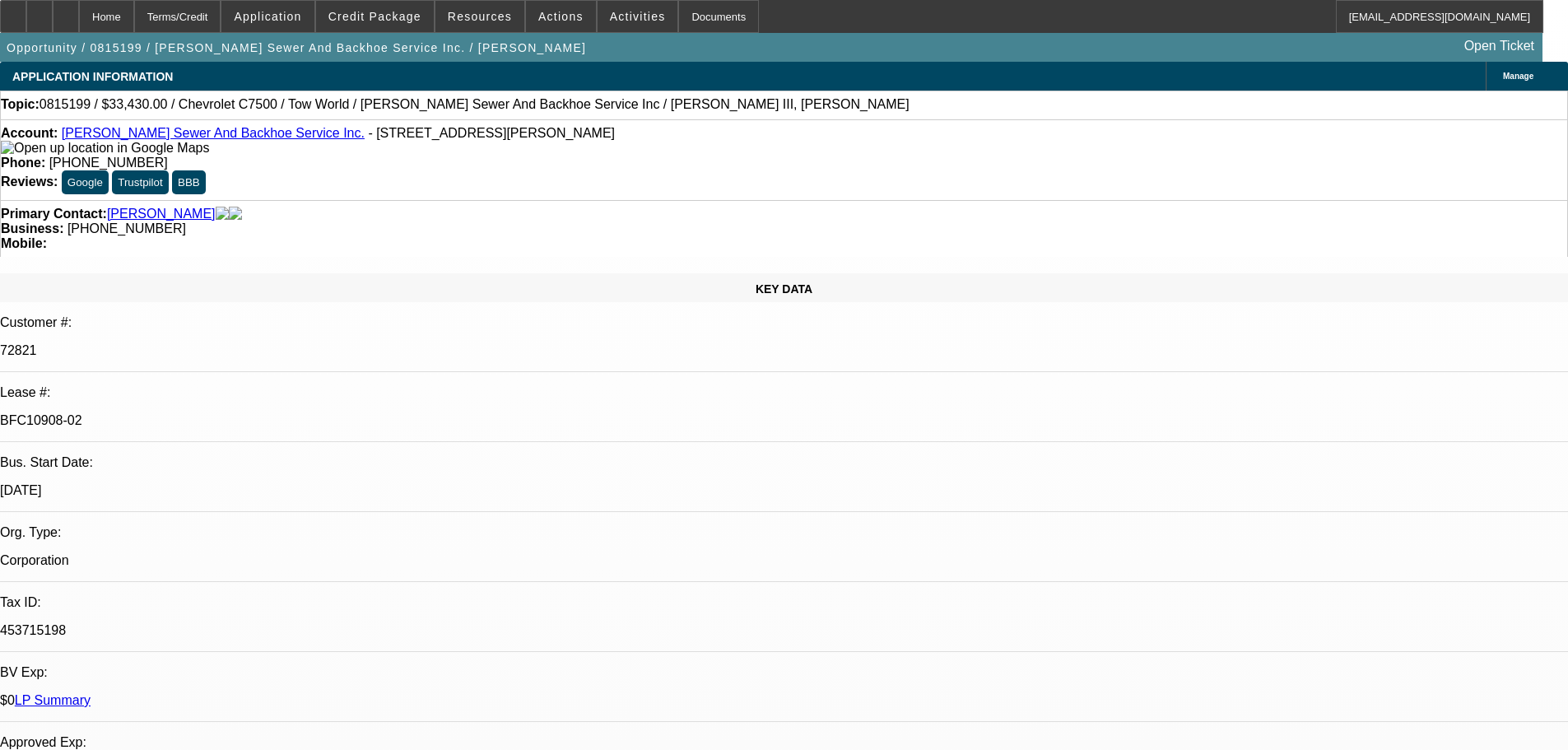
click at [159, 140] on link "[PERSON_NAME] Sewer And Backhoe Service Inc." at bounding box center [213, 133] width 303 height 14
